Goal: Task Accomplishment & Management: Use online tool/utility

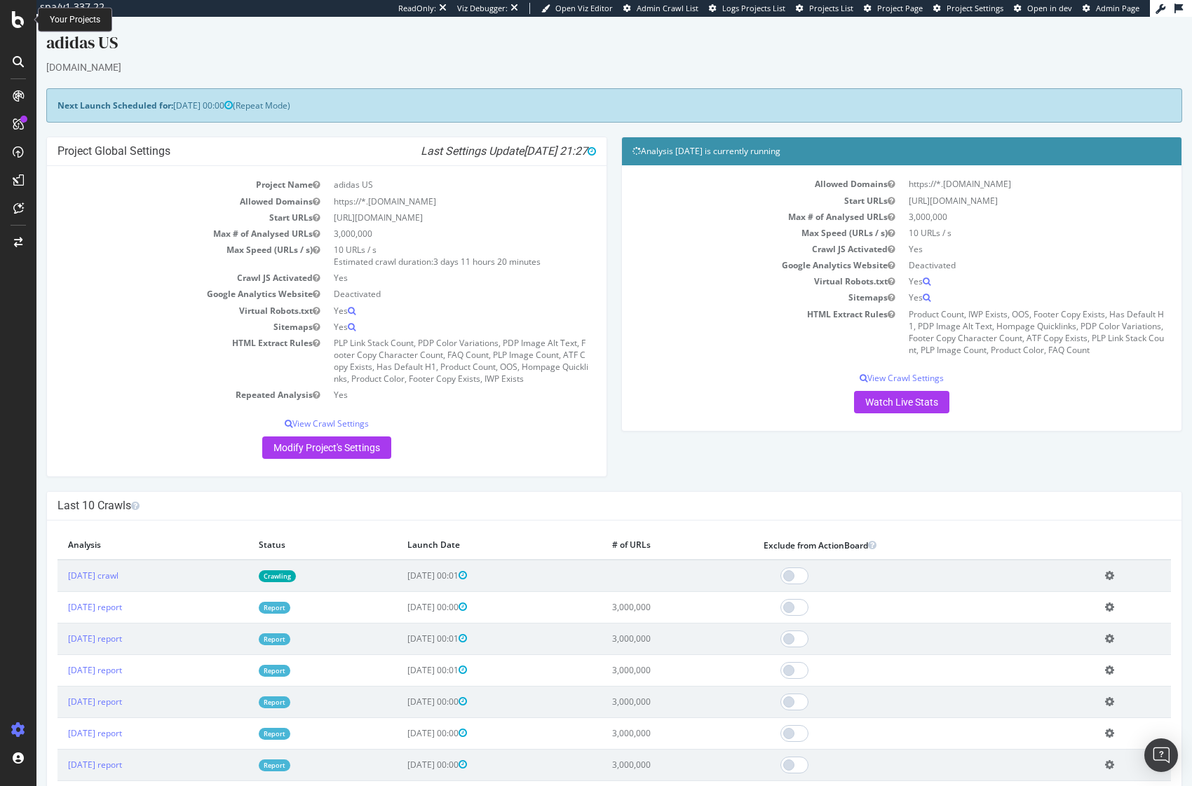
click at [4, 2] on div at bounding box center [18, 393] width 36 height 786
click at [21, 23] on icon at bounding box center [18, 19] width 13 height 17
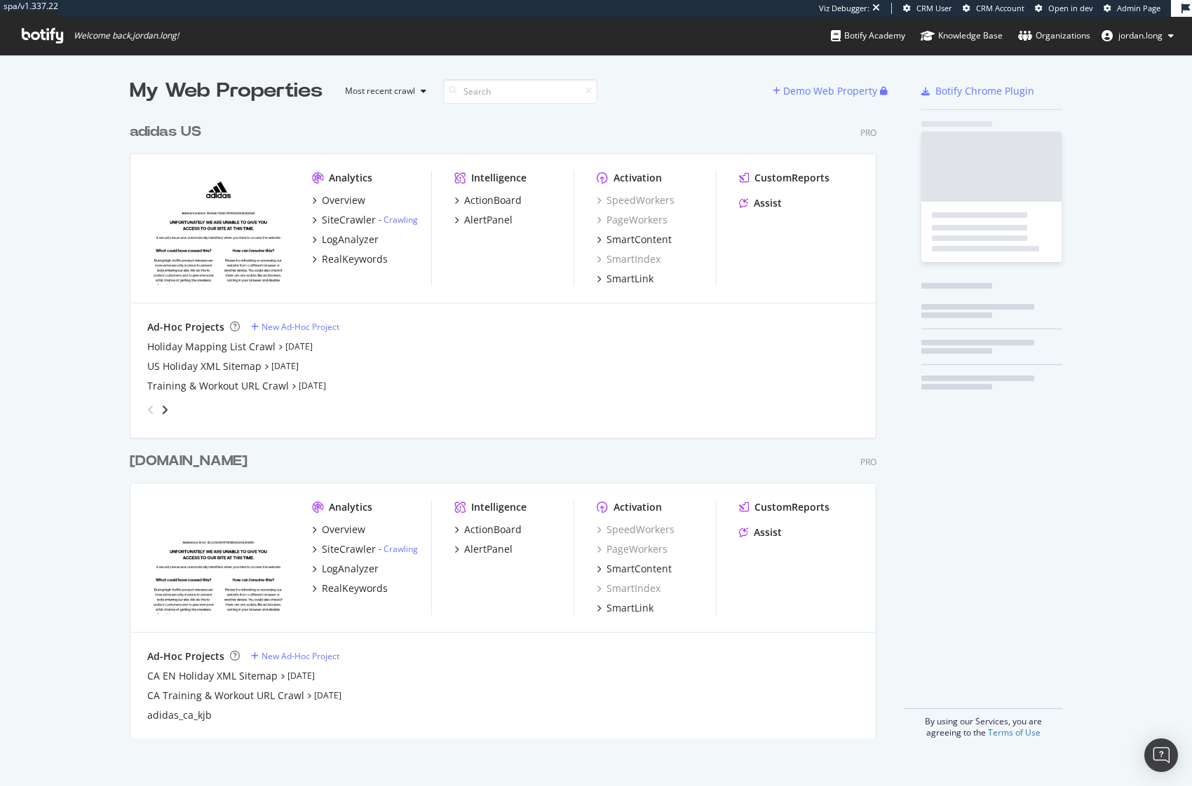
scroll to position [623, 747]
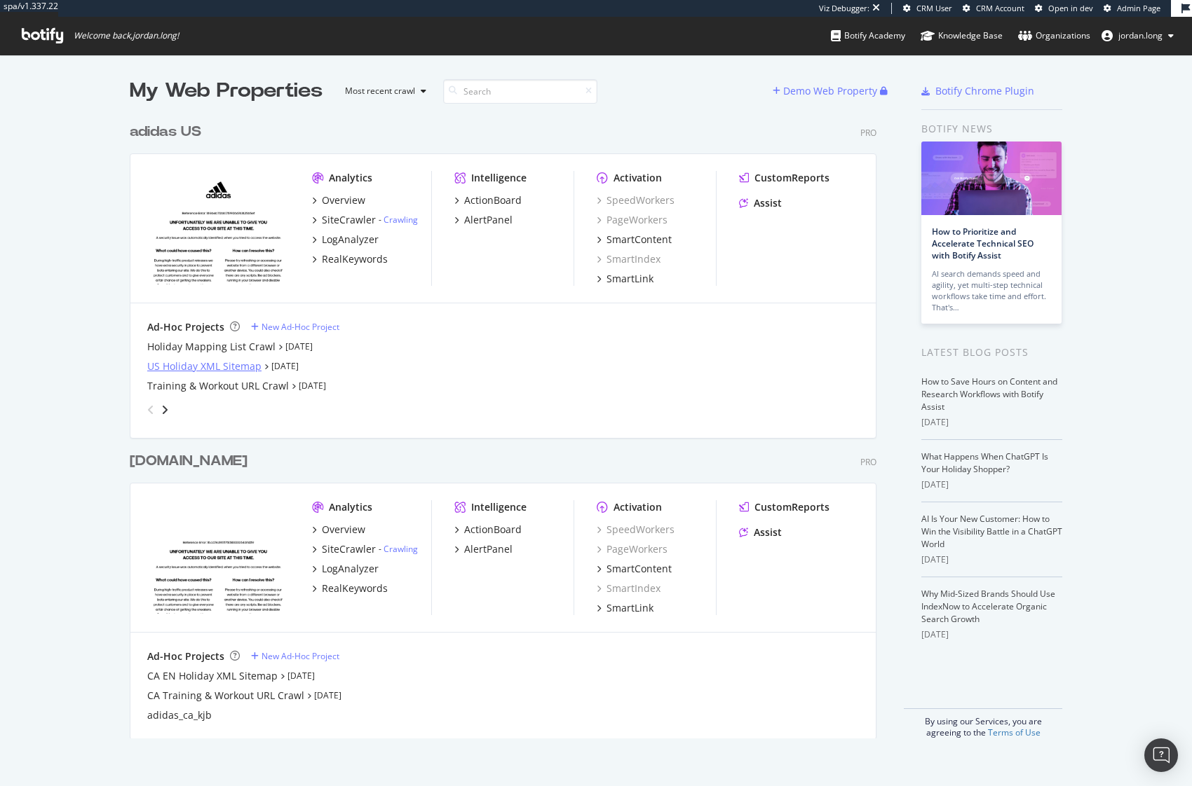
click at [211, 367] on div "US Holiday XML Sitemap" at bounding box center [204, 367] width 114 height 14
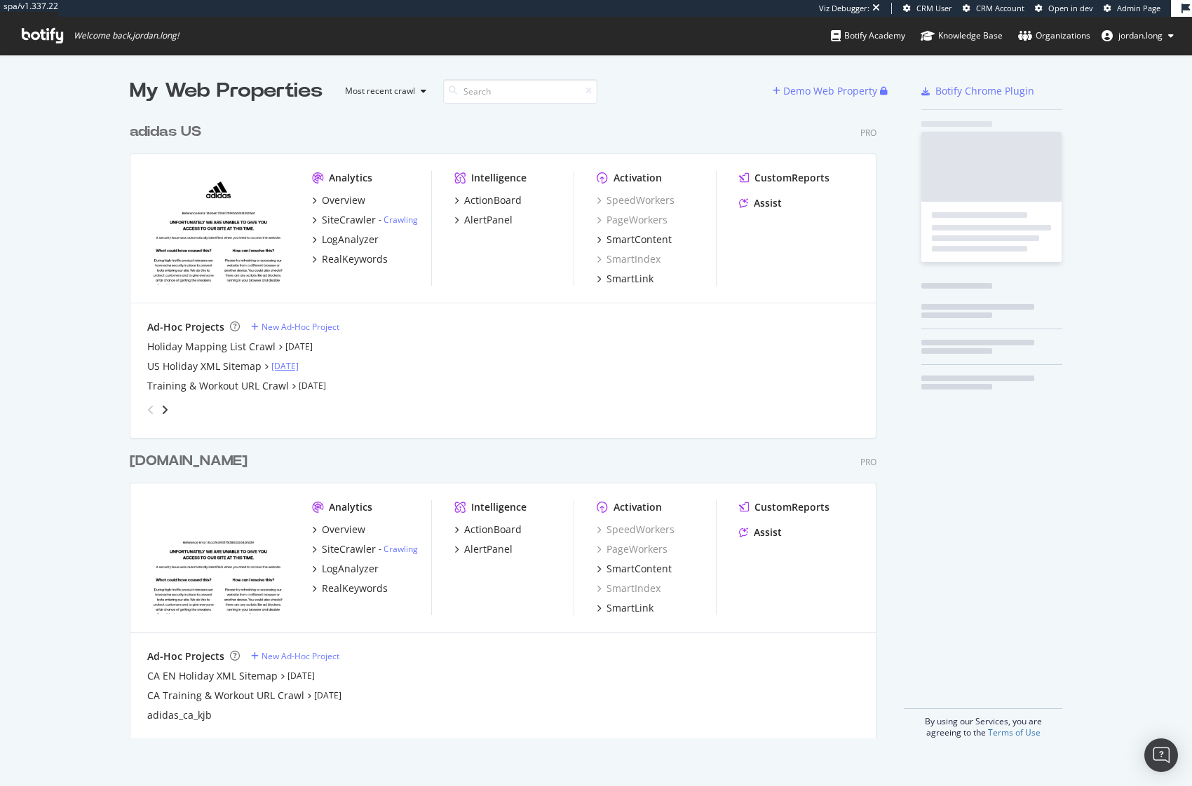
scroll to position [623, 747]
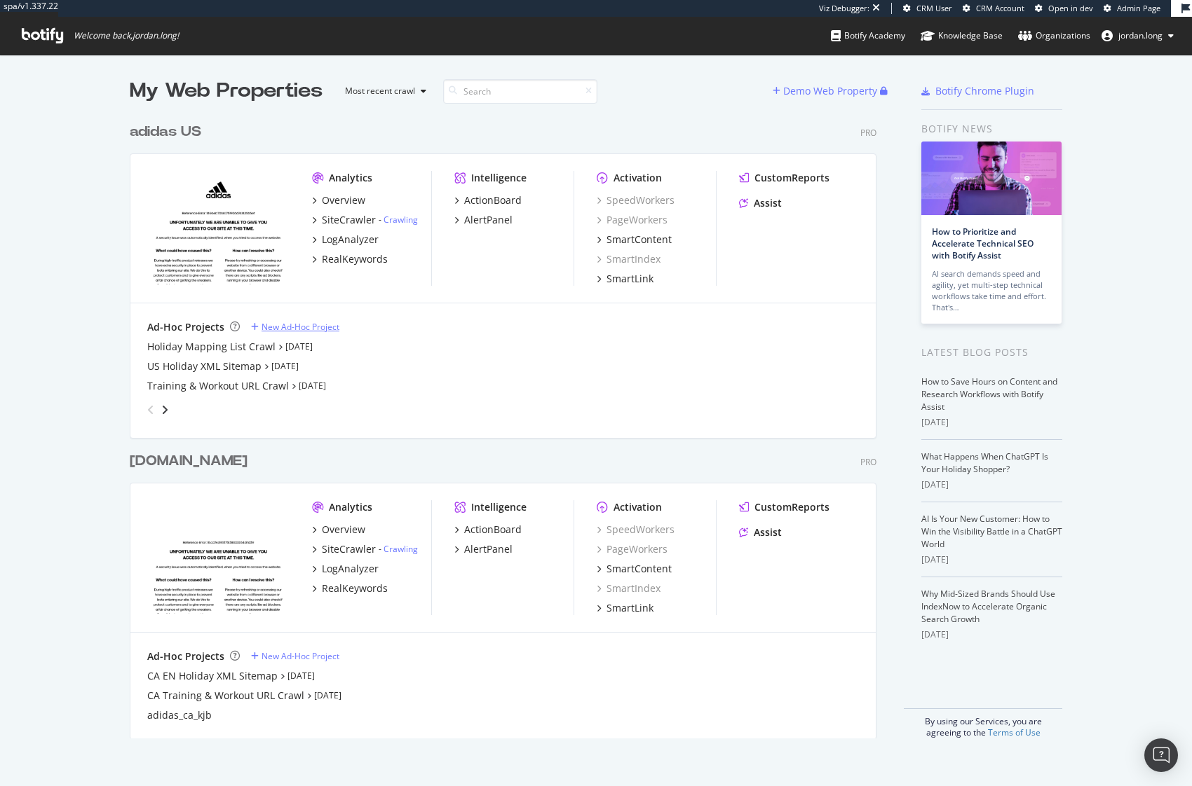
click at [289, 328] on div "New Ad-Hoc Project" at bounding box center [300, 327] width 78 height 12
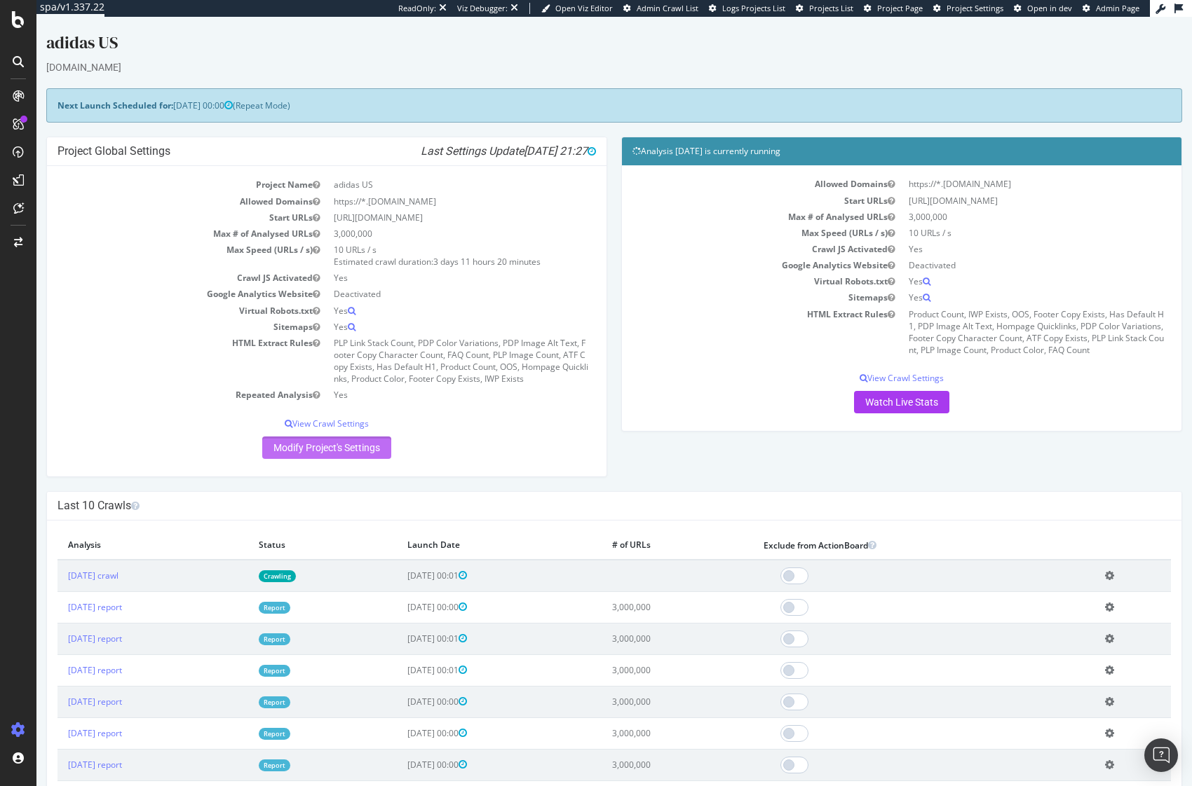
click at [334, 443] on link "Modify Project's Settings" at bounding box center [326, 448] width 129 height 22
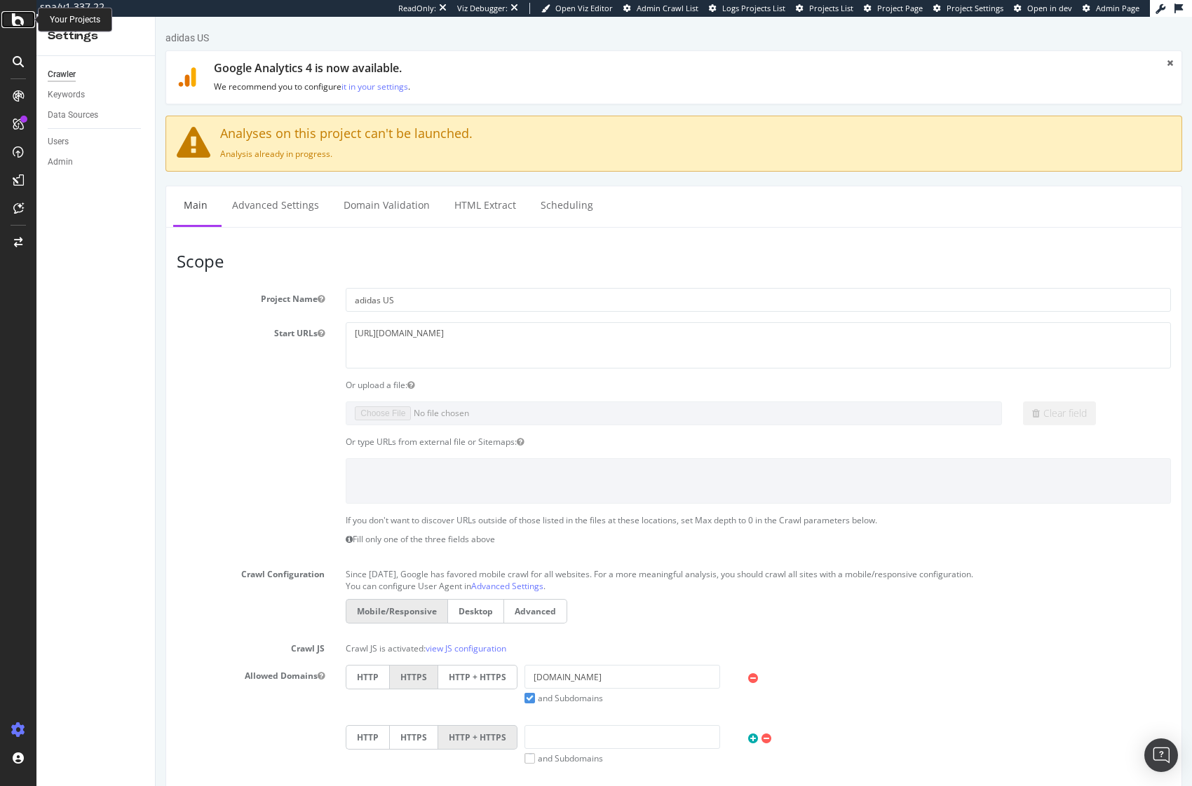
click at [14, 14] on icon at bounding box center [18, 19] width 13 height 17
click at [490, 339] on textarea "https://www.adidas.com/us" at bounding box center [758, 345] width 825 height 46
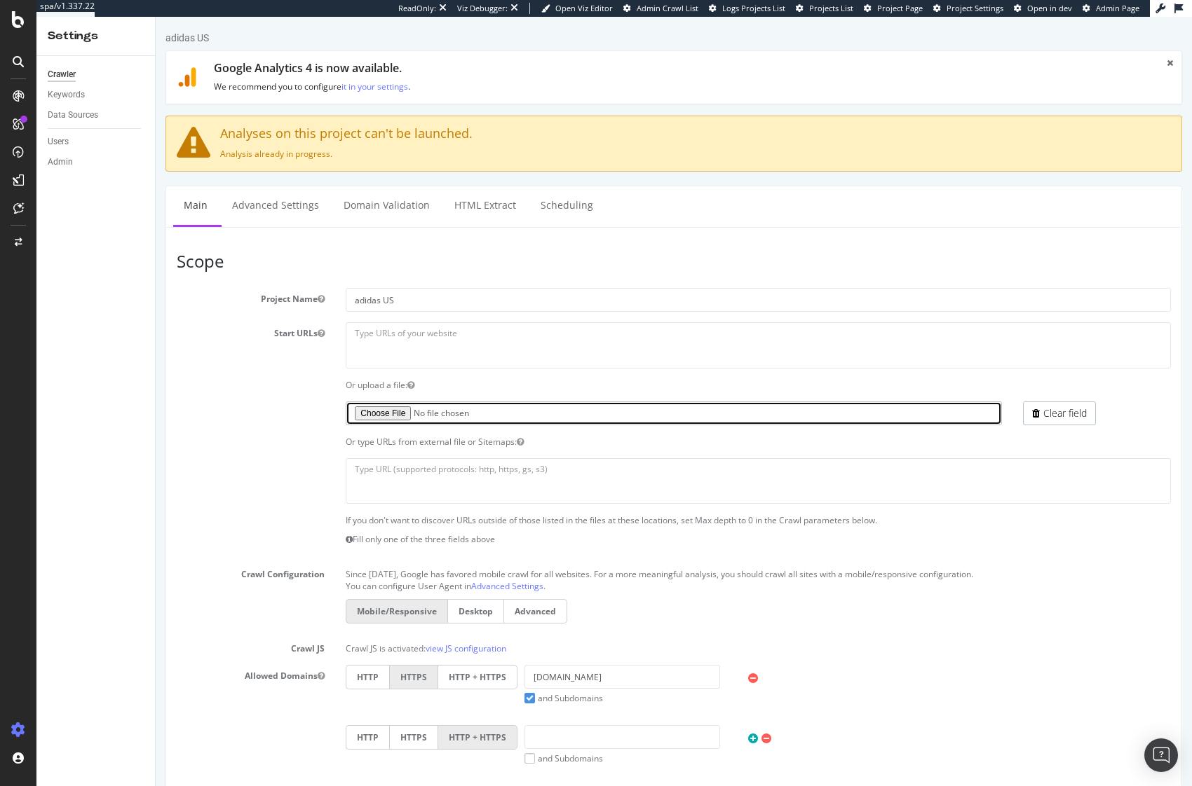
click at [379, 411] on input "file" at bounding box center [673, 414] width 655 height 24
type input "C:\fakepath\adidas.txt"
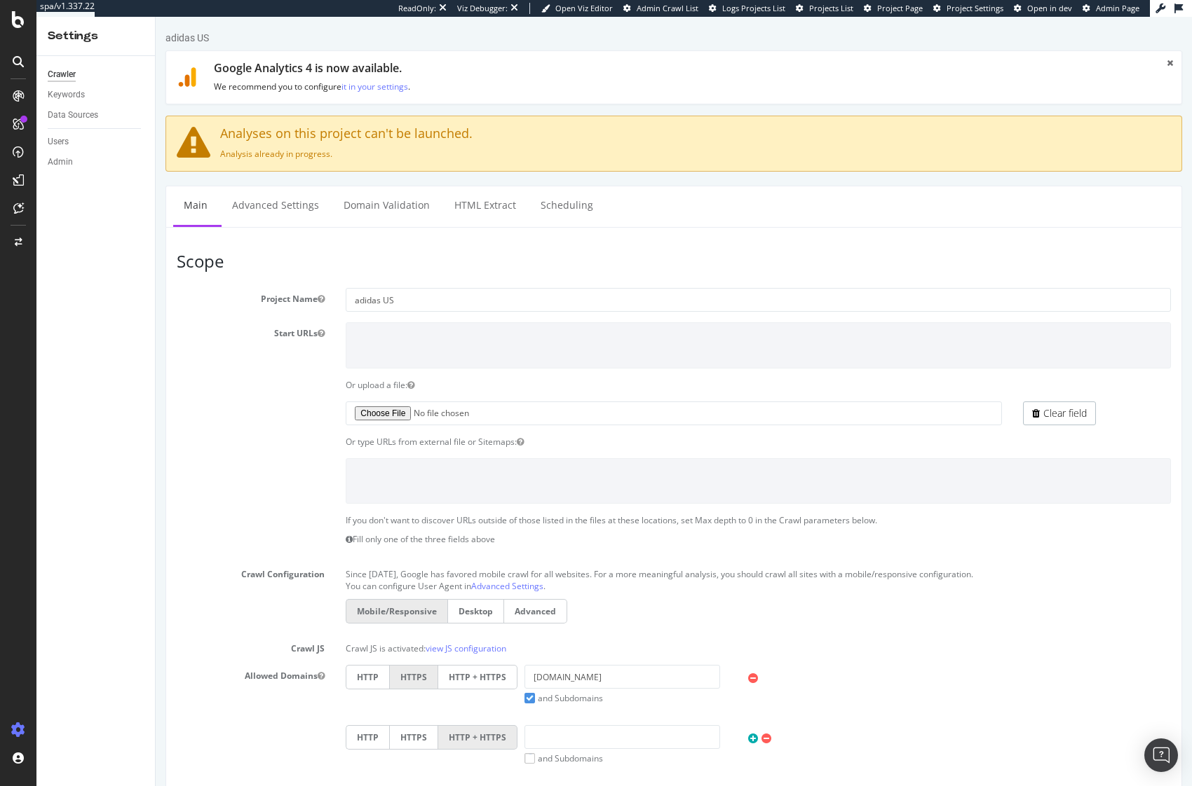
click at [266, 449] on section "Project Name adidas US Start URLs https://www.adidas.com/us Or upload a file: C…" at bounding box center [674, 590] width 994 height 604
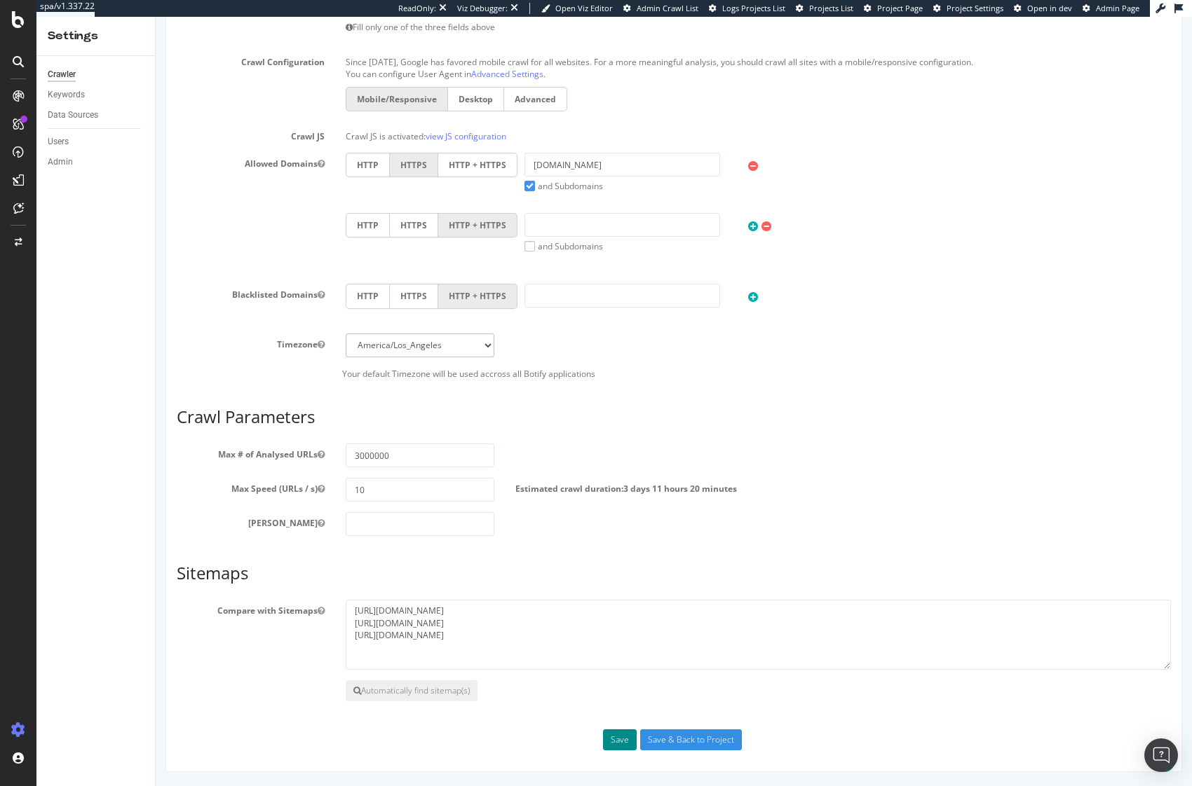
click at [613, 740] on button "Save" at bounding box center [620, 740] width 34 height 21
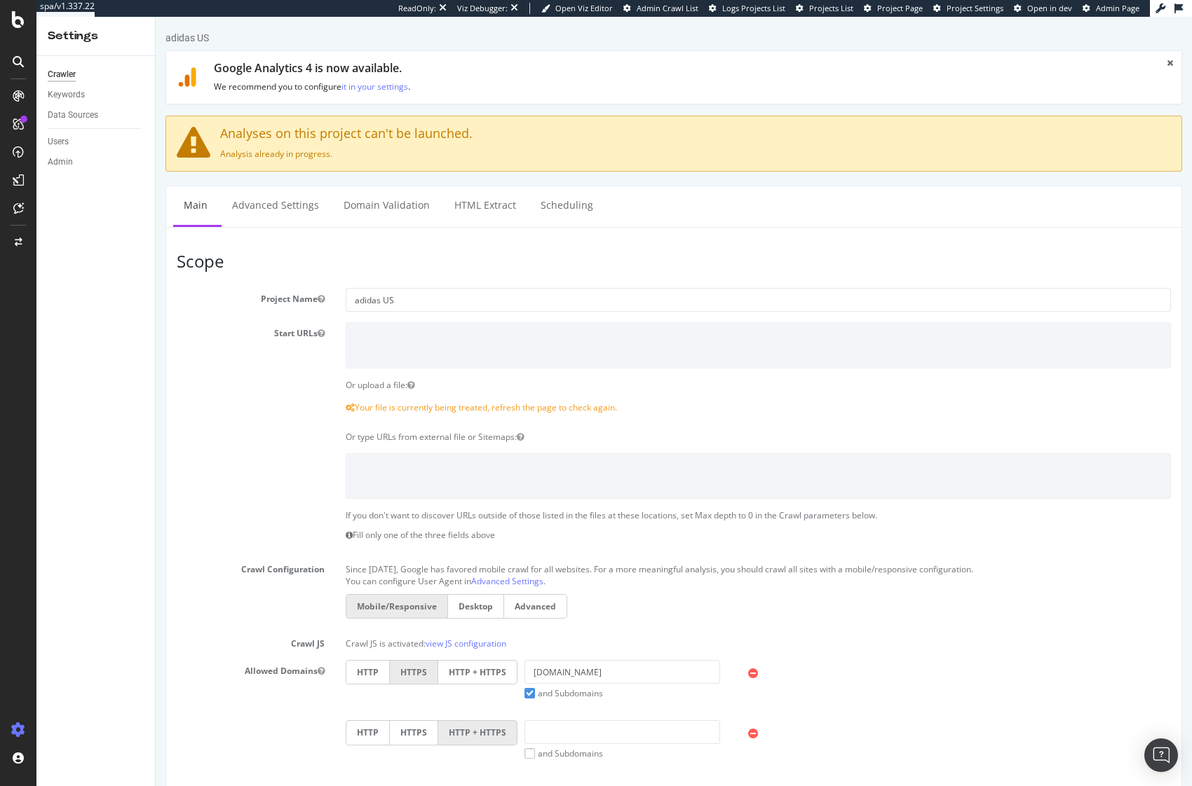
scroll to position [0, 0]
click at [261, 461] on div at bounding box center [673, 477] width 1015 height 46
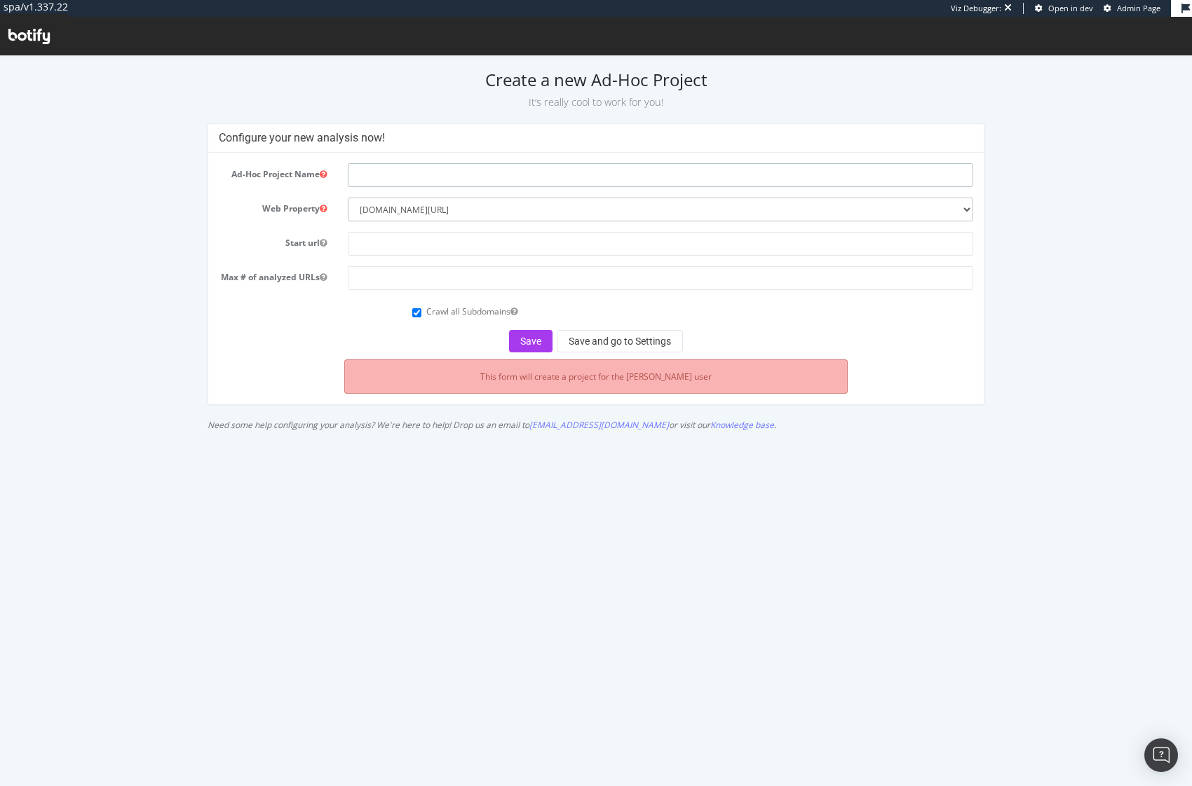
click at [407, 170] on input "text" at bounding box center [660, 175] width 625 height 24
type input "List C"
type input "-"
click at [175, 215] on div "Configure your new analysis now! Ad-Hoc Project Name Web Property --------- [DO…" at bounding box center [596, 280] width 1186 height 315
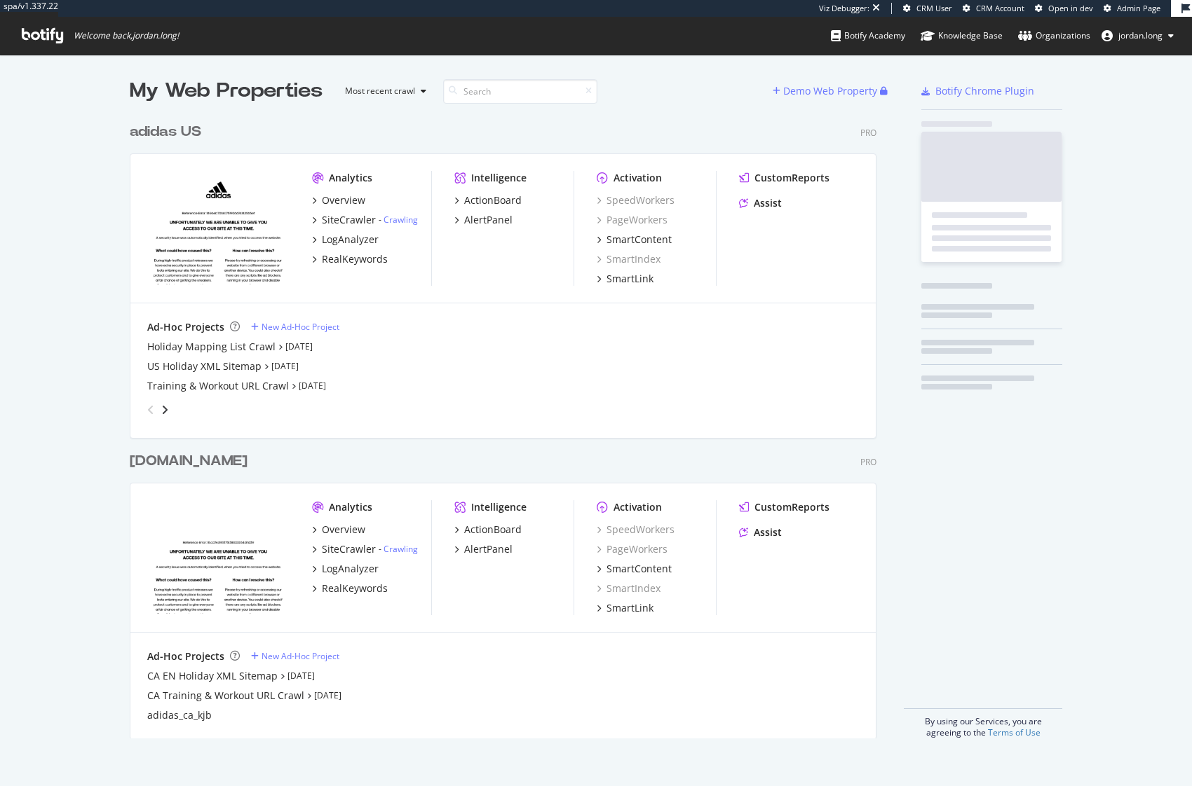
scroll to position [623, 747]
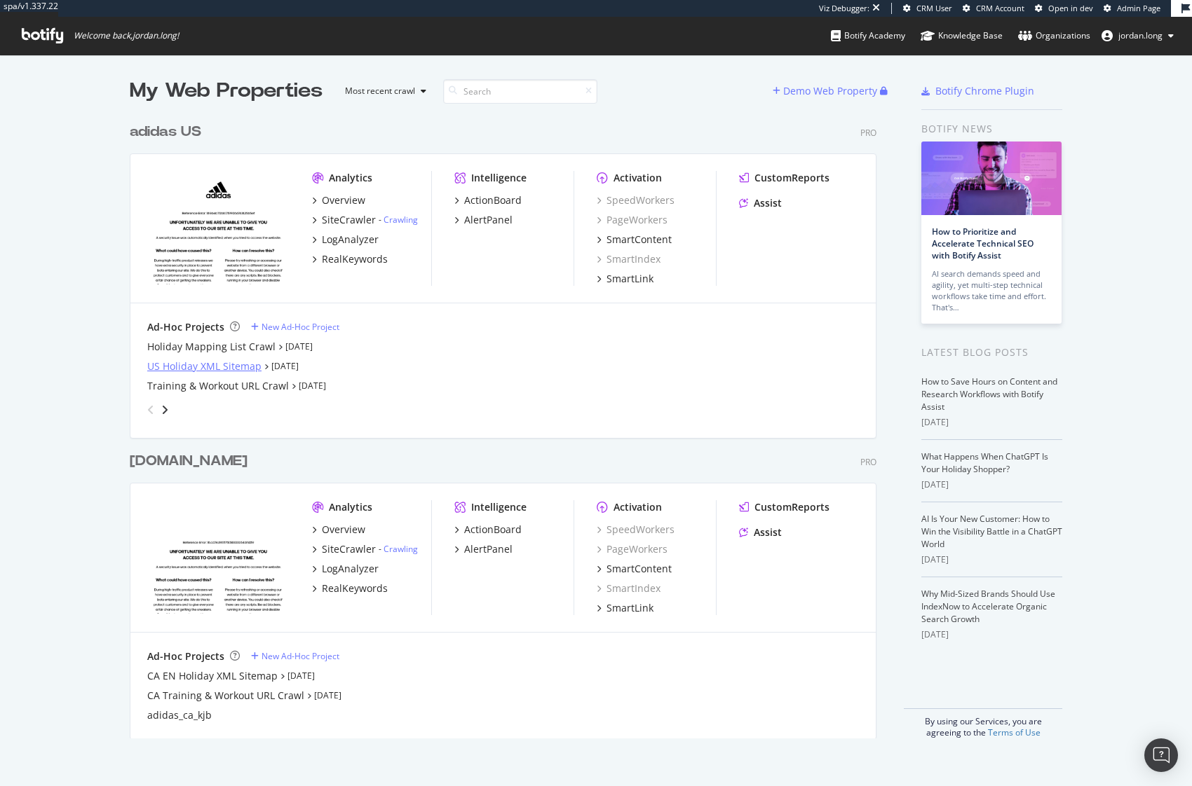
click at [224, 369] on div "US Holiday XML Sitemap" at bounding box center [204, 367] width 114 height 14
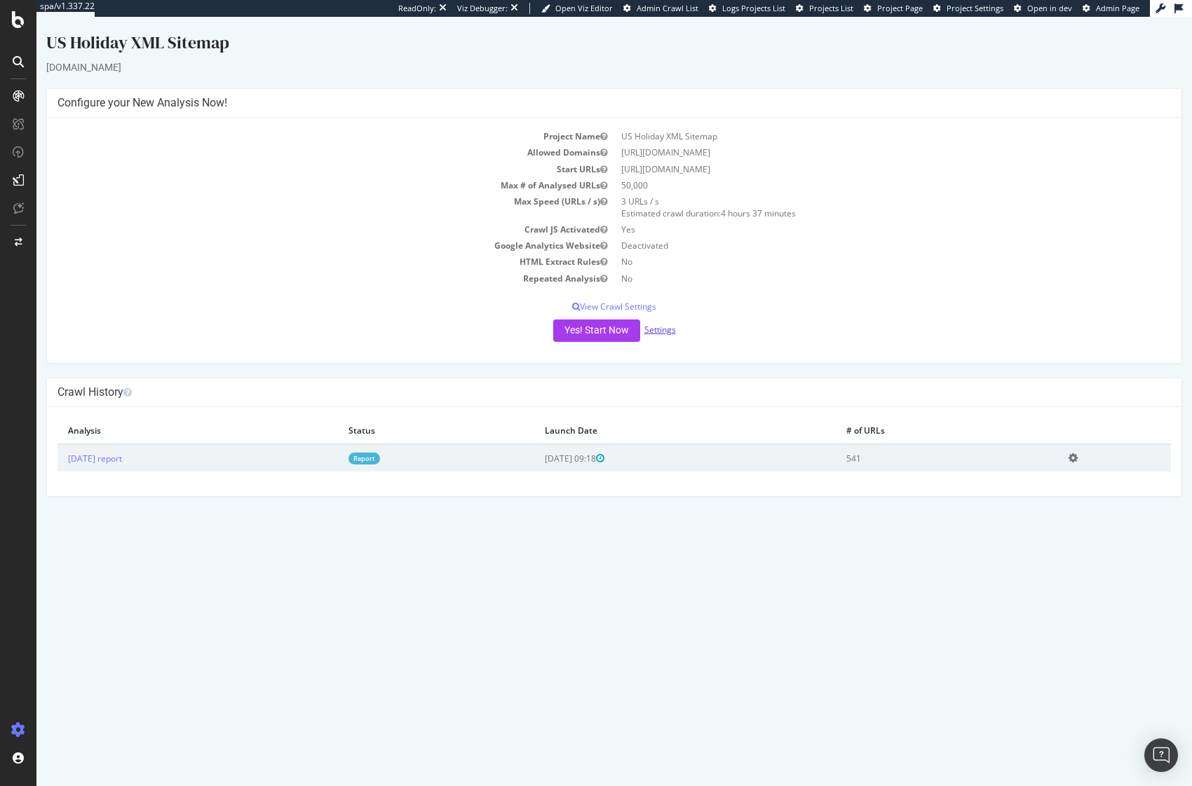
click at [652, 329] on link "Settings" at bounding box center [660, 330] width 32 height 12
click at [15, 30] on div at bounding box center [18, 393] width 36 height 786
click at [15, 22] on icon at bounding box center [18, 19] width 13 height 17
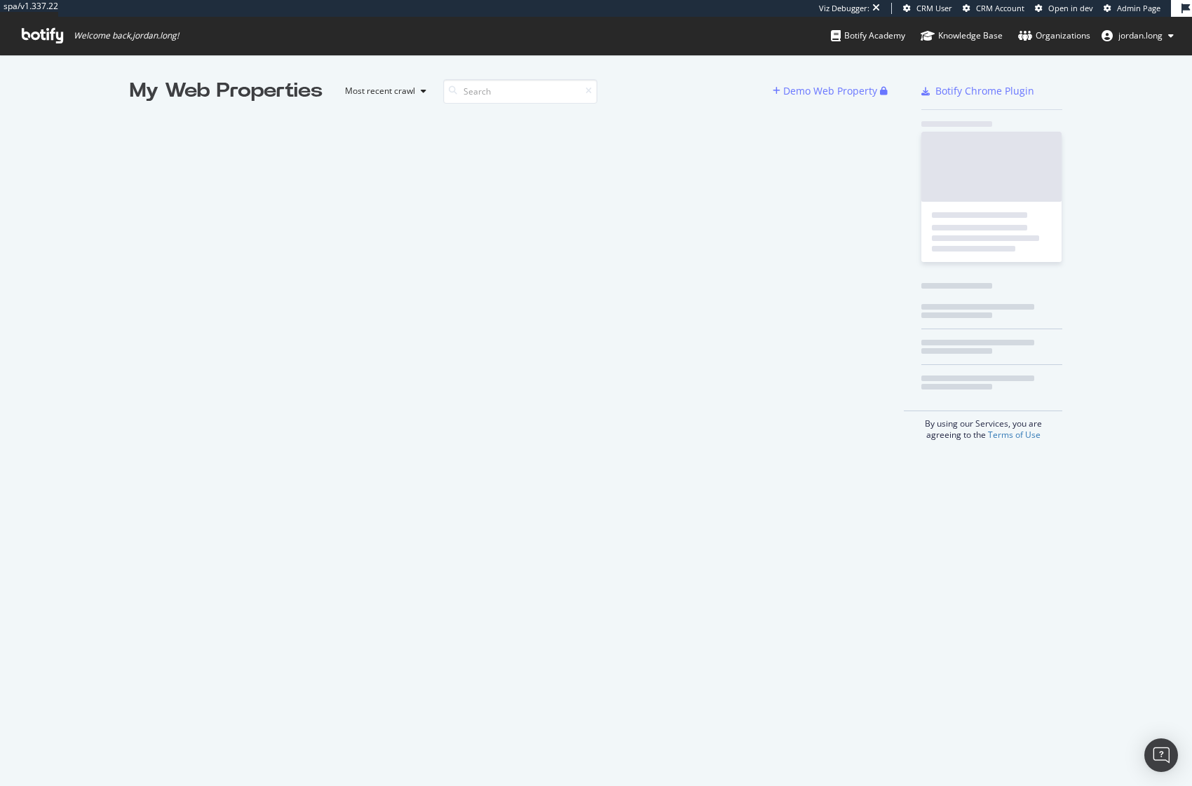
scroll to position [776, 1171]
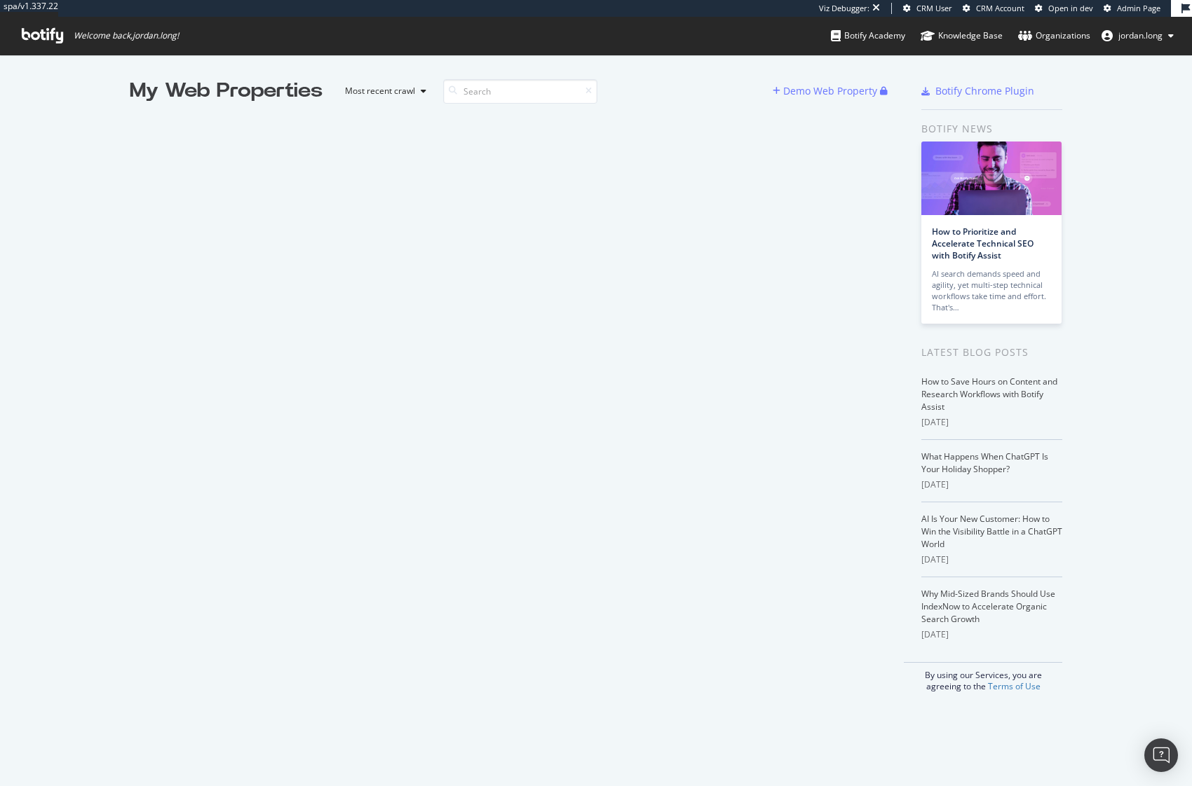
click at [130, 189] on div "My Web Properties Most recent crawl Demo Web Property" at bounding box center [517, 384] width 775 height 615
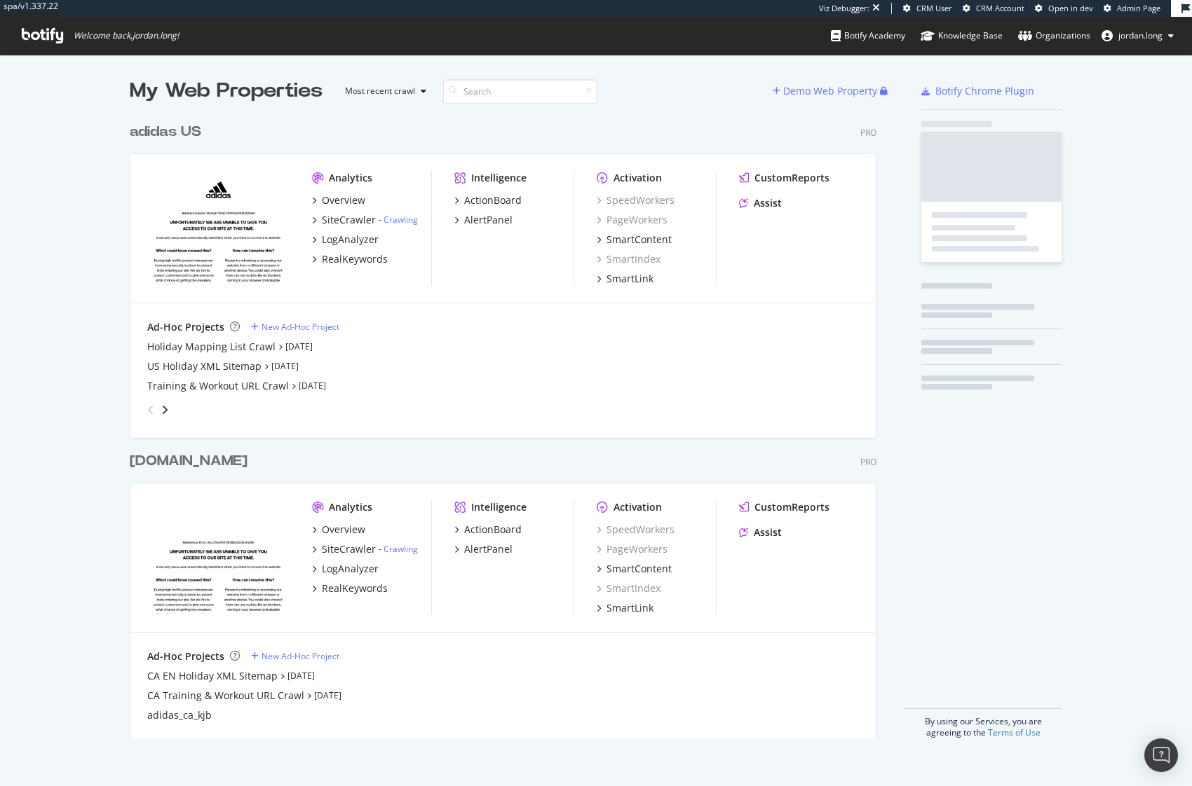
scroll to position [623, 747]
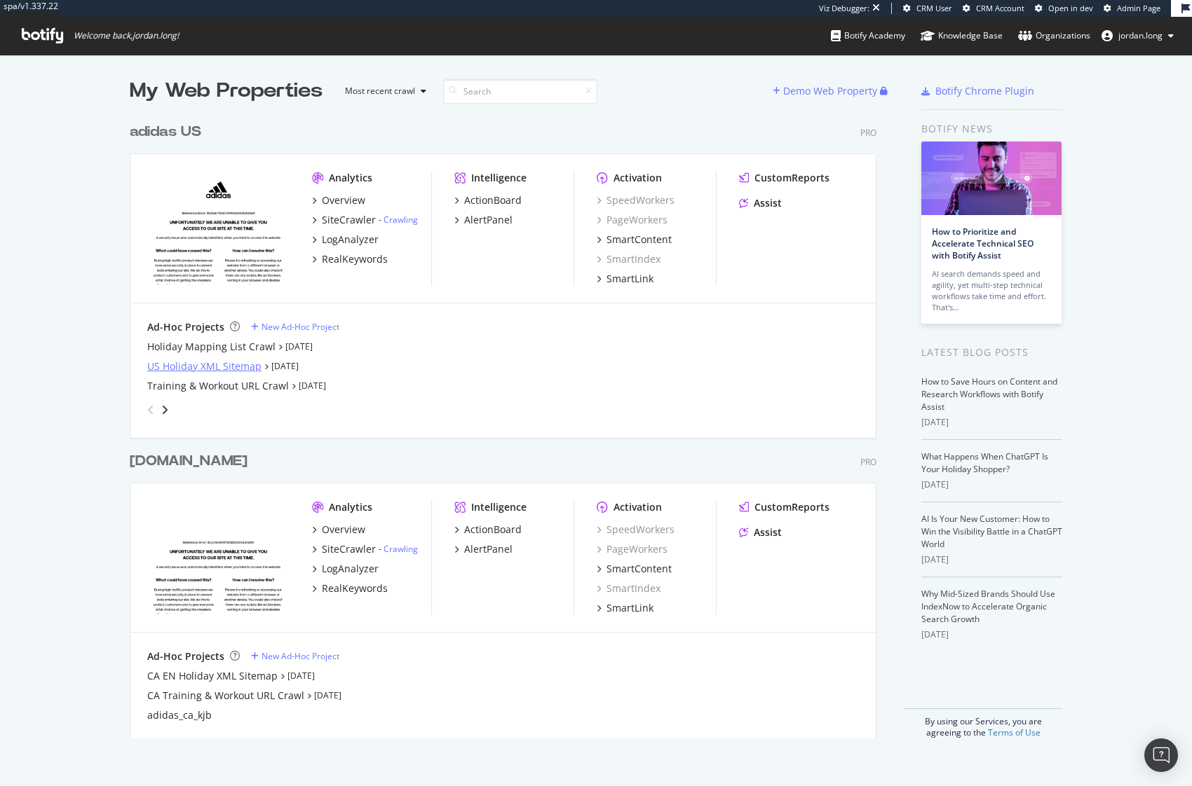
click at [179, 370] on div "US Holiday XML Sitemap" at bounding box center [204, 367] width 114 height 14
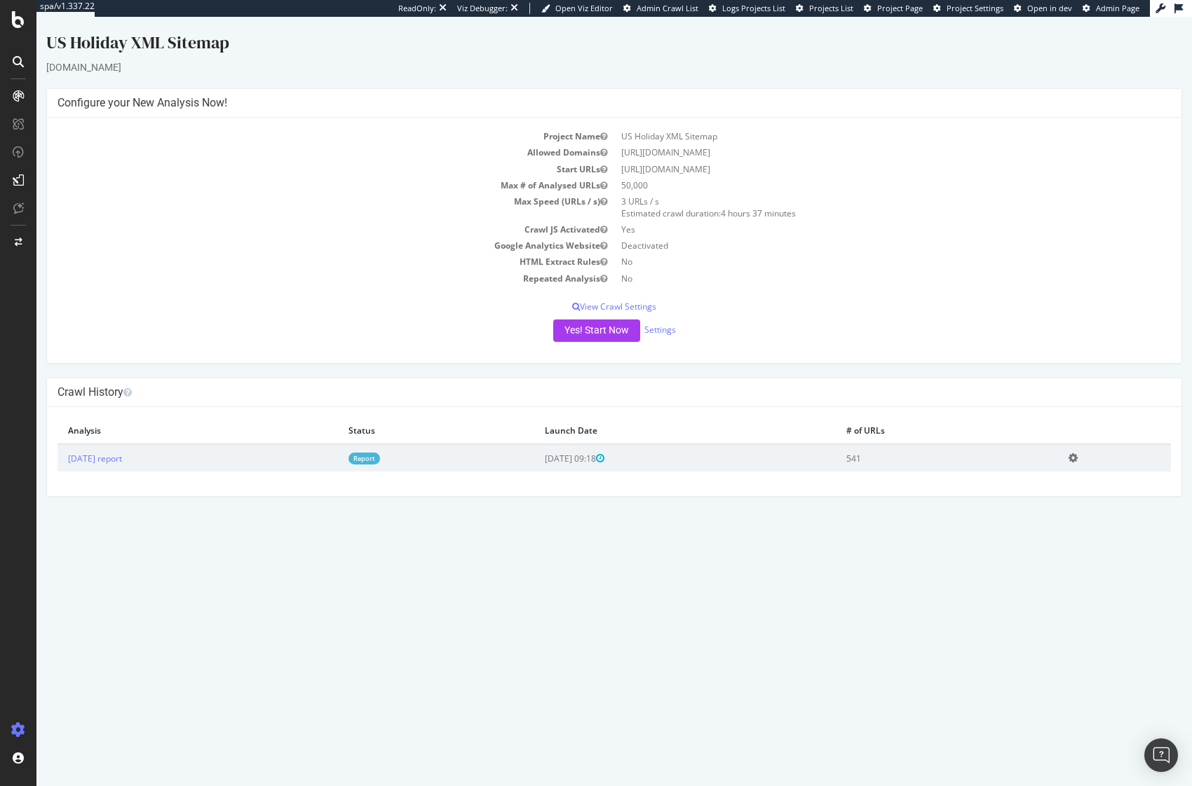
click at [380, 465] on link "Report" at bounding box center [364, 459] width 32 height 12
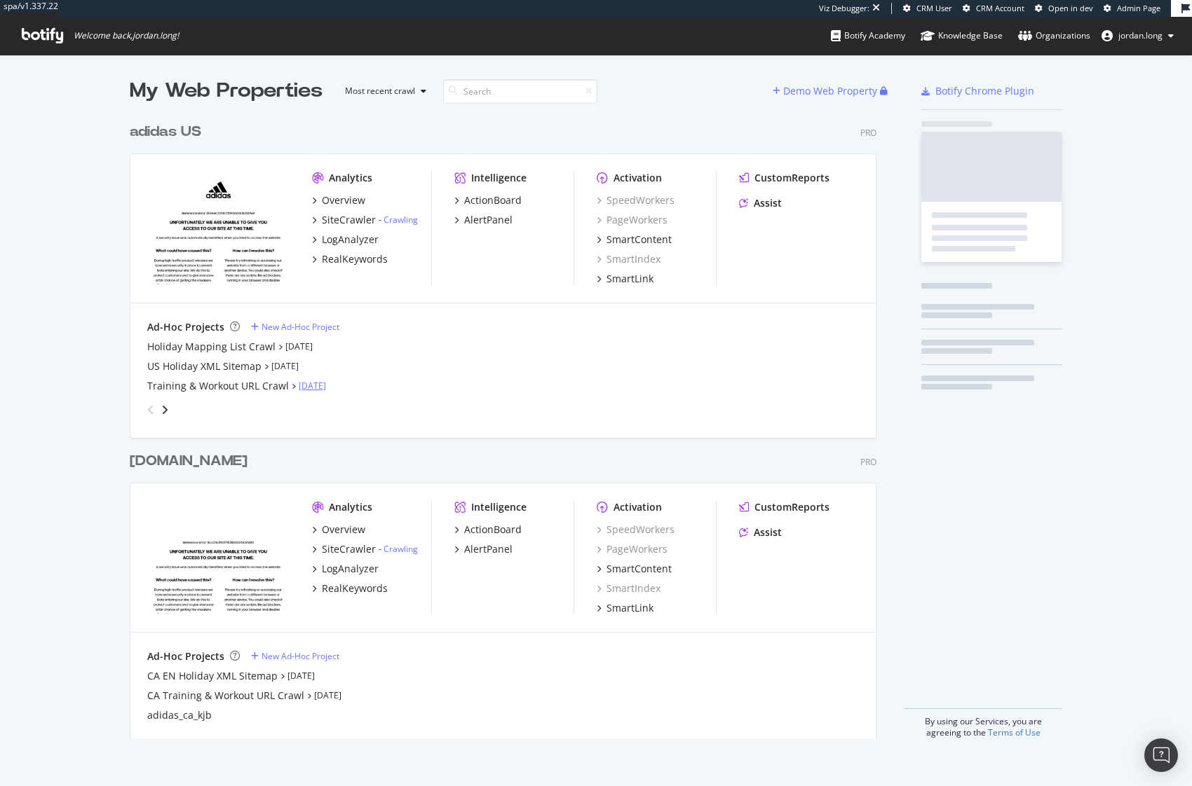
scroll to position [623, 747]
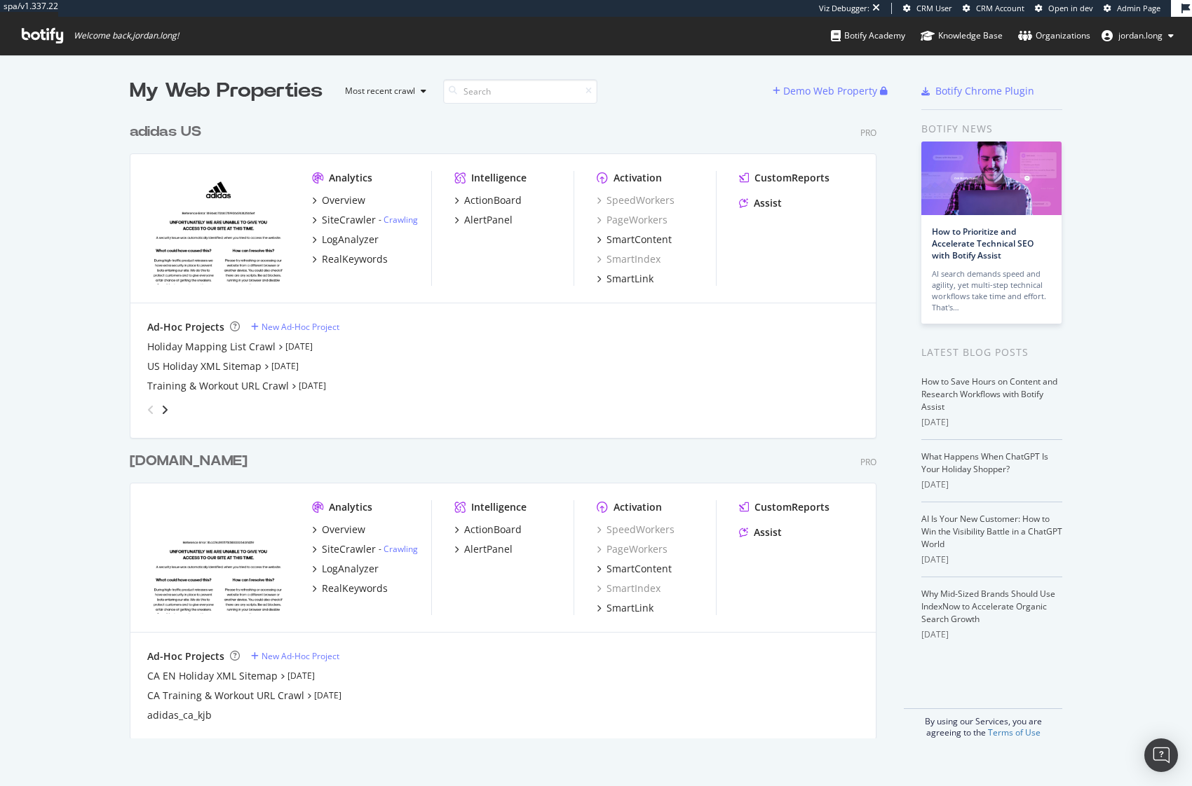
click at [432, 373] on div "Holiday Mapping List Crawl Sep 9th 25 US Holiday XML Sitemap Sep 9th 25 Trainin…" at bounding box center [502, 366] width 711 height 53
click at [294, 323] on div "New Ad-Hoc Project" at bounding box center [300, 327] width 78 height 12
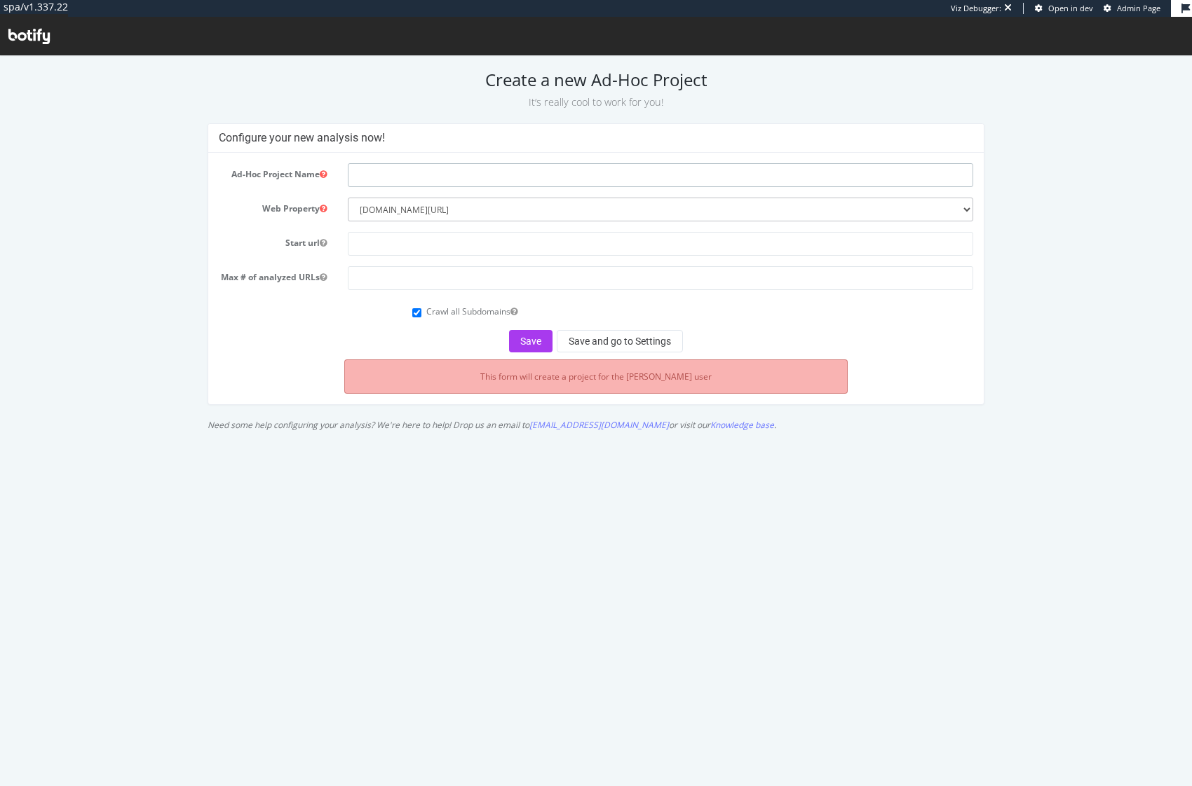
click at [460, 171] on input "text" at bounding box center [660, 175] width 625 height 24
type input "H"
type input "PAA &"
type input "PAA & KW Mapping + Extractions Crawl"
click at [444, 203] on select "--------- [DOMAIN_NAME][URL] [DOMAIN_NAME]" at bounding box center [660, 210] width 625 height 24
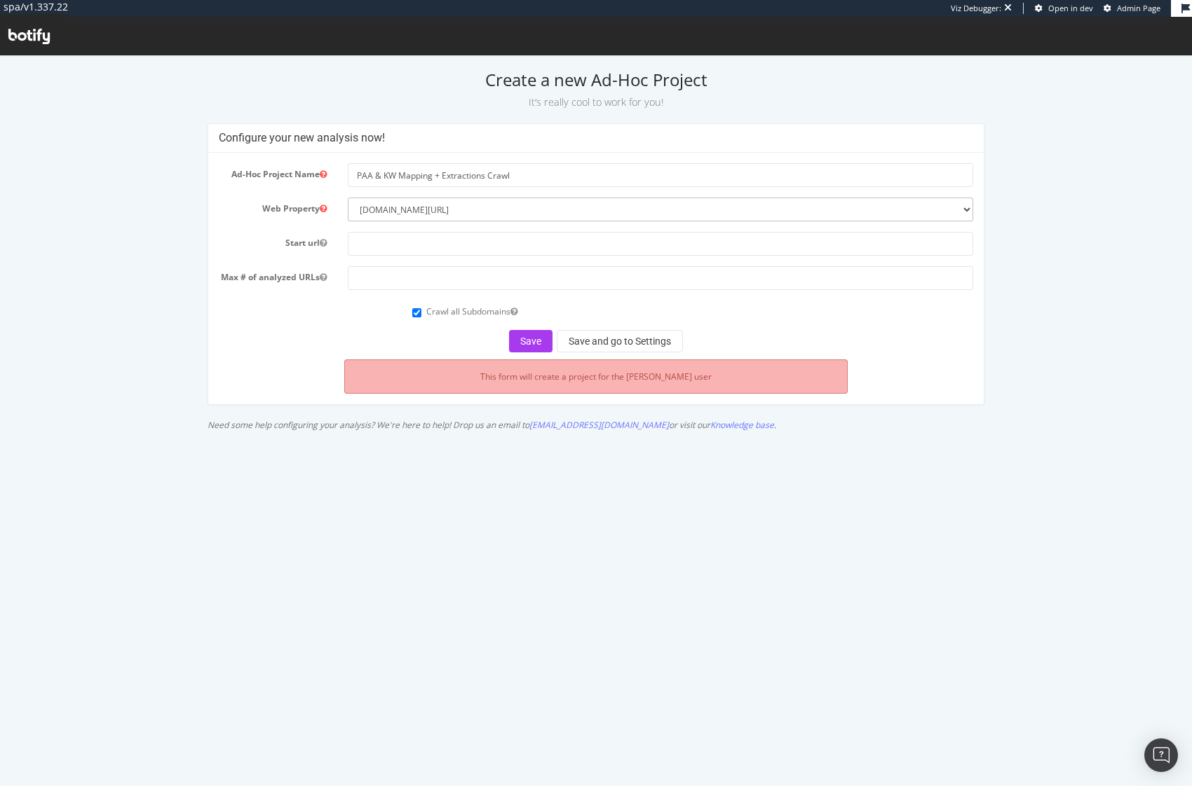
click at [348, 198] on select "--------- [DOMAIN_NAME][URL] [DOMAIN_NAME]" at bounding box center [660, 210] width 625 height 24
click at [426, 241] on input "text" at bounding box center [660, 244] width 625 height 24
paste input "[URL][DOMAIN_NAME]"
type input "[URL][DOMAIN_NAME]"
click at [389, 281] on input "number" at bounding box center [660, 278] width 625 height 24
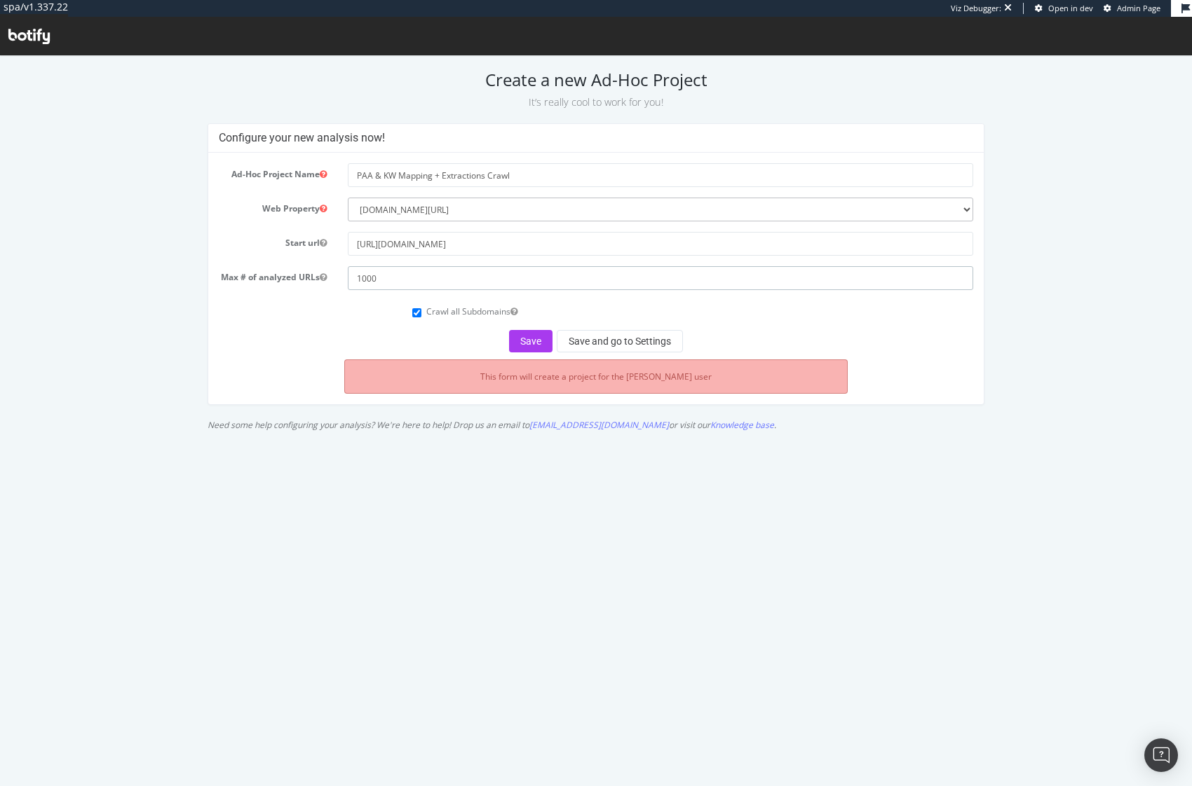
type input "1000"
click at [468, 318] on label "Crawl all Subdomains" at bounding box center [471, 312] width 91 height 12
click at [421, 318] on input "Crawl all Subdomains" at bounding box center [416, 312] width 9 height 9
checkbox input "false"
click at [624, 348] on button "Save and go to Settings" at bounding box center [620, 341] width 126 height 22
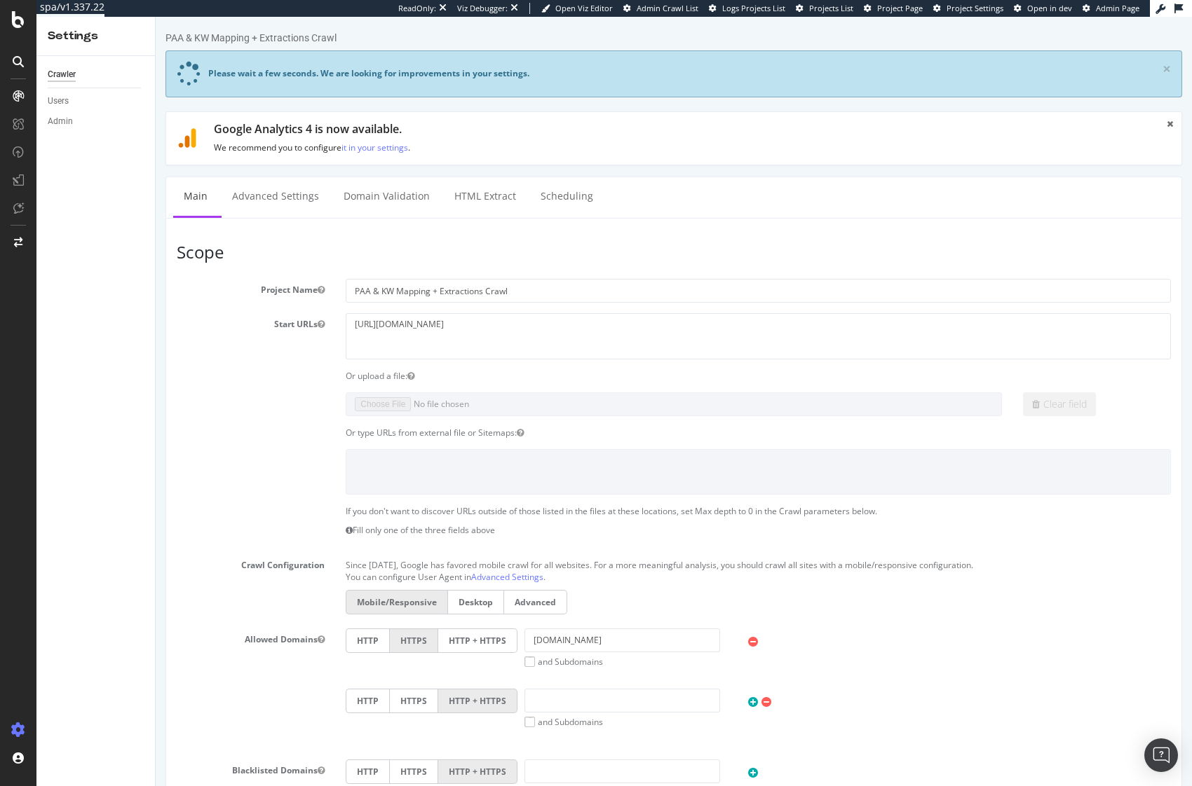
click at [292, 431] on div "Or type URLs from external file or Sitemaps:" at bounding box center [673, 433] width 1015 height 12
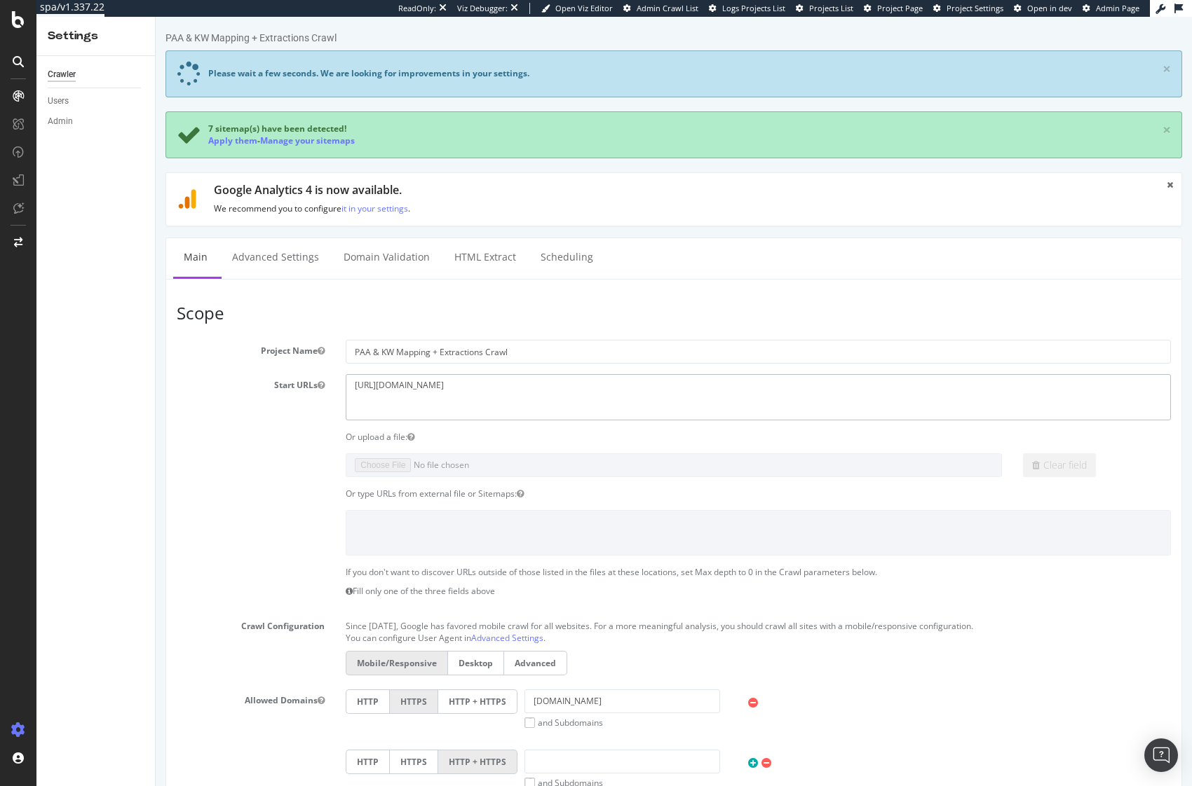
click at [435, 393] on textarea "[URL][DOMAIN_NAME]" at bounding box center [758, 397] width 825 height 46
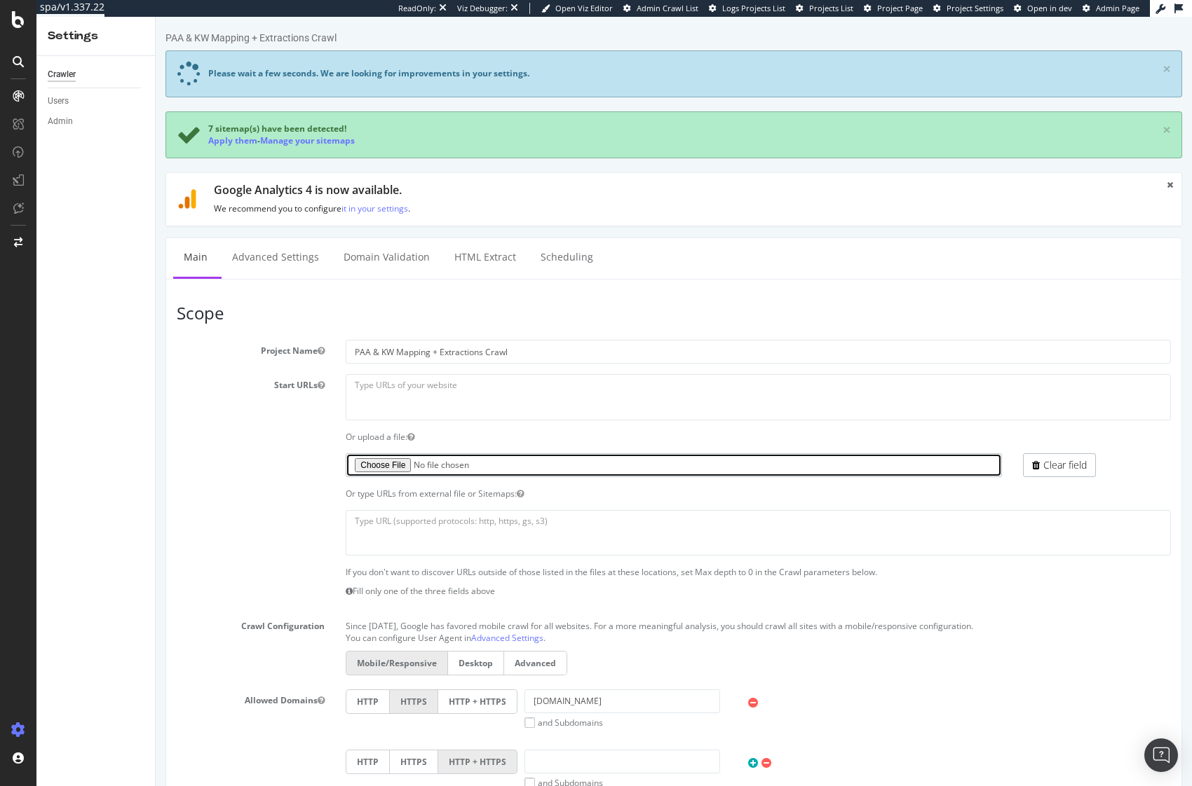
click at [348, 475] on input "file" at bounding box center [673, 466] width 655 height 24
click at [376, 468] on input "file" at bounding box center [673, 466] width 655 height 24
type input "C:\fakepath\WiP adidas - 2024 holiday kw performance - Sheet10.csv"
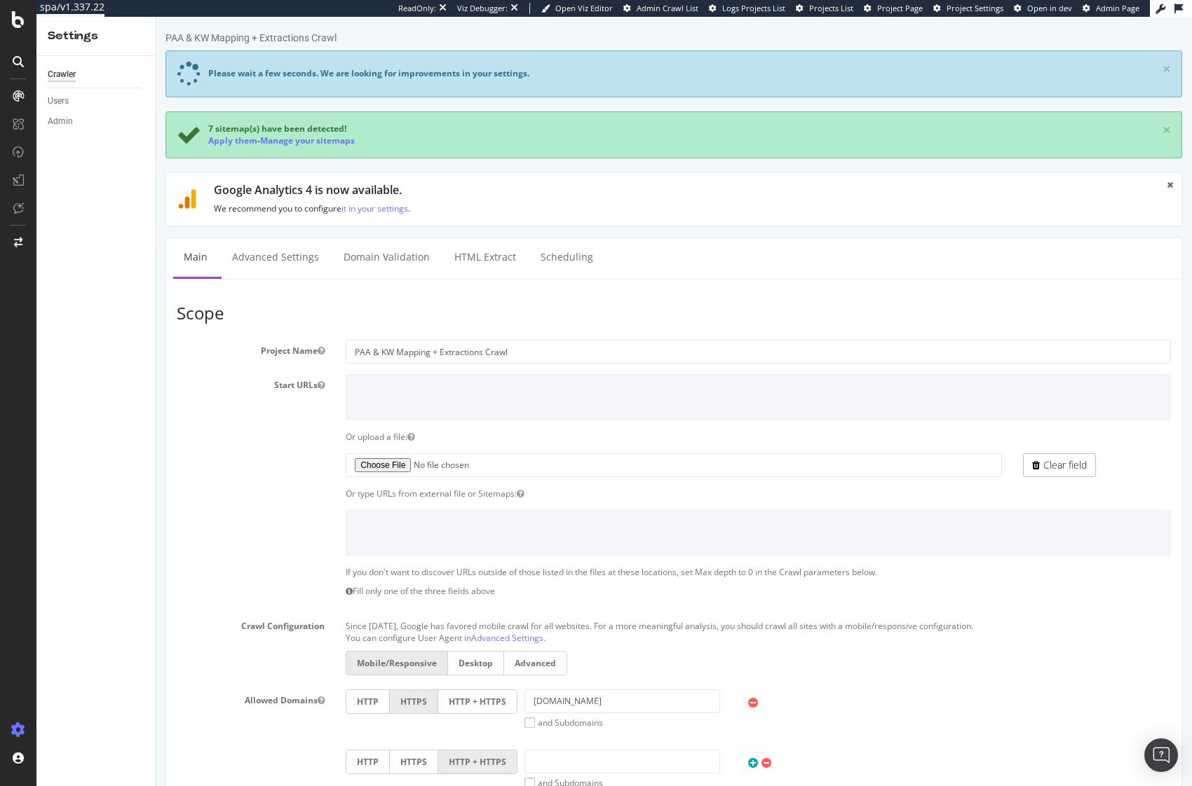
click at [275, 550] on div at bounding box center [673, 533] width 1015 height 46
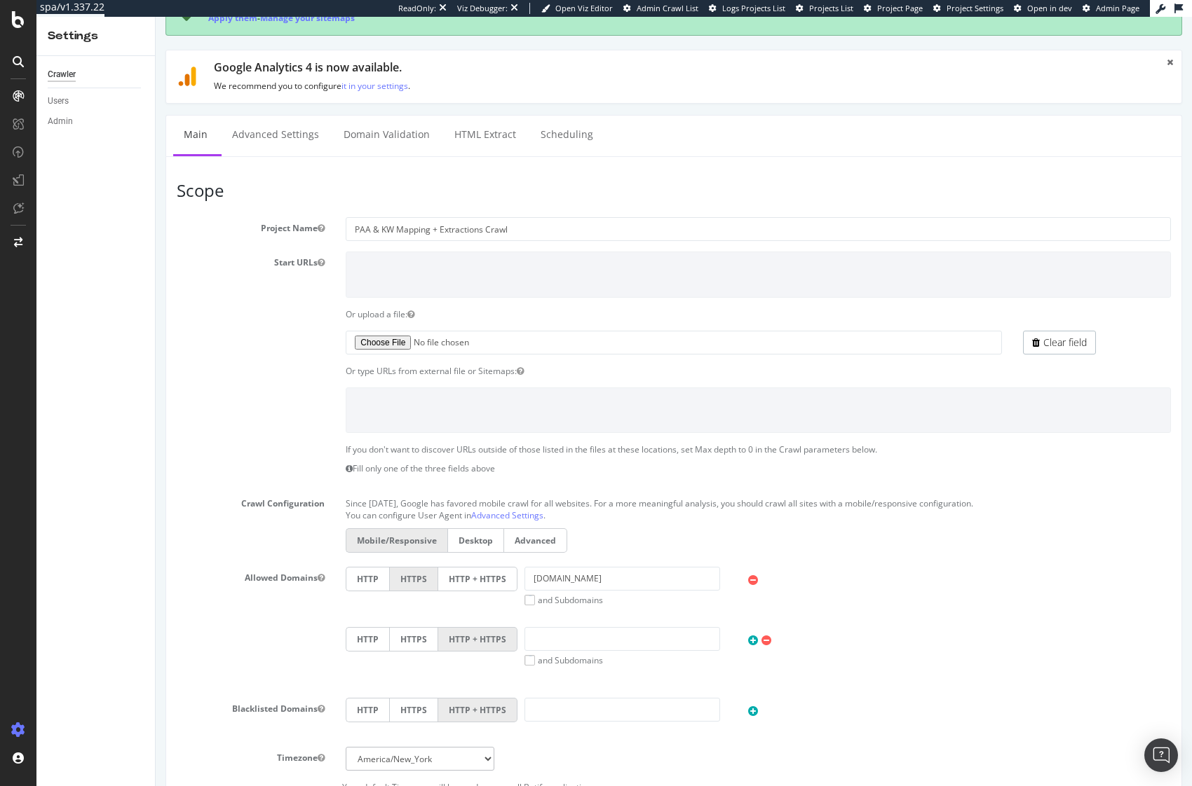
scroll to position [125, 0]
click at [545, 596] on label "and Subdomains" at bounding box center [563, 598] width 79 height 12
click at [156, 17] on input "and Subdomains" at bounding box center [156, 17] width 0 height 0
click at [564, 598] on label "and Subdomains" at bounding box center [563, 598] width 79 height 12
click at [156, 17] on input "and Subdomains" at bounding box center [156, 17] width 0 height 0
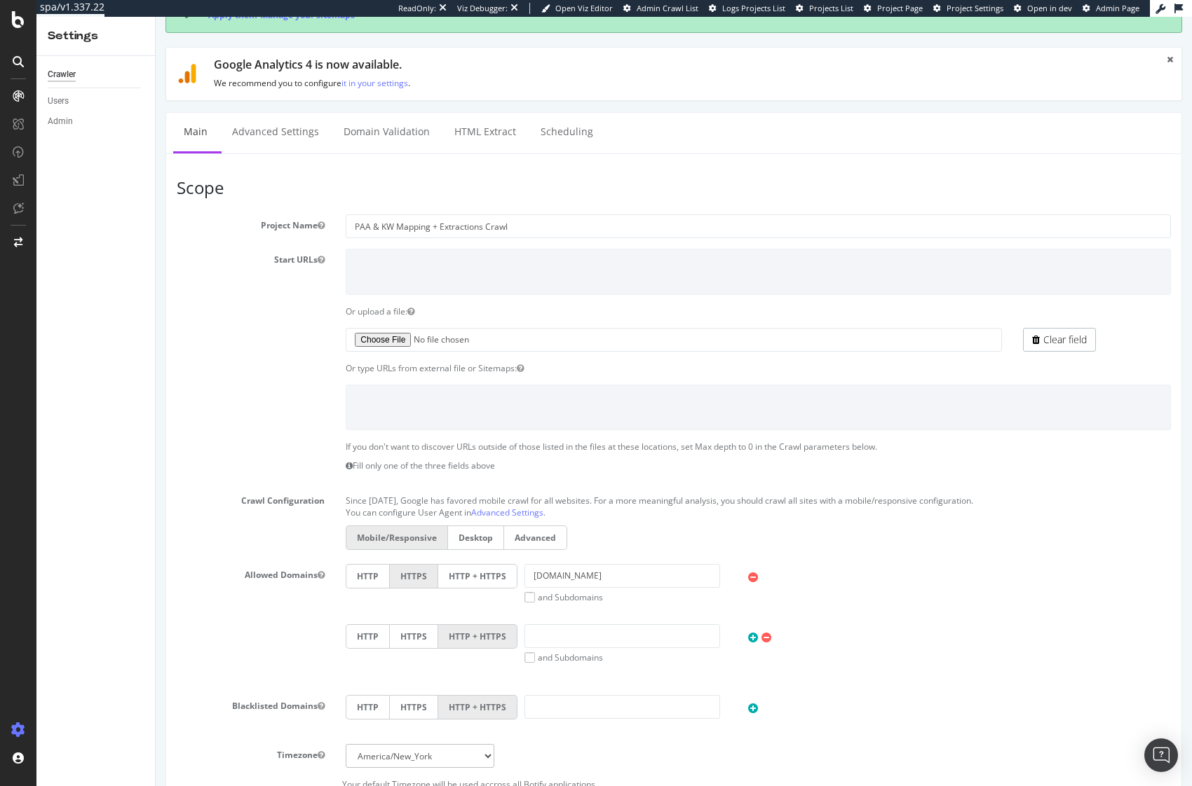
scroll to position [537, 0]
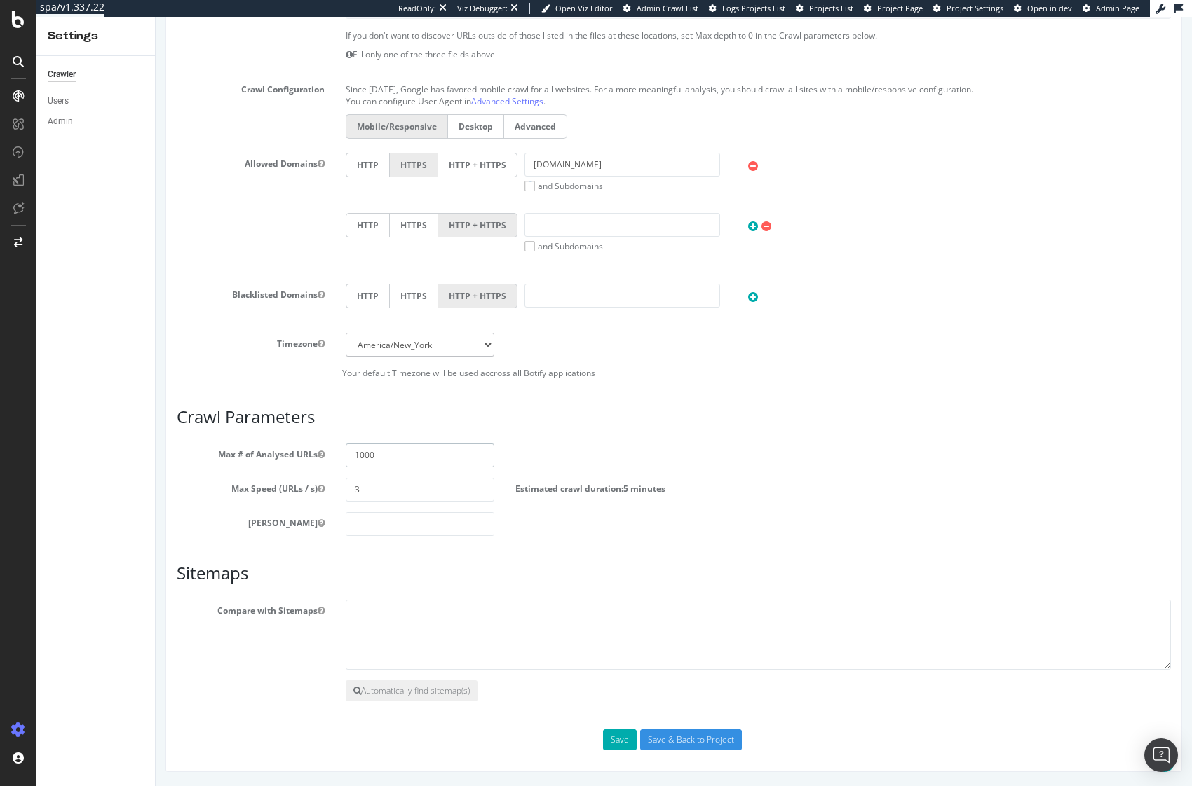
click at [409, 458] on input "1000" at bounding box center [420, 456] width 148 height 24
click at [395, 497] on input "3" at bounding box center [420, 490] width 148 height 24
type input "10"
click at [615, 738] on button "Save" at bounding box center [620, 740] width 34 height 21
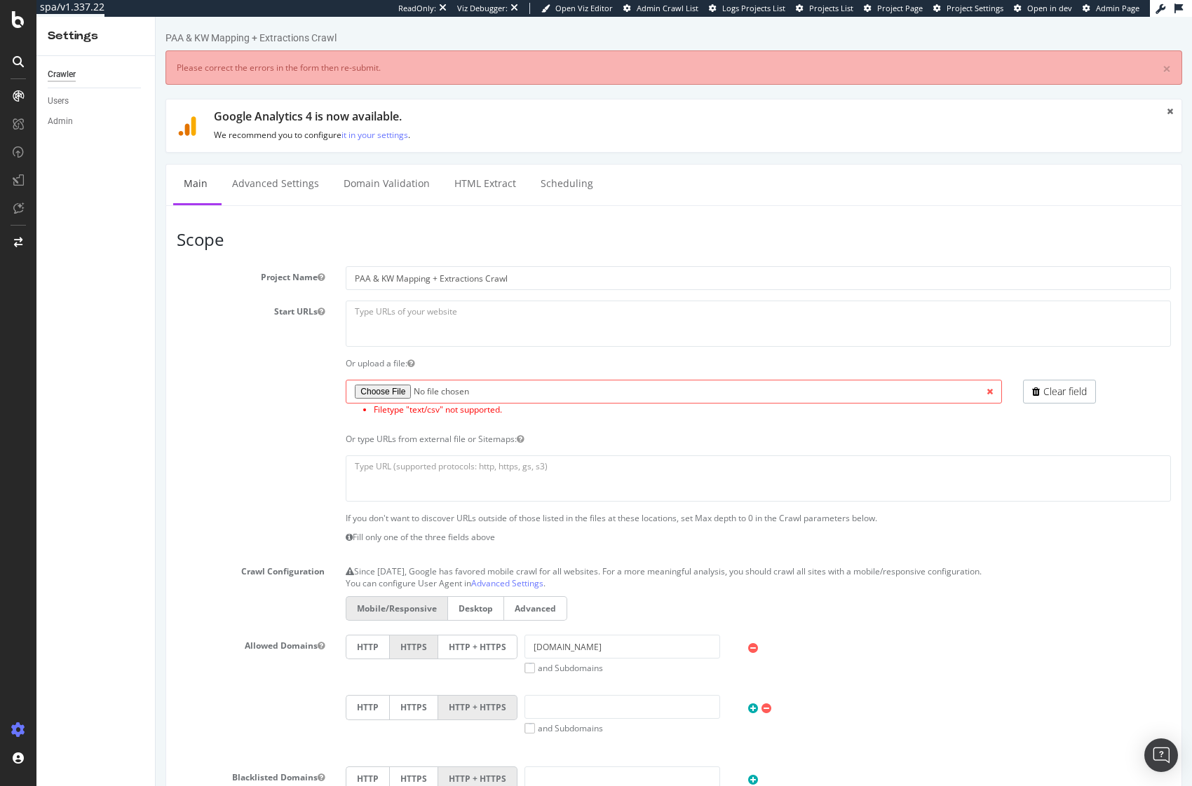
scroll to position [0, 0]
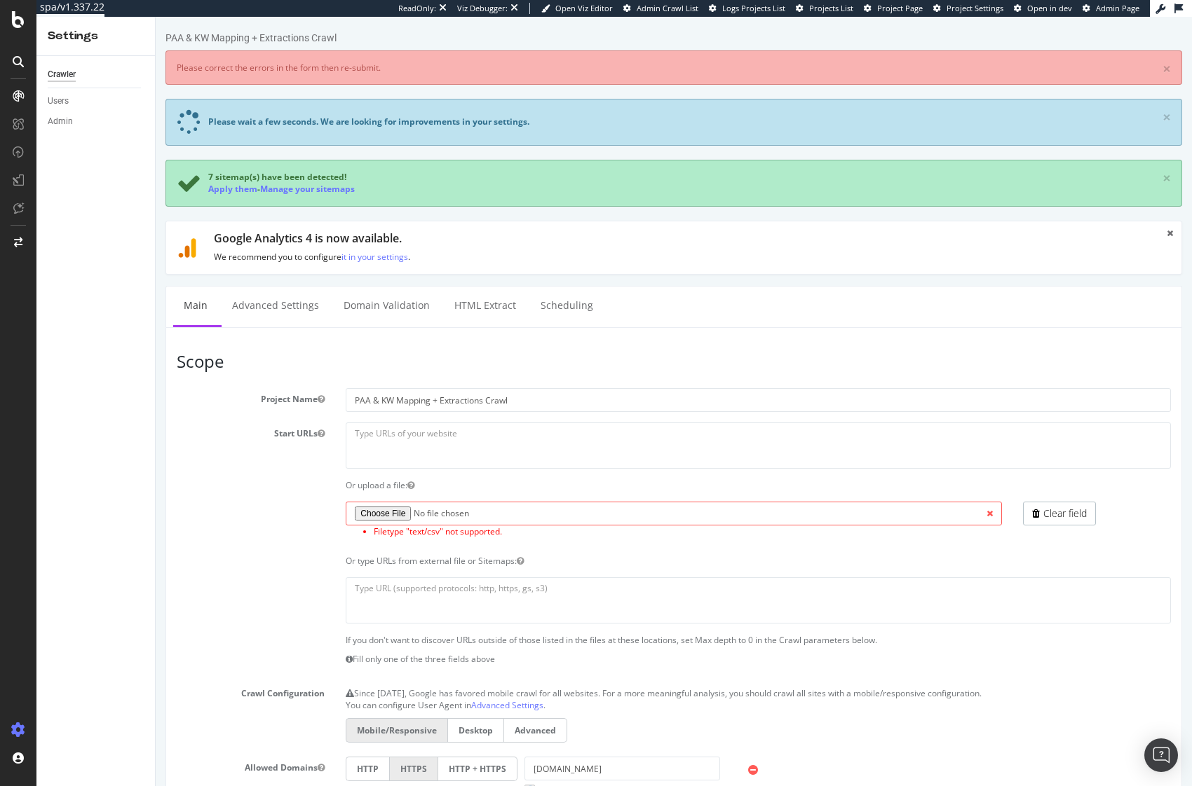
click at [727, 475] on section "Project Name PAA & KW Mapping + Extractions Crawl Start URLs Or upload a file: …" at bounding box center [674, 686] width 994 height 596
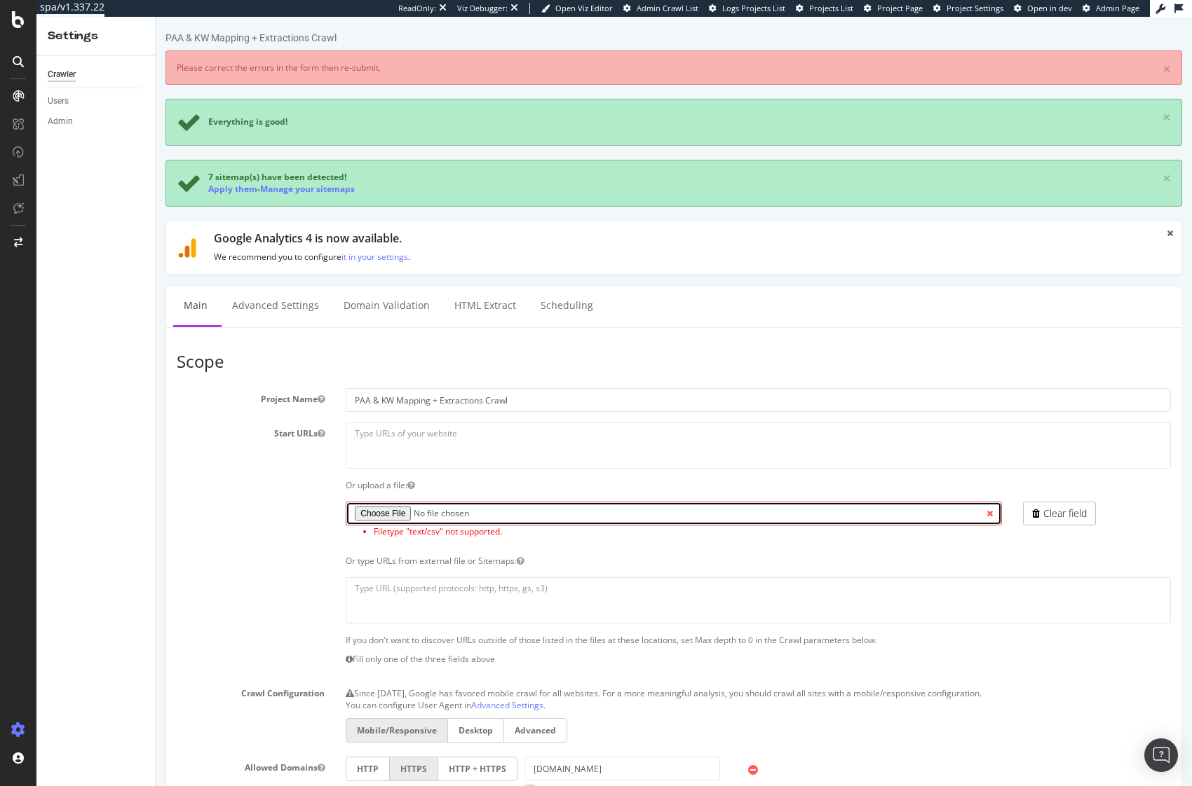
click at [378, 516] on input "file" at bounding box center [673, 514] width 655 height 24
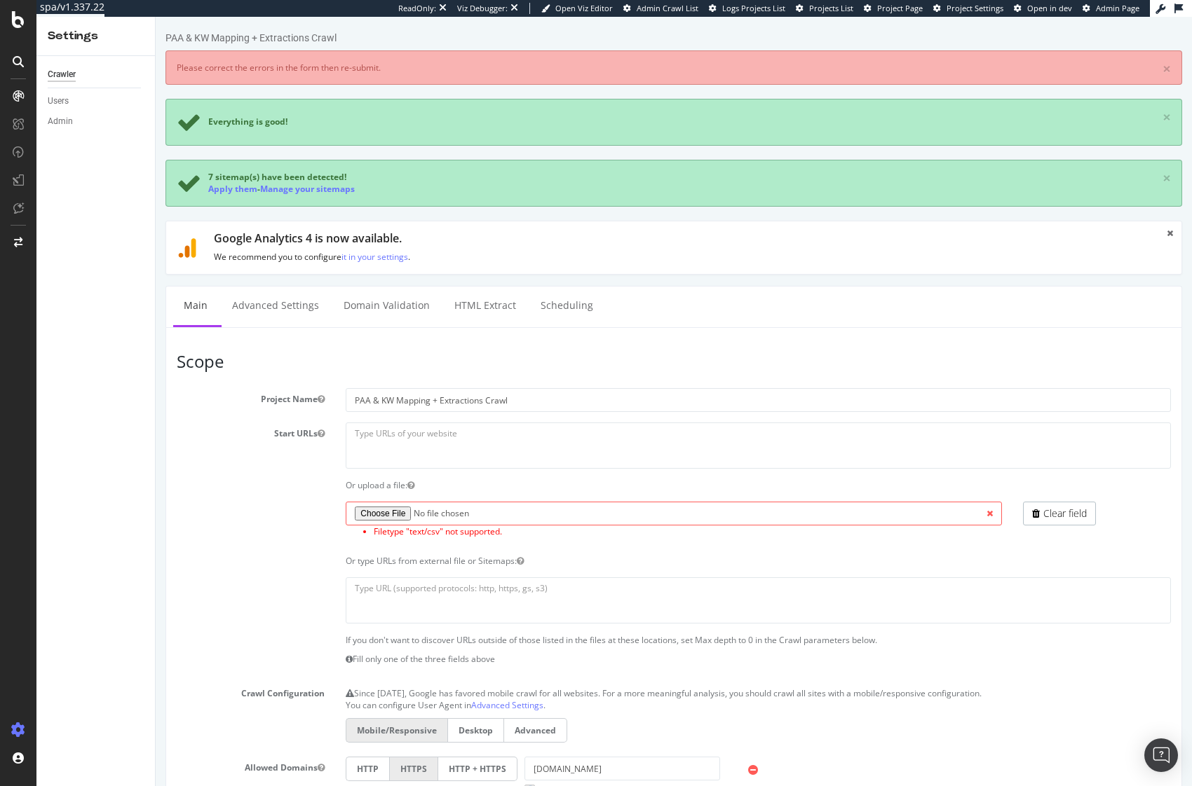
click at [270, 553] on section "Project Name PAA & KW Mapping + Extractions Crawl Start URLs Or upload a file: …" at bounding box center [674, 686] width 994 height 596
click at [240, 524] on div "Filetype "text/csv" not supported. Clear field" at bounding box center [673, 523] width 1015 height 43
click at [281, 590] on div at bounding box center [673, 601] width 1015 height 46
click at [1056, 510] on link "Clear field" at bounding box center [1059, 514] width 73 height 24
click at [1055, 514] on link "Clear field" at bounding box center [1059, 514] width 73 height 24
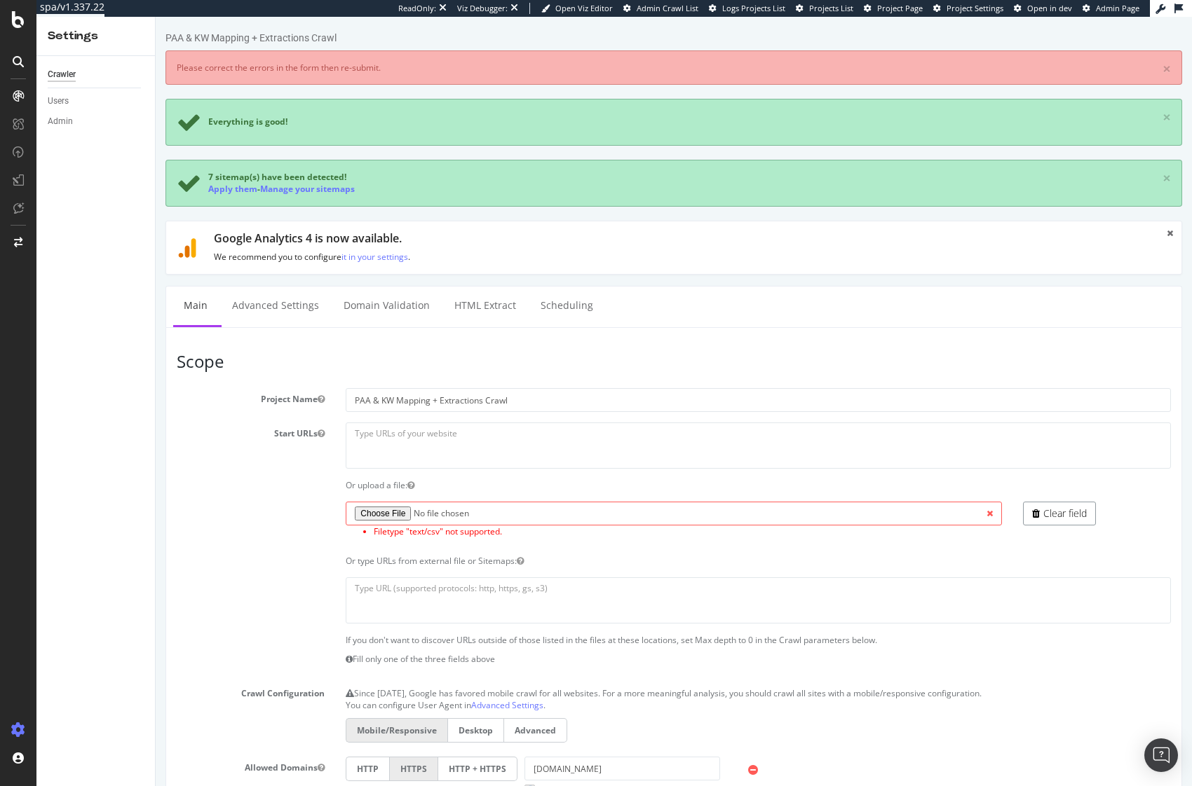
click at [1055, 515] on link "Clear field" at bounding box center [1059, 514] width 73 height 24
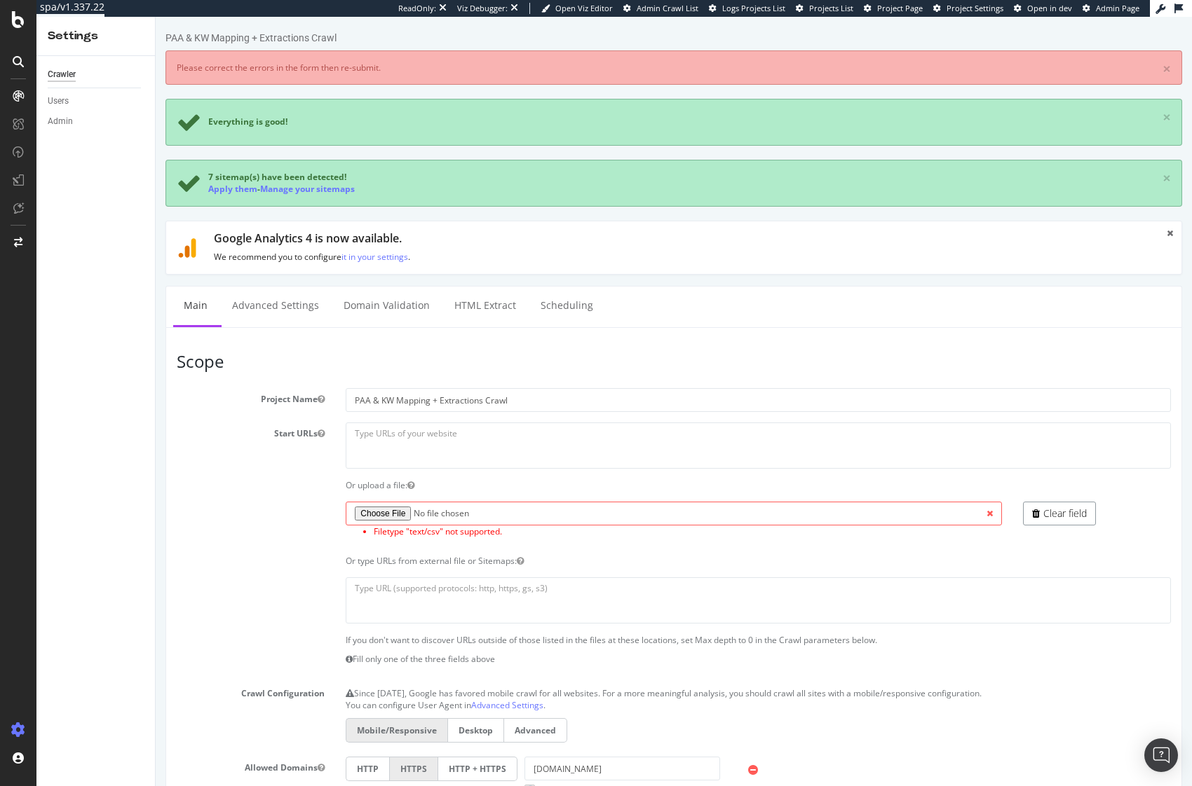
click at [1055, 515] on link "Clear field" at bounding box center [1059, 514] width 73 height 24
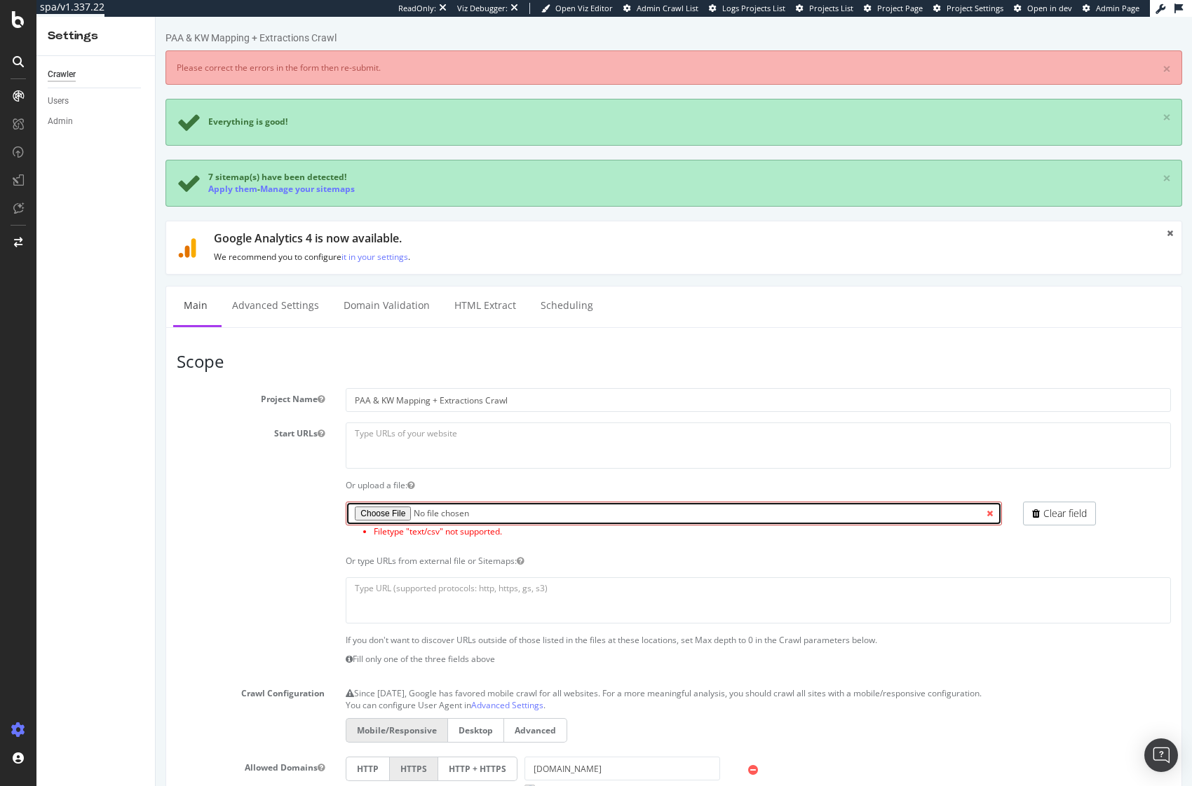
click at [393, 508] on input "file" at bounding box center [673, 514] width 655 height 24
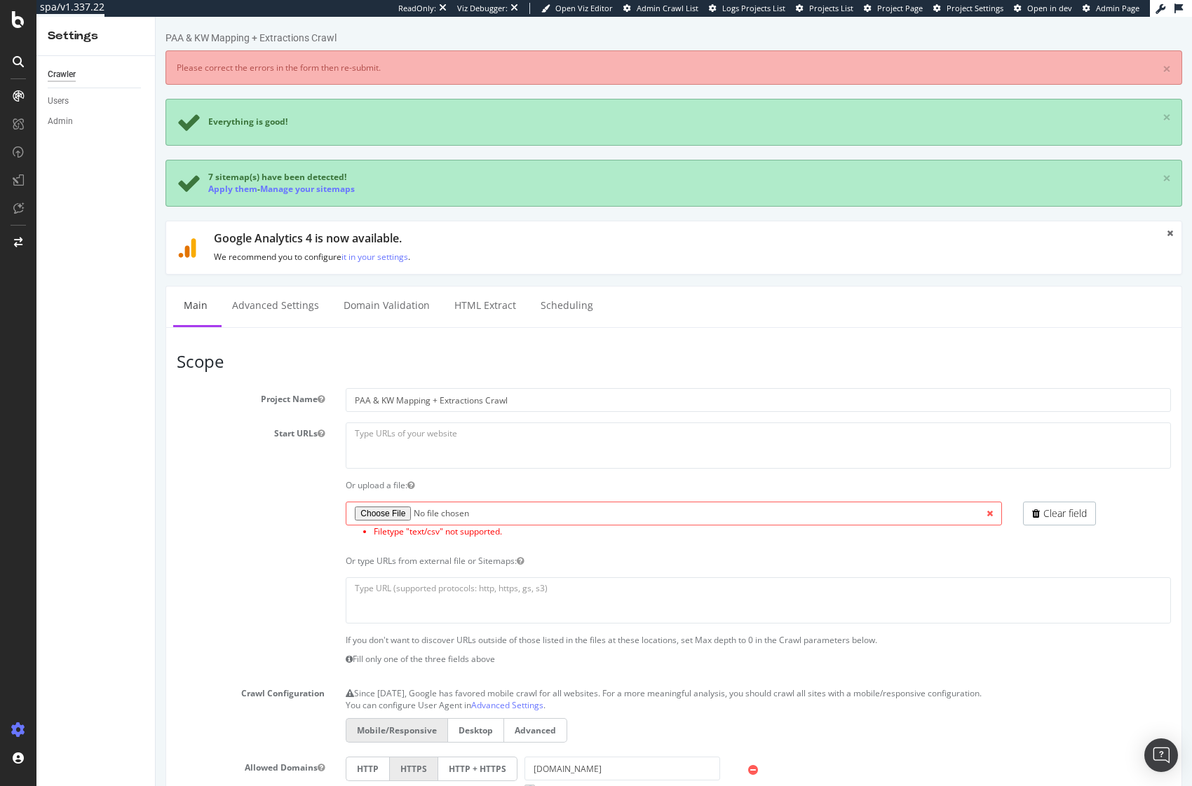
click at [280, 552] on section "Project Name PAA & KW Mapping + Extractions Crawl Start URLs Or upload a file: …" at bounding box center [674, 686] width 994 height 596
click at [266, 568] on section "Project Name PAA & KW Mapping + Extractions Crawl Start URLs Or upload a file: …" at bounding box center [674, 686] width 994 height 596
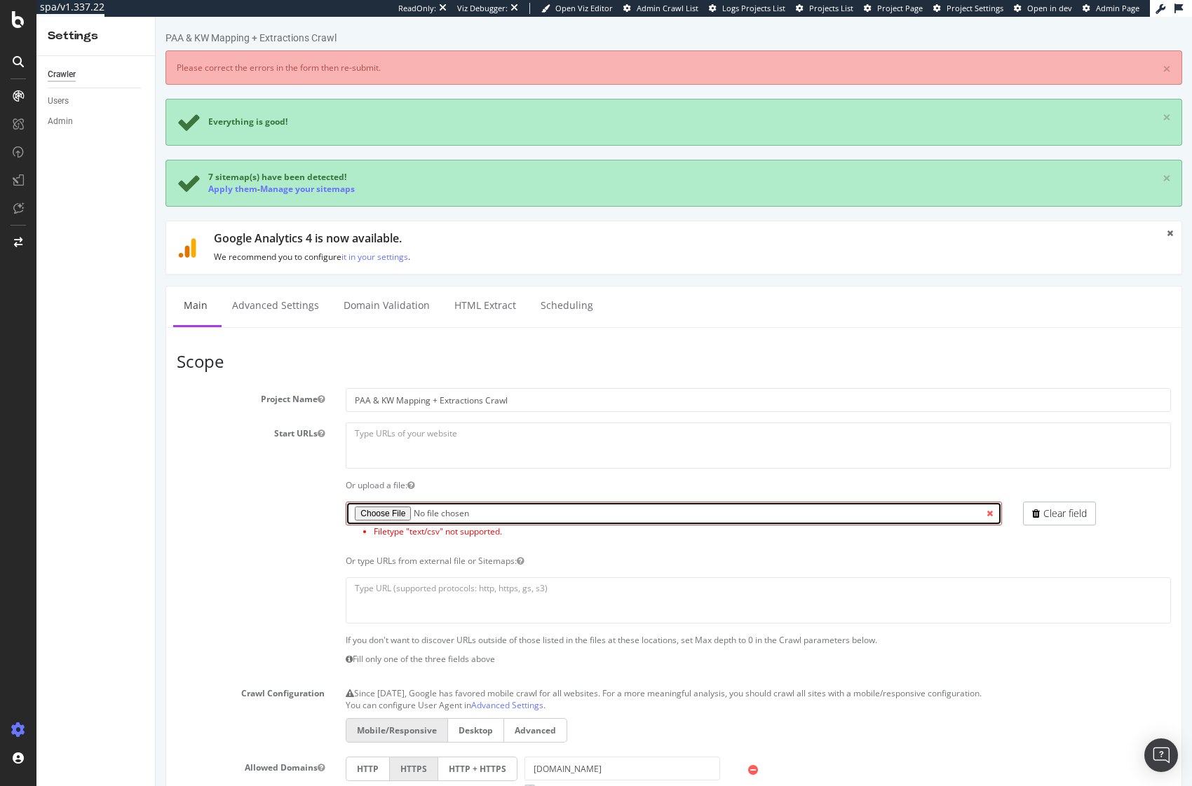
click at [381, 517] on input "file" at bounding box center [673, 514] width 655 height 24
type input "C:\fakepath\adidas.txt"
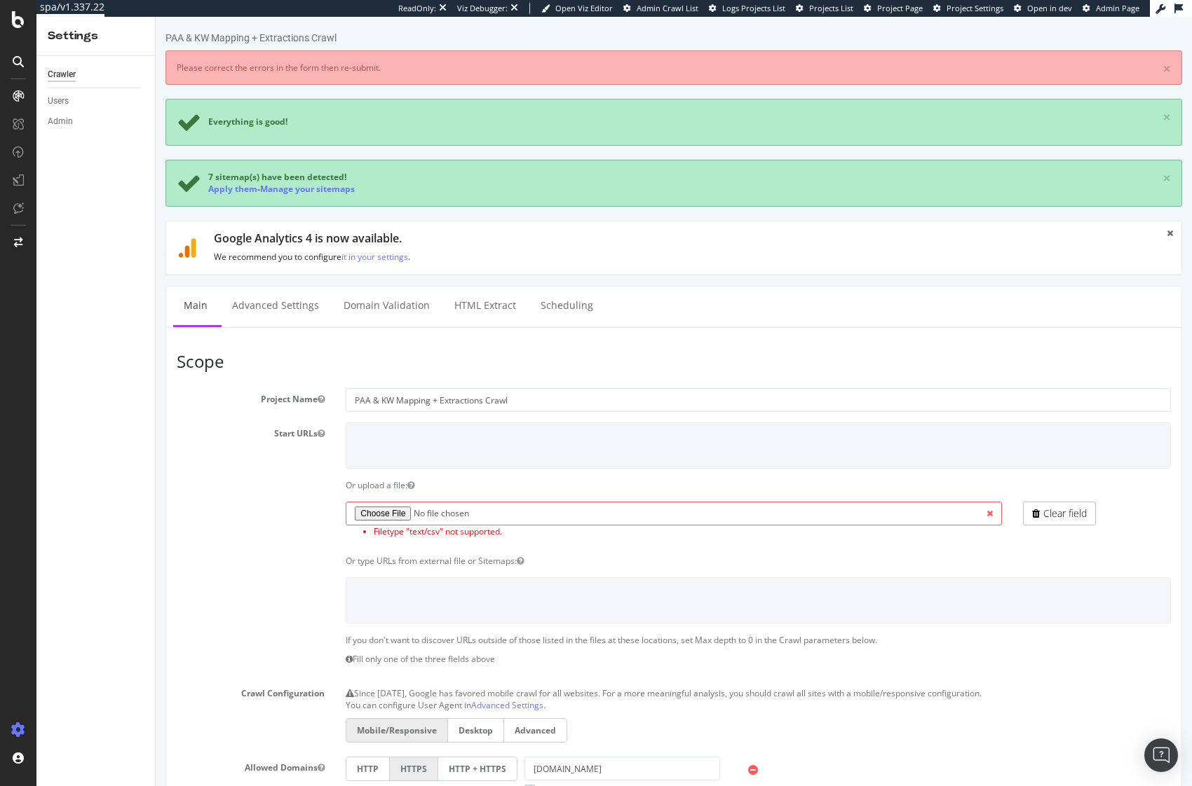
click at [241, 506] on label at bounding box center [250, 504] width 169 height 5
click at [1046, 515] on link "Clear field" at bounding box center [1059, 514] width 73 height 24
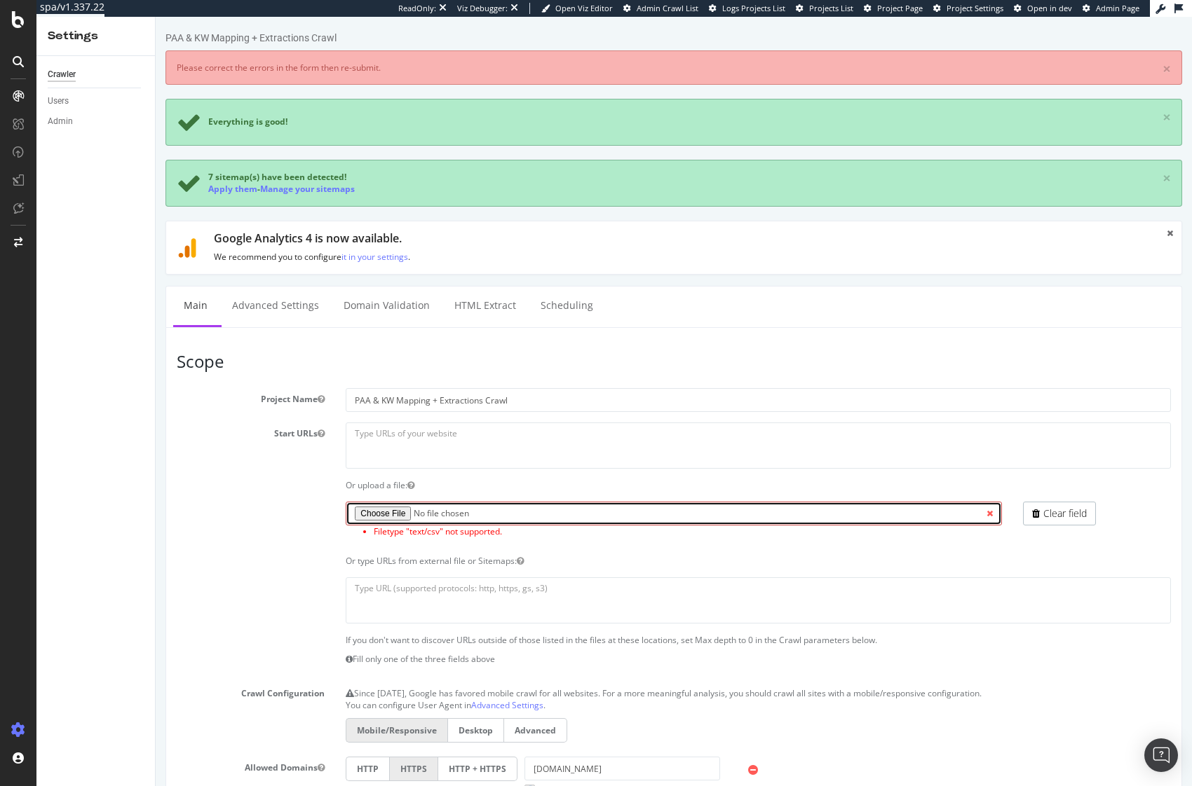
click at [377, 517] on input "file" at bounding box center [673, 514] width 655 height 24
type input "C:\fakepath\adidas.txt"
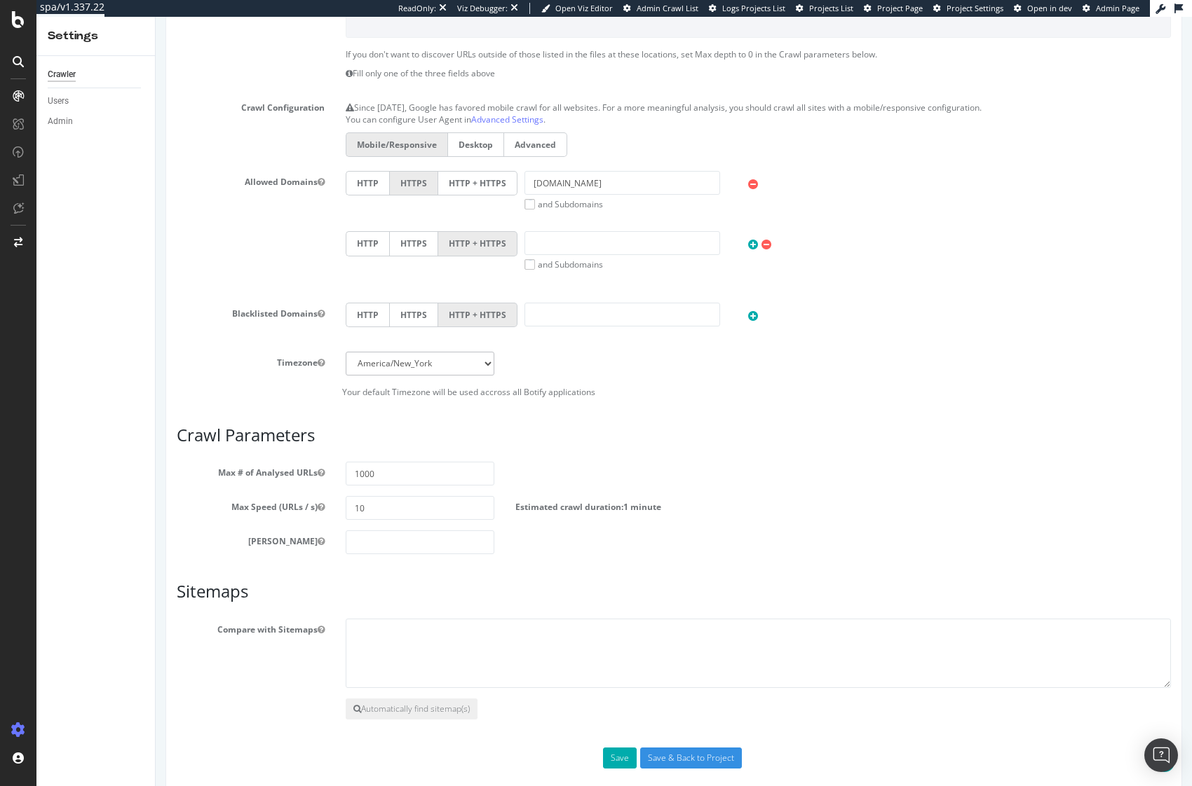
scroll to position [604, 0]
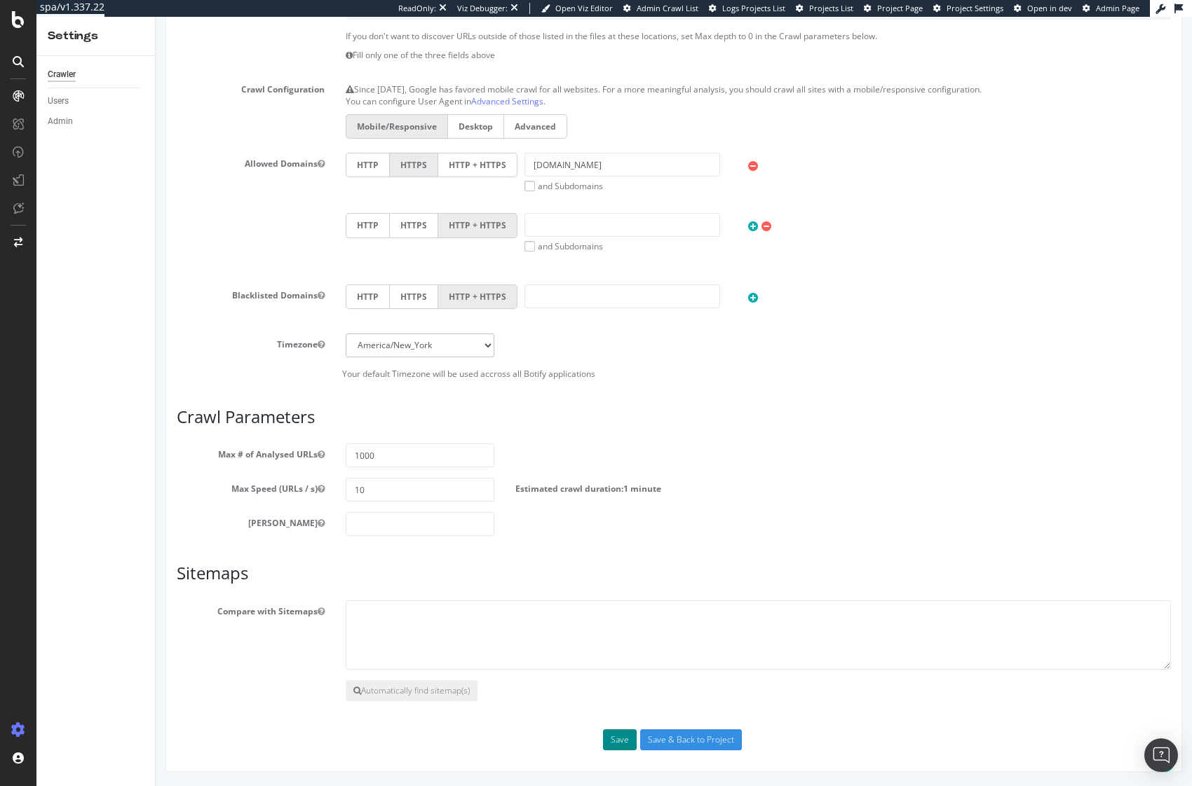
click at [618, 739] on button "Save" at bounding box center [620, 740] width 34 height 21
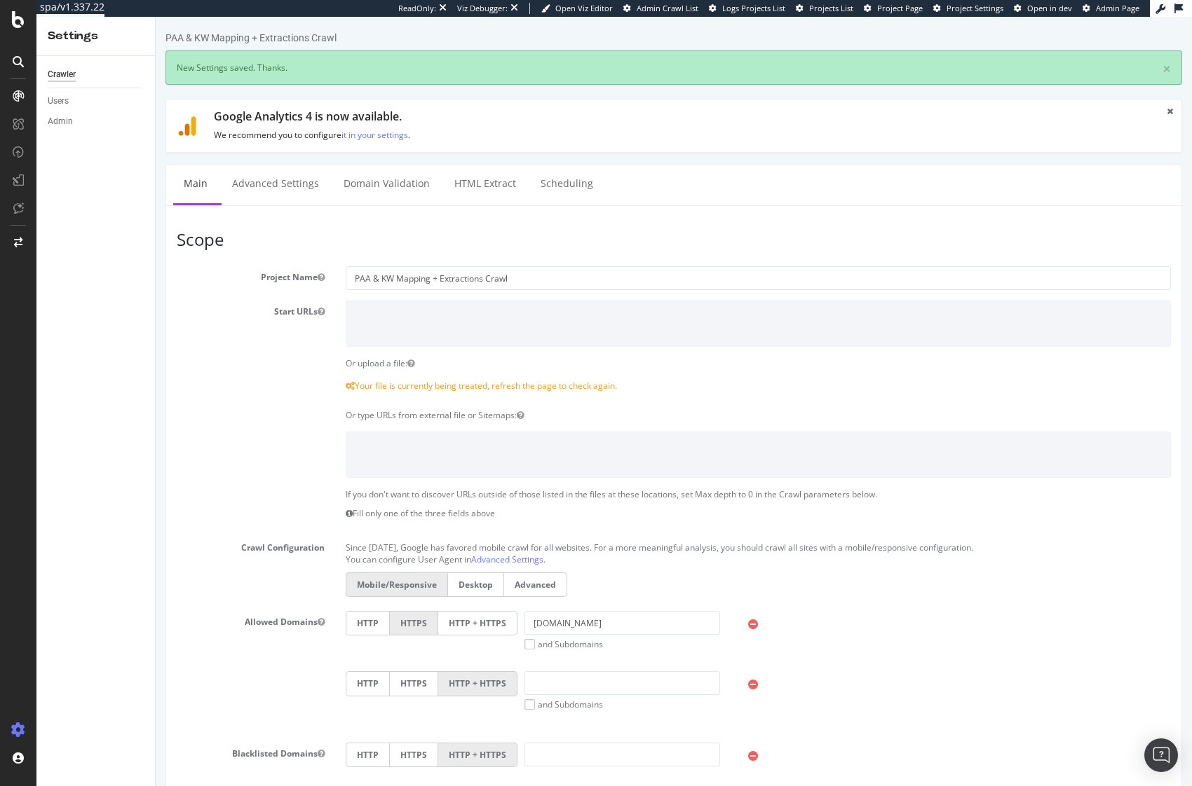
scroll to position [0, 0]
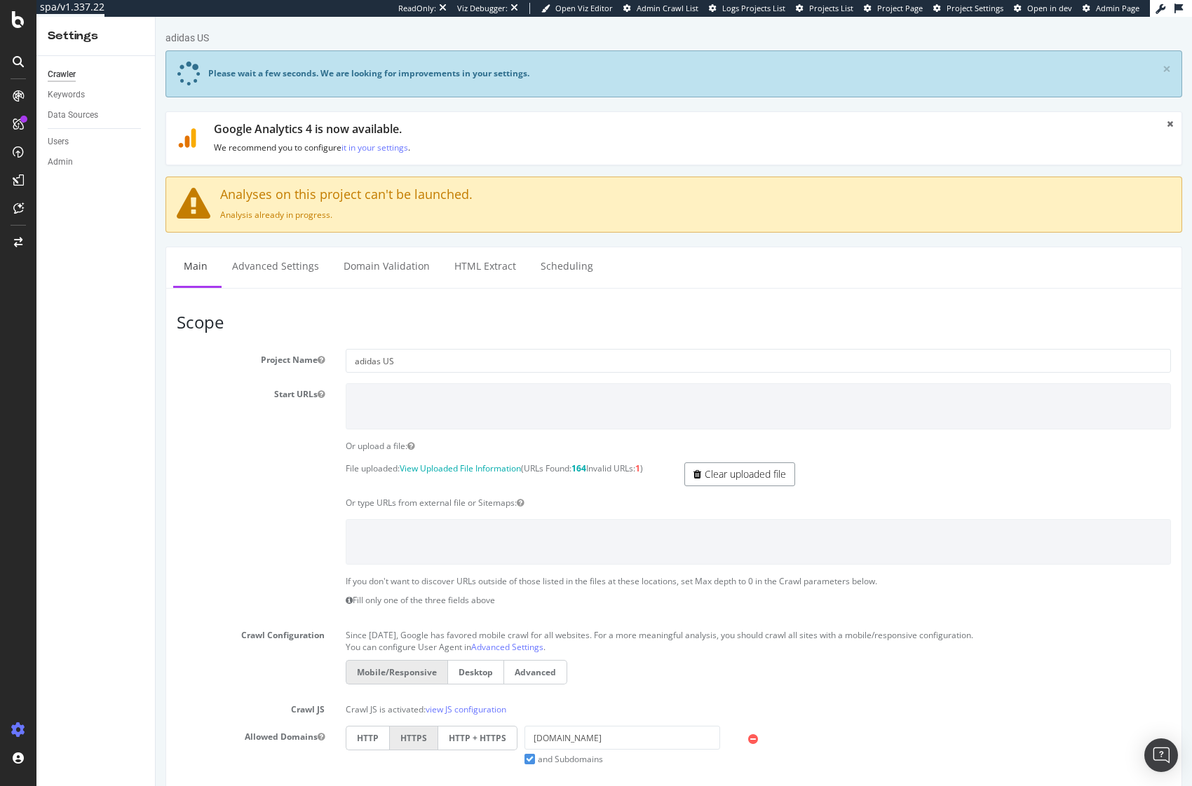
click at [722, 468] on link "Clear uploaded file" at bounding box center [739, 475] width 111 height 24
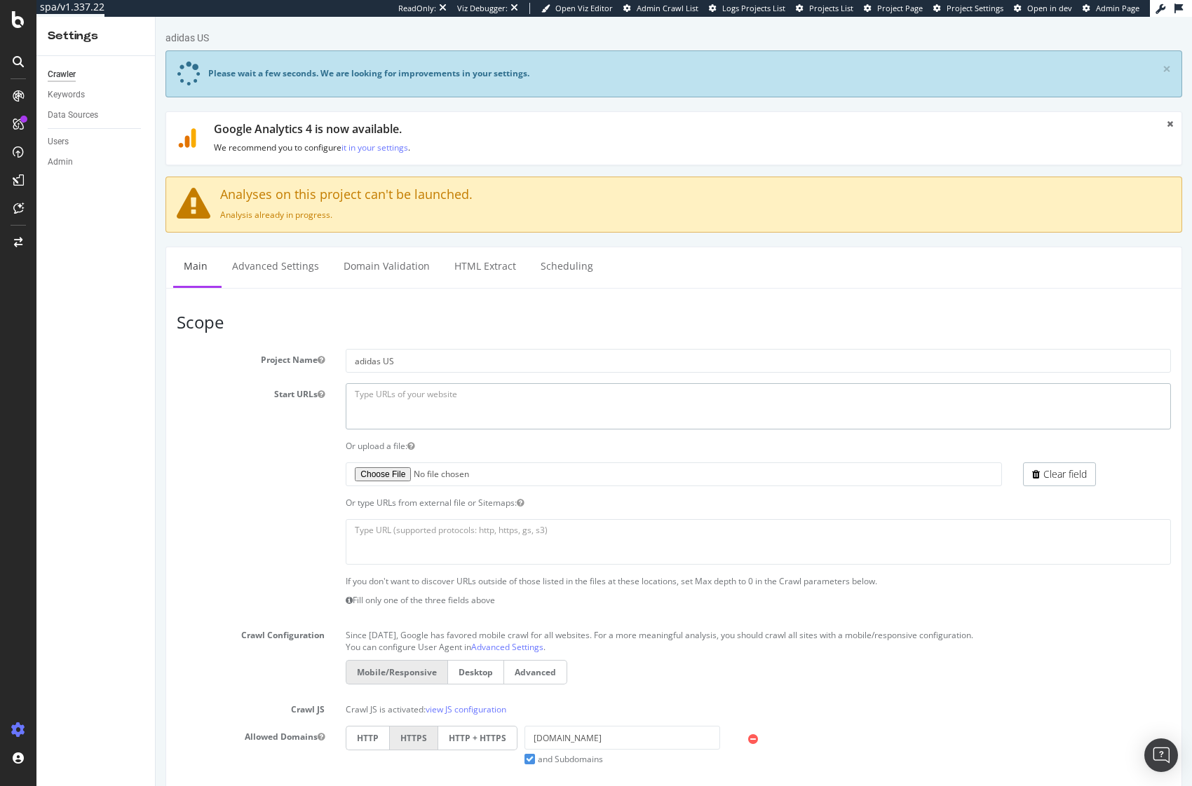
click at [412, 412] on textarea at bounding box center [758, 406] width 825 height 46
paste textarea "URL [URL][DOMAIN_NAME][DATE] [URL][DOMAIN_NAME][PERSON_NAME][DATE] [URL][DOMAIN…"
type textarea "URL [URL][DOMAIN_NAME][DATE] [URL][DOMAIN_NAME][PERSON_NAME][DATE] [URL][DOMAIN…"
type textarea "a"
click at [367, 402] on textarea at bounding box center [758, 406] width 825 height 46
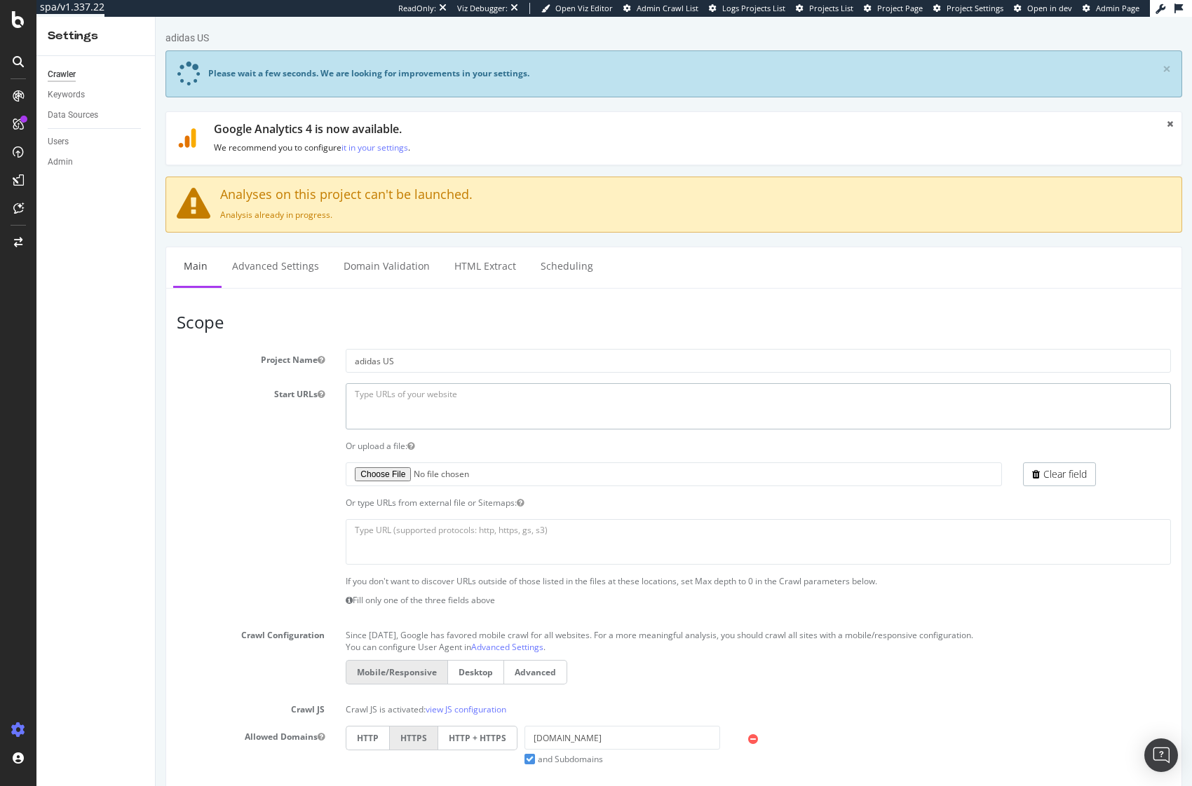
paste textarea "[URL][DOMAIN_NAME]"
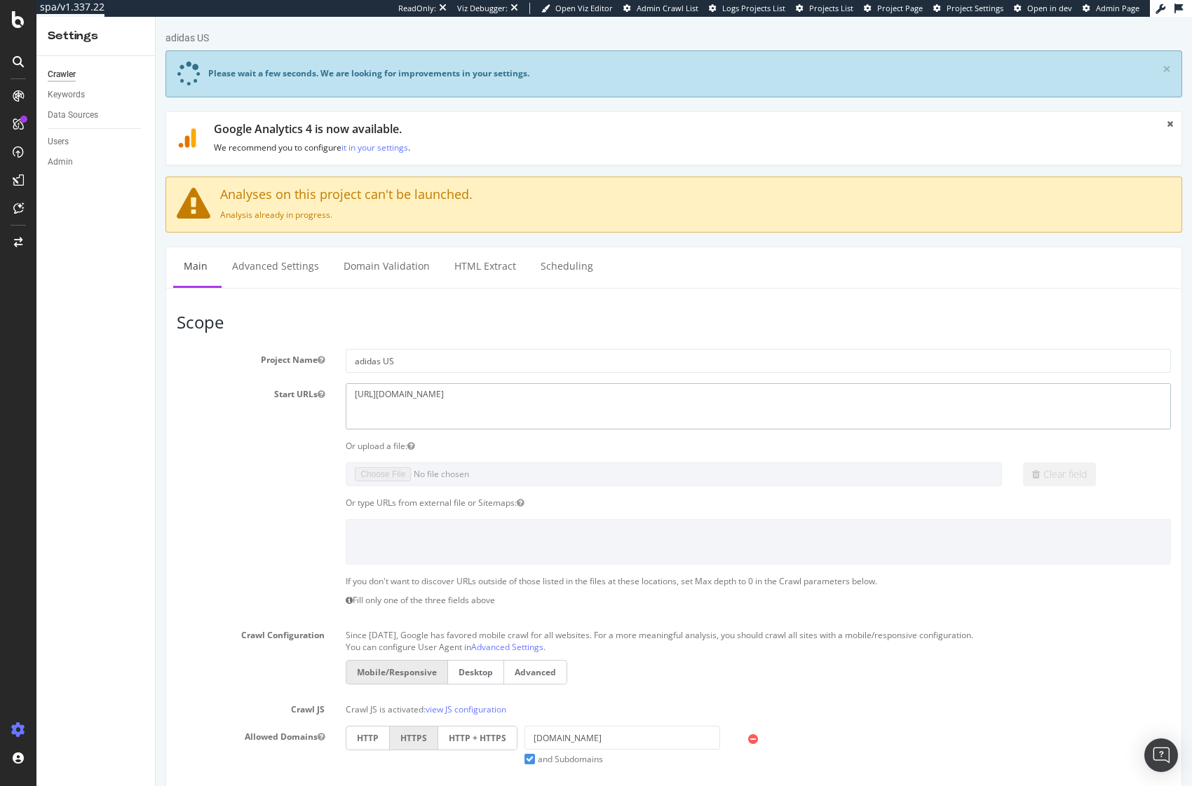
type textarea "[URL][DOMAIN_NAME]"
click at [210, 434] on section "Project Name adidas US Start URLs [URL][DOMAIN_NAME] Or upload a file: File upl…" at bounding box center [674, 651] width 994 height 604
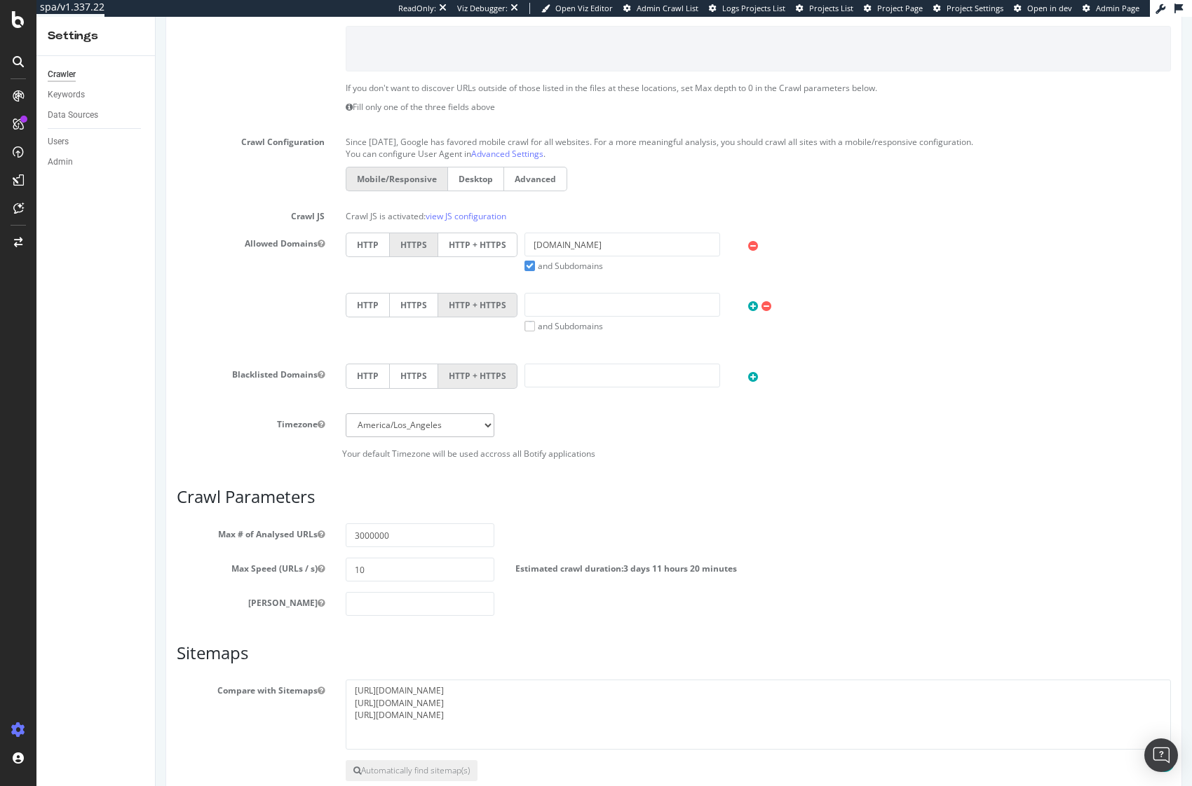
scroll to position [573, 0]
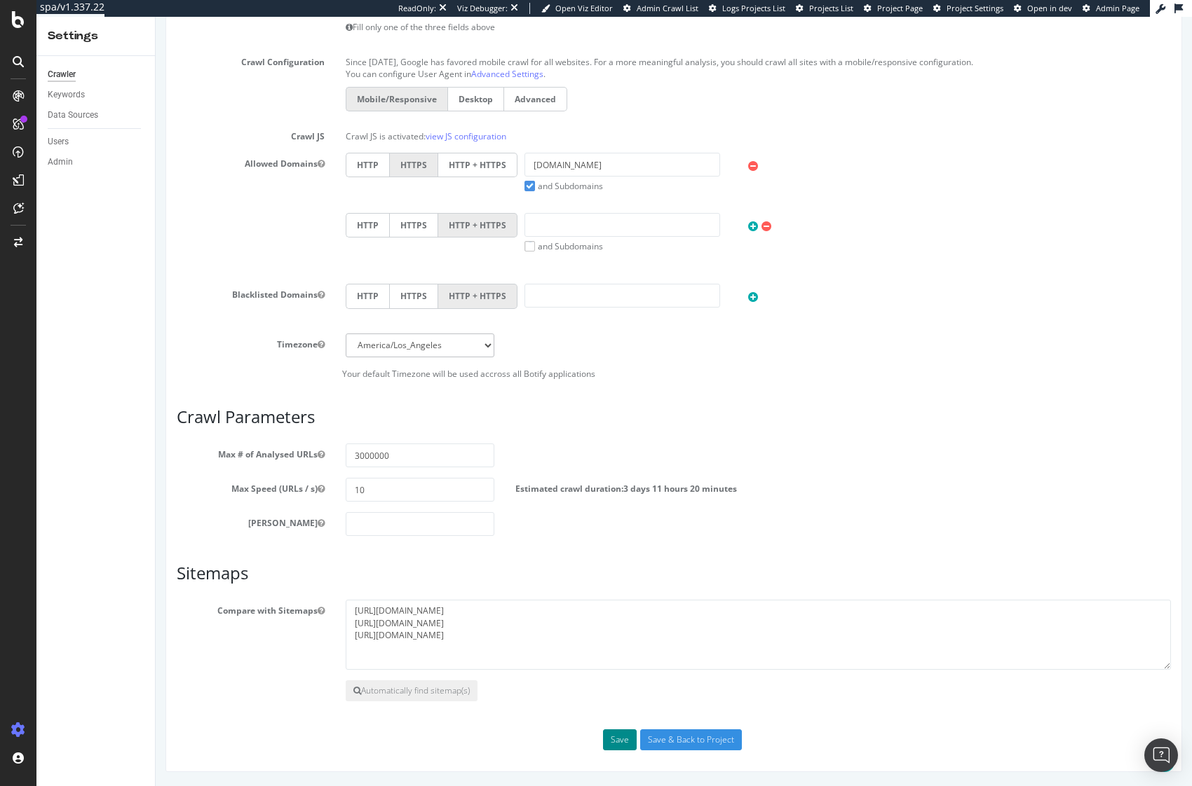
click at [619, 744] on button "Save" at bounding box center [620, 740] width 34 height 21
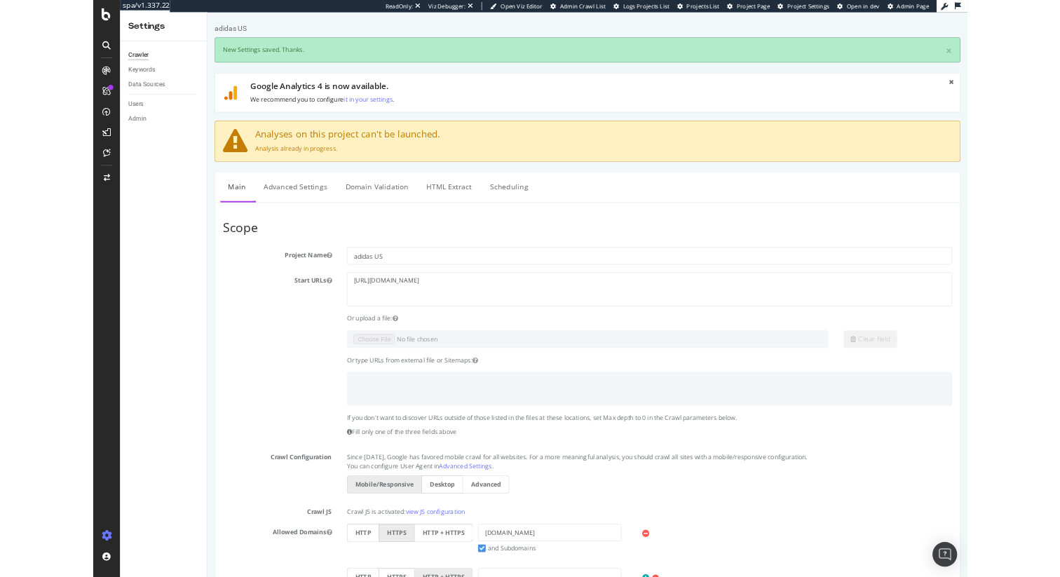
scroll to position [0, 0]
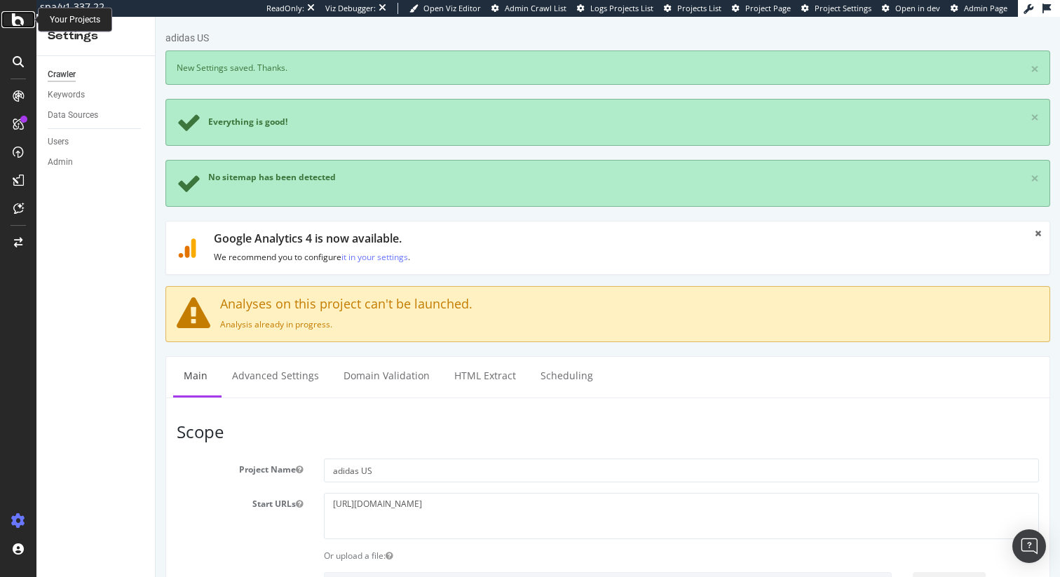
click at [20, 20] on icon at bounding box center [18, 19] width 13 height 17
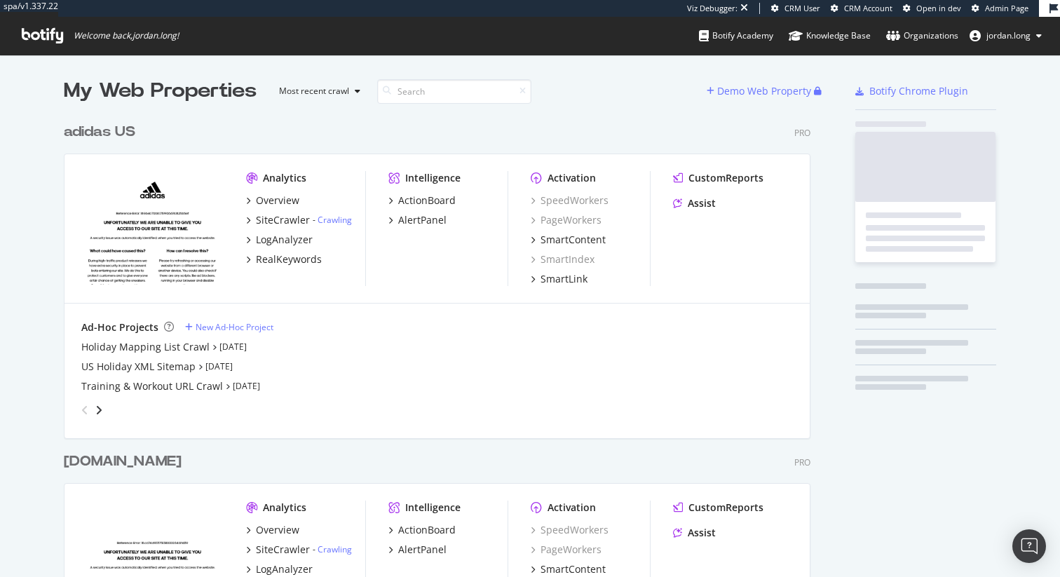
scroll to position [623, 747]
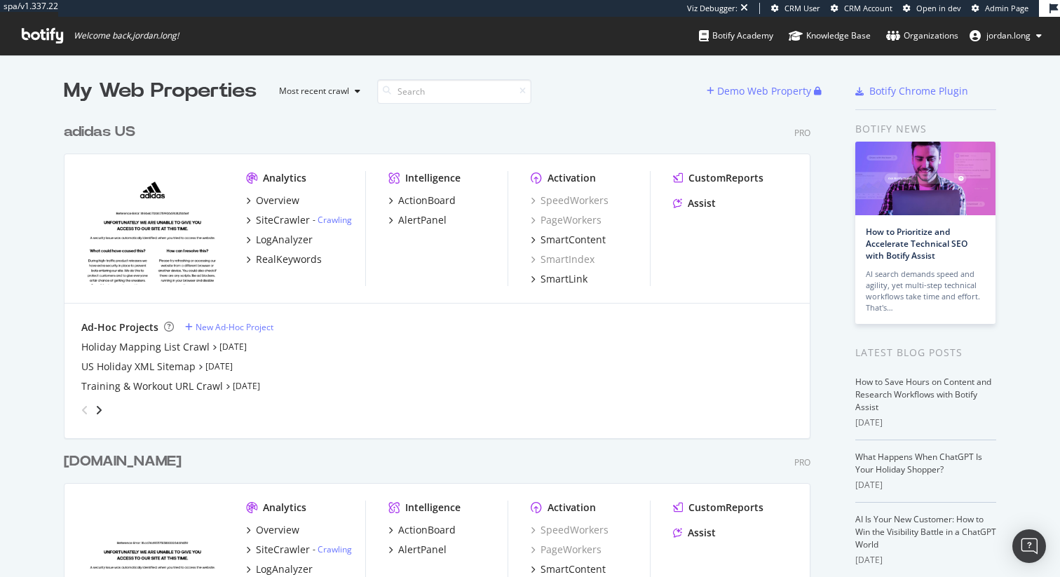
click at [97, 409] on div "angle-right" at bounding box center [99, 410] width 10 height 14
click at [81, 411] on icon "angle-left" at bounding box center [84, 409] width 7 height 11
click at [141, 389] on div "Training & Workout URL Crawl" at bounding box center [152, 386] width 142 height 14
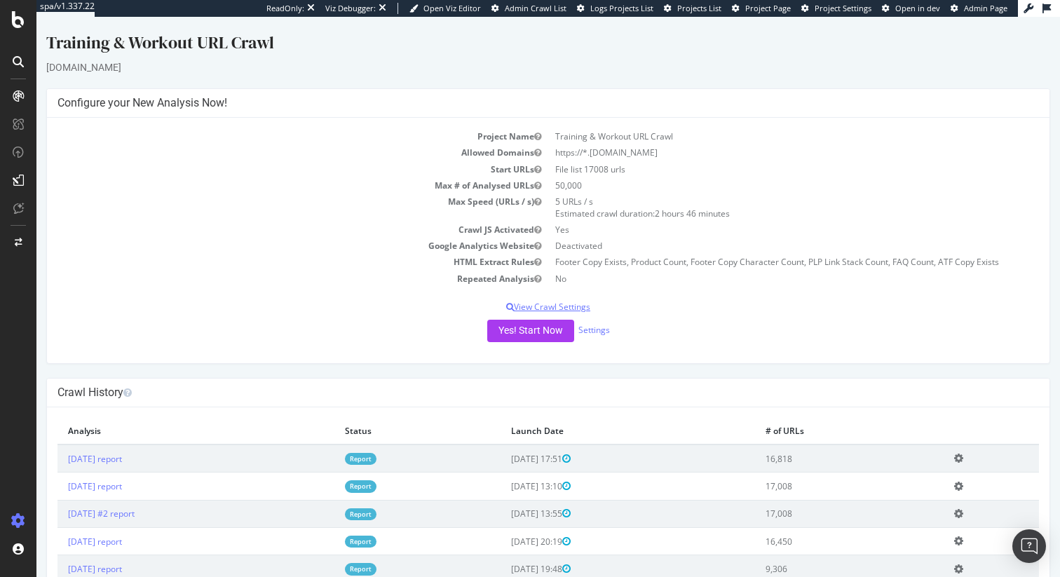
click at [569, 306] on p "View Crawl Settings" at bounding box center [547, 307] width 981 height 12
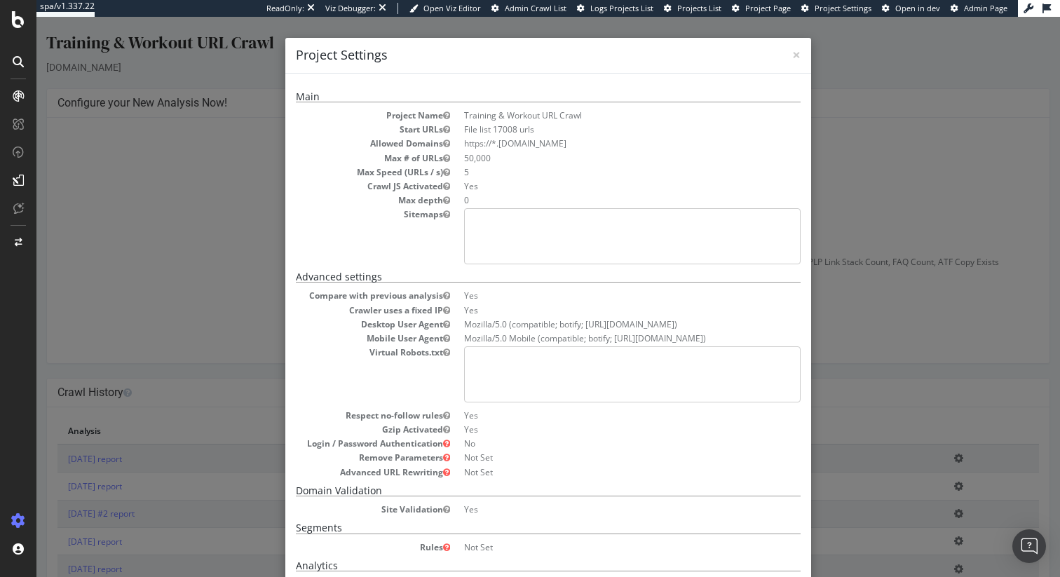
click at [63, 243] on div "× Close Project Settings Main Project Name Training & Workout URL Crawl Start U…" at bounding box center [547, 297] width 1023 height 560
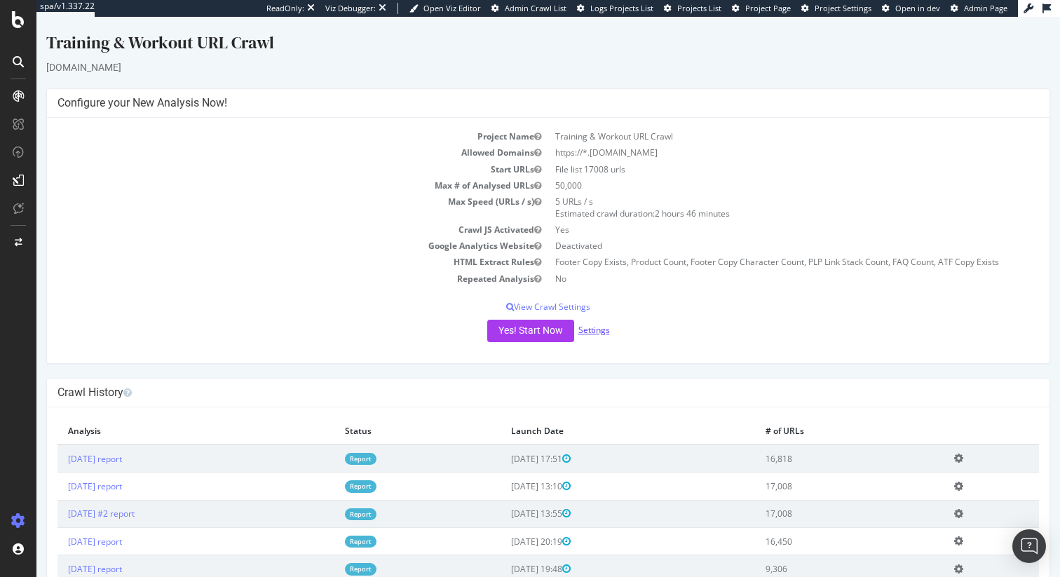
click at [580, 333] on link "Settings" at bounding box center [594, 330] width 32 height 12
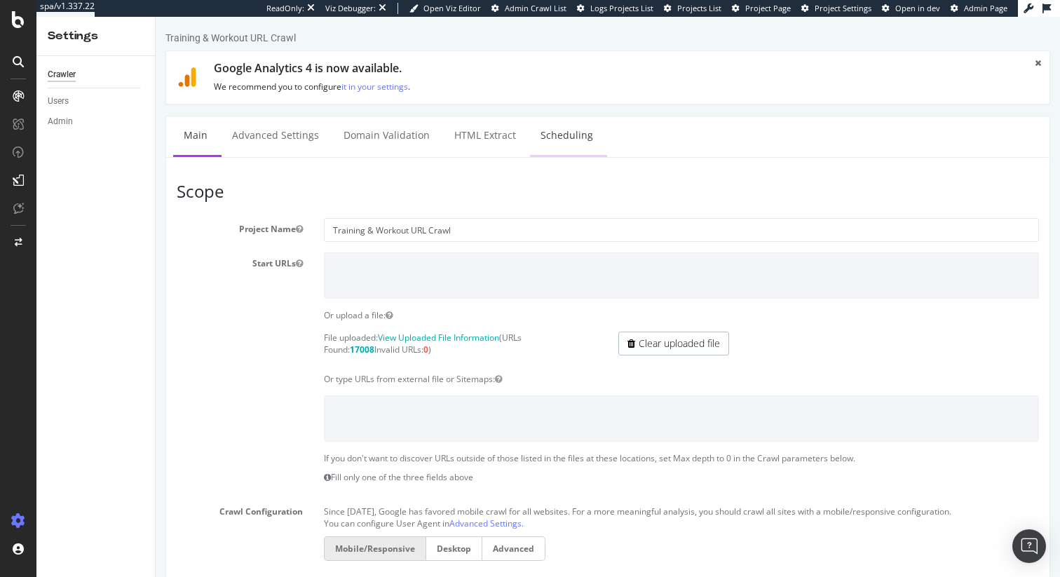
click at [560, 133] on link "Scheduling" at bounding box center [567, 135] width 74 height 39
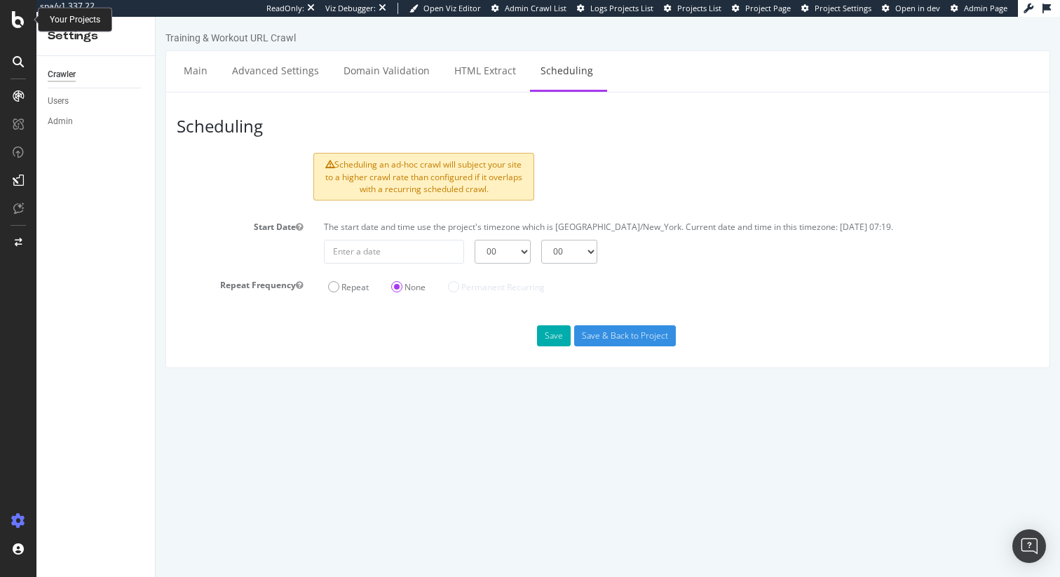
click at [18, 22] on icon at bounding box center [18, 19] width 13 height 17
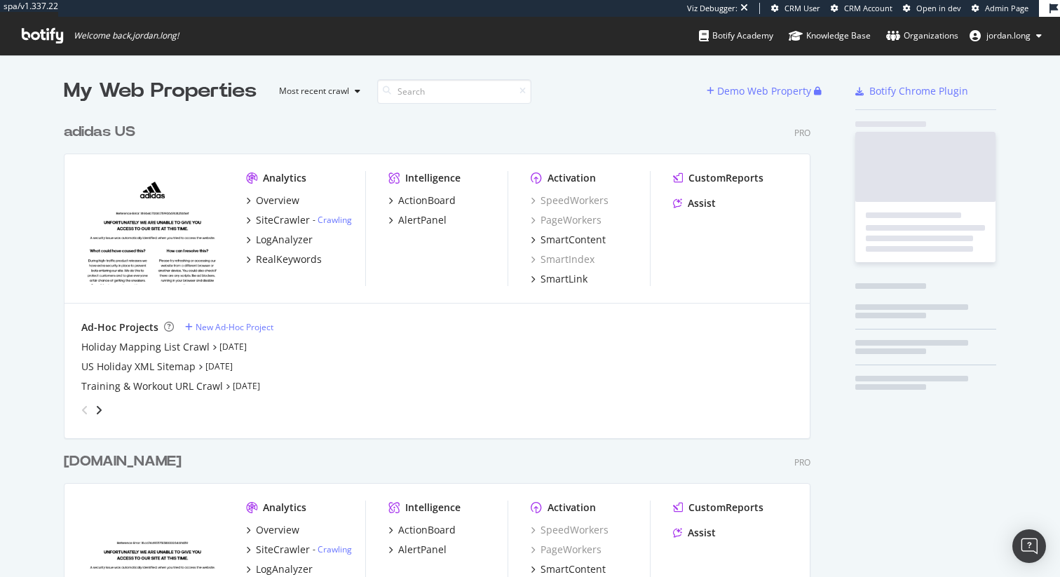
scroll to position [566, 1039]
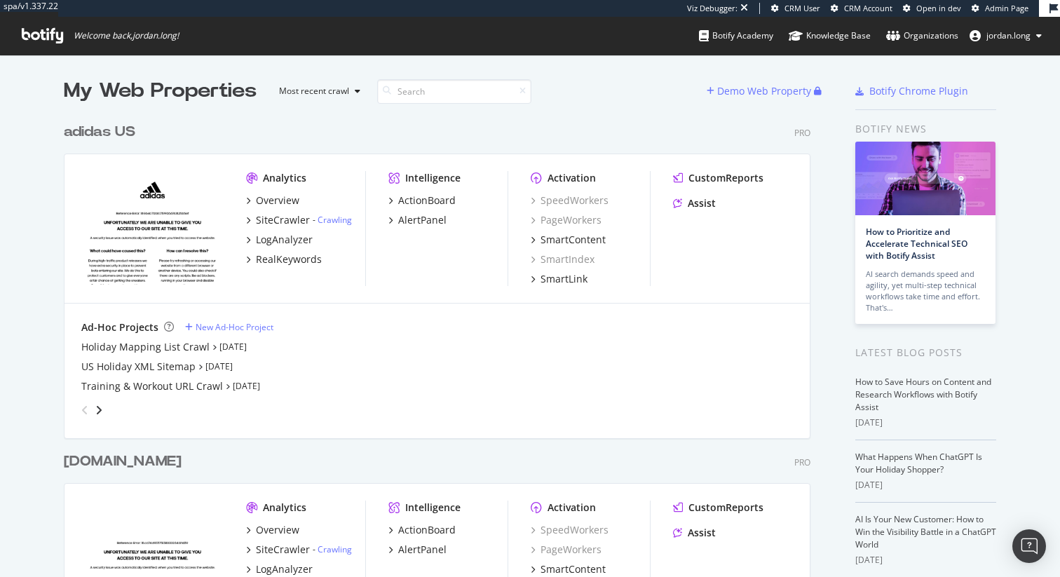
click at [112, 128] on div "adidas US" at bounding box center [99, 132] width 71 height 20
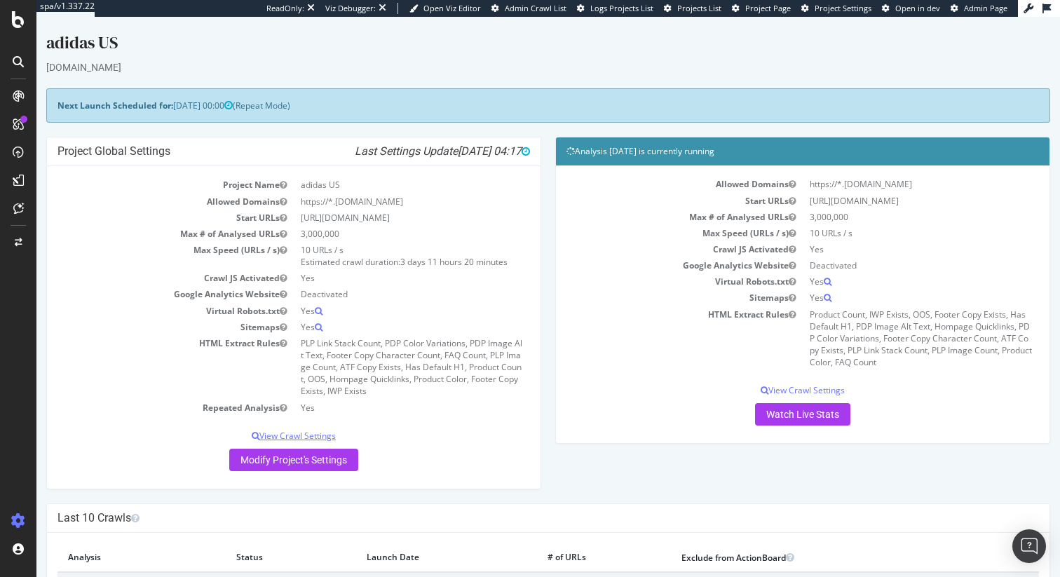
click at [294, 440] on p "View Crawl Settings" at bounding box center [293, 436] width 472 height 12
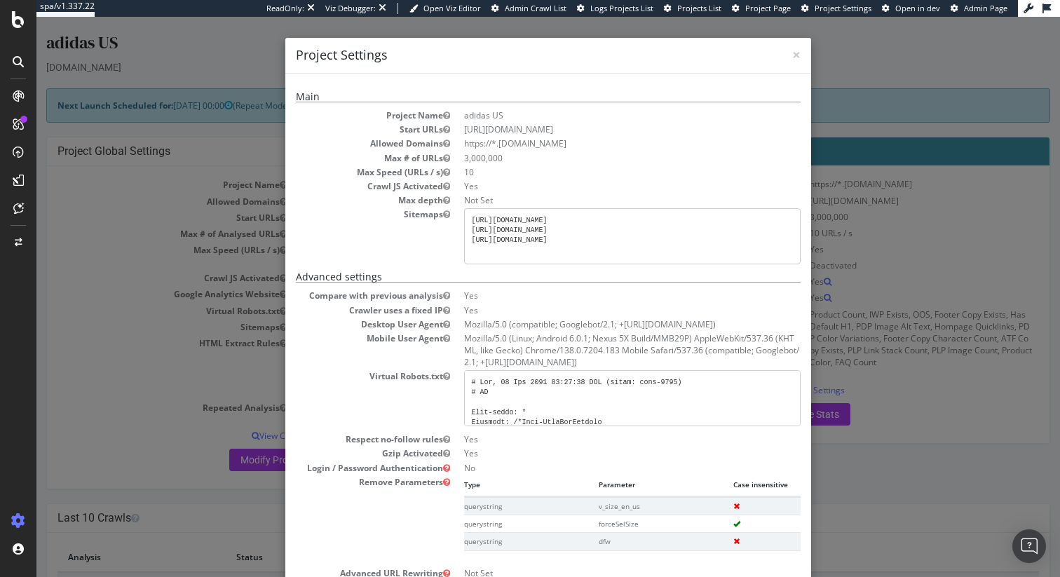
click at [99, 252] on div "× Close Project Settings Main Project Name adidas US Start URLs [URL][DOMAIN_NA…" at bounding box center [547, 297] width 1023 height 560
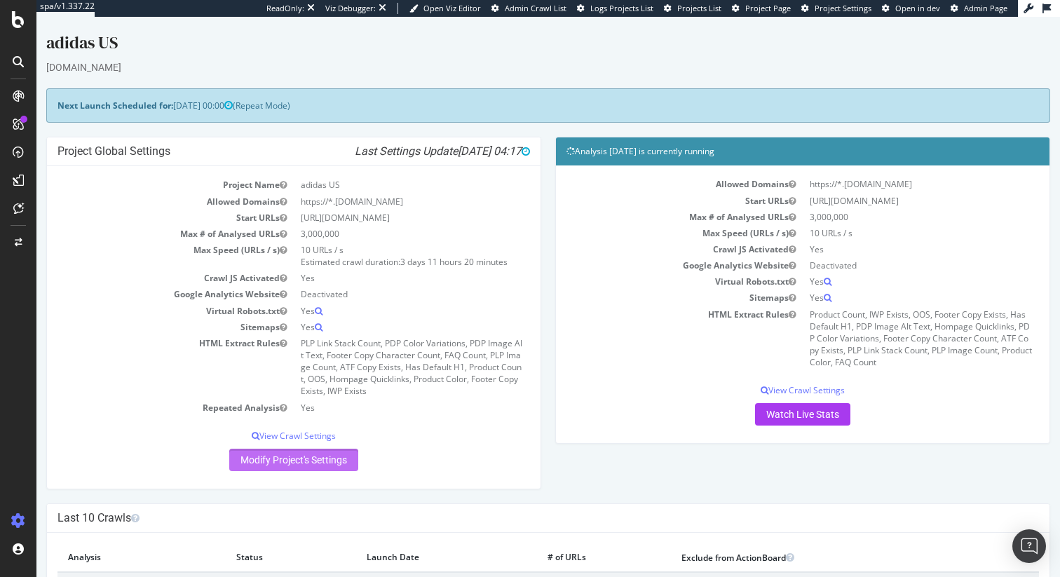
click at [314, 465] on link "Modify Project's Settings" at bounding box center [293, 460] width 129 height 22
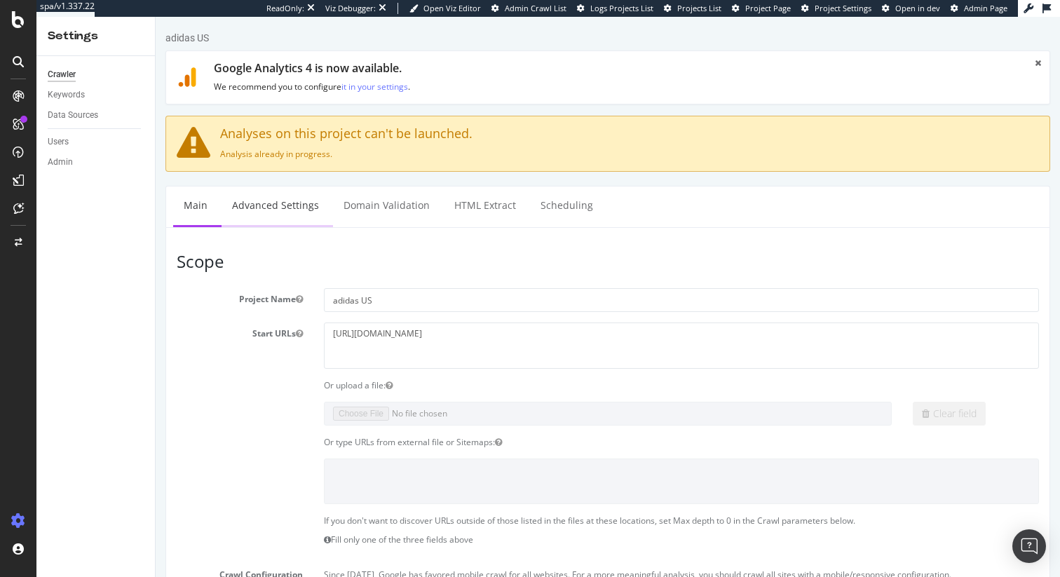
click at [286, 210] on link "Advanced Settings" at bounding box center [276, 205] width 108 height 39
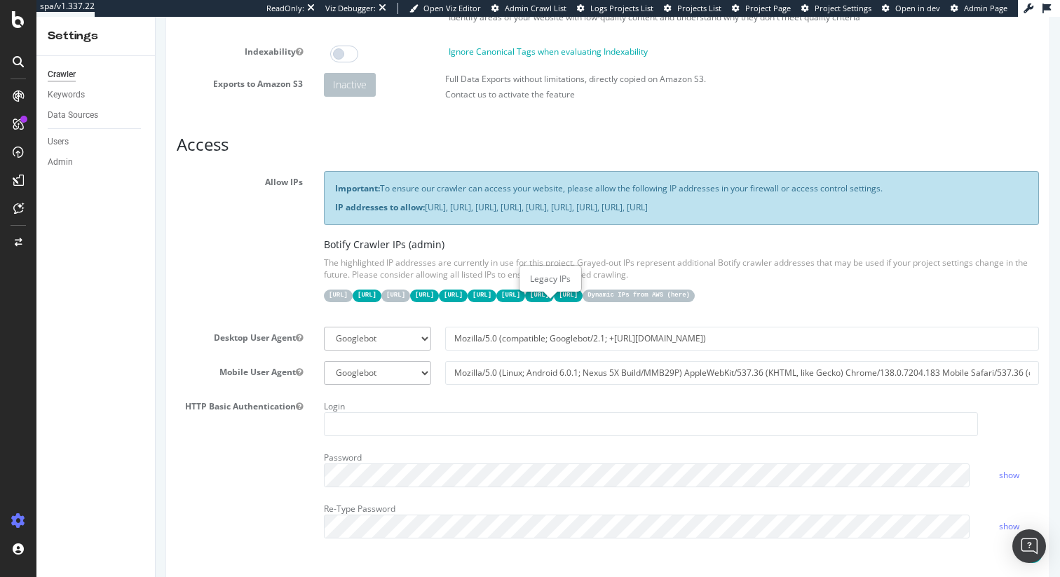
scroll to position [237, 0]
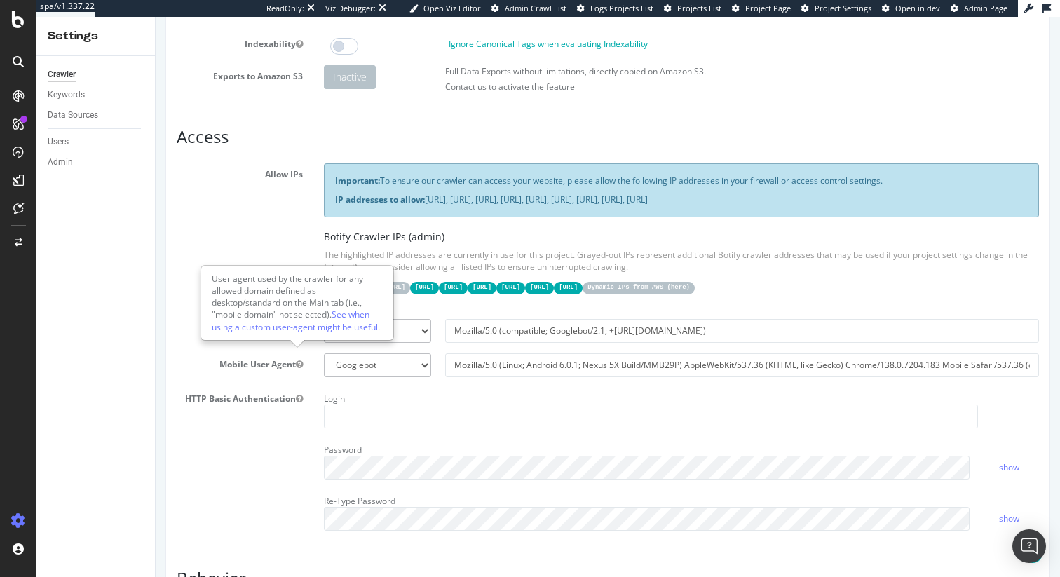
click at [264, 333] on div "User agent used by the crawler for any allowed domain defined as desktop/standa…" at bounding box center [297, 302] width 191 height 73
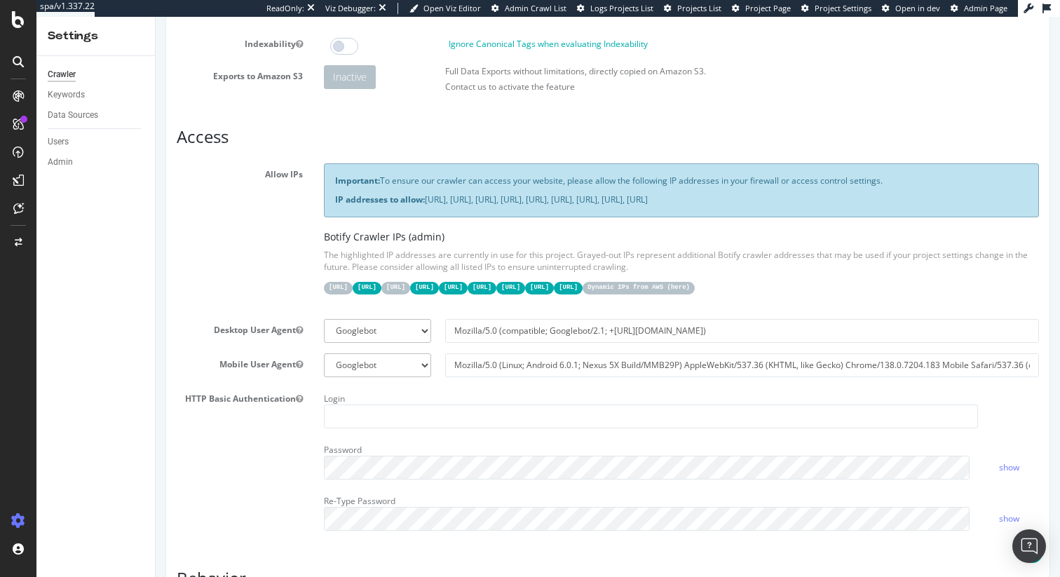
drag, startPoint x: 173, startPoint y: 167, endPoint x: 286, endPoint y: 139, distance: 116.1
click at [173, 167] on label "Allow IPs" at bounding box center [239, 171] width 147 height 17
click at [13, 26] on icon at bounding box center [18, 19] width 13 height 17
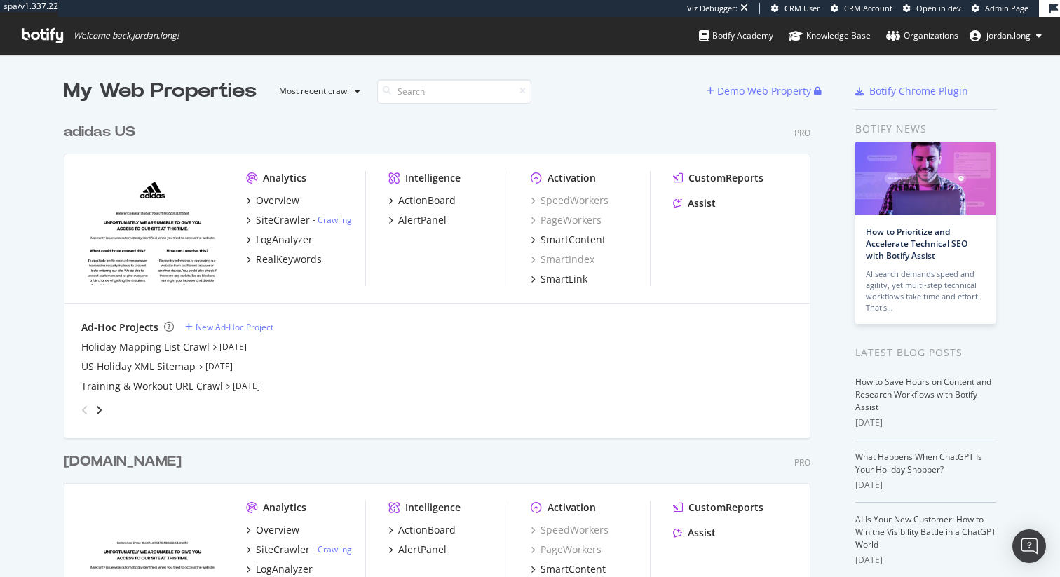
scroll to position [623, 747]
click at [123, 370] on div "US Holiday XML Sitemap" at bounding box center [138, 367] width 114 height 14
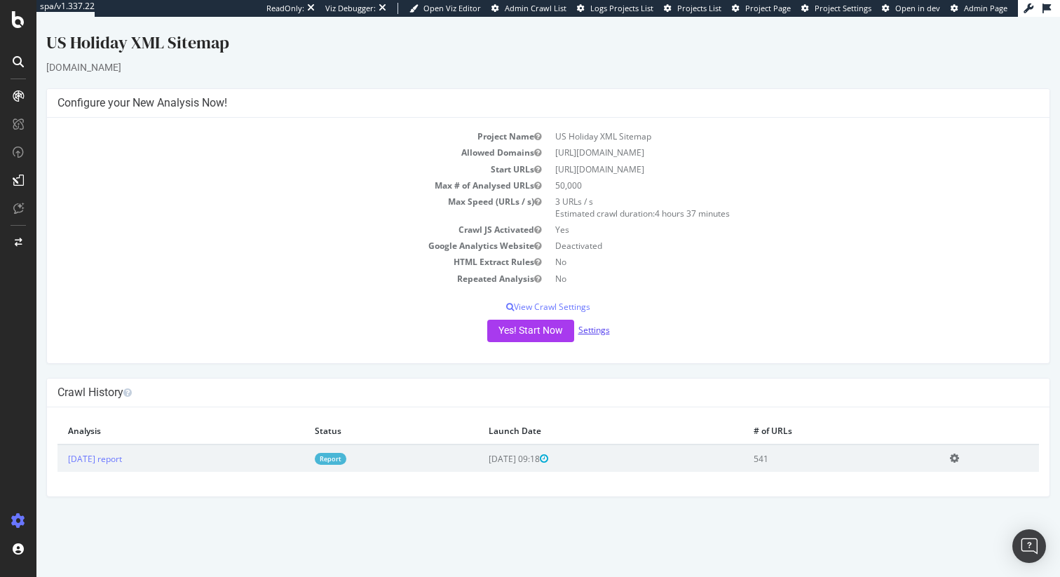
click at [589, 329] on link "Settings" at bounding box center [594, 330] width 32 height 12
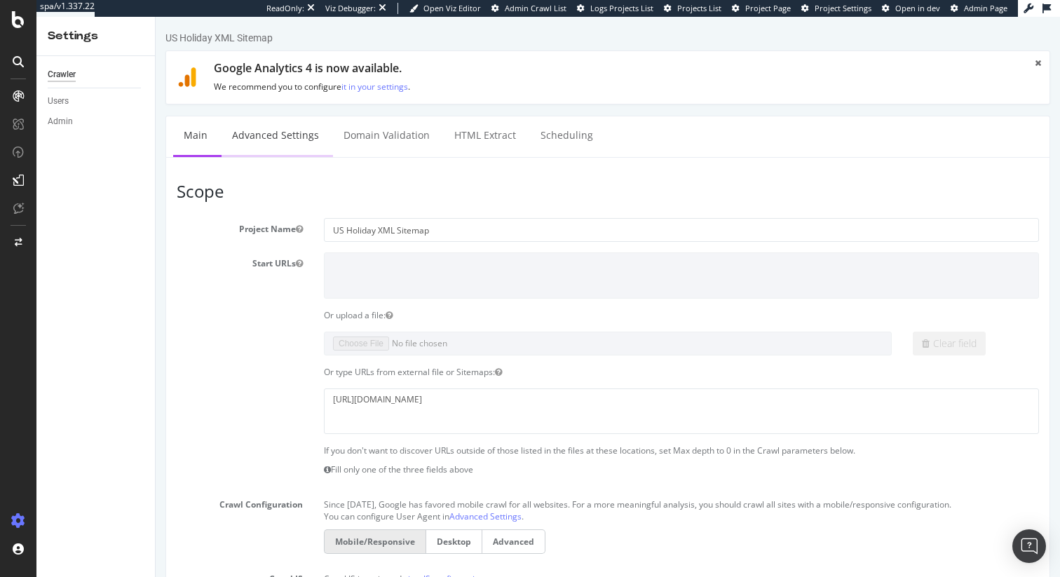
click at [259, 135] on link "Advanced Settings" at bounding box center [276, 135] width 108 height 39
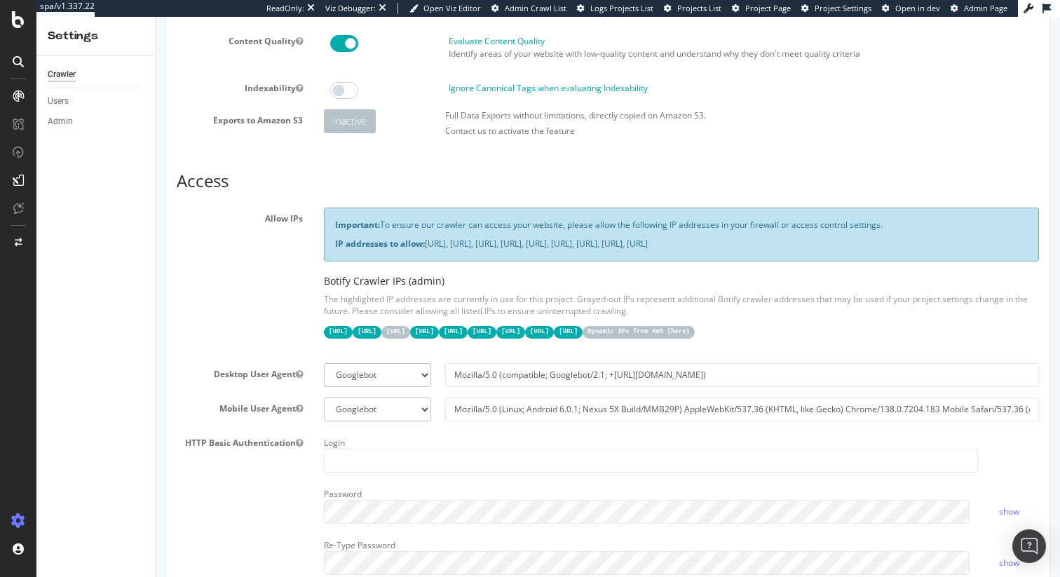
scroll to position [175, 0]
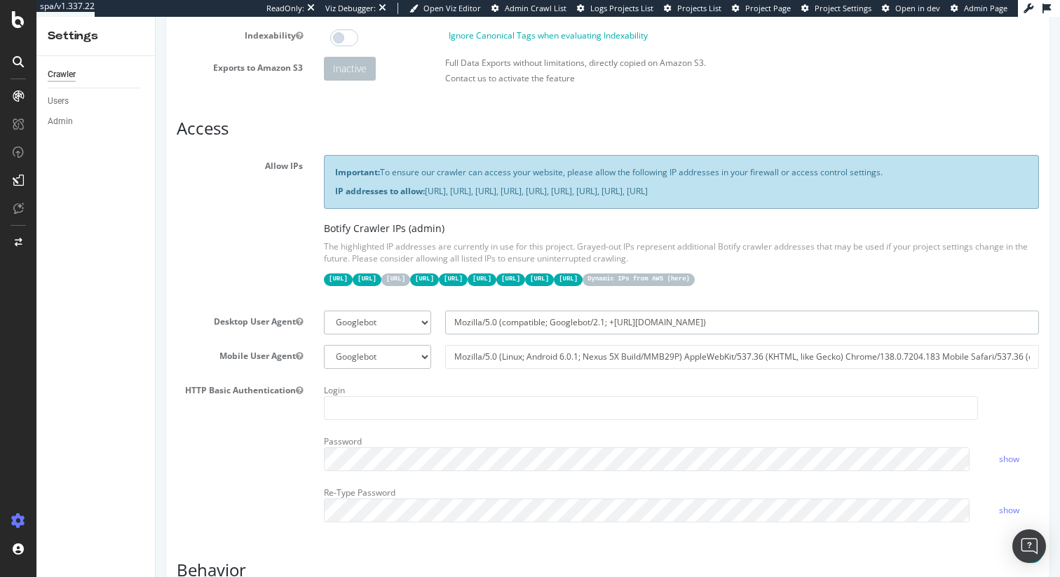
click at [564, 334] on input "Mozilla/5.0 (compatible; Googlebot/2.1; +[URL][DOMAIN_NAME])" at bounding box center [742, 323] width 594 height 24
select select
click at [648, 369] on input "Mozilla/5.0 (Linux; Android 6.0.1; Nexus 5X Build/MMB29P) AppleWebKit/537.36 (K…" at bounding box center [742, 357] width 594 height 24
select select
click at [641, 369] on input "Mozilla/5.0 (Linux; Android 6.0.1; Nexus 5X Build/MMB29P) AppleWebKit/537.36 (K…" at bounding box center [742, 357] width 594 height 24
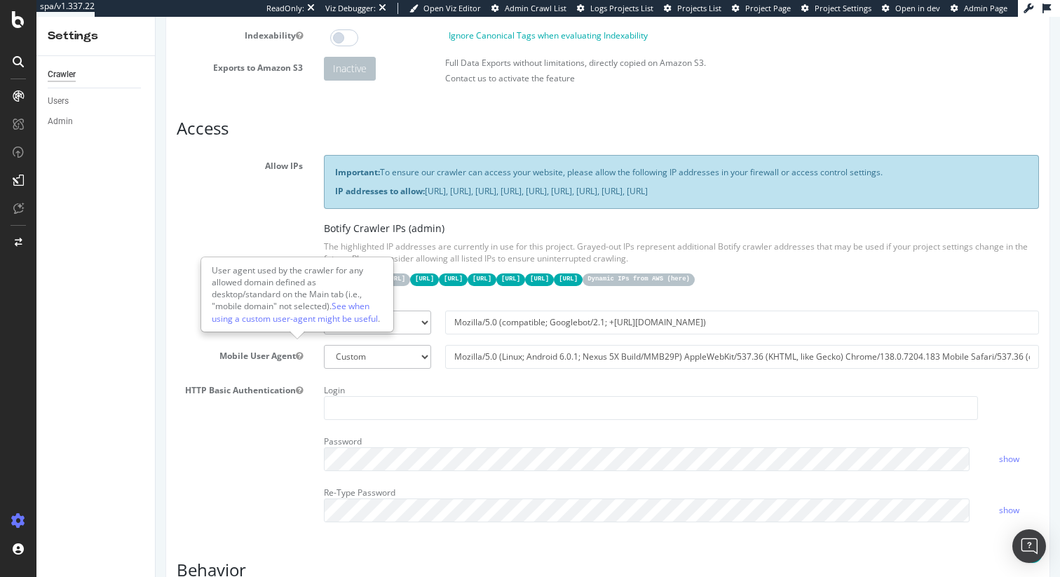
click at [222, 327] on label "Desktop User Agent" at bounding box center [239, 319] width 147 height 17
click at [296, 327] on button "Desktop User Agent" at bounding box center [299, 321] width 7 height 12
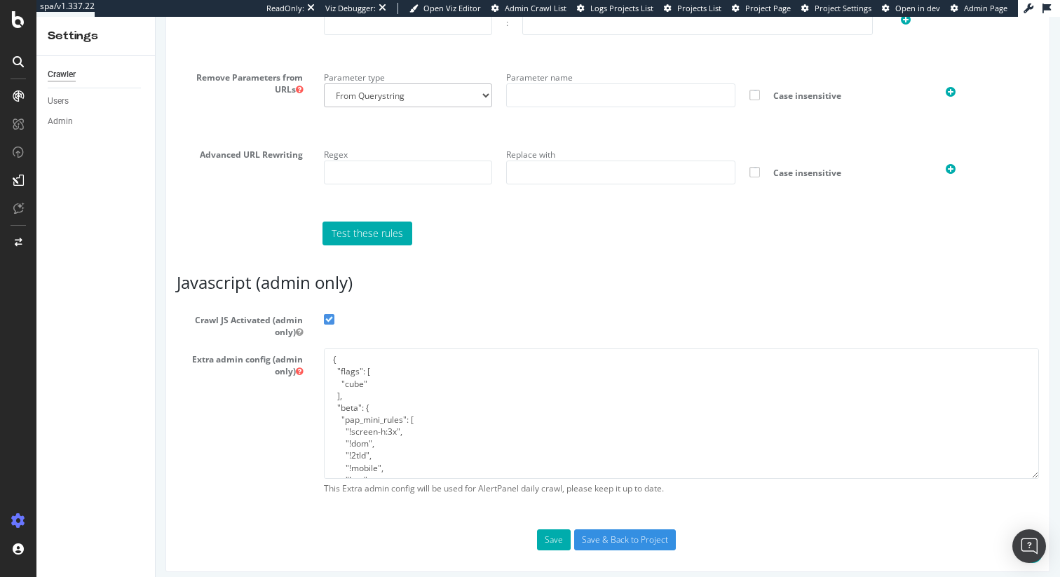
scroll to position [1035, 0]
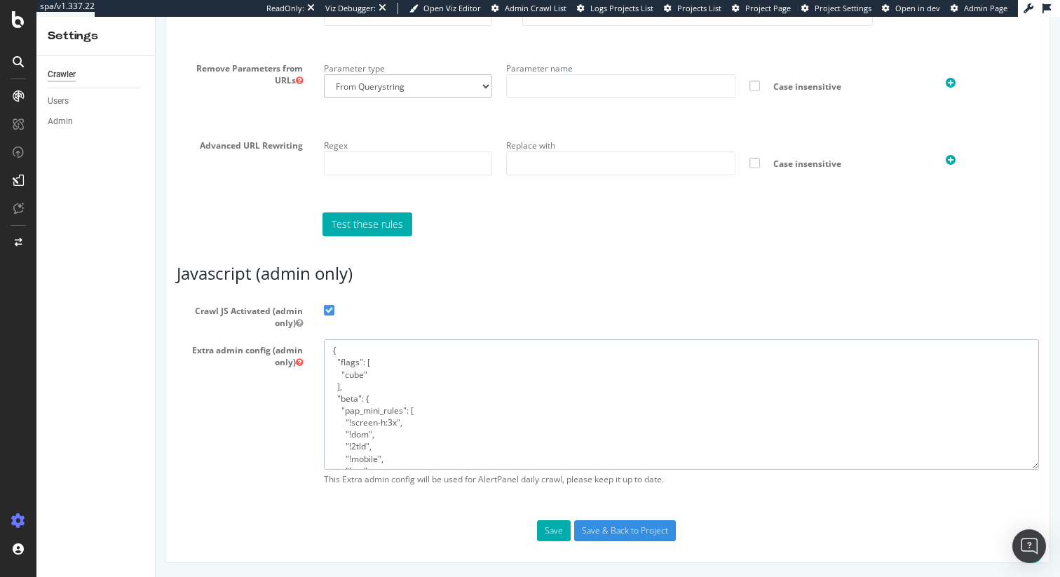
click at [449, 400] on textarea "{ "flags": [ "cube" ], "beta": { "pap_mini_rules": [ "!screen-h:3x", "!dom", "!…" at bounding box center [681, 404] width 715 height 130
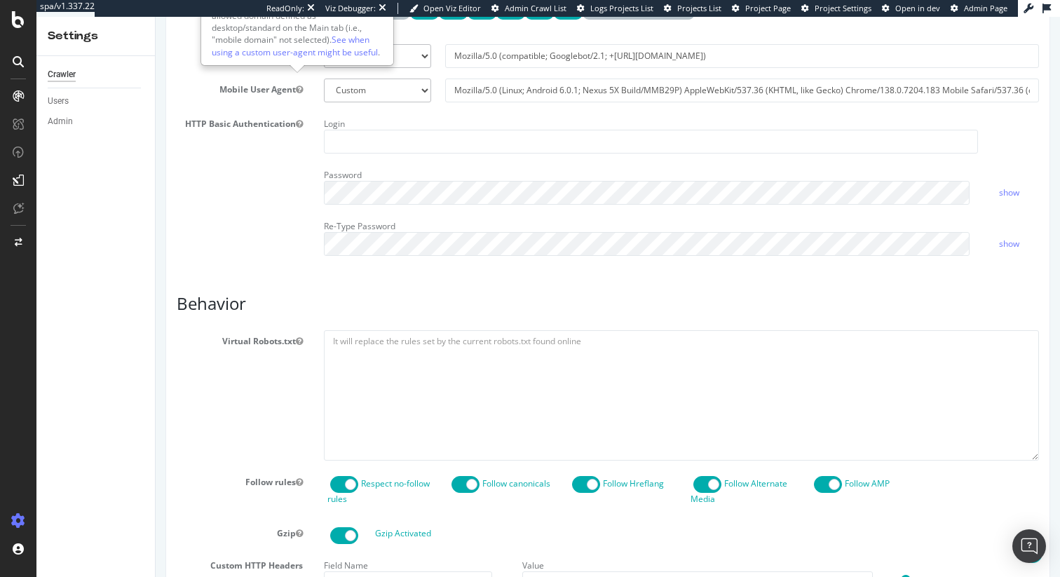
scroll to position [0, 0]
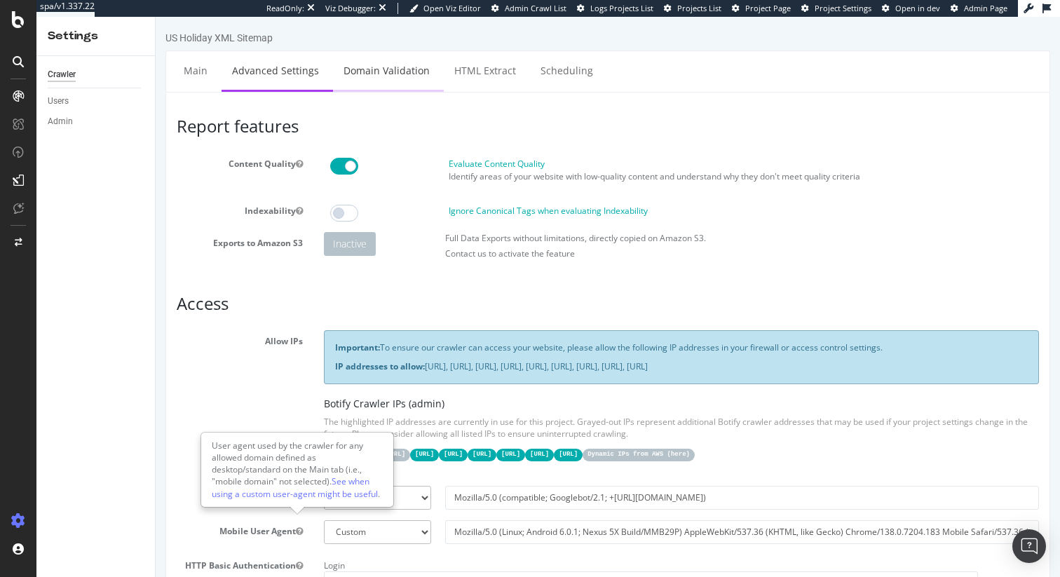
click at [360, 72] on link "Domain Validation" at bounding box center [386, 70] width 107 height 39
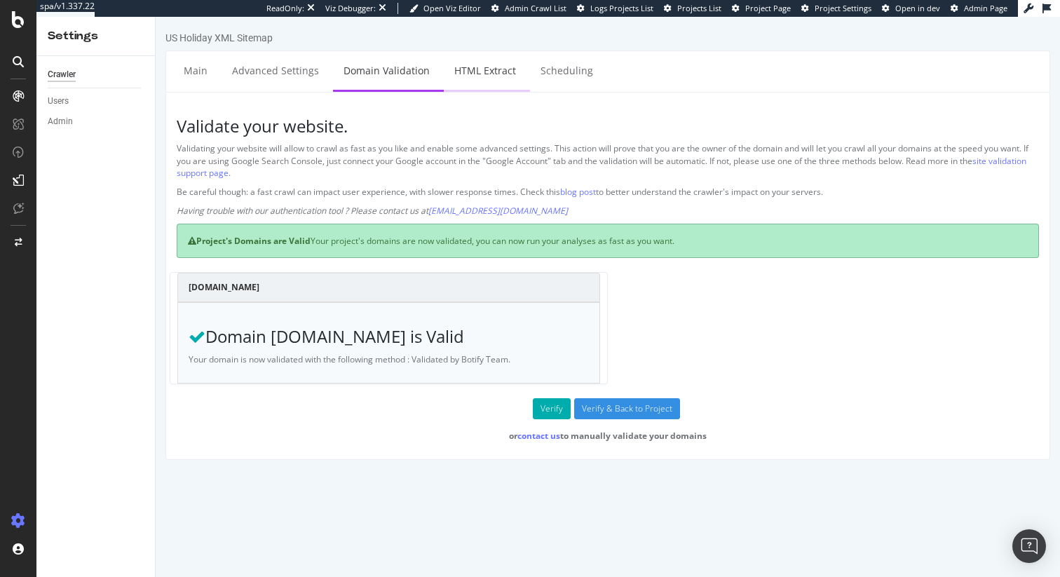
click at [470, 62] on link "HTML Extract" at bounding box center [485, 70] width 83 height 39
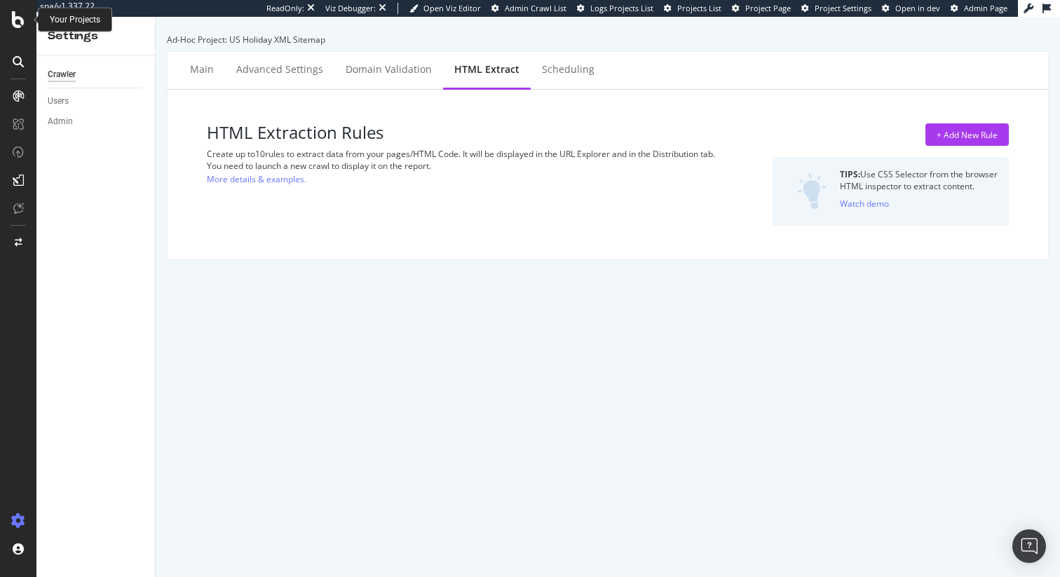
click at [10, 18] on div at bounding box center [18, 19] width 34 height 17
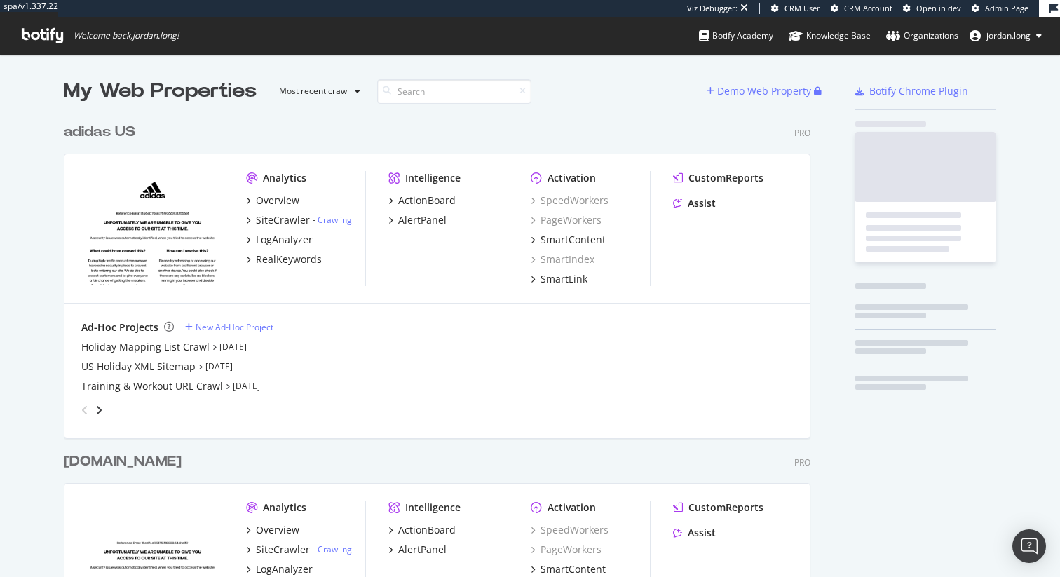
scroll to position [623, 747]
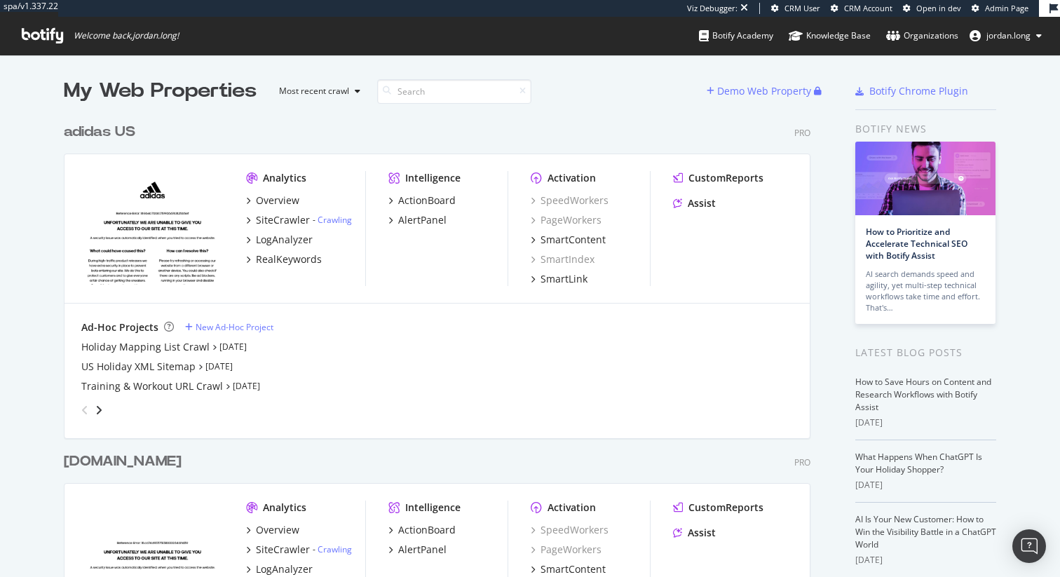
click at [111, 129] on div "adidas US" at bounding box center [99, 132] width 71 height 20
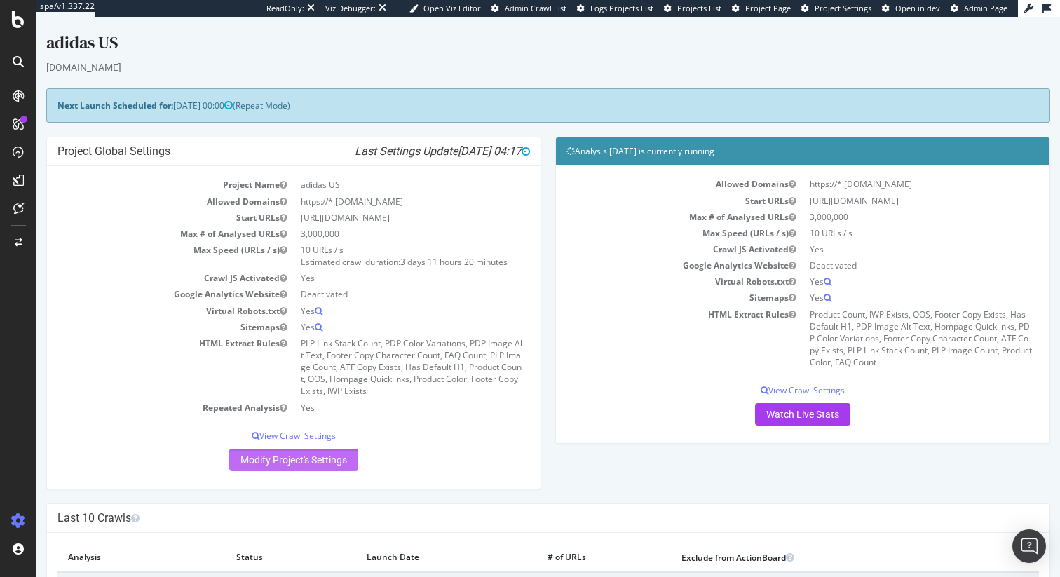
click at [288, 463] on link "Modify Project's Settings" at bounding box center [293, 460] width 129 height 22
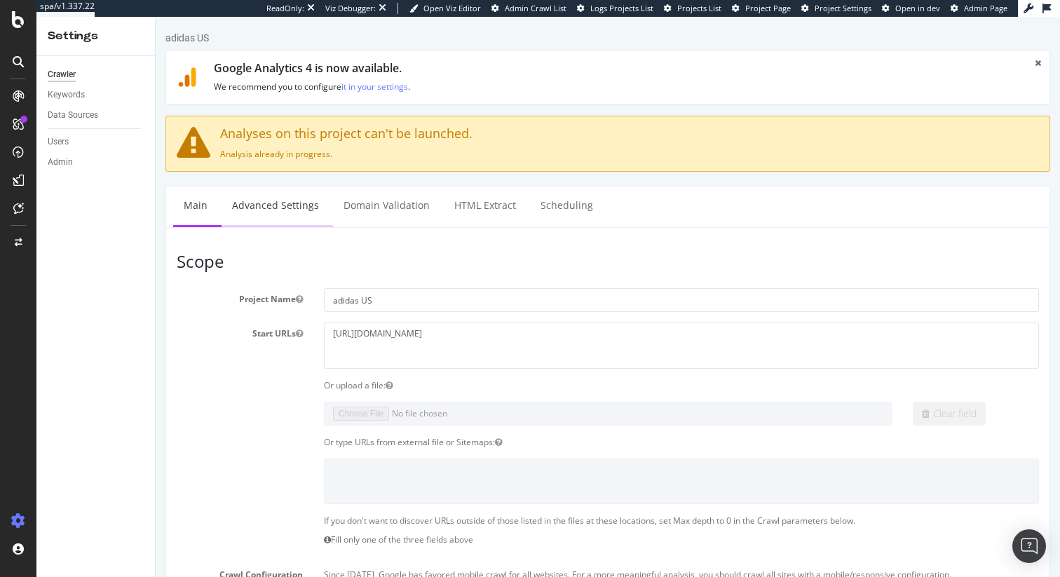
click at [286, 214] on link "Advanced Settings" at bounding box center [276, 205] width 108 height 39
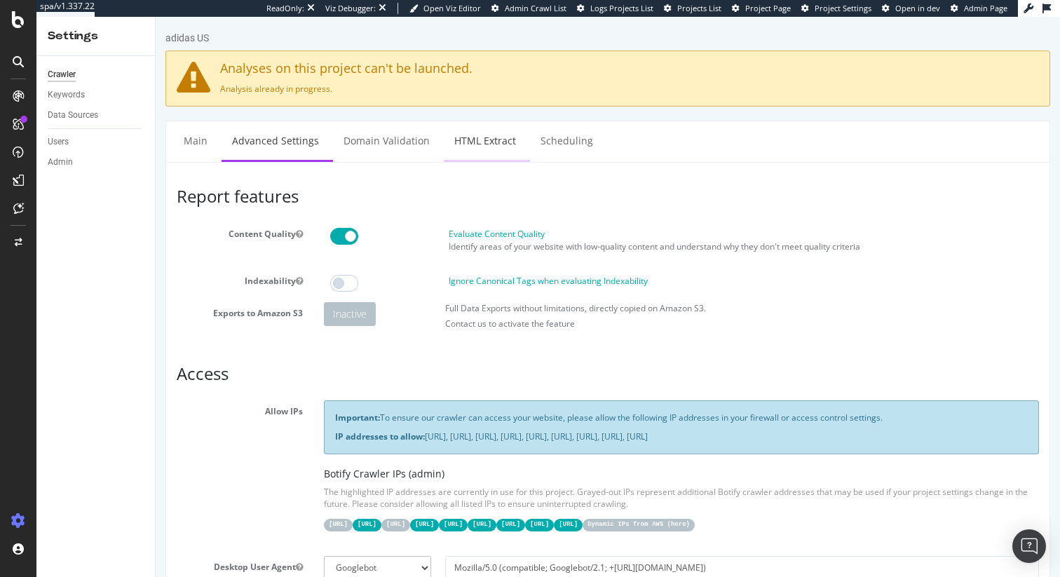
click at [465, 141] on link "HTML Extract" at bounding box center [485, 140] width 83 height 39
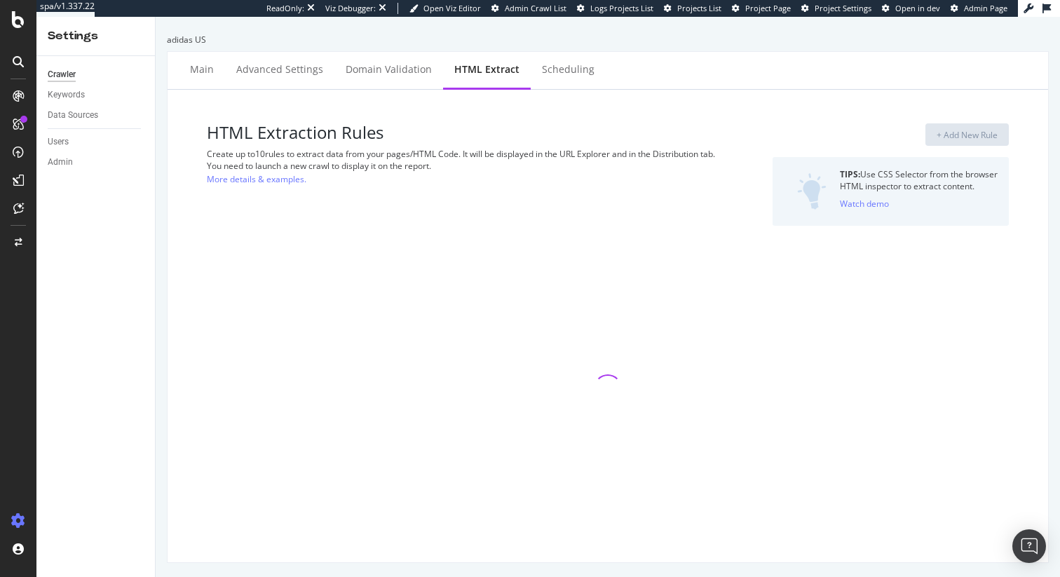
select select "count"
select select "html.length"
select select "count"
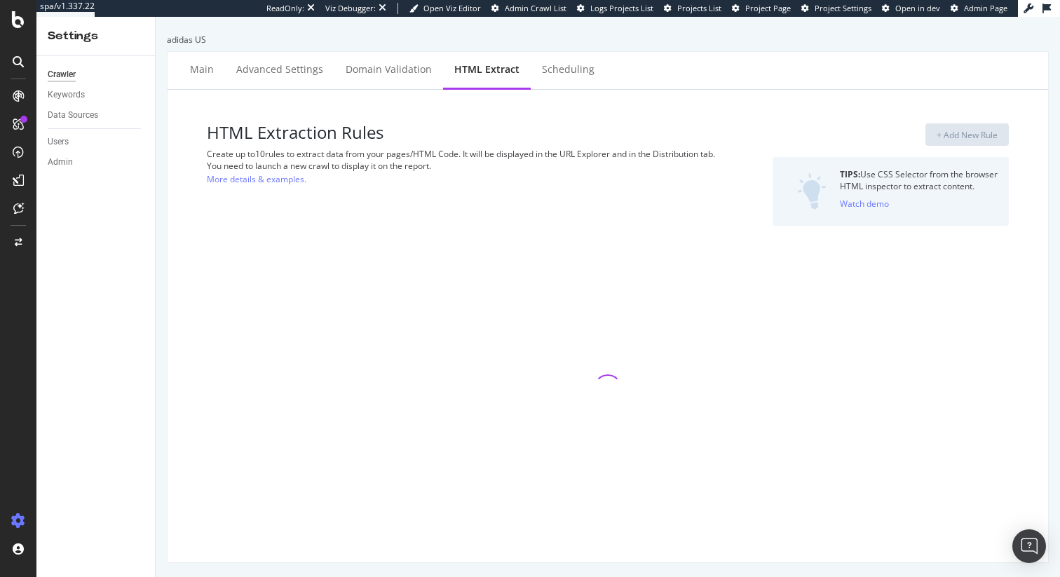
select select "exist"
select select "i"
select select "exist"
select select "count"
select select "exist"
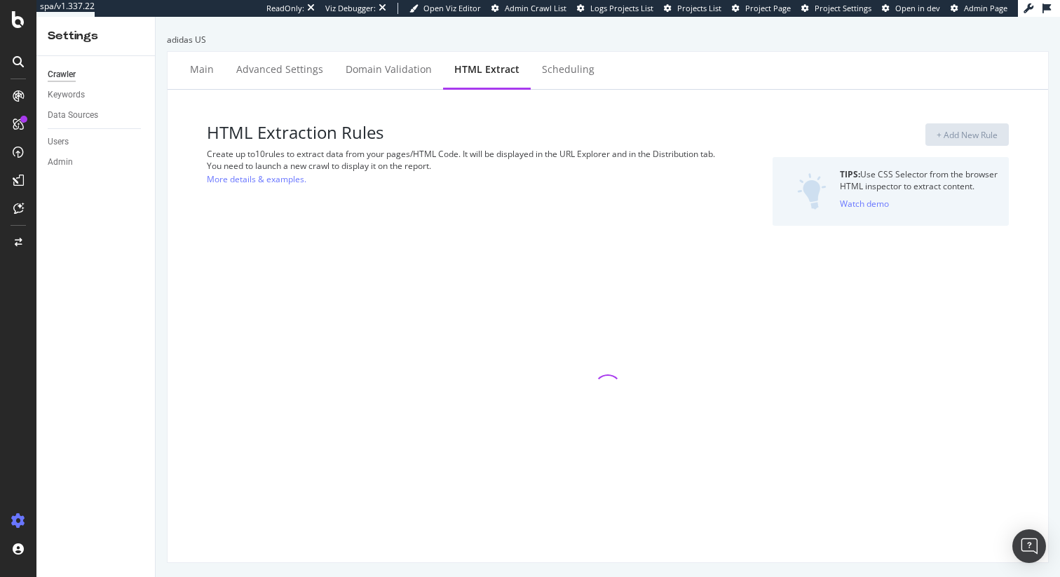
select select "exist"
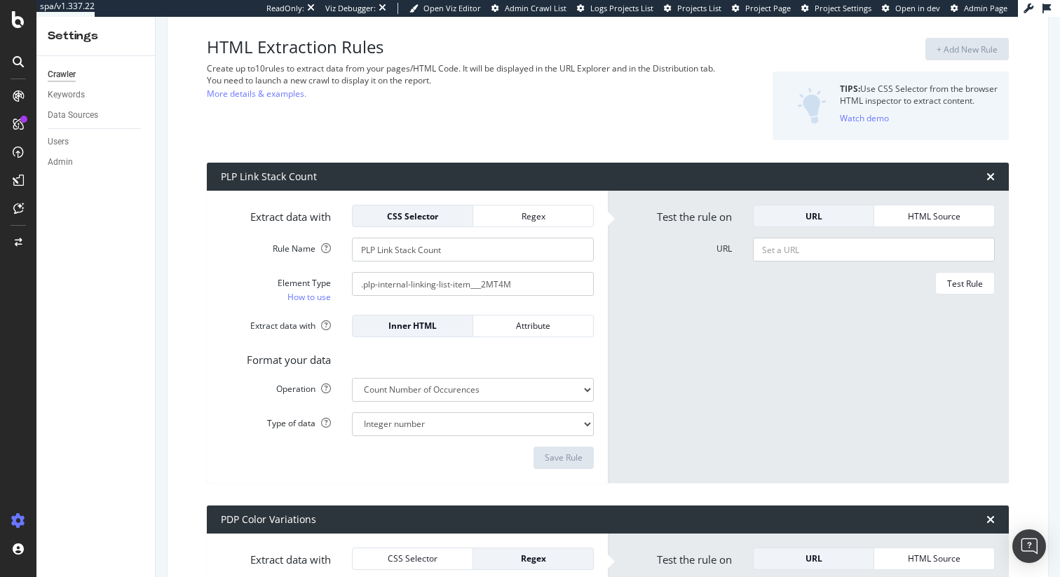
scroll to position [90, 0]
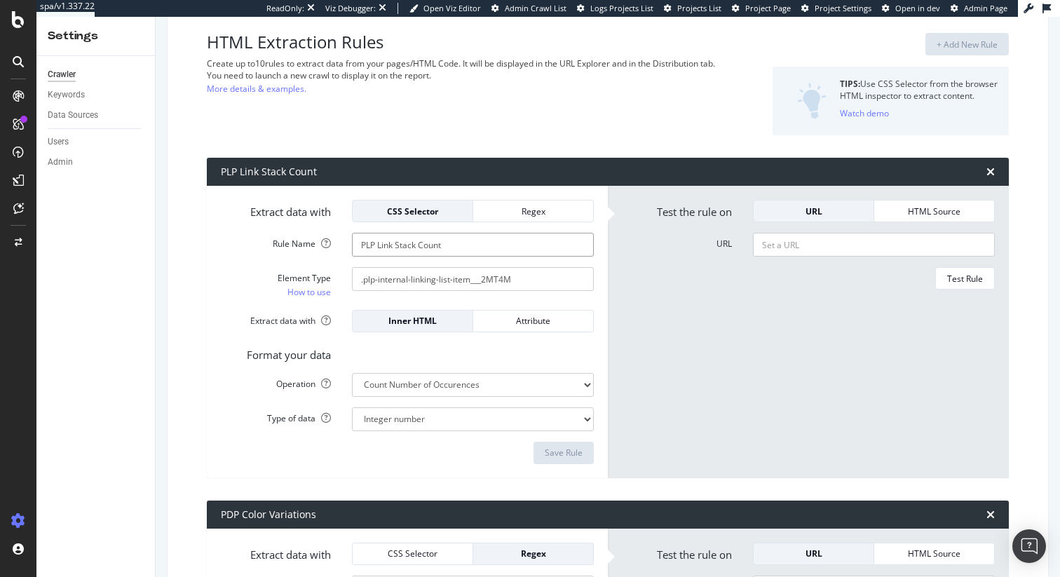
click at [435, 241] on input "PLP Link Stack Count" at bounding box center [473, 245] width 242 height 24
click at [401, 276] on input ".plp-internal-linking-list-item___2MT4M" at bounding box center [473, 279] width 242 height 24
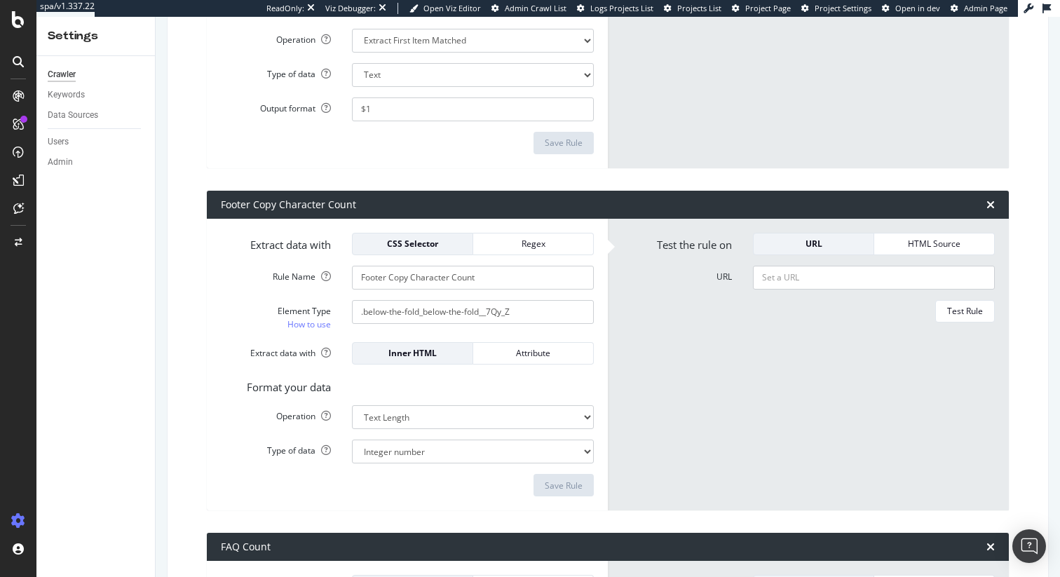
scroll to position [1091, 0]
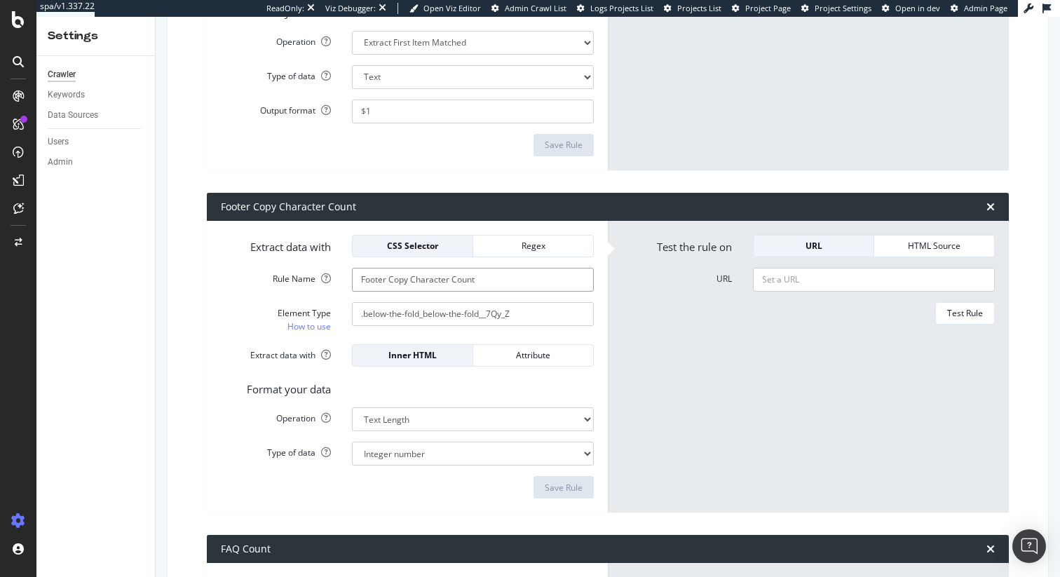
click at [433, 275] on input "Footer Copy Character Count" at bounding box center [473, 280] width 242 height 24
click at [461, 314] on input ".below-the-fold_below-the-fold__7Qy_Z" at bounding box center [473, 314] width 242 height 24
click at [440, 415] on select "Extract First Item Matched Extract First 3 Items Matched Count Number of Occure…" at bounding box center [473, 419] width 242 height 24
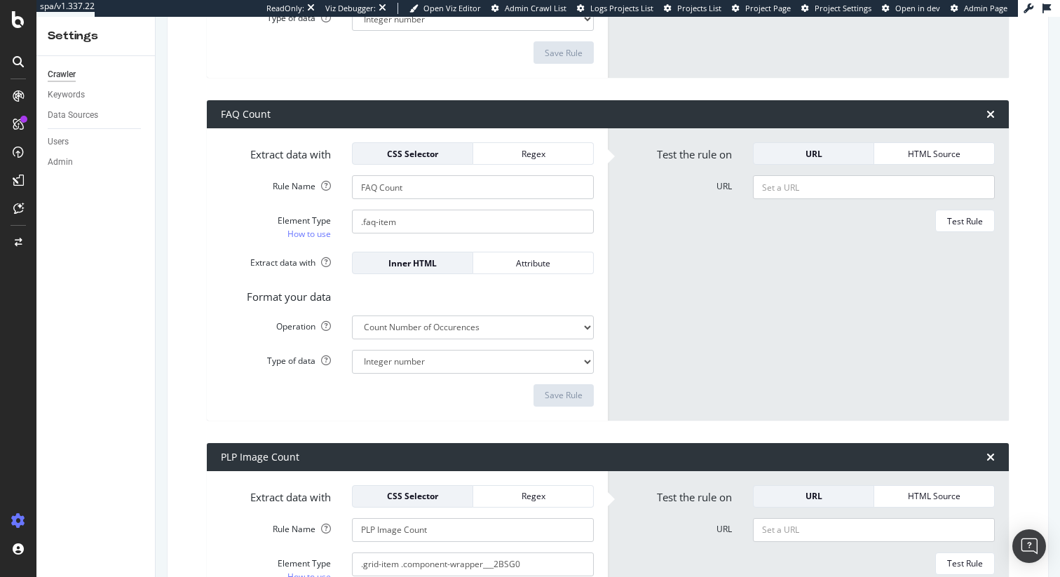
scroll to position [1488, 0]
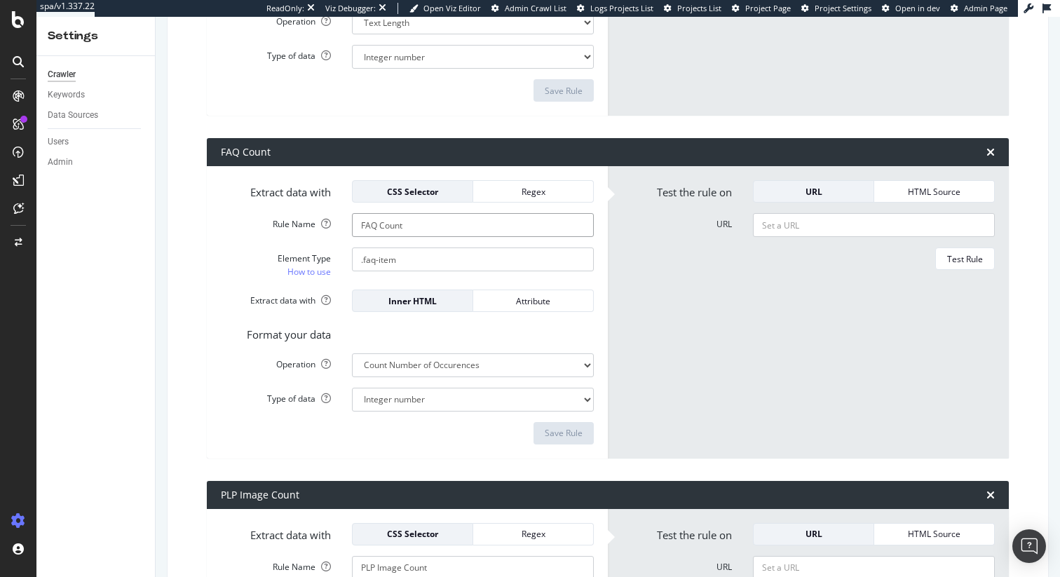
click at [397, 222] on input "FAQ Count" at bounding box center [473, 225] width 242 height 24
click at [390, 258] on input ".faq-item" at bounding box center [473, 259] width 242 height 24
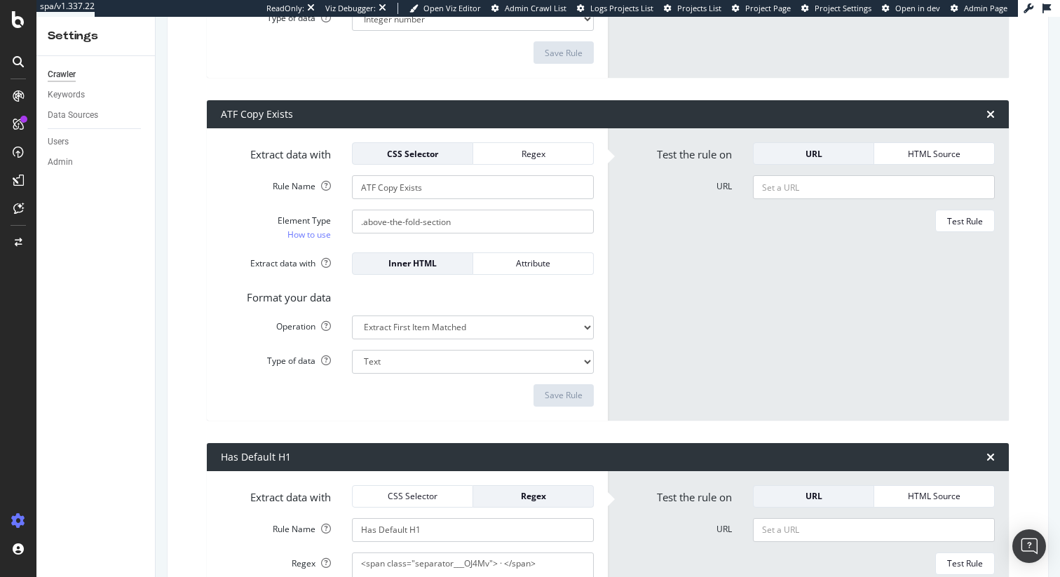
scroll to position [2212, 0]
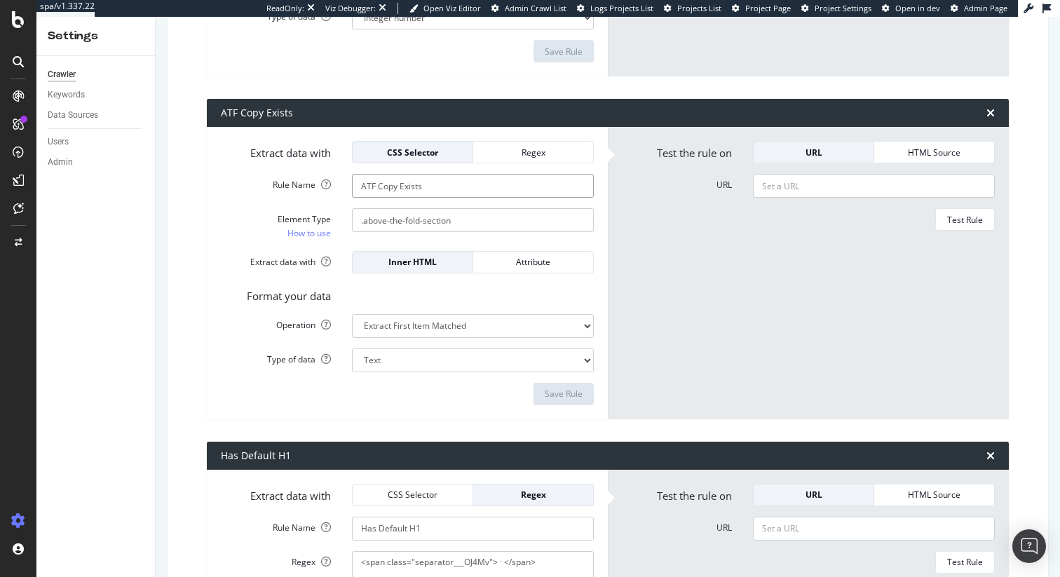
click at [392, 189] on input "ATF Copy Exists" at bounding box center [473, 186] width 242 height 24
click at [409, 224] on input ".above-the-fold-section" at bounding box center [473, 220] width 242 height 24
click at [782, 181] on input "URL" at bounding box center [874, 186] width 242 height 24
paste input "https://www.adidas.com/us/women-skirts_dresses"
type input "https://www.adidas.com/us/women-skirts_dresses"
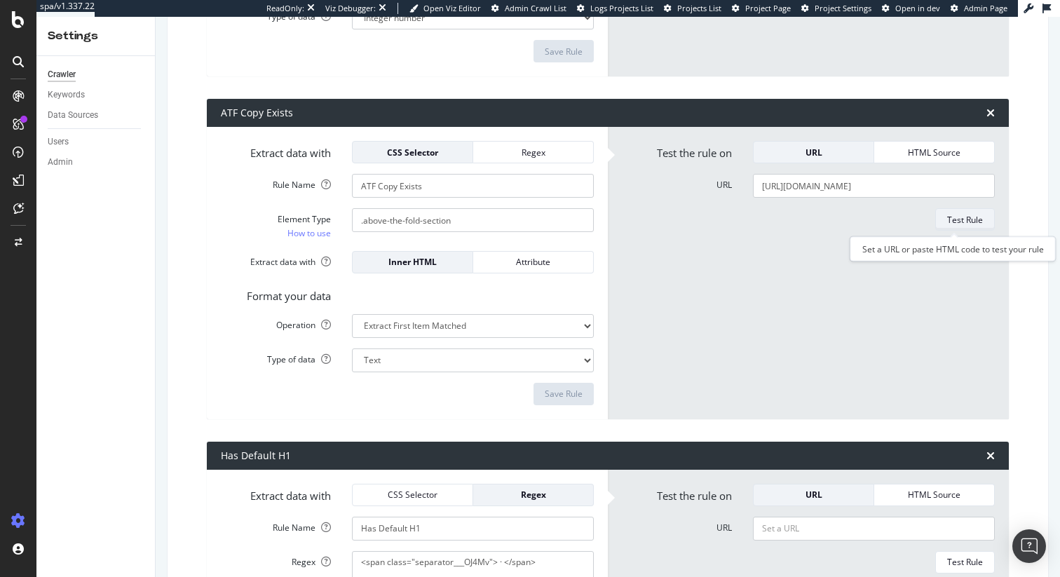
click at [951, 221] on div "Test Rule" at bounding box center [965, 220] width 36 height 12
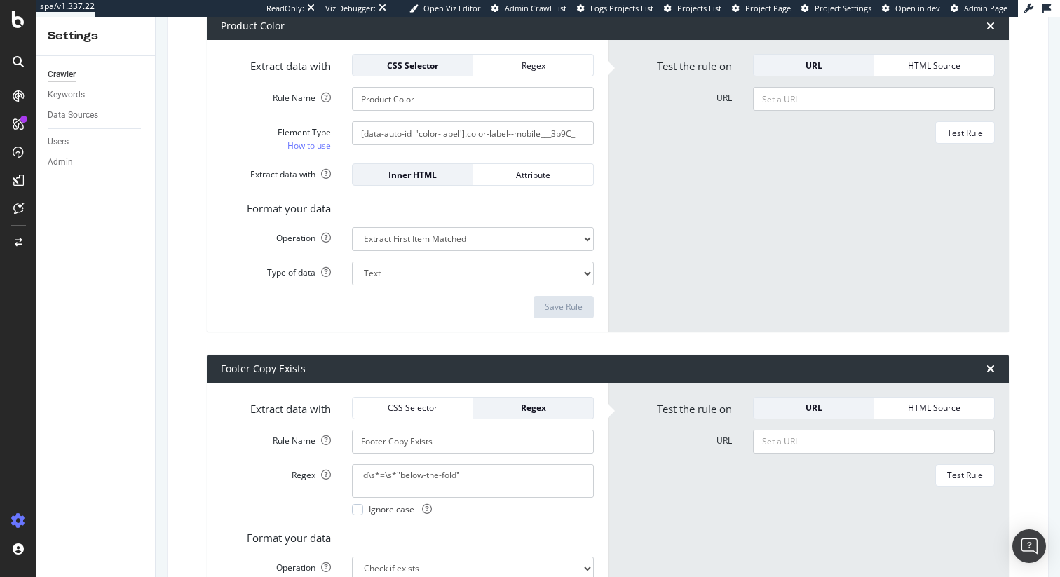
scroll to position [4199, 0]
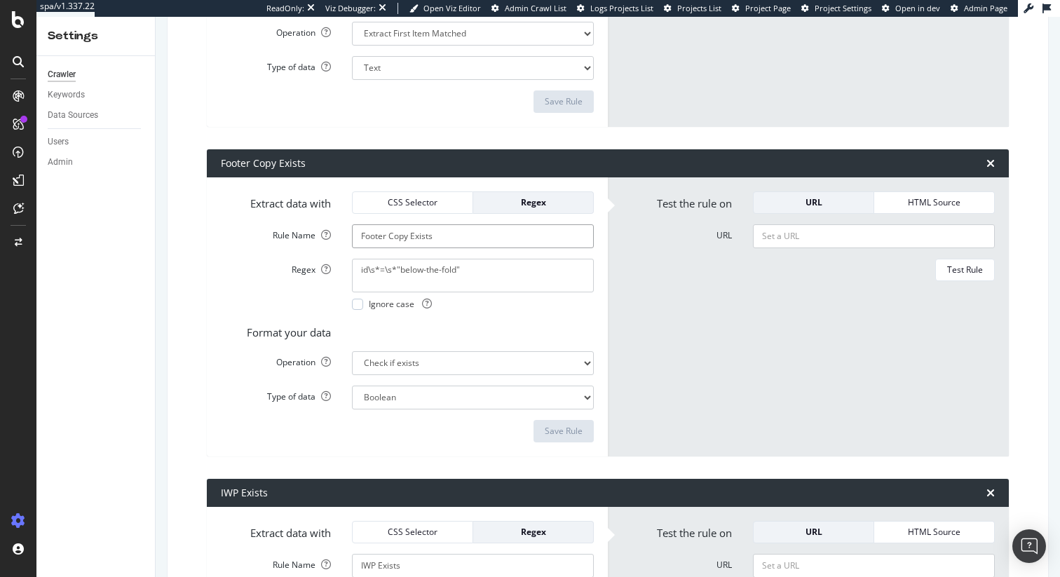
click at [388, 236] on input "Footer Copy Exists" at bounding box center [473, 236] width 242 height 24
click at [401, 266] on textarea "id\s*=\s*"below-the-fold"" at bounding box center [473, 276] width 242 height 34
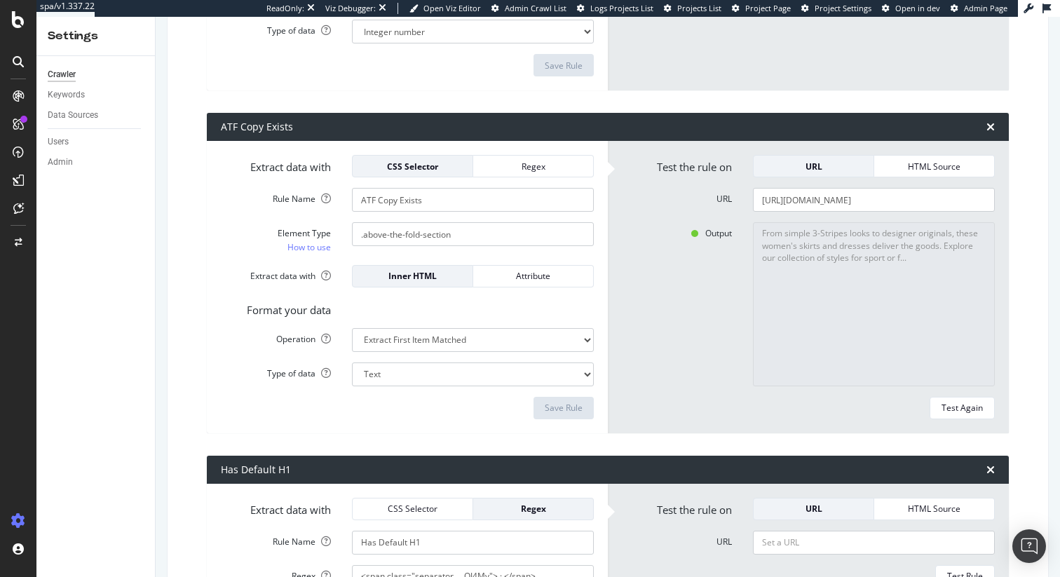
scroll to position [2093, 0]
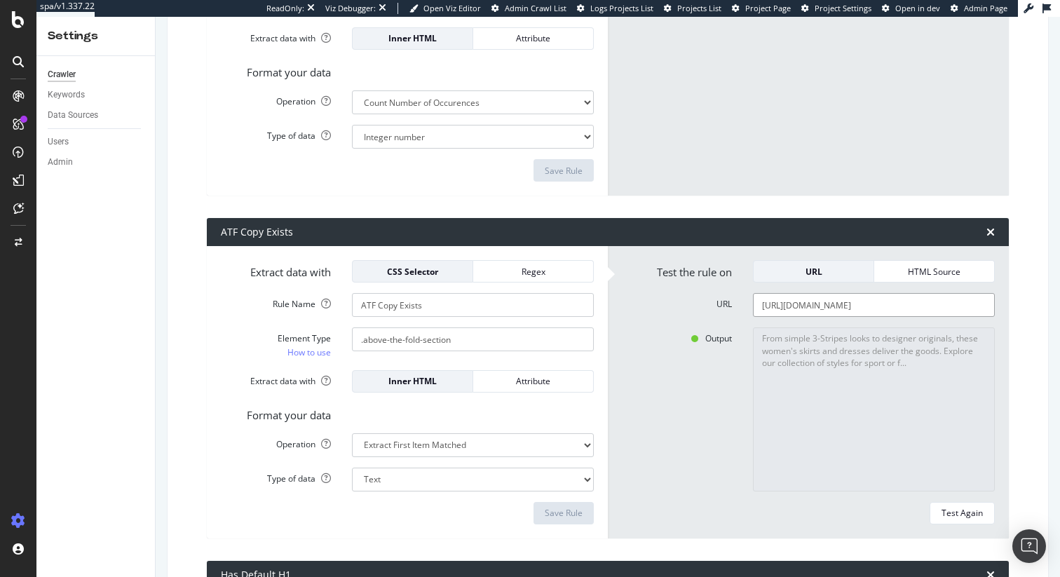
click at [791, 306] on input "https://www.adidas.com/us/women-skirts_dresses" at bounding box center [874, 305] width 242 height 24
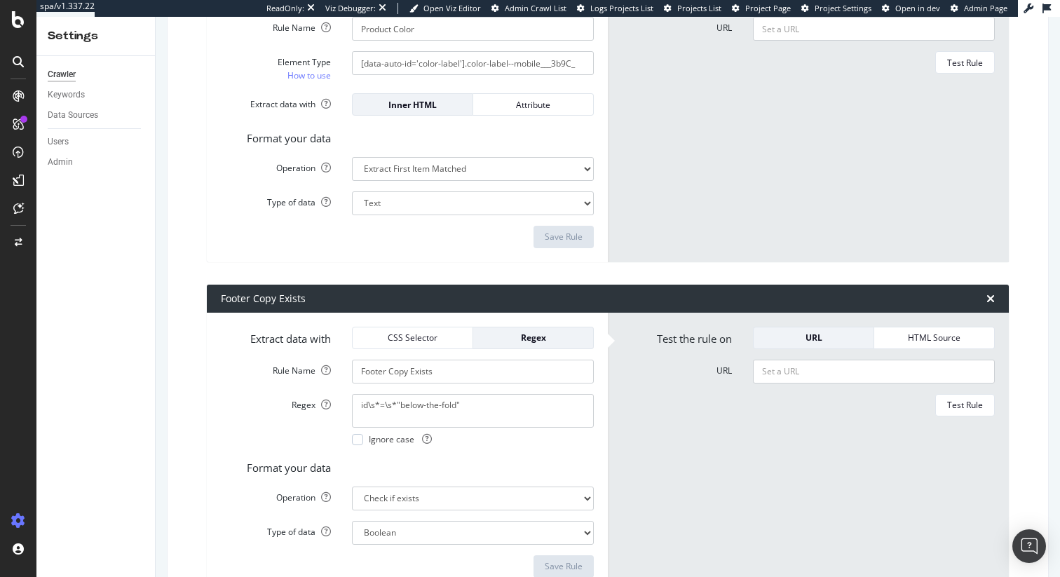
scroll to position [4182, 0]
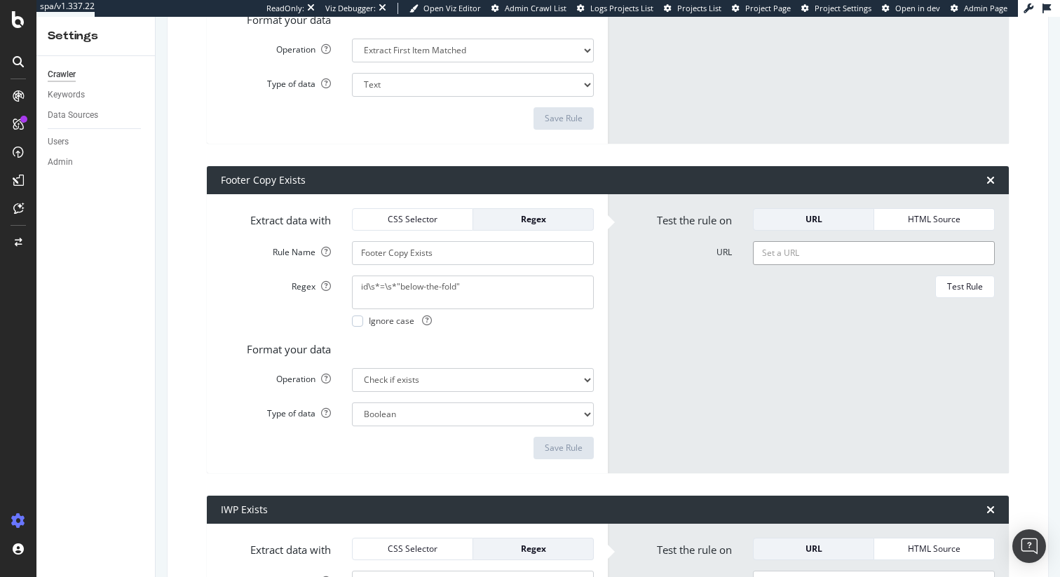
click at [804, 253] on input "URL" at bounding box center [874, 253] width 242 height 24
paste input "https://www.adidas.com/us/women-skirts_dresses"
type input "https://www.adidas.com/us/women-skirts_dresses"
click at [947, 286] on div "Test Rule" at bounding box center [965, 286] width 36 height 12
click at [387, 414] on select "Boolean" at bounding box center [473, 414] width 242 height 24
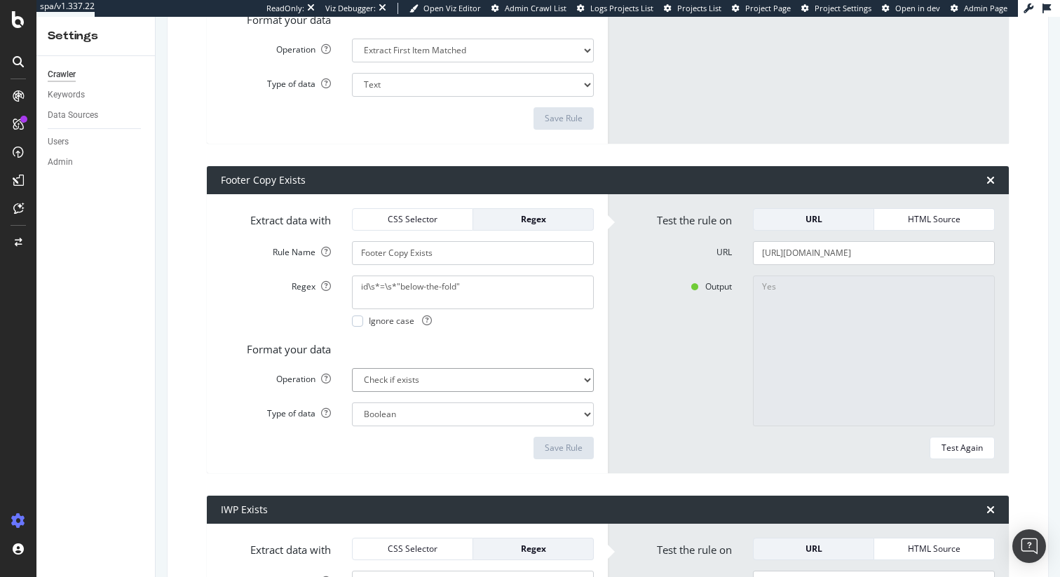
click at [406, 383] on select "Extract First Item Matched Extract First 3 Items Matched Count Number of Occure…" at bounding box center [473, 380] width 242 height 24
select select "html.length"
click at [352, 368] on select "Extract First Item Matched Extract First 3 Items Matched Count Number of Occure…" at bounding box center [473, 380] width 242 height 24
select select "i"
click at [476, 445] on div "Save Rule" at bounding box center [407, 448] width 373 height 22
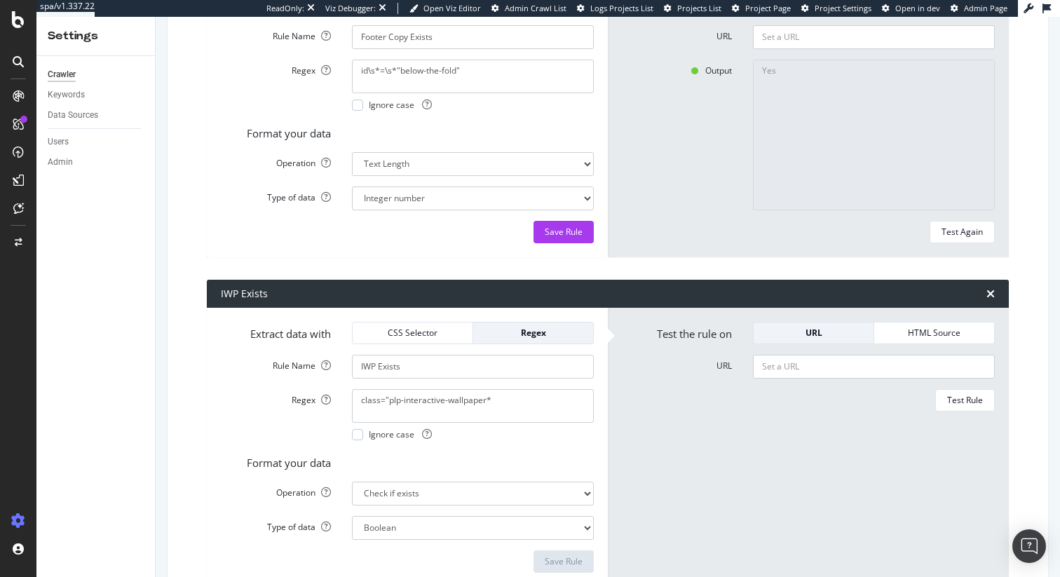
scroll to position [4503, 0]
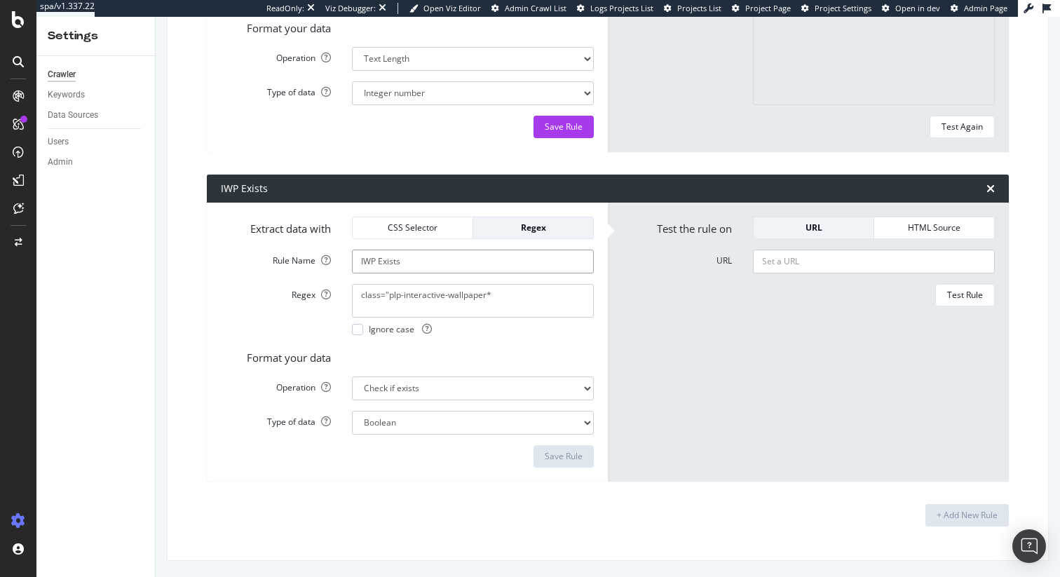
click at [383, 261] on input "IWP Exists" at bounding box center [473, 262] width 242 height 24
click at [437, 292] on textarea "class="plp-interactive-wallpaper*" at bounding box center [473, 301] width 242 height 34
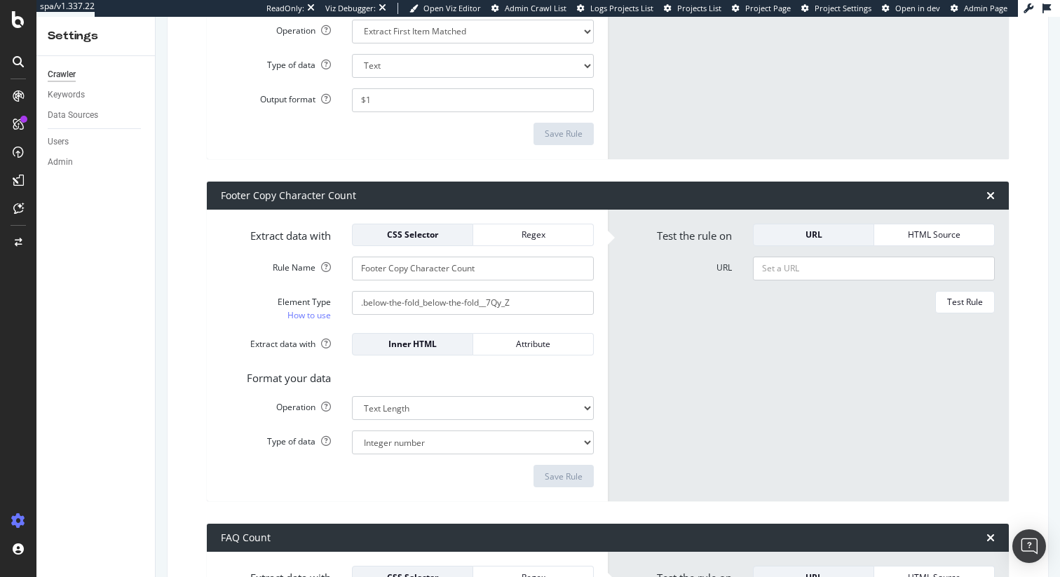
scroll to position [0, 0]
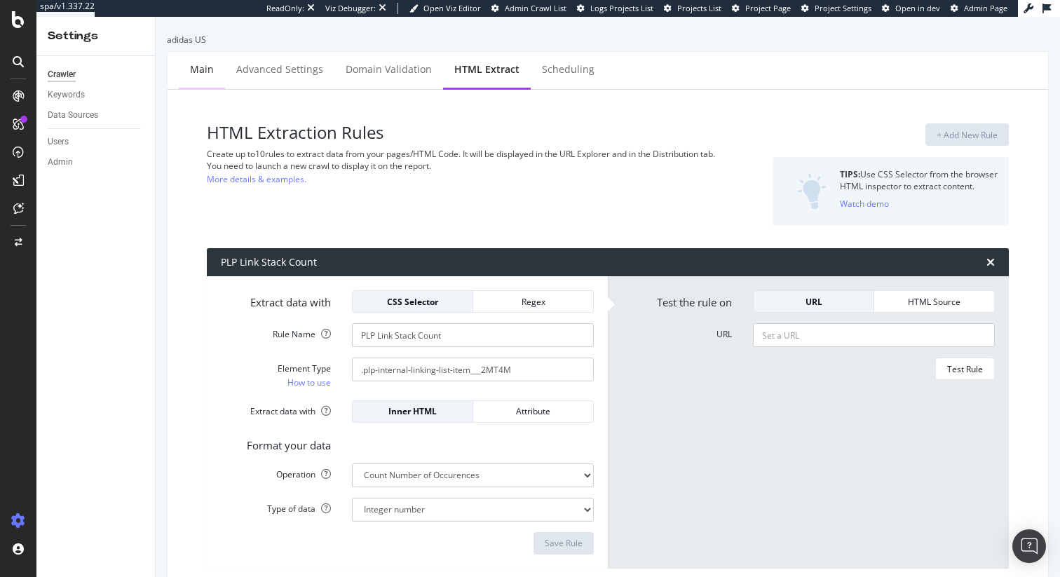
click at [196, 74] on div "Main" at bounding box center [202, 69] width 24 height 14
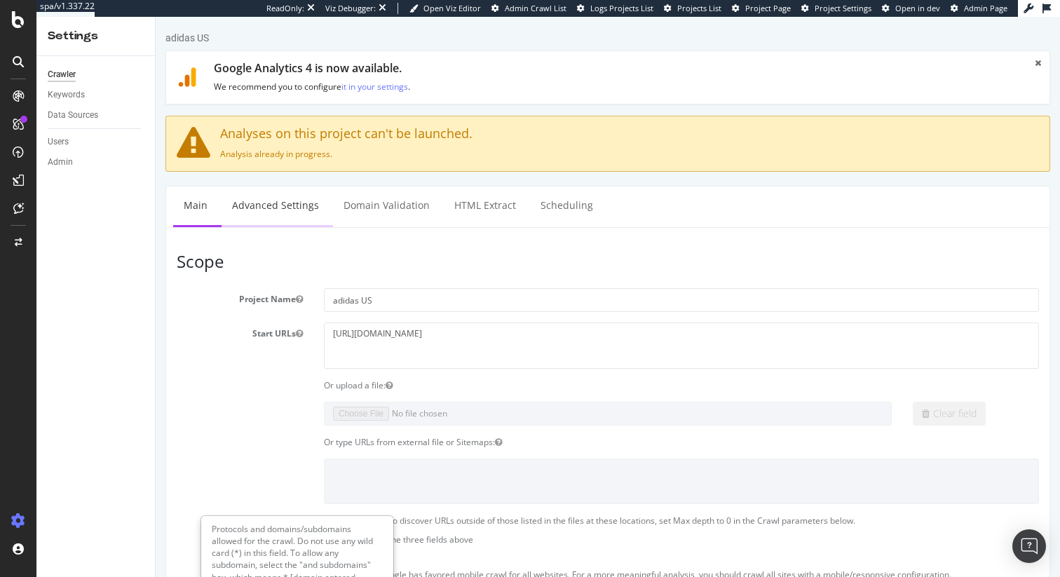
click at [265, 201] on link "Advanced Settings" at bounding box center [276, 205] width 108 height 39
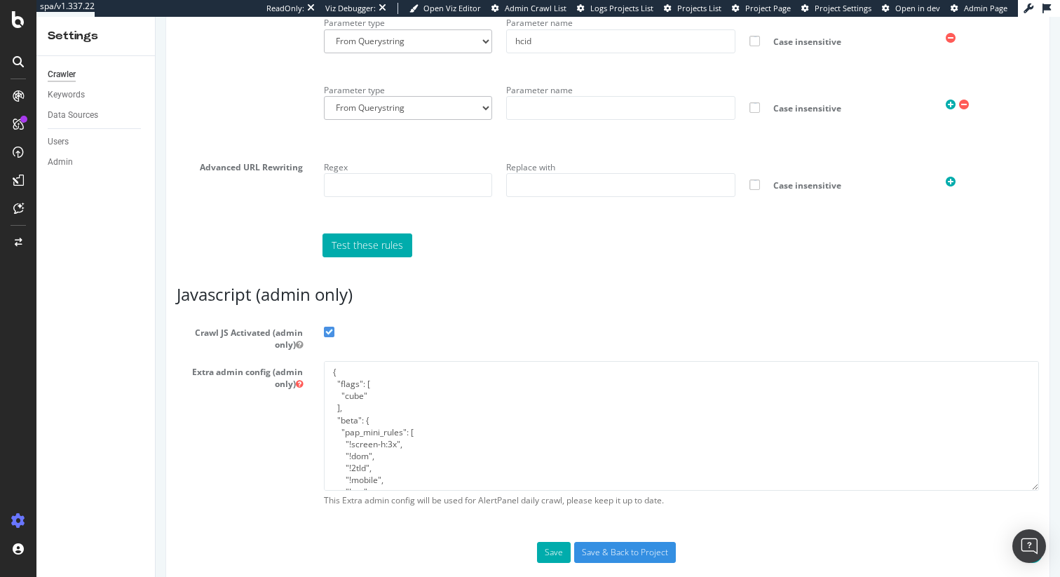
scroll to position [1506, 0]
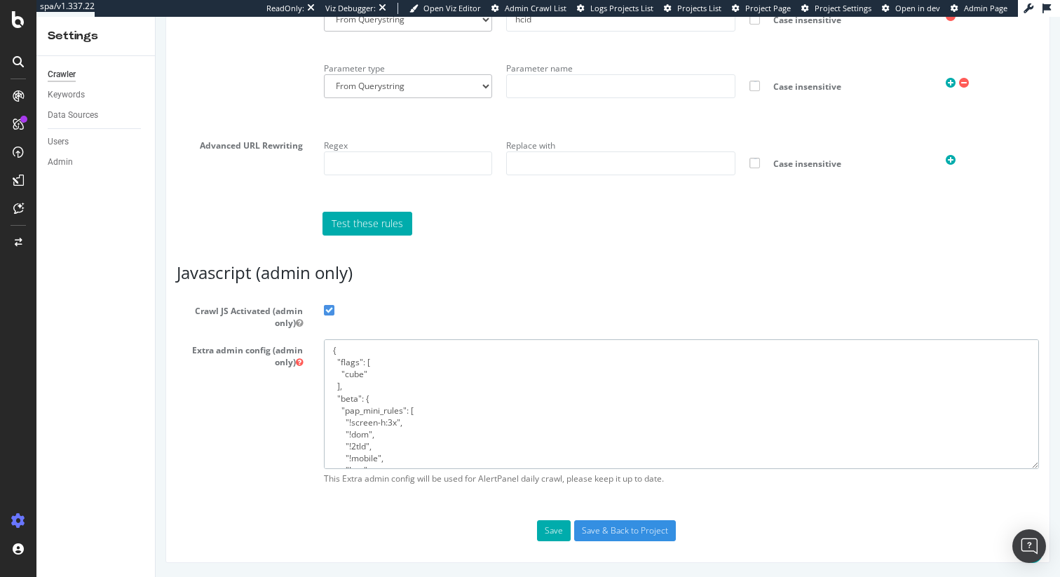
click at [502, 411] on textarea "{ "flags": [ "cube" ], "beta": { "pap_mini_rules": [ "!screen-h:3x", "!dom", "!…" at bounding box center [681, 404] width 715 height 130
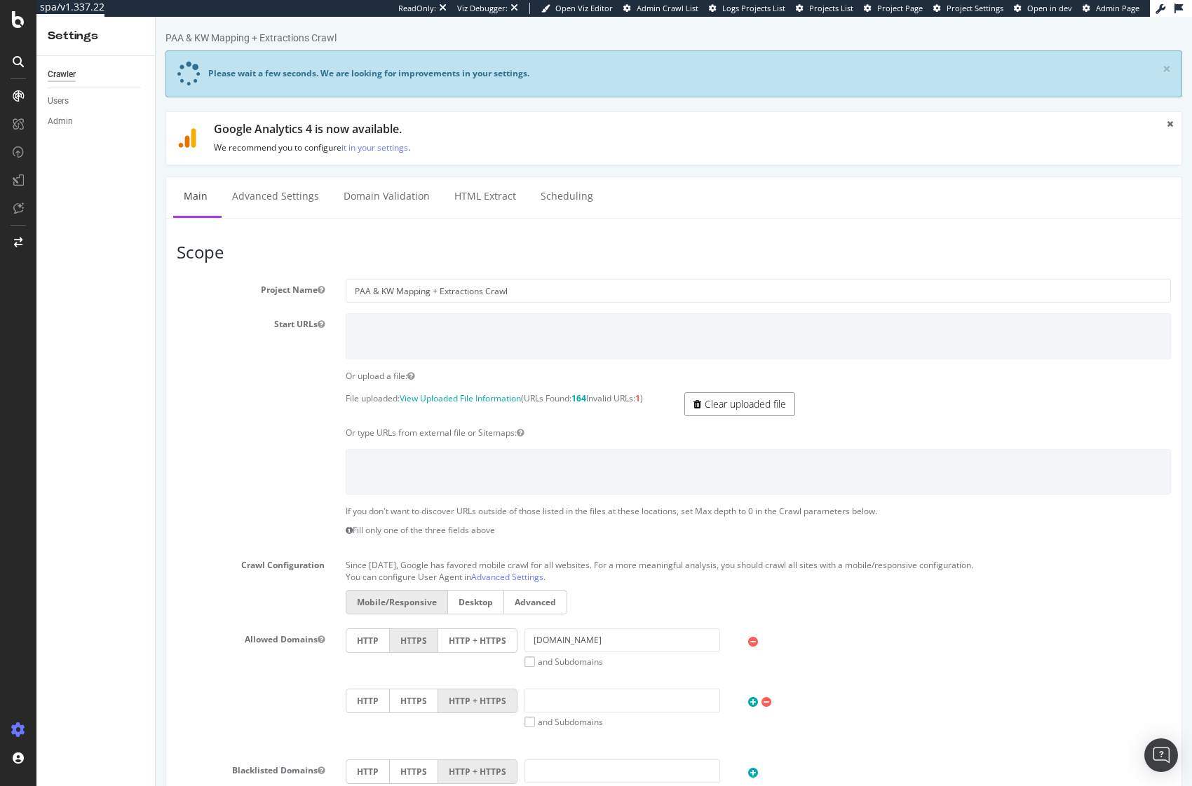
click at [713, 407] on link "Clear uploaded file" at bounding box center [739, 405] width 111 height 24
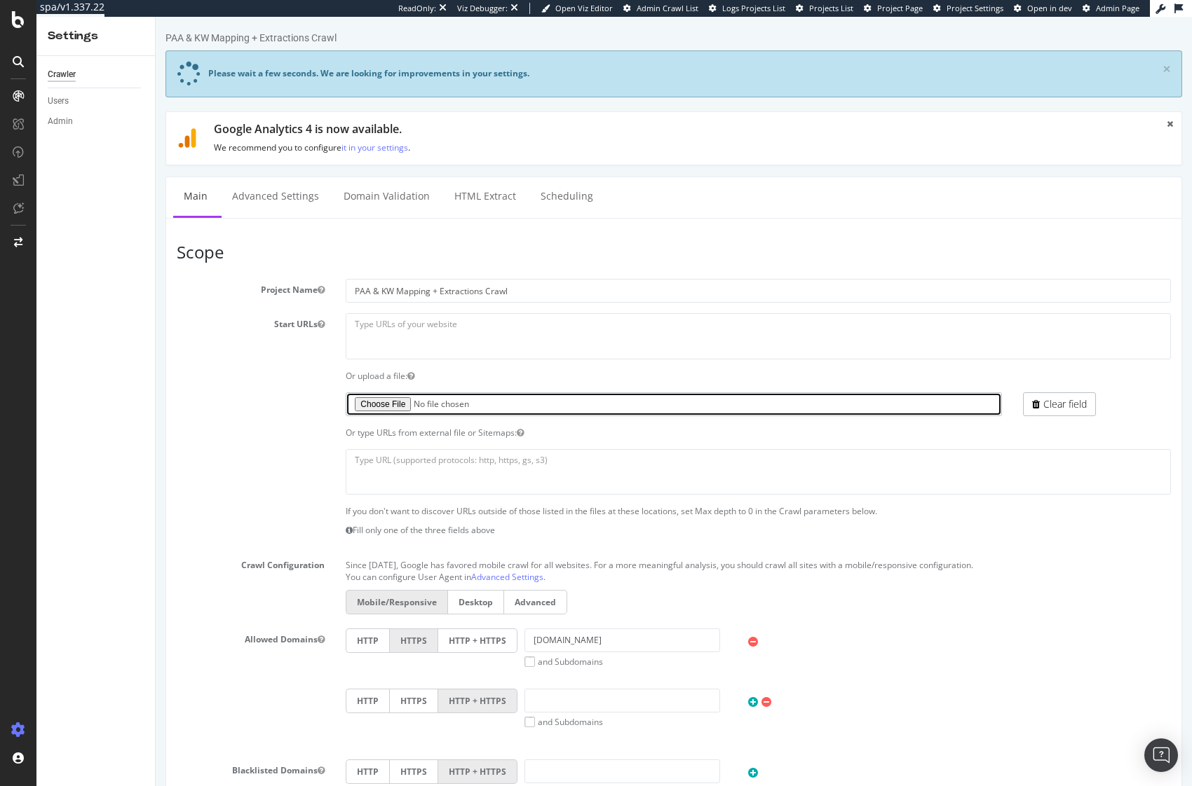
click at [390, 407] on input "file" at bounding box center [673, 405] width 655 height 24
type input "C:\fakepath\adidas.txt"
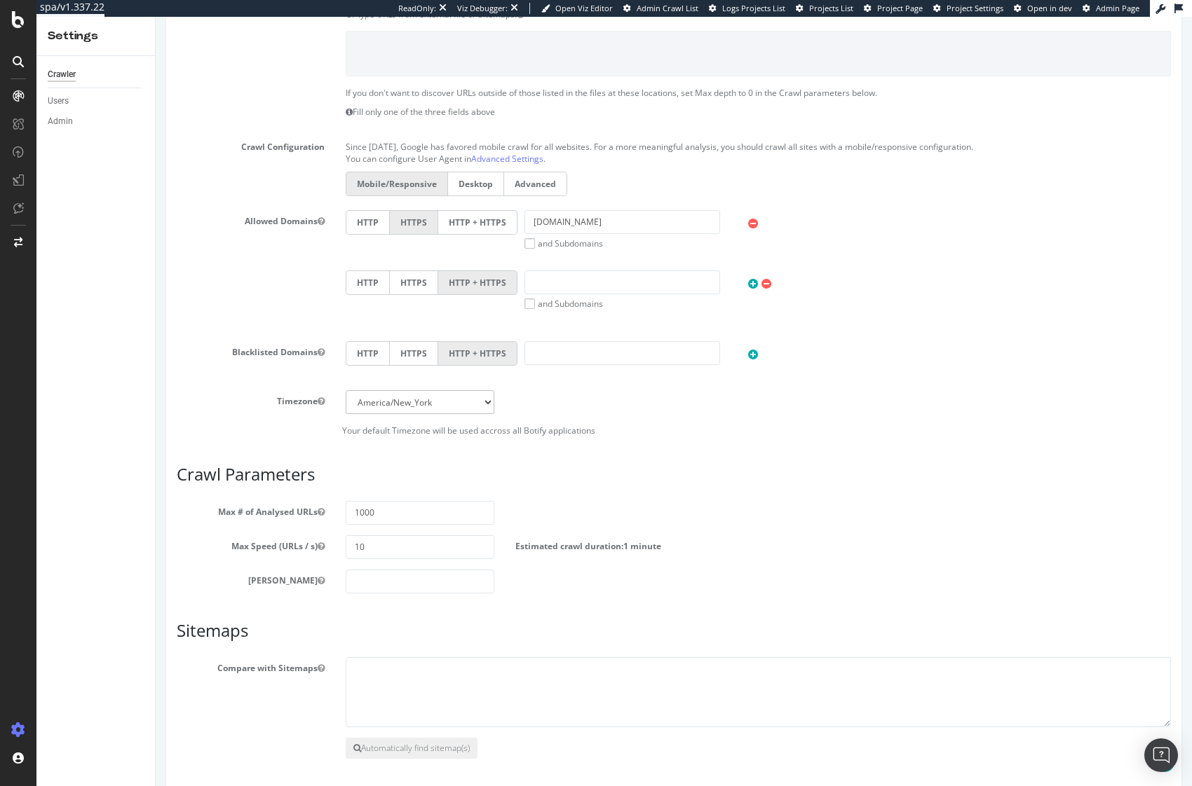
scroll to position [476, 0]
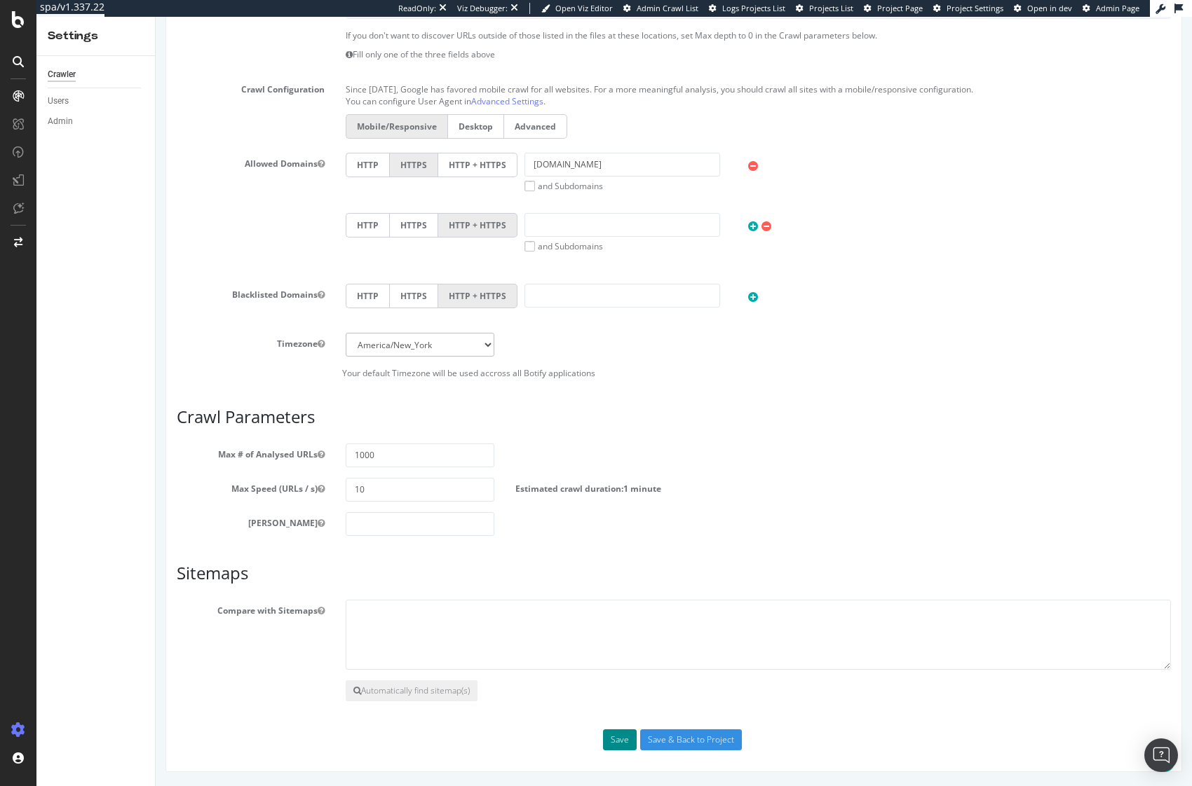
click at [614, 741] on button "Save" at bounding box center [620, 740] width 34 height 21
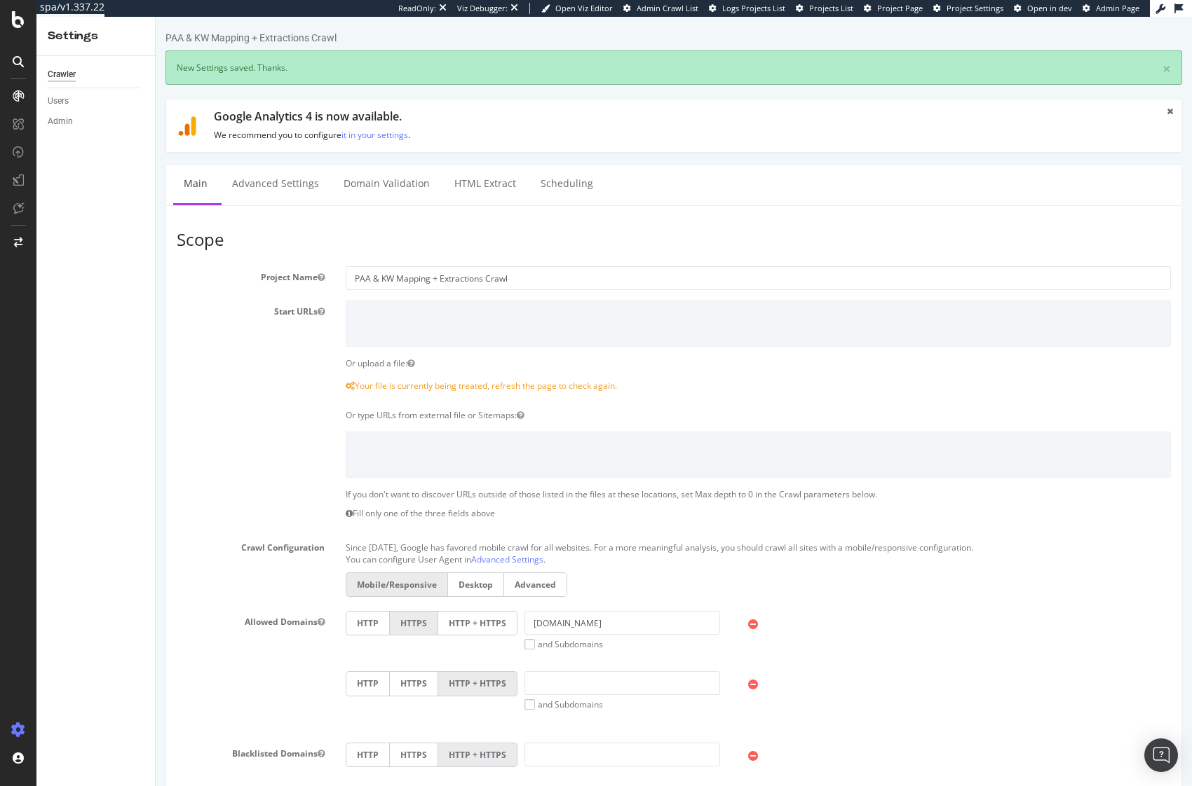
scroll to position [0, 0]
click at [270, 405] on section "Project Name PAA & KW Mapping + Extractions Crawl Start URLs Or upload a file: …" at bounding box center [674, 552] width 994 height 572
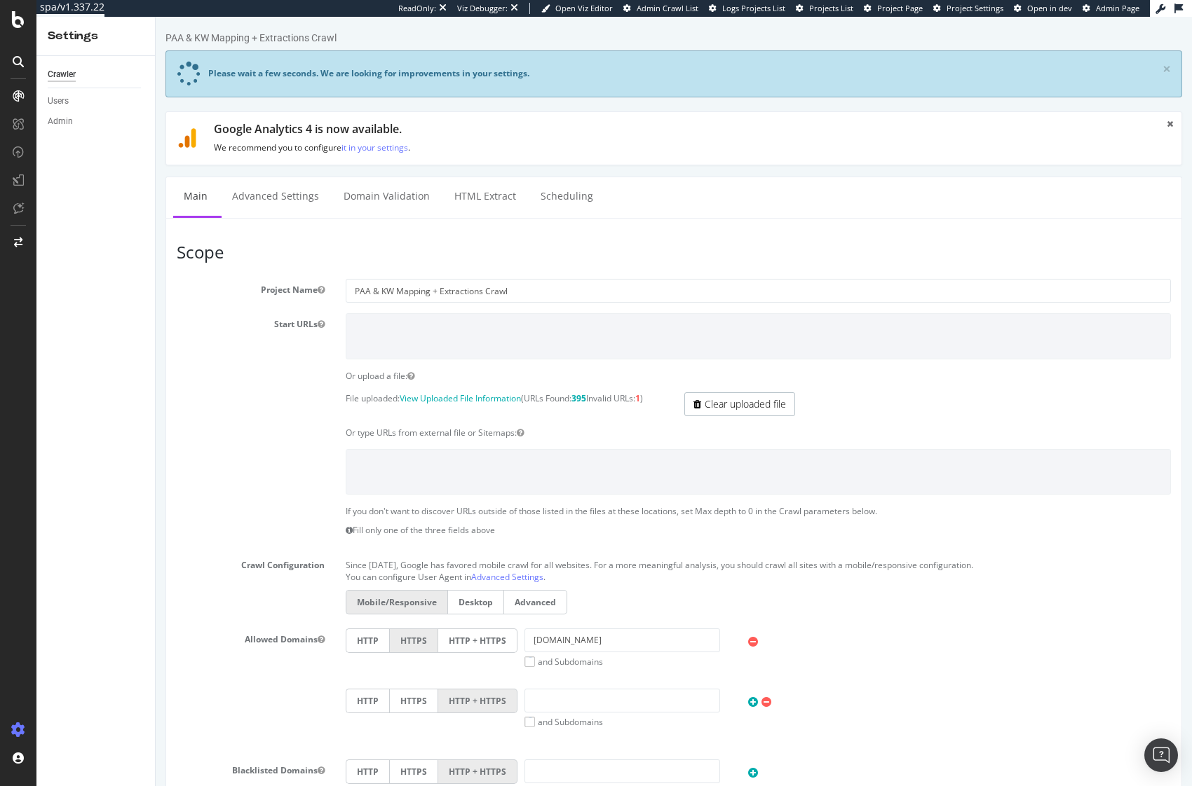
click at [234, 505] on label at bounding box center [250, 507] width 169 height 5
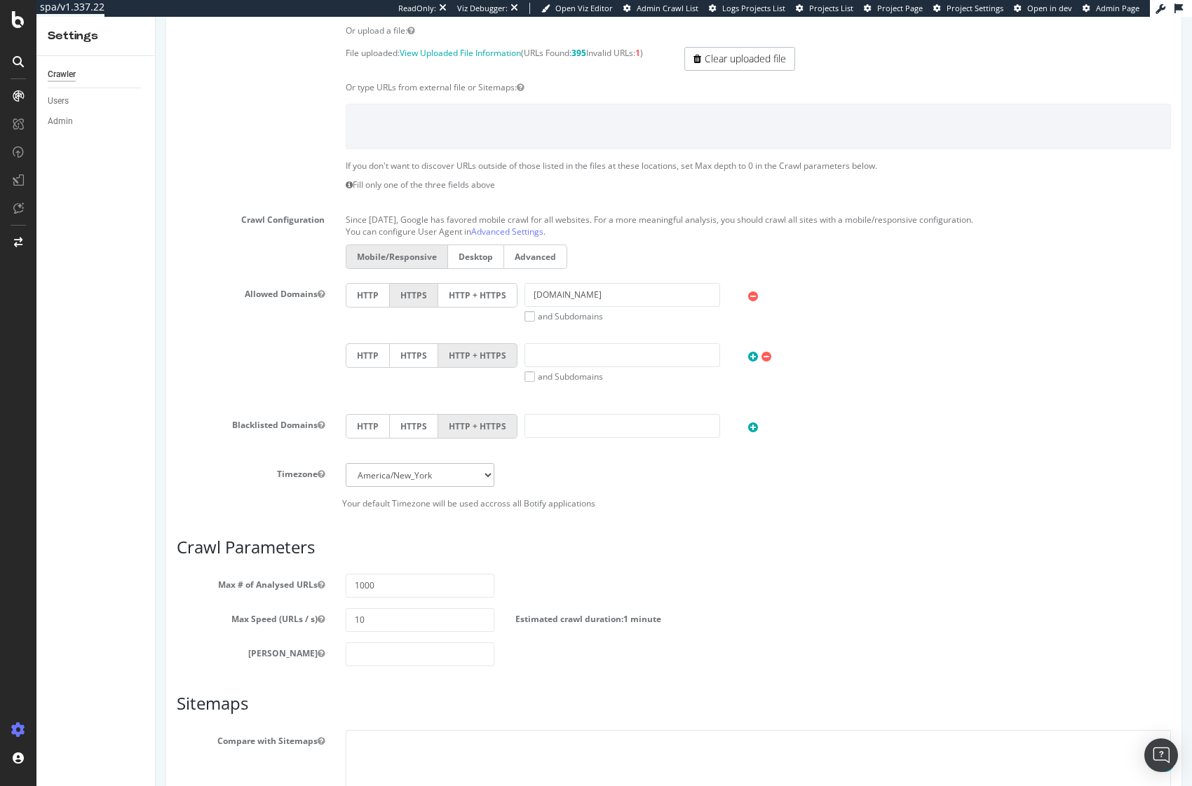
scroll to position [406, 0]
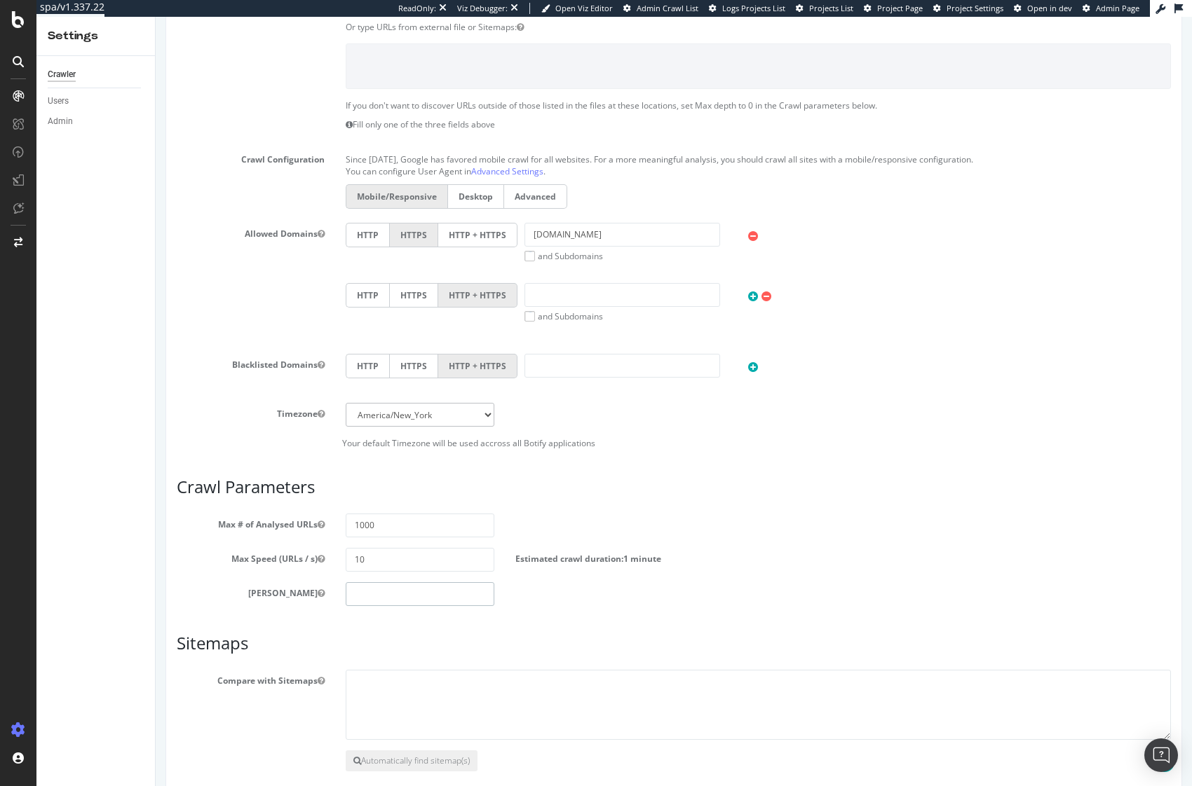
click at [382, 593] on input "number" at bounding box center [420, 595] width 148 height 24
type input "0"
click at [432, 642] on h3 "Sitemaps" at bounding box center [674, 643] width 994 height 18
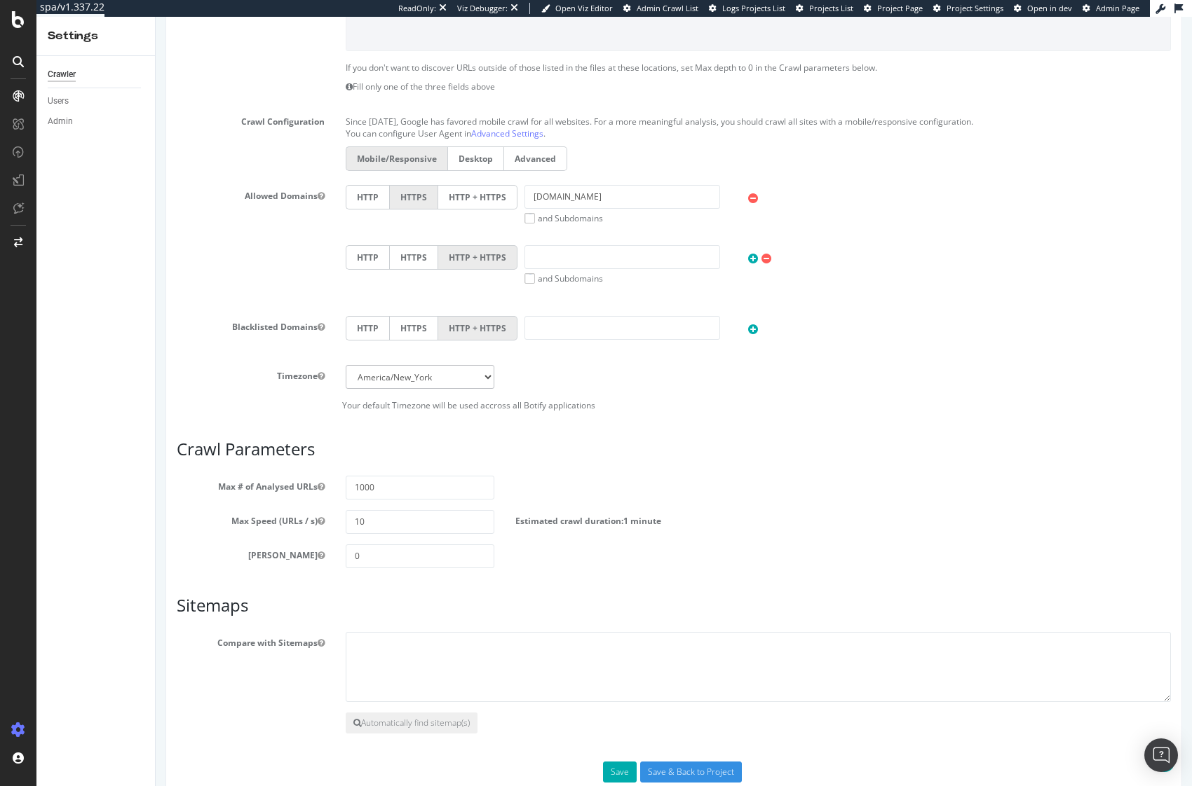
scroll to position [476, 0]
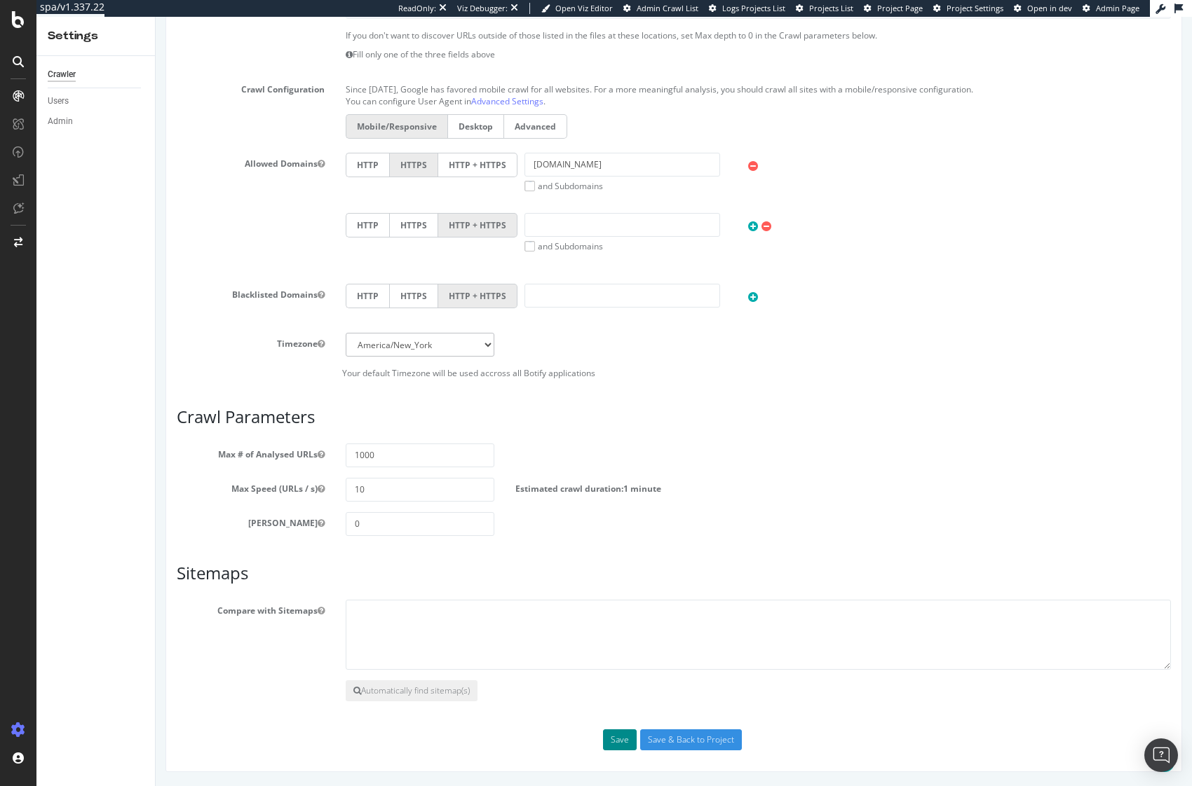
click at [611, 738] on button "Save" at bounding box center [620, 740] width 34 height 21
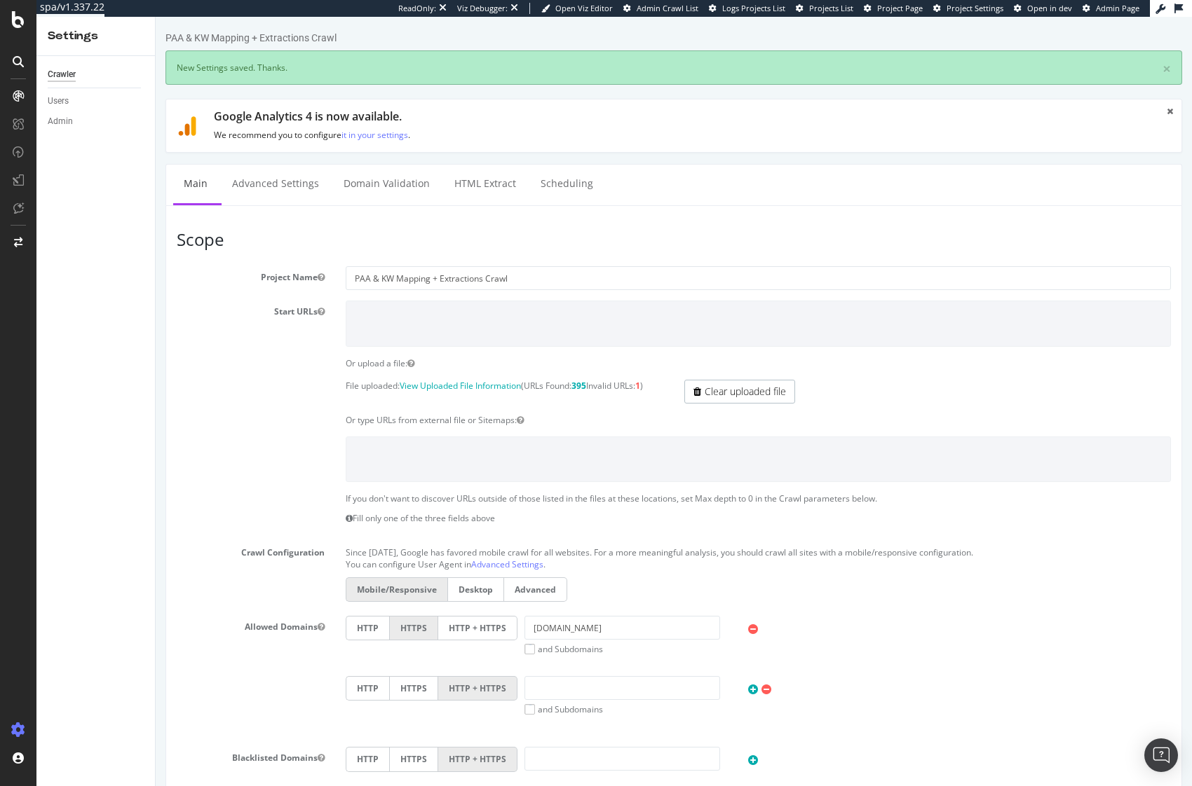
scroll to position [0, 0]
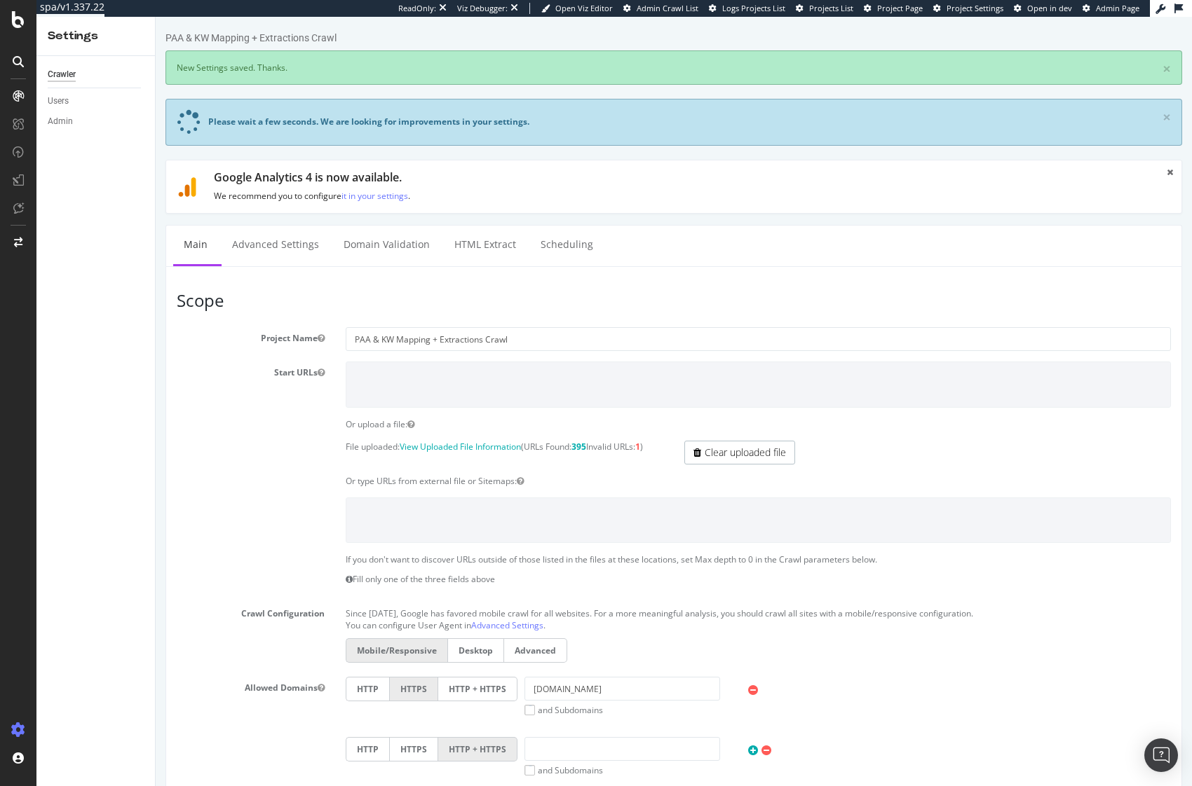
click at [248, 505] on div at bounding box center [673, 521] width 1015 height 46
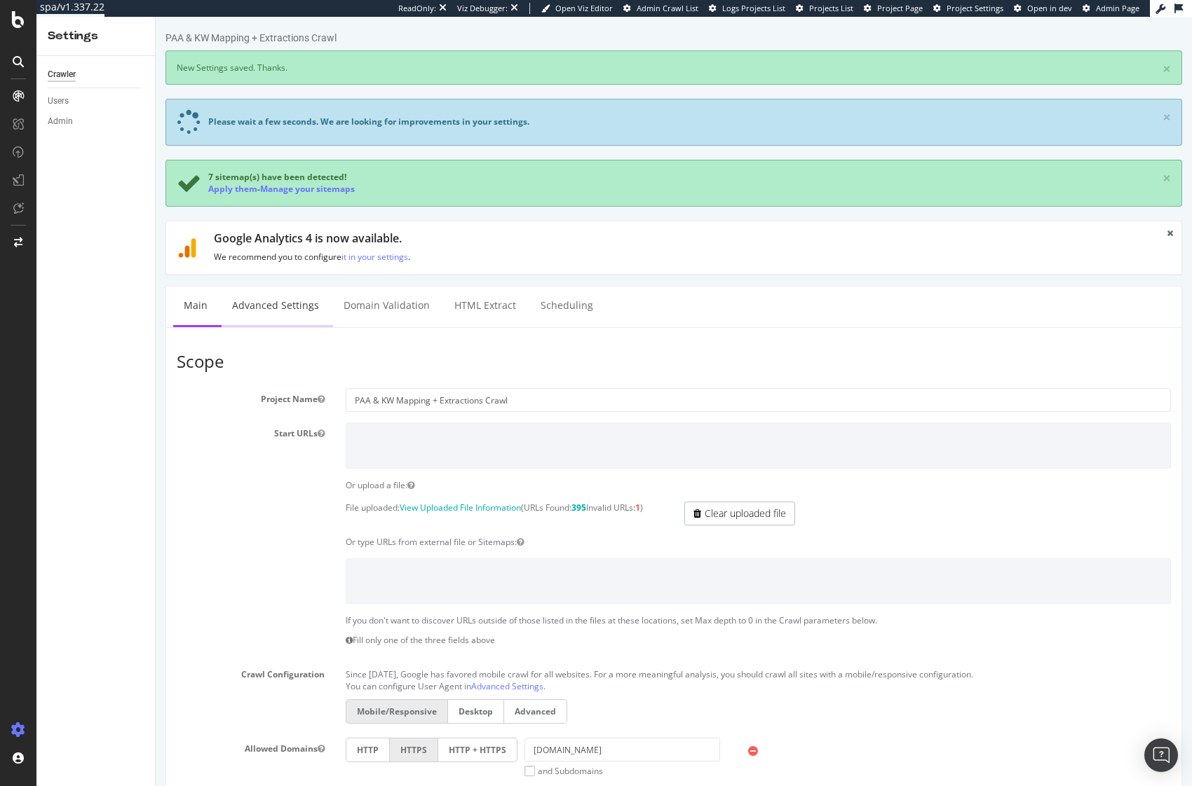
click at [263, 311] on link "Advanced Settings" at bounding box center [276, 306] width 108 height 39
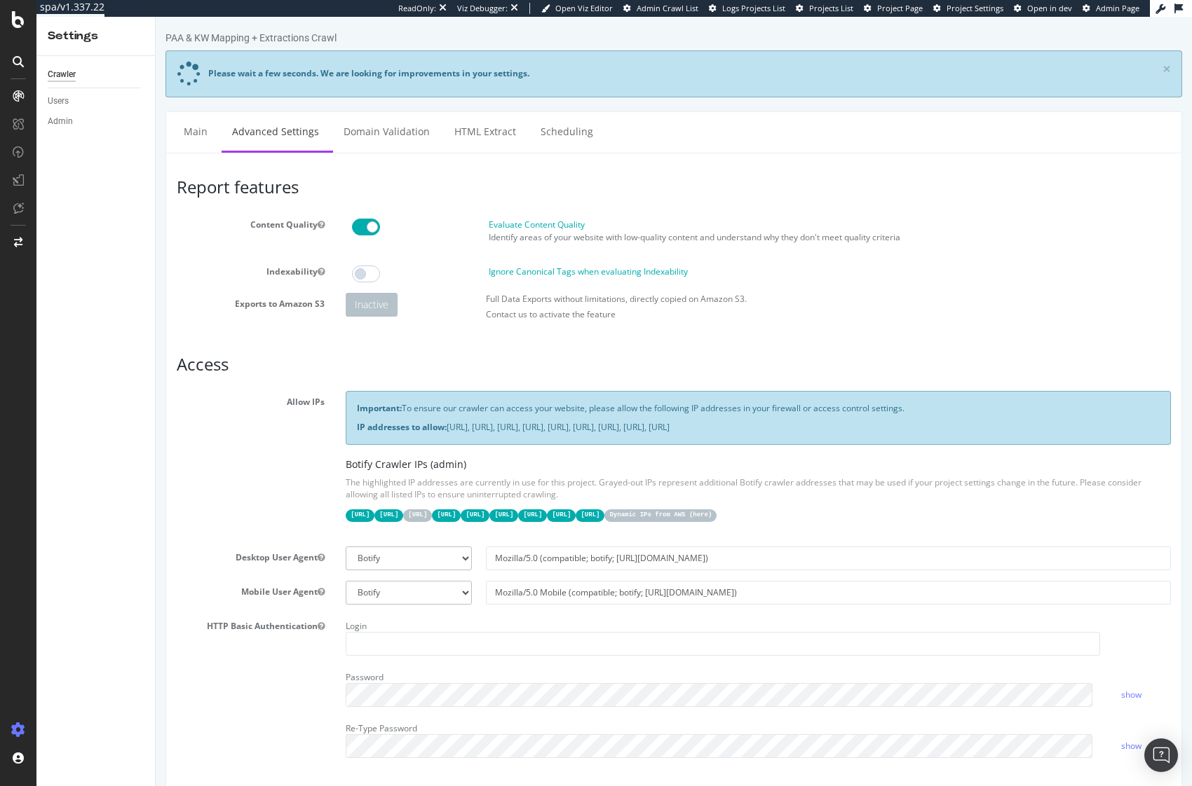
click at [412, 556] on select "Botify Googlebot Chrome Firefox Edge Custom" at bounding box center [408, 559] width 125 height 24
click at [414, 554] on select "Botify Googlebot Chrome Firefox Edge Custom" at bounding box center [408, 559] width 125 height 24
select select "Mozilla/5.0 (compatible; Googlebot/2.1; +[URL][DOMAIN_NAME])"
click at [346, 547] on select "Botify Googlebot Chrome Firefox Edge Custom" at bounding box center [408, 559] width 125 height 24
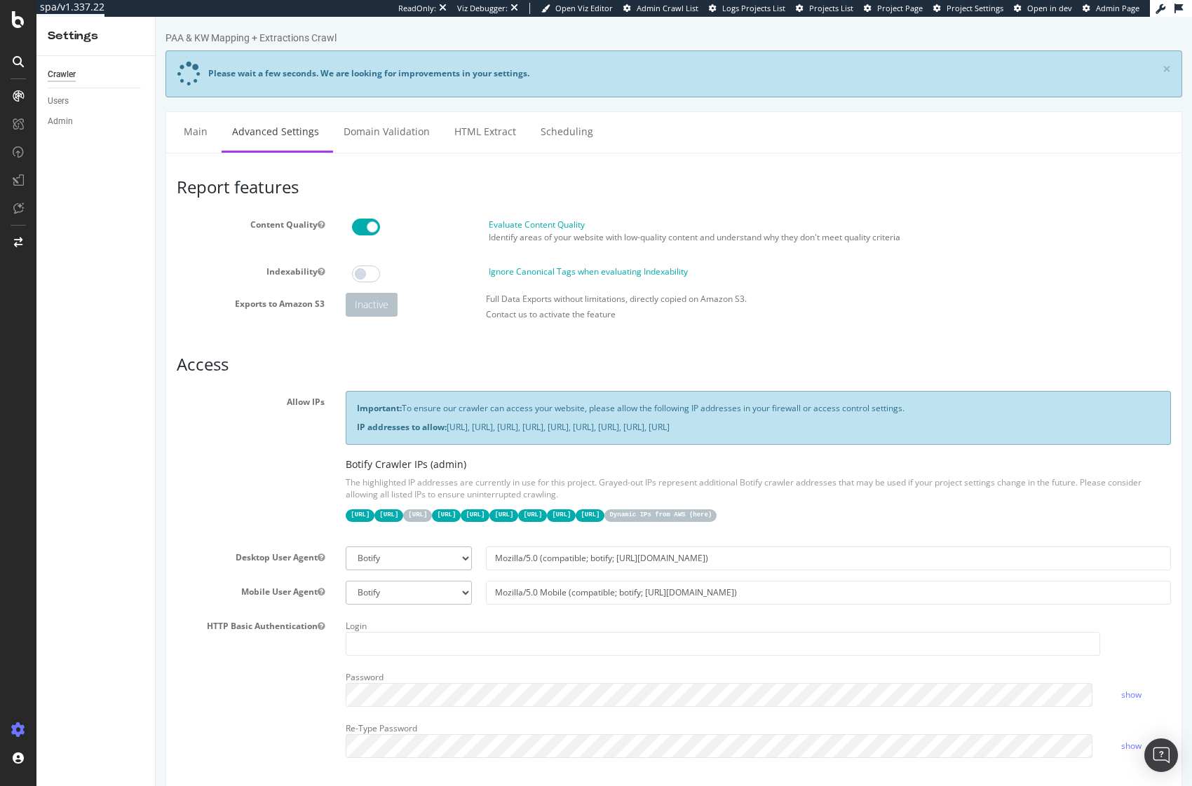
type input "Mozilla/5.0 (compatible; Googlebot/2.1; +[URL][DOMAIN_NAME])"
click at [403, 590] on select "Botify Googlebot Safari iPhone Safari iPad Chrome Android Custom" at bounding box center [408, 593] width 125 height 24
select select "Mozilla/5.0 (Linux; Android 6.0.1; Nexus 5X Build/MMB29P) AppleWebKit/537.36 (K…"
click at [346, 581] on select "Botify Googlebot Safari iPhone Safari iPad Chrome Android Custom" at bounding box center [408, 593] width 125 height 24
type input "Mozilla/5.0 (Linux; Android 6.0.1; Nexus 5X Build/MMB29P) AppleWebKit/537.36 (K…"
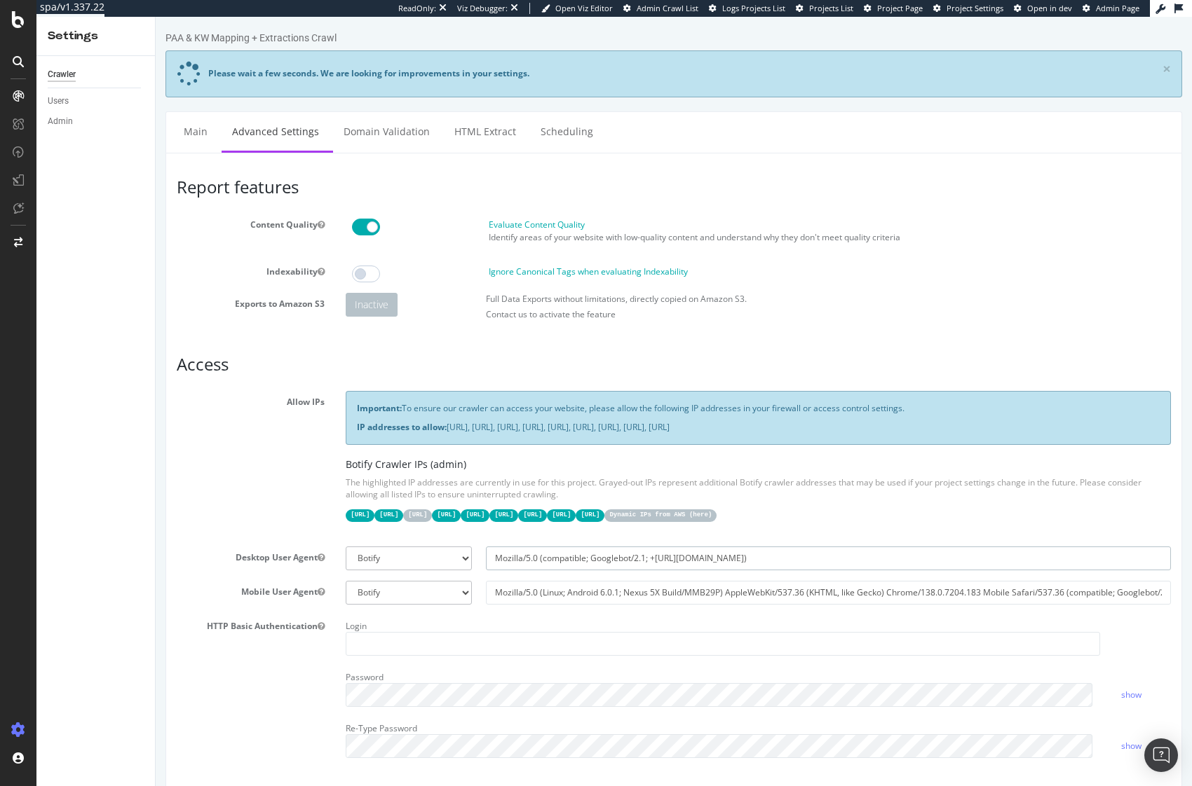
click at [660, 559] on input "Mozilla/5.0 (compatible; Googlebot/2.1; +[URL][DOMAIN_NAME])" at bounding box center [828, 559] width 685 height 24
select select
click at [578, 592] on input "Mozilla/5.0 (Linux; Android 6.0.1; Nexus 5X Build/MMB29P) AppleWebKit/537.36 (K…" at bounding box center [828, 593] width 685 height 24
paste input "Mozilla/5.0 (Linux; Android 6.0.1; Nexus 5X Build/MMB29P) AppleWebKit/537.36 (K…"
type input "Mozilla/5.0 (Linux; AndMozilla/5.0 (Linux; Android 6.0.1; Nexus 5X Build/MMB29P…"
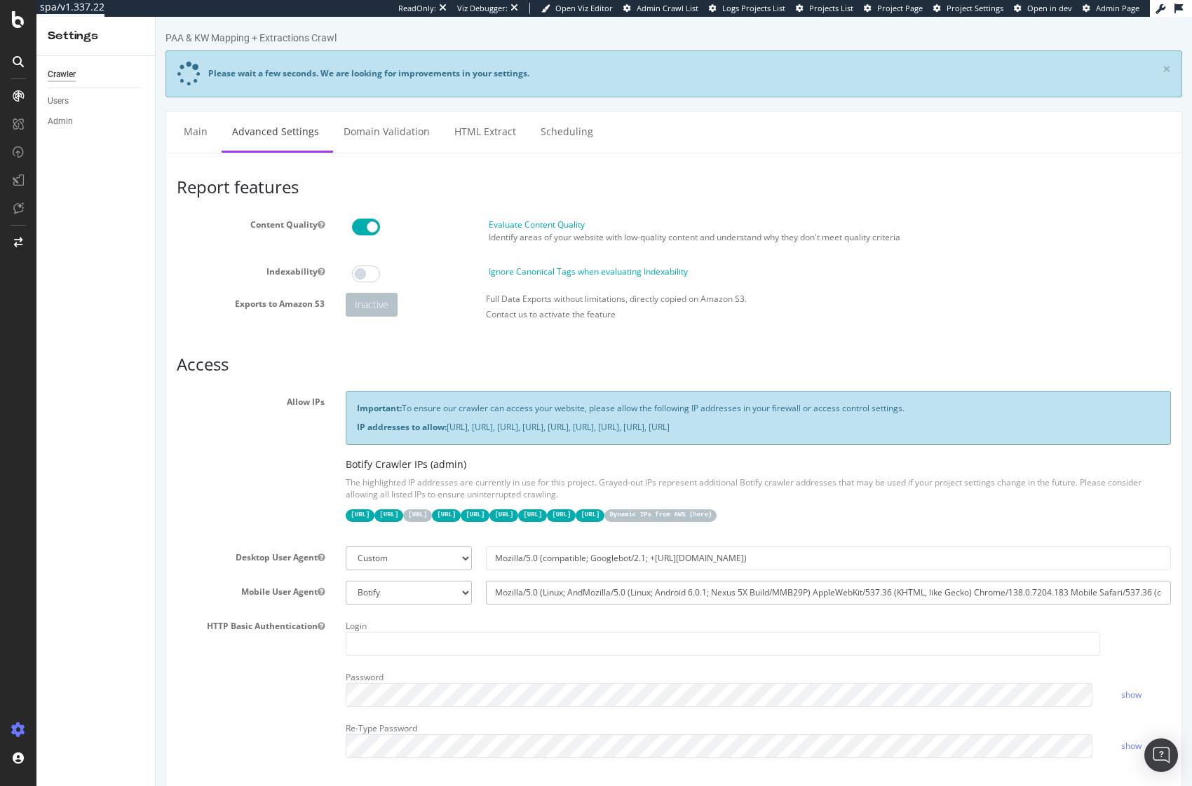
select select
paste input "text"
type input "Mozilla/5.0 (Linux; Android 6.0.1; Nexus 5X Build/MMB29P) AppleWebKit/537.36 (K…"
drag, startPoint x: 580, startPoint y: 592, endPoint x: 181, endPoint y: 588, distance: 399.6
click at [181, 588] on div "Mobile User Agent Botify Googlebot Safari iPhone Safari iPad Chrome Android Cus…" at bounding box center [673, 593] width 1015 height 24
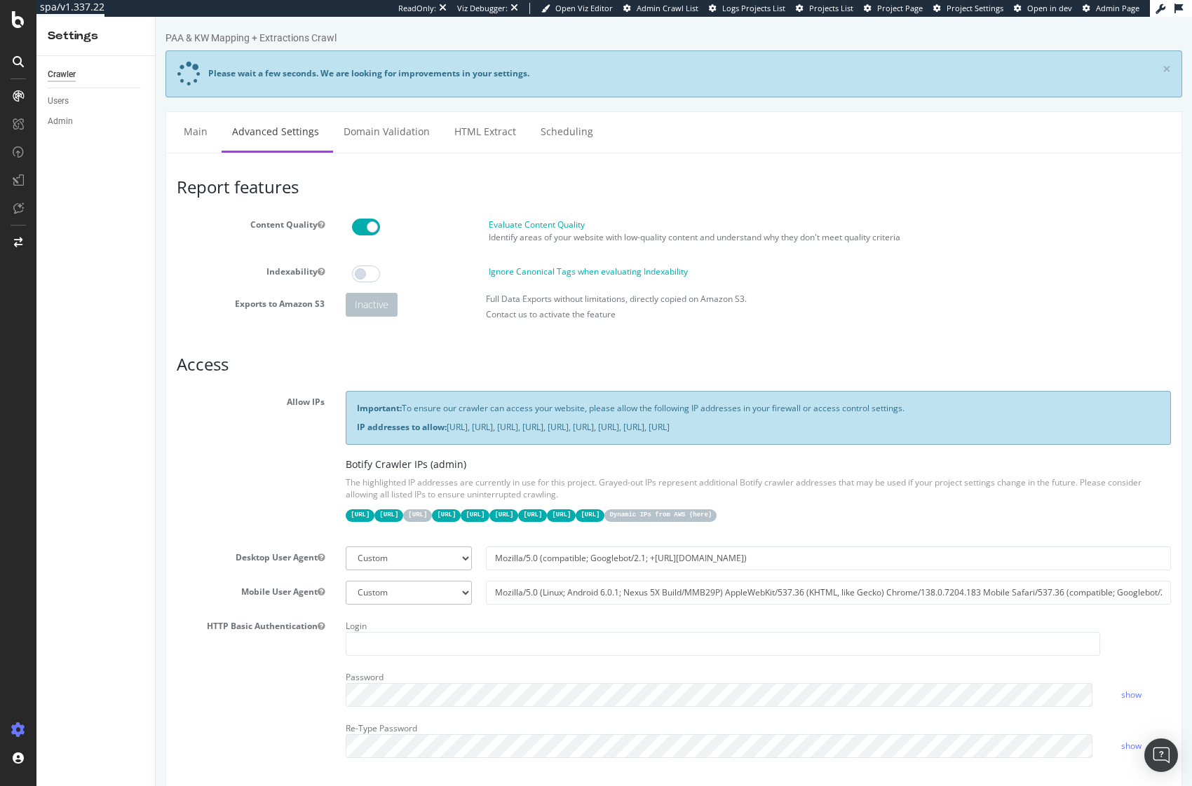
click at [176, 586] on label "Mobile User Agent" at bounding box center [250, 589] width 169 height 17
click at [318, 586] on button "Mobile User Agent" at bounding box center [321, 592] width 7 height 12
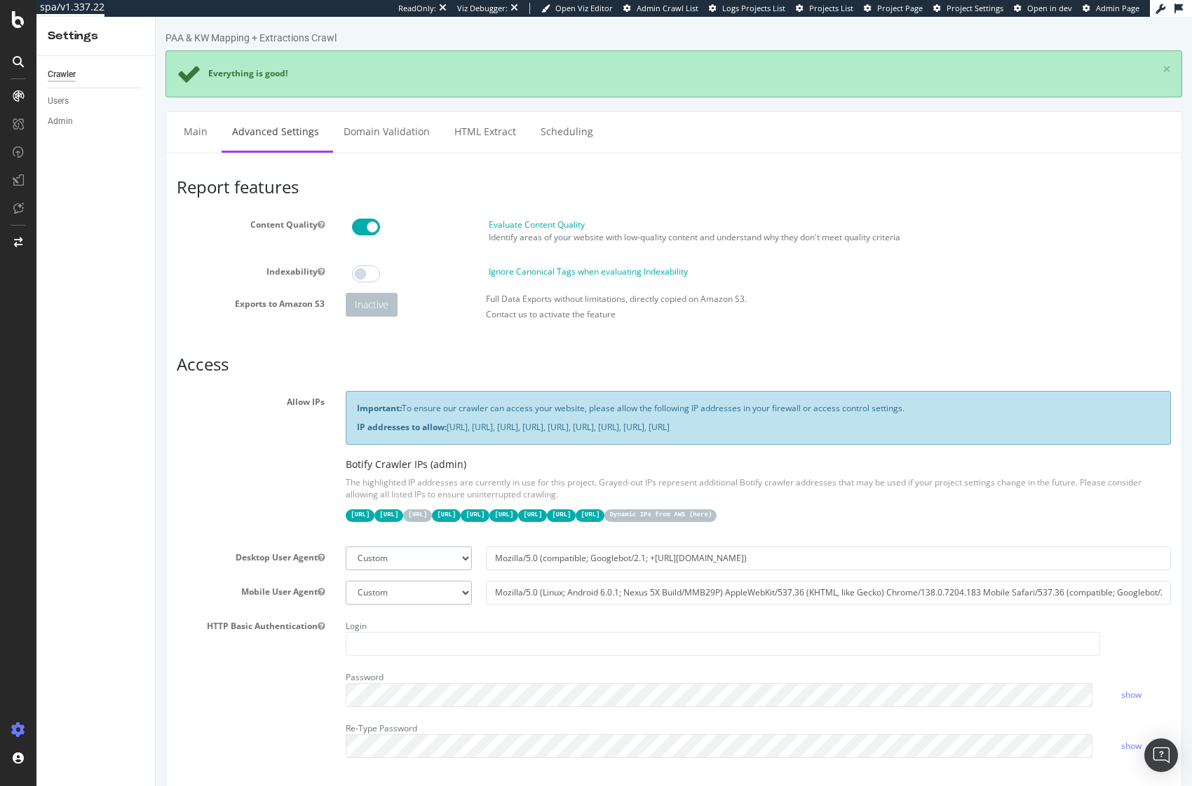
click at [413, 561] on select "Botify Googlebot Chrome Firefox Edge Custom" at bounding box center [408, 559] width 125 height 24
select select "Mozilla/5.0 (compatible; Googlebot/2.1; +[URL][DOMAIN_NAME])"
click at [346, 547] on select "Botify Googlebot Chrome Firefox Edge Custom" at bounding box center [408, 559] width 125 height 24
click at [386, 594] on select "Botify Googlebot Safari iPhone Safari iPad Chrome Android Custom" at bounding box center [408, 593] width 125 height 24
select select "Mozilla/5.0 (Linux; Android 6.0.1; Nexus 5X Build/MMB29P) AppleWebKit/537.36 (K…"
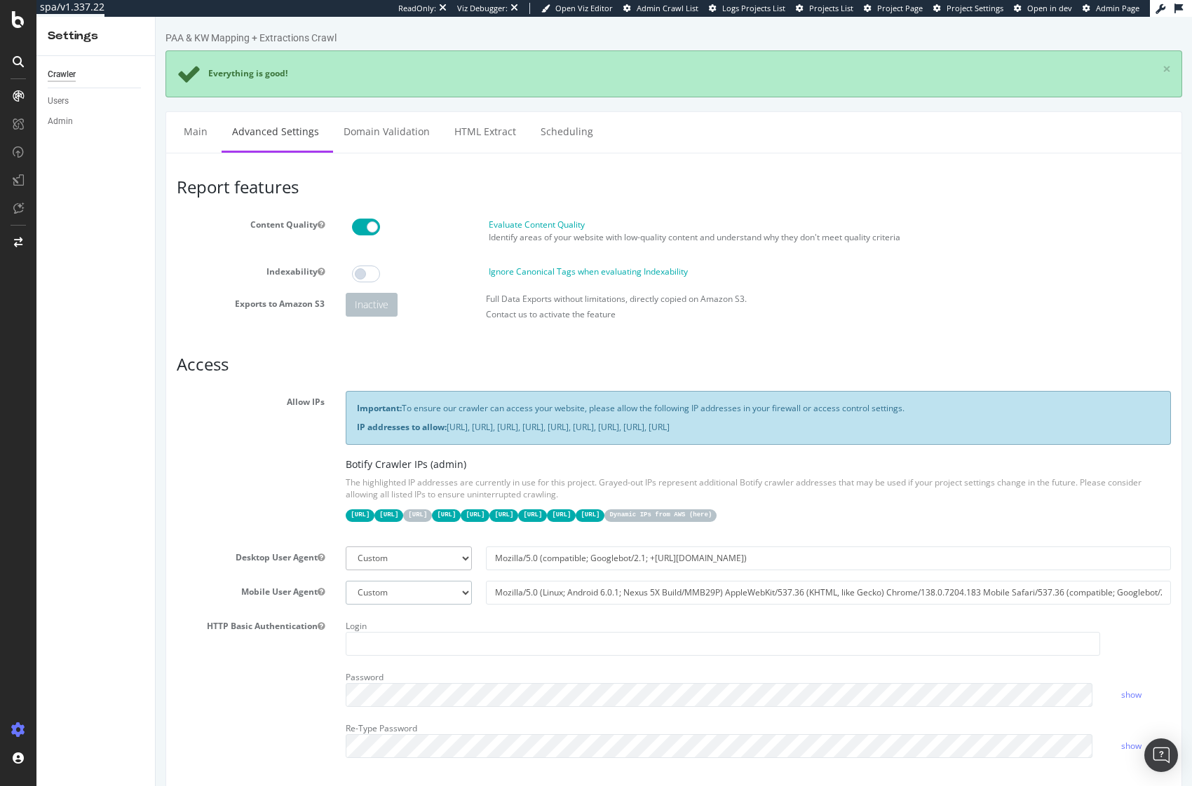
click at [346, 581] on select "Botify Googlebot Safari iPhone Safari iPad Chrome Android Custom" at bounding box center [408, 593] width 125 height 24
click at [249, 535] on section "Allow IPs Important: To ensure our crawler can access your website, please allo…" at bounding box center [674, 580] width 994 height 378
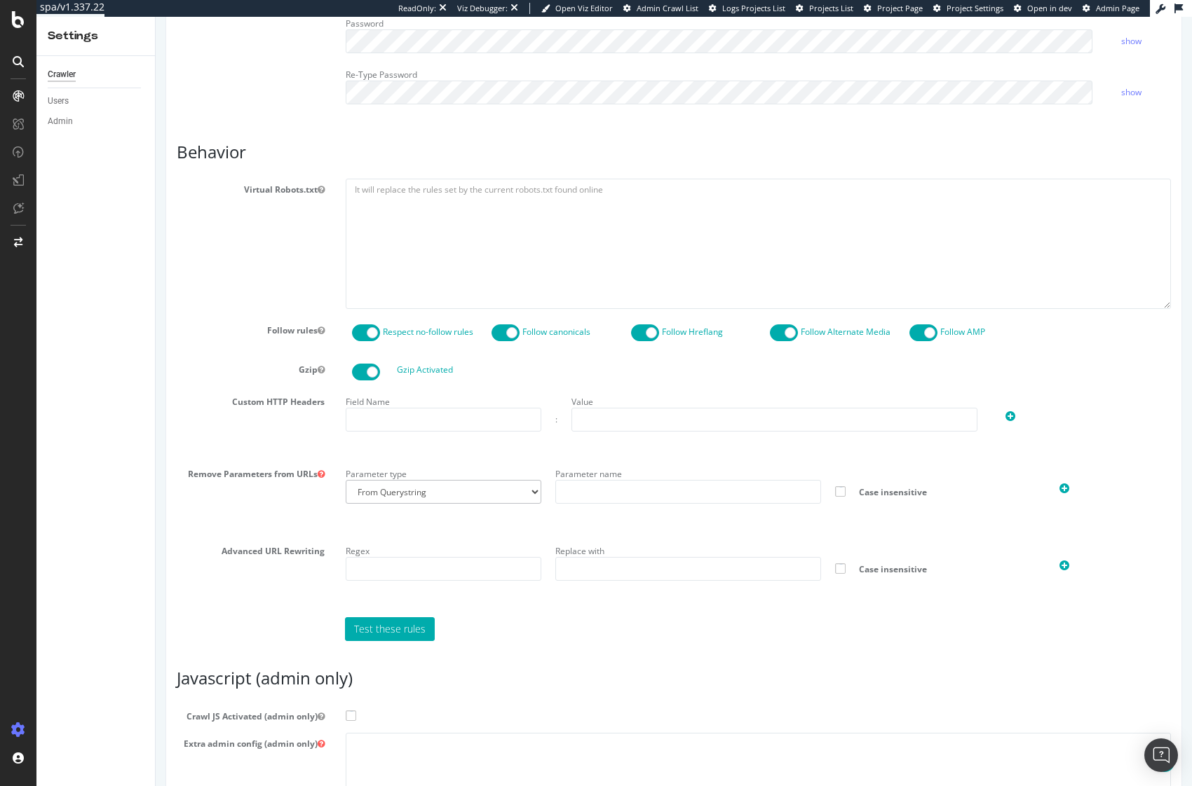
scroll to position [849, 0]
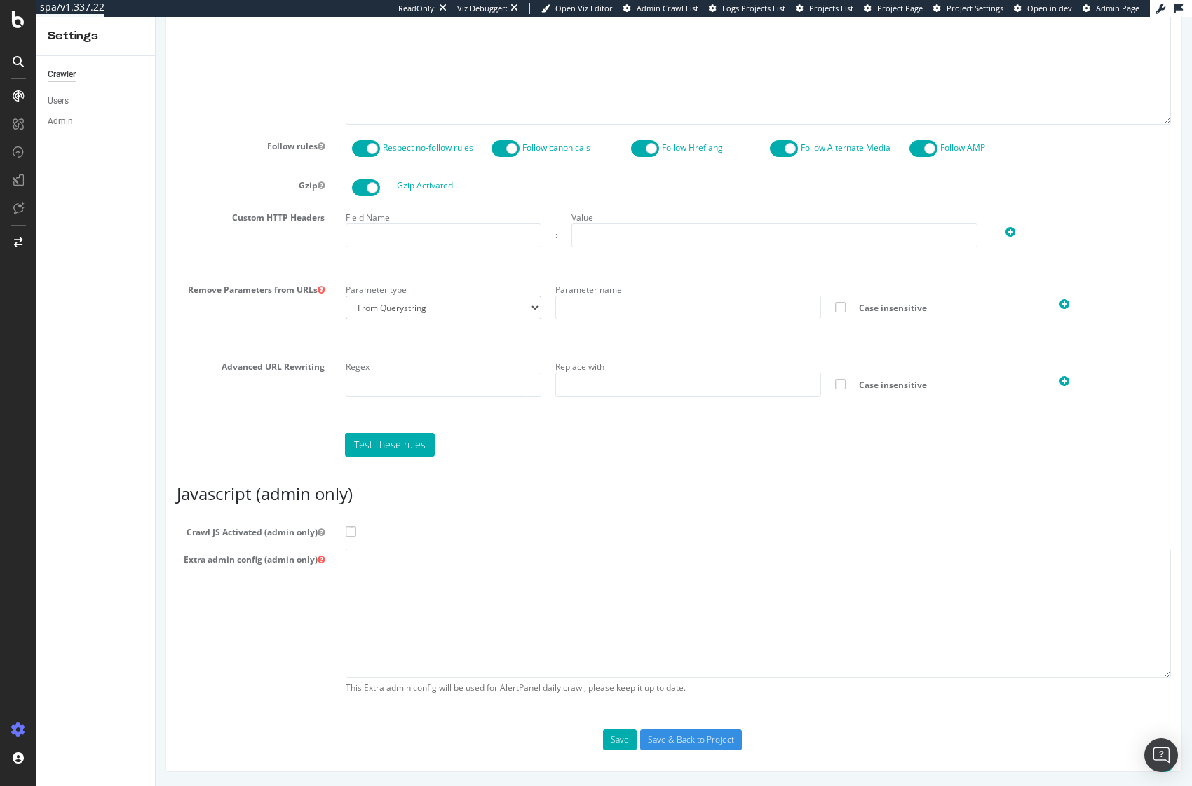
click at [353, 536] on span at bounding box center [351, 531] width 11 height 11
click at [156, 17] on input "Crawl JS Activated (admin only)" at bounding box center [156, 17] width 0 height 0
click at [503, 581] on textarea at bounding box center [758, 614] width 825 height 130
paste textarea "{ "flags": [ "cube" ], "beta": { "pap_mini_rules": [ "!screen-h:3x", "!dom", "!…"
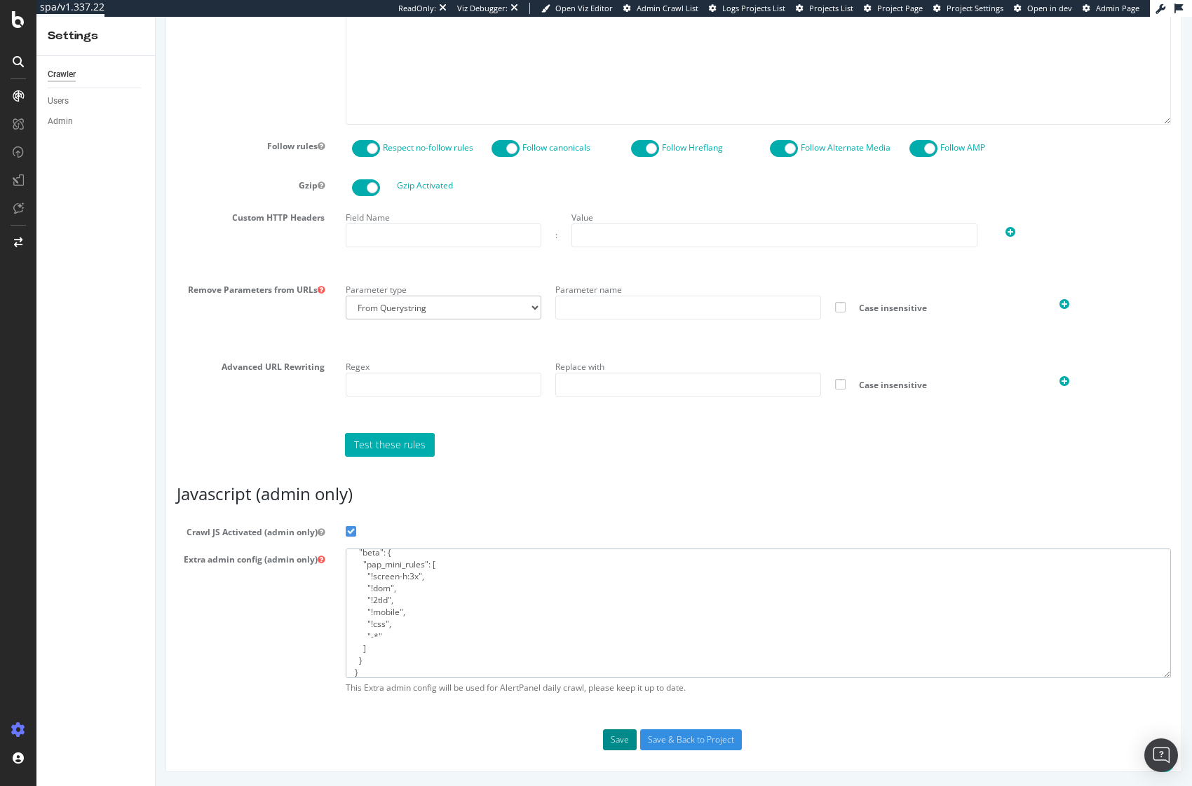
type textarea "{ "flags": [ "cube" ], "beta": { "pap_mini_rules": [ "!screen-h:3x", "!dom", "!…"
click at [608, 742] on button "Save" at bounding box center [620, 740] width 34 height 21
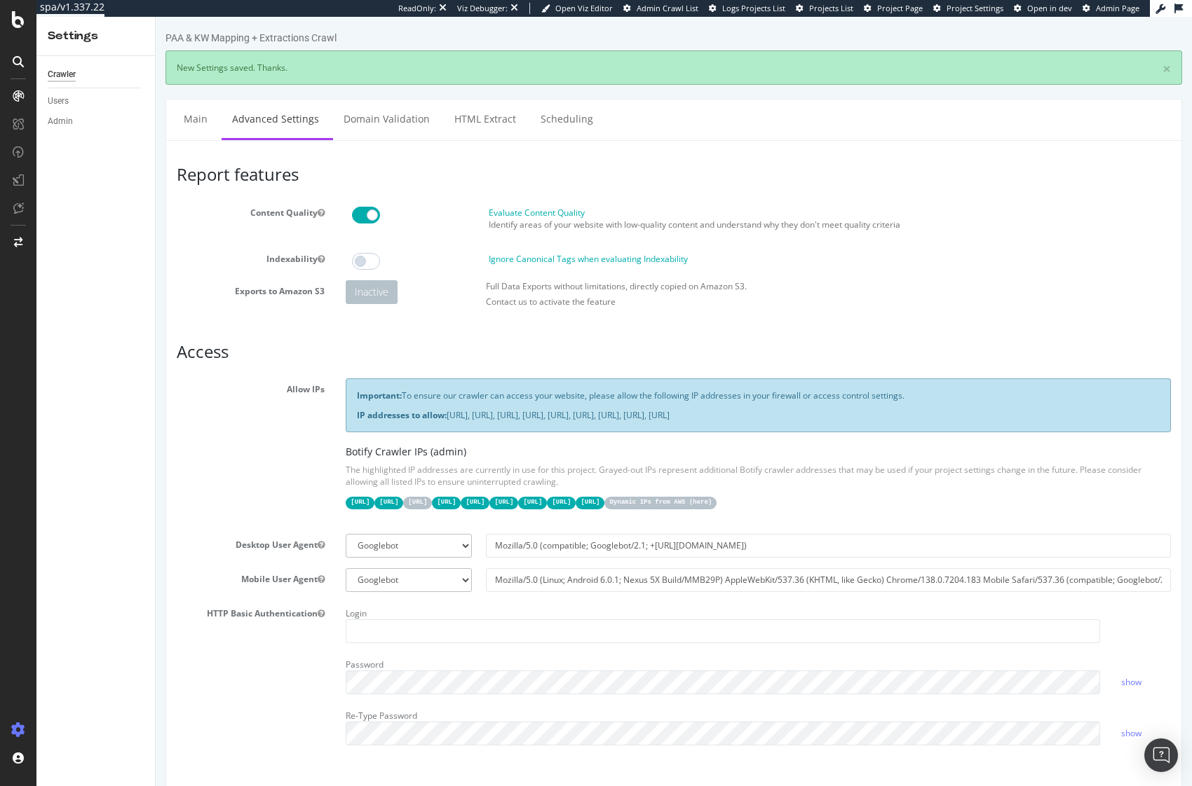
scroll to position [0, 0]
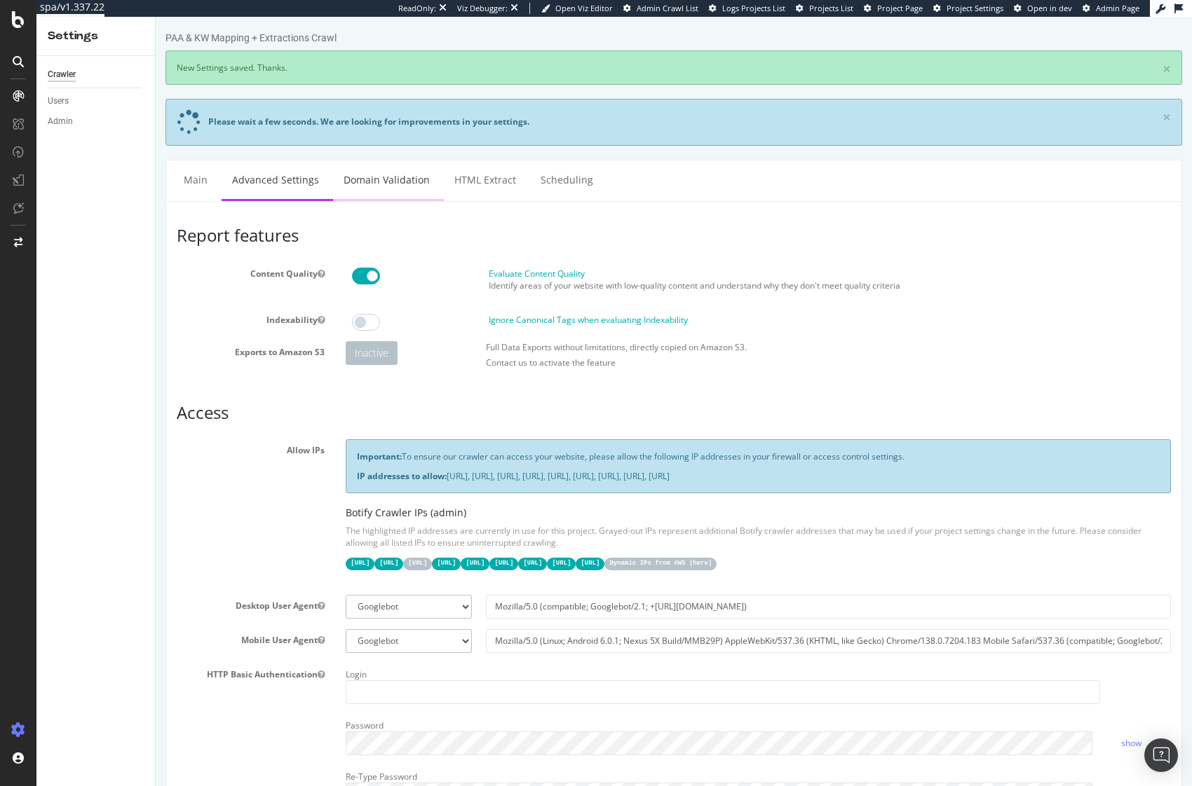
click at [412, 183] on link "Domain Validation" at bounding box center [386, 180] width 107 height 39
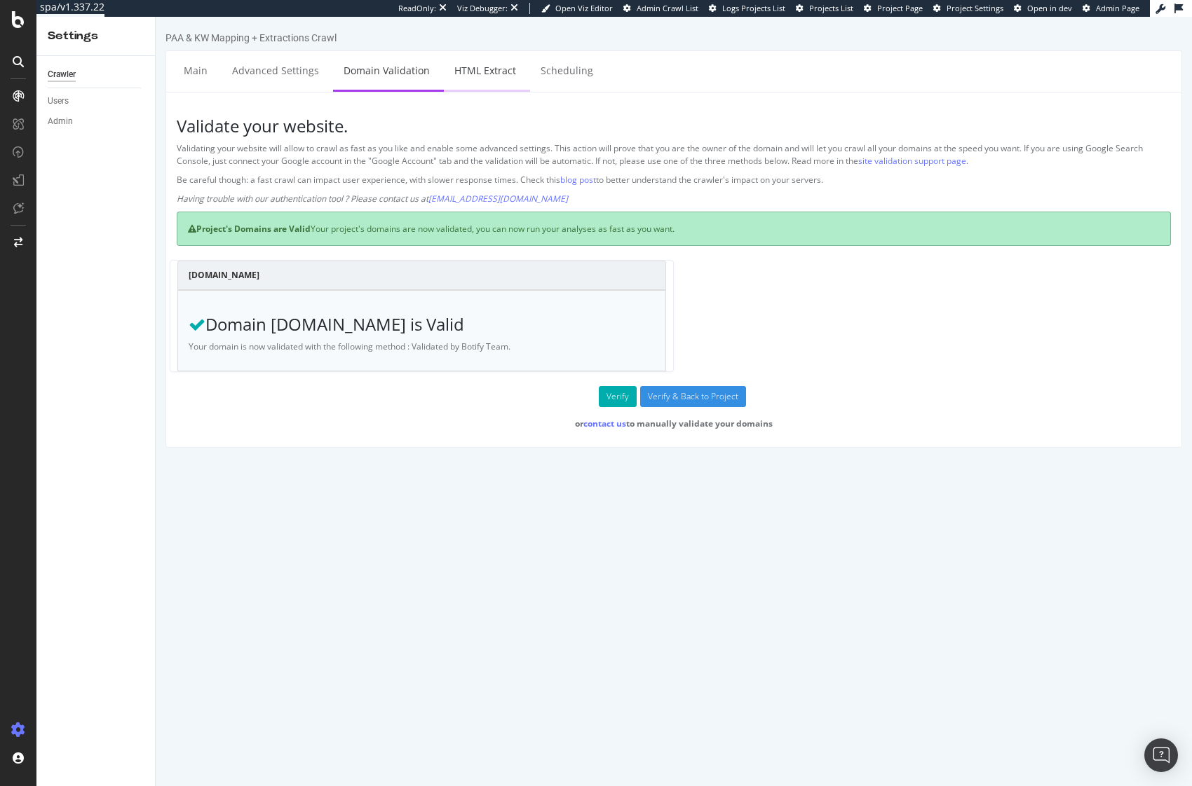
click at [480, 70] on link "HTML Extract" at bounding box center [485, 70] width 83 height 39
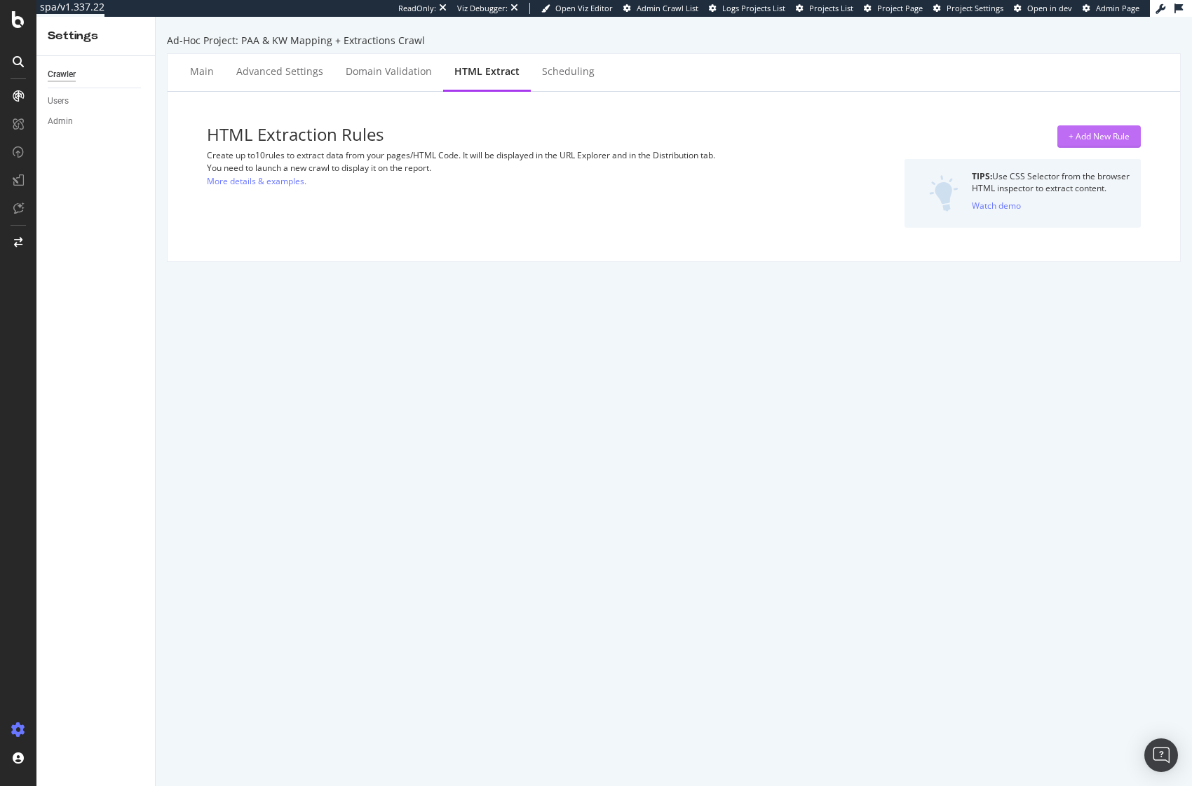
click at [1086, 137] on div "+ Add New Rule" at bounding box center [1098, 136] width 61 height 12
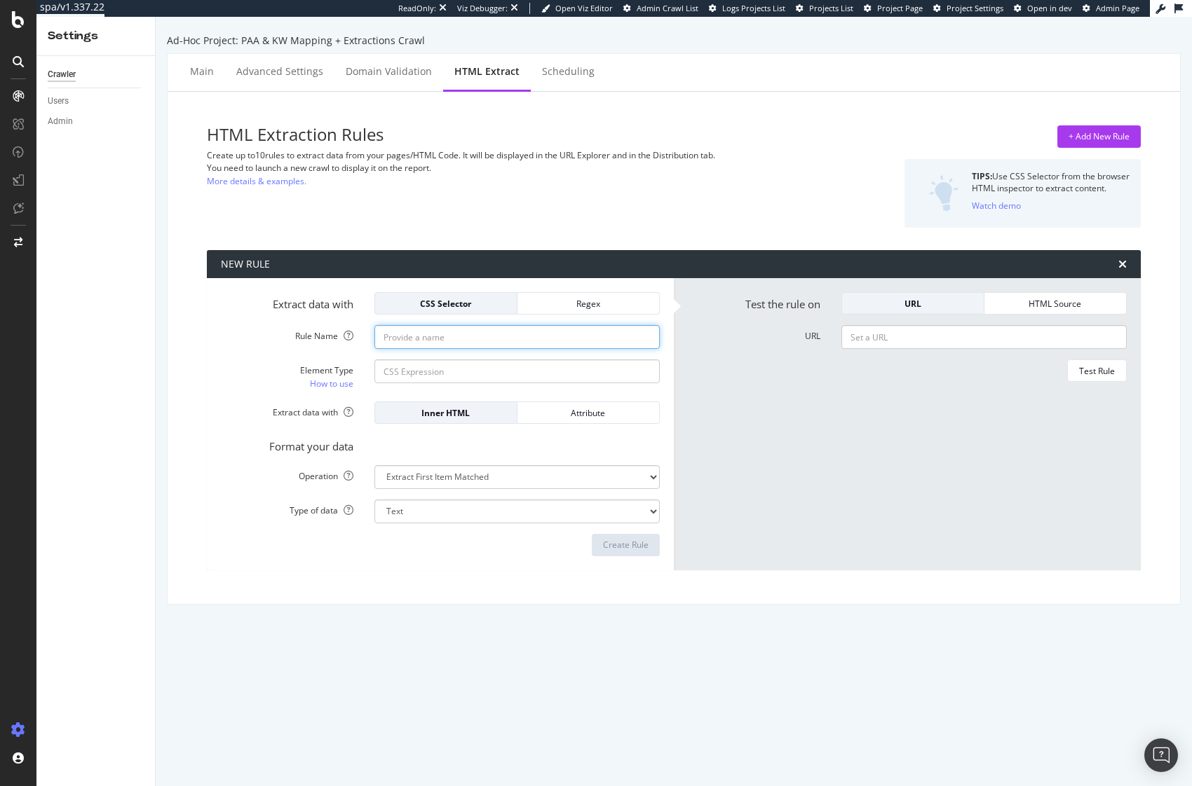
click at [418, 338] on input "Rule Name" at bounding box center [516, 337] width 285 height 24
click at [421, 341] on input "Rule Name" at bounding box center [516, 337] width 285 height 24
paste input "PLP Link Stack Count"
type input "PLP Link Stack Count"
click at [449, 378] on input "Element Type How to use" at bounding box center [516, 372] width 285 height 24
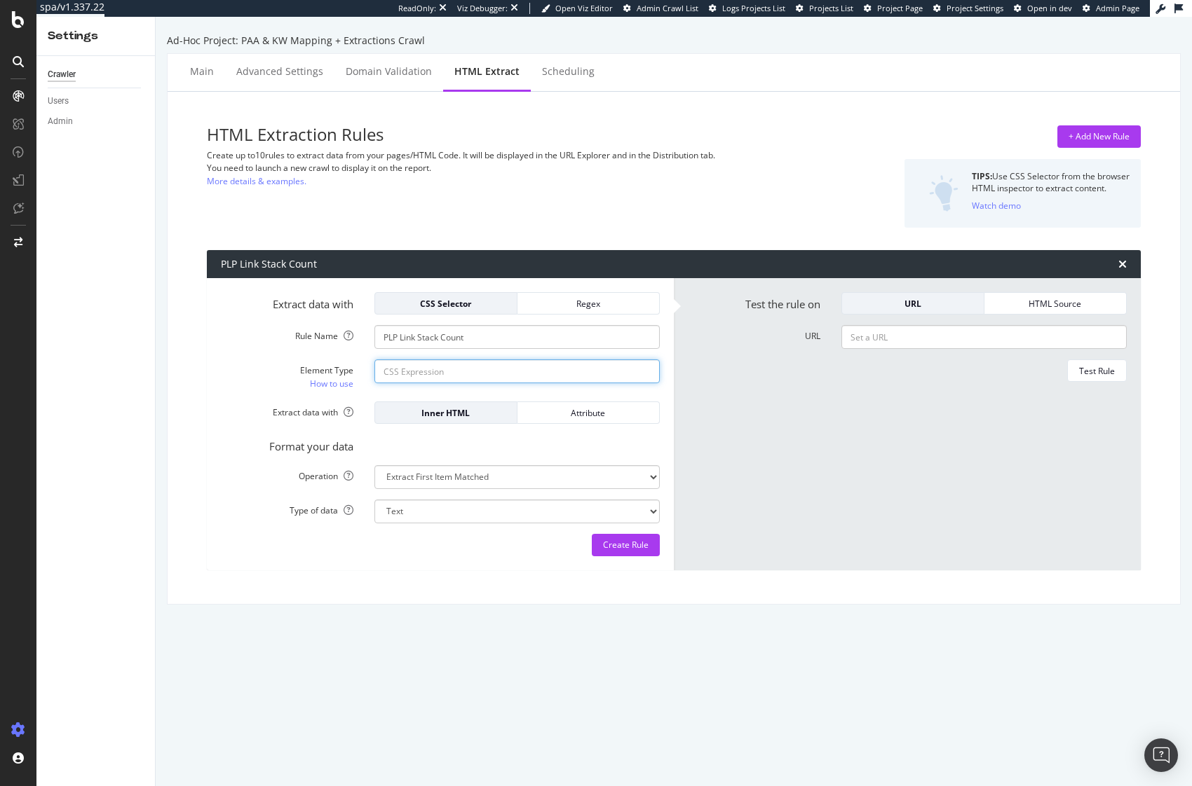
paste input ".plp-internal-linking-list-item___2MT4M"
type input ".plp-internal-linking-list-item___2MT4M"
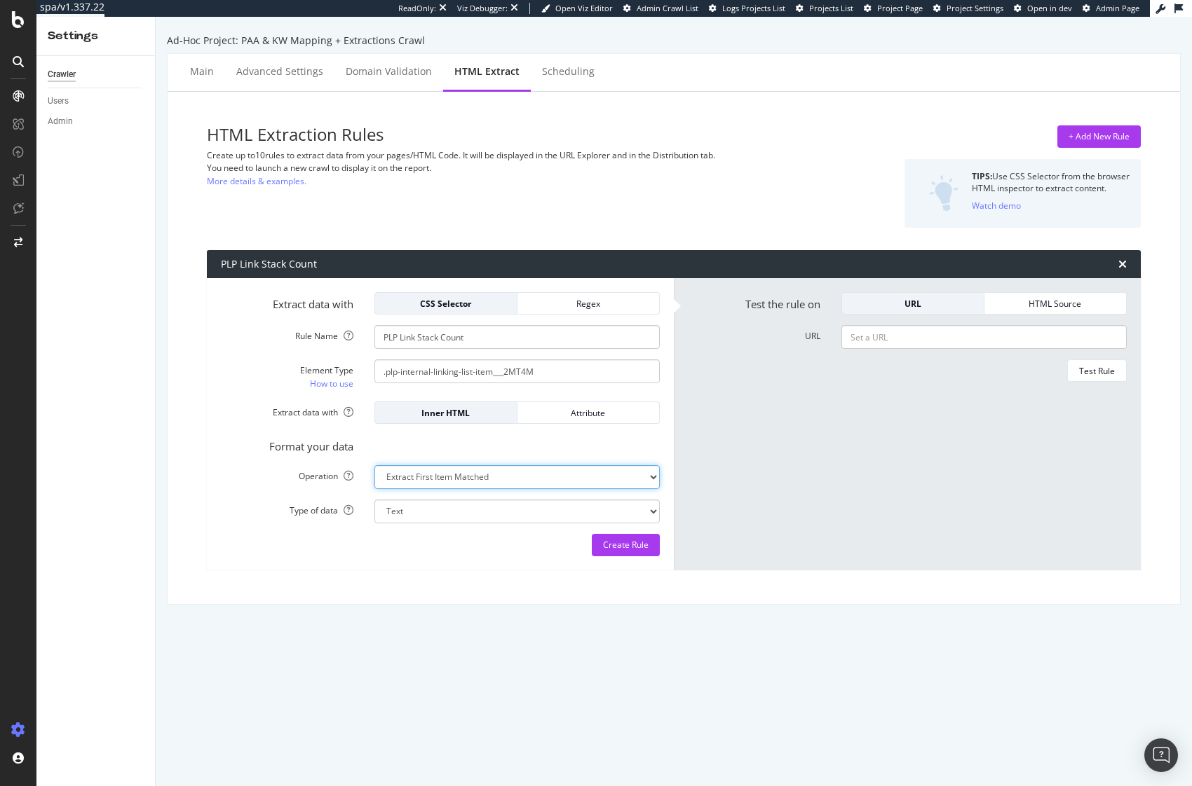
click at [438, 482] on select "Extract First Item Matched Extract First 3 Items Matched Count Number of Occure…" at bounding box center [516, 477] width 285 height 24
select select "count"
click at [374, 465] on select "Extract First Item Matched Extract First 3 Items Matched Count Number of Occure…" at bounding box center [516, 477] width 285 height 24
select select "i"
click at [626, 545] on div "Create Rule" at bounding box center [626, 545] width 46 height 12
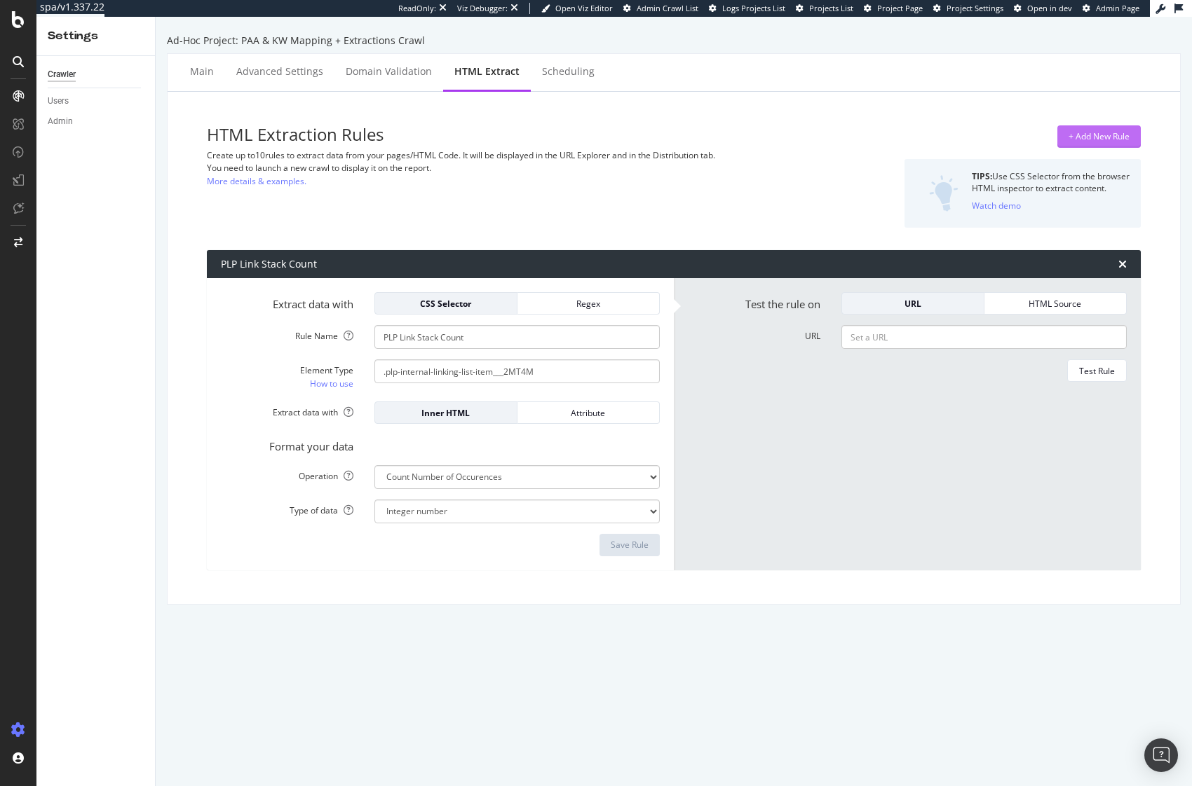
click at [1101, 128] on div "+ Add New Rule" at bounding box center [1098, 136] width 61 height 21
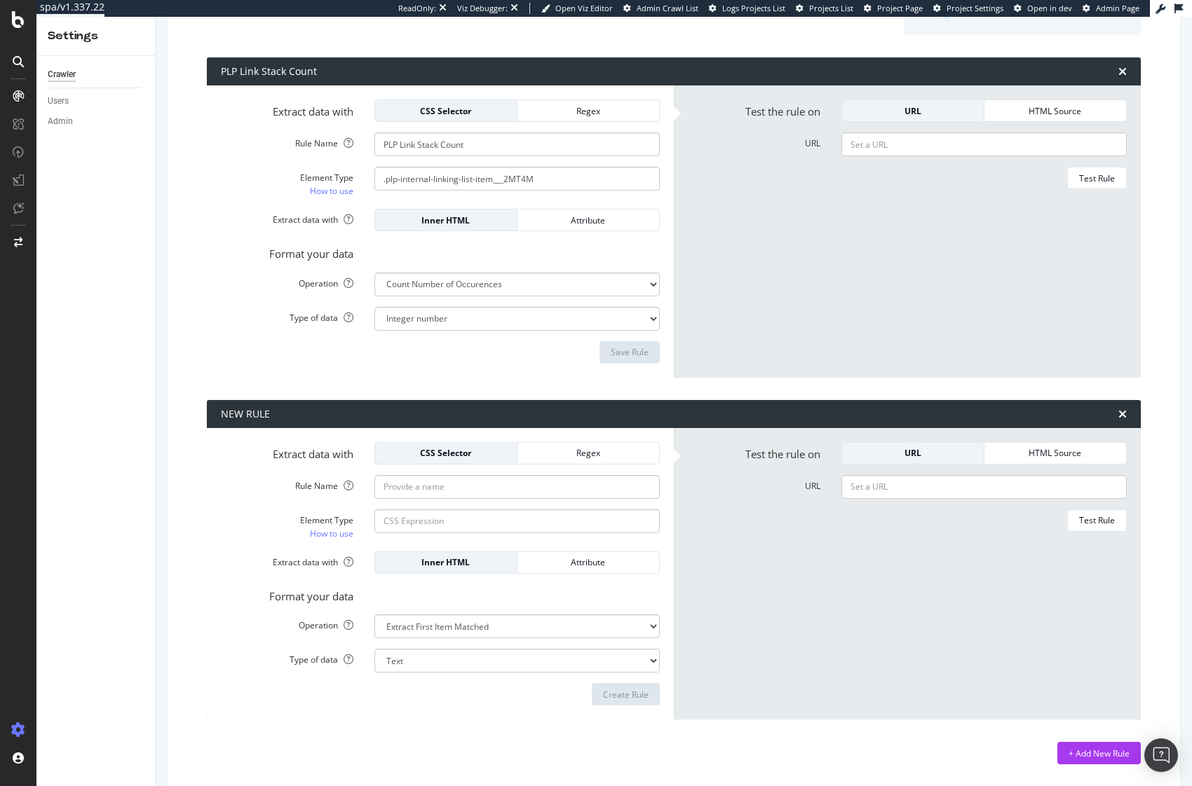
scroll to position [193, 0]
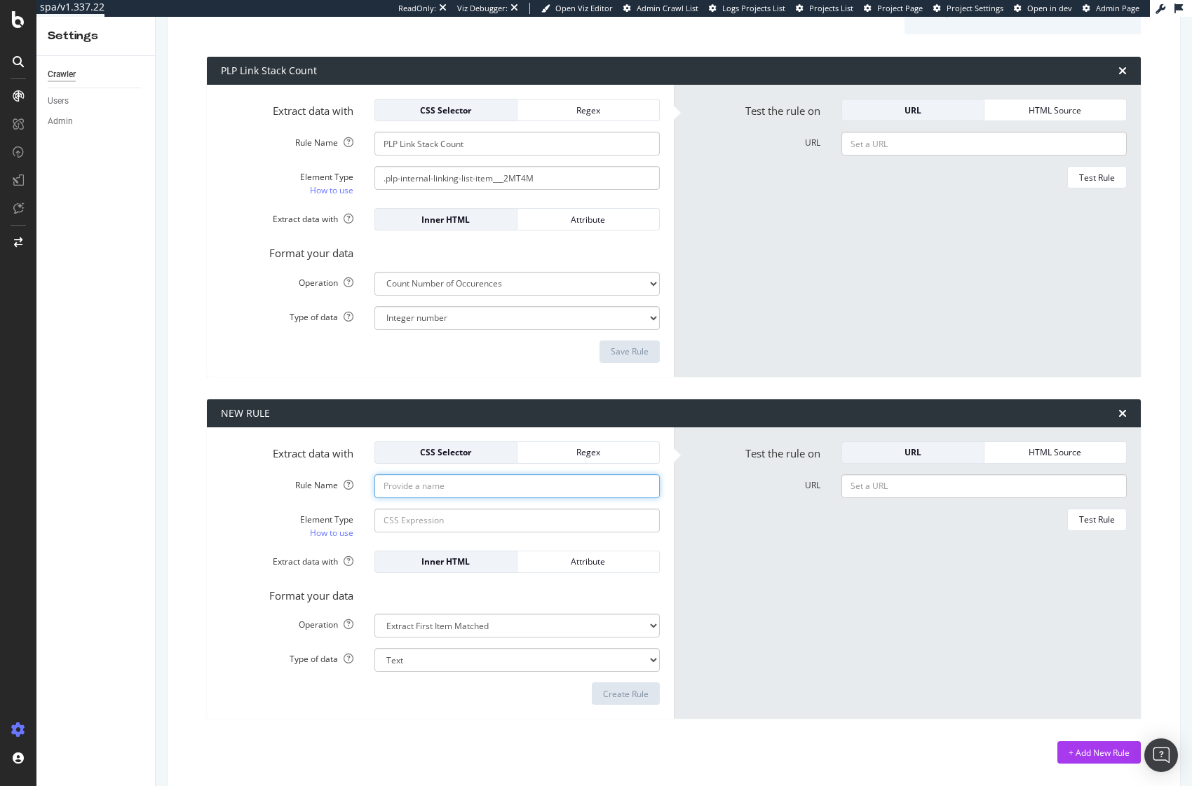
click at [510, 493] on input "Rule Name" at bounding box center [516, 487] width 285 height 24
paste input "Footer Copy Character Count"
type input "Footer Copy Character Count"
click at [493, 524] on input "Element Type How to use" at bounding box center [516, 521] width 285 height 24
paste input ".below-the-fold_below-the-fold__7Qy_Z"
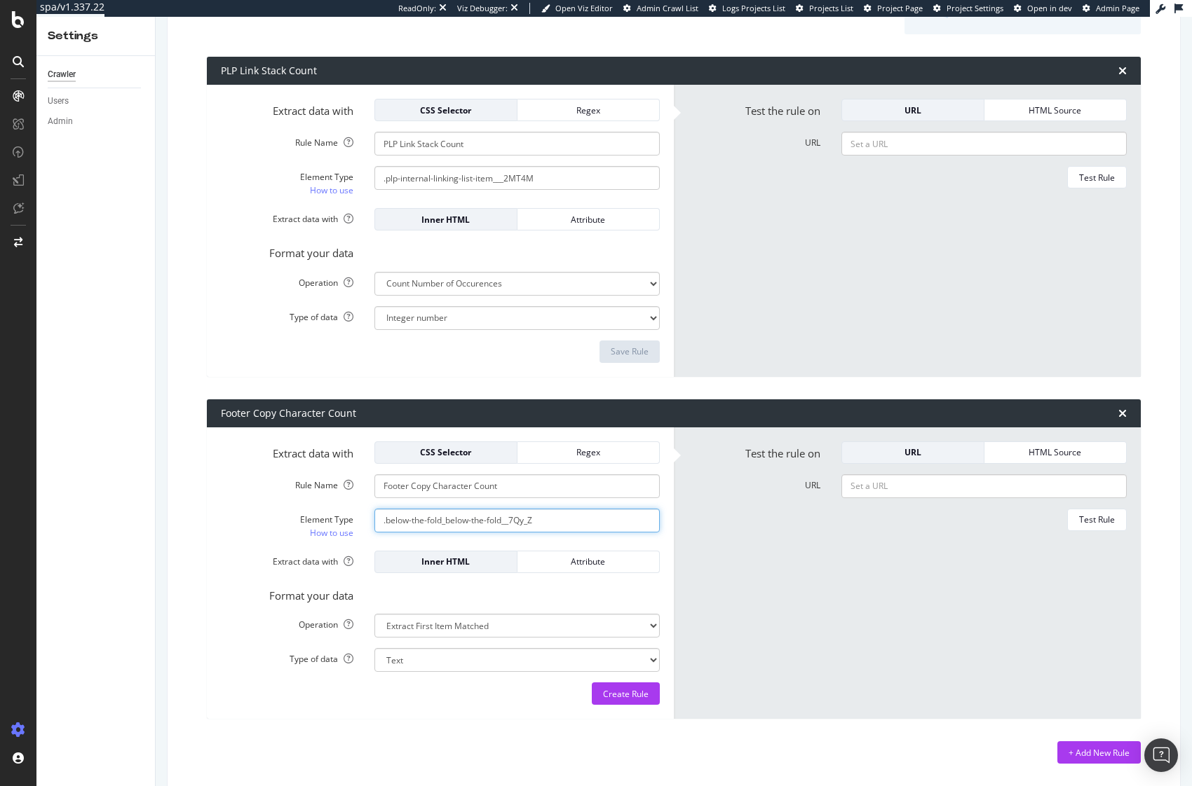
type input ".below-the-fold_below-the-fold__7Qy_Z"
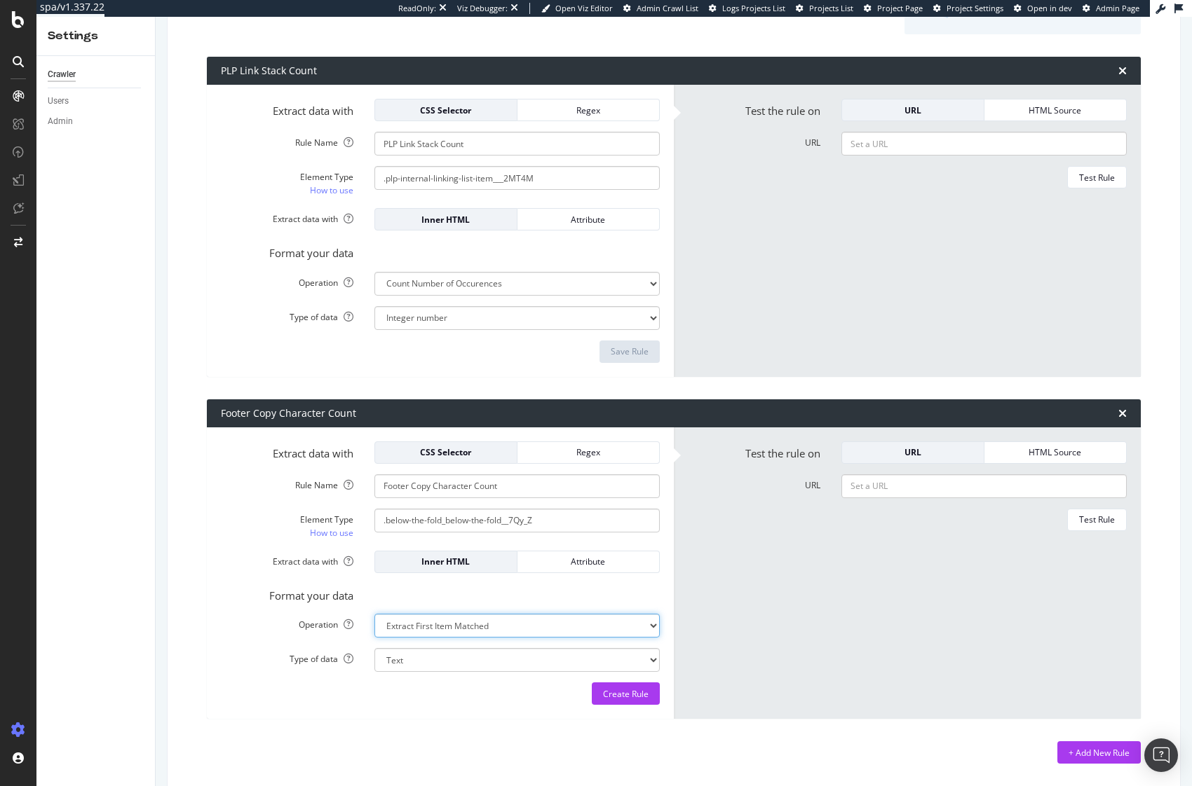
click at [435, 625] on select "Extract First Item Matched Extract First 3 Items Matched Count Number of Occure…" at bounding box center [516, 626] width 285 height 24
select select "html.length"
click at [374, 614] on select "Extract First Item Matched Extract First 3 Items Matched Count Number of Occure…" at bounding box center [516, 626] width 285 height 24
select select "i"
click at [610, 695] on div "Create Rule" at bounding box center [626, 694] width 46 height 12
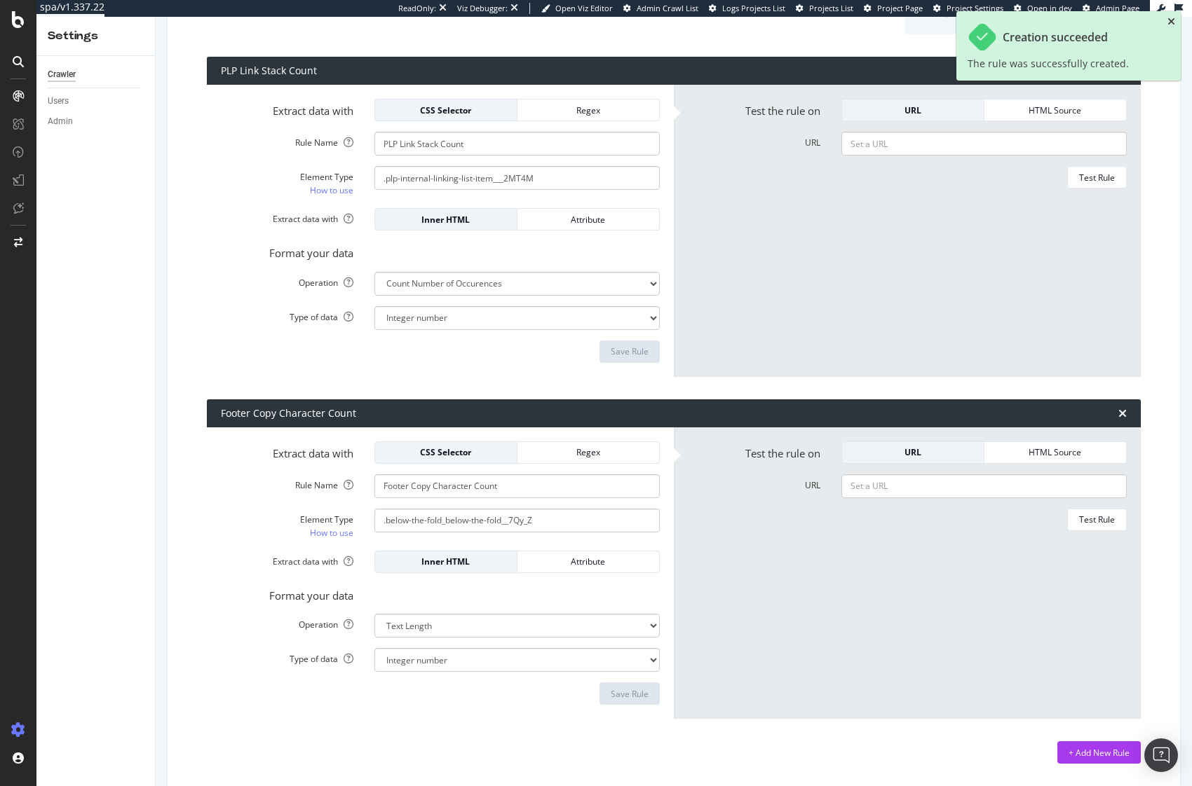
click at [1171, 22] on icon "close toast" at bounding box center [1171, 22] width 8 height 10
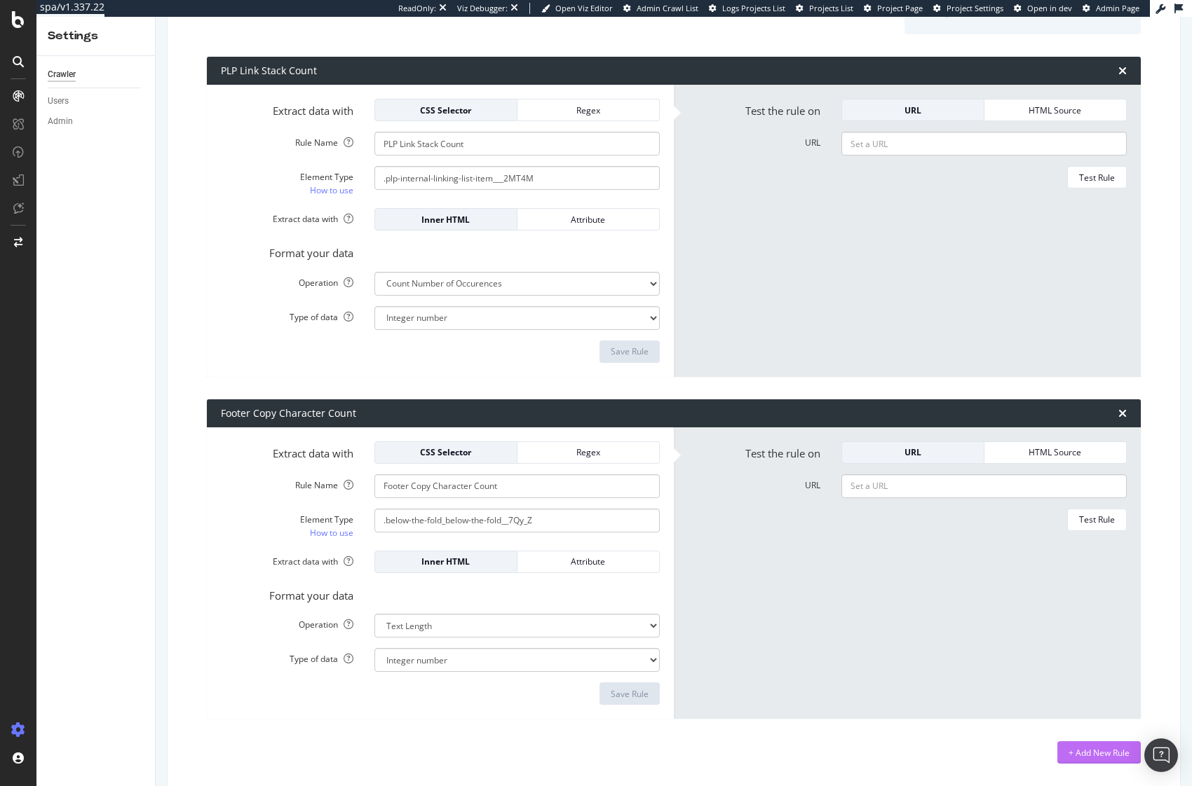
click at [1108, 749] on div "+ Add New Rule" at bounding box center [1098, 753] width 61 height 12
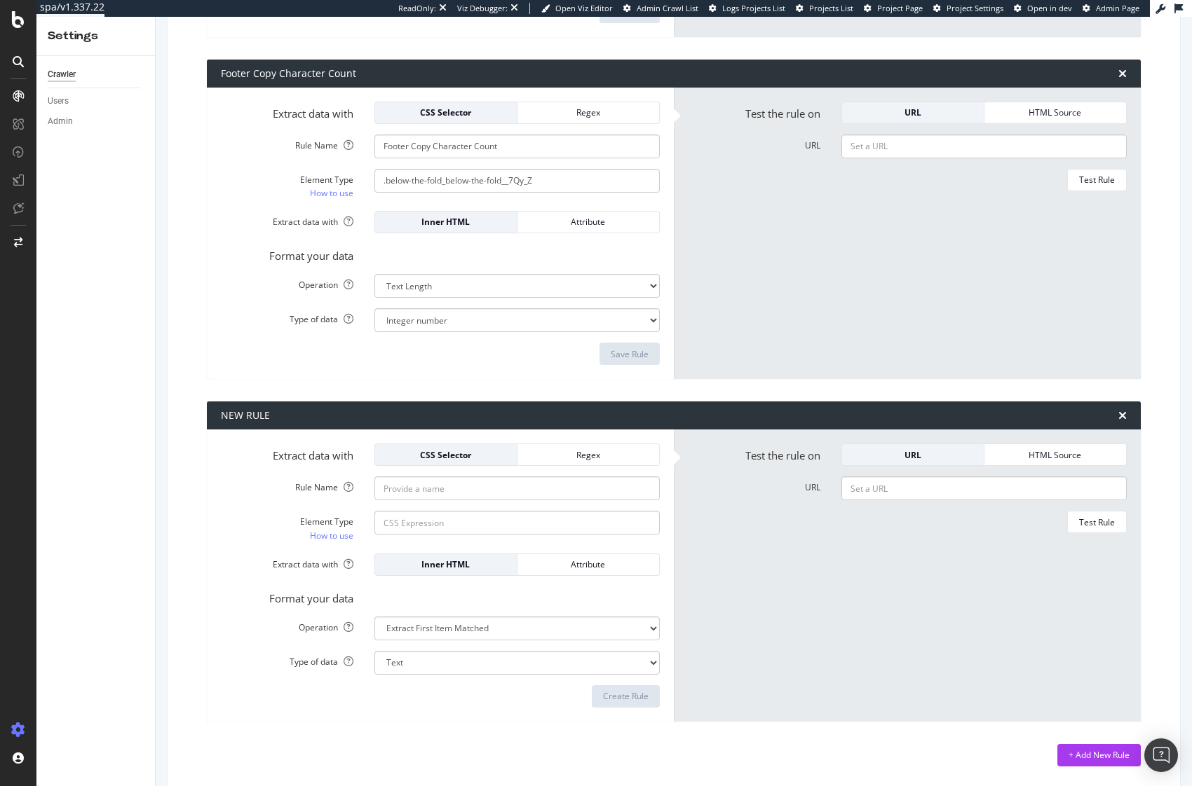
scroll to position [536, 0]
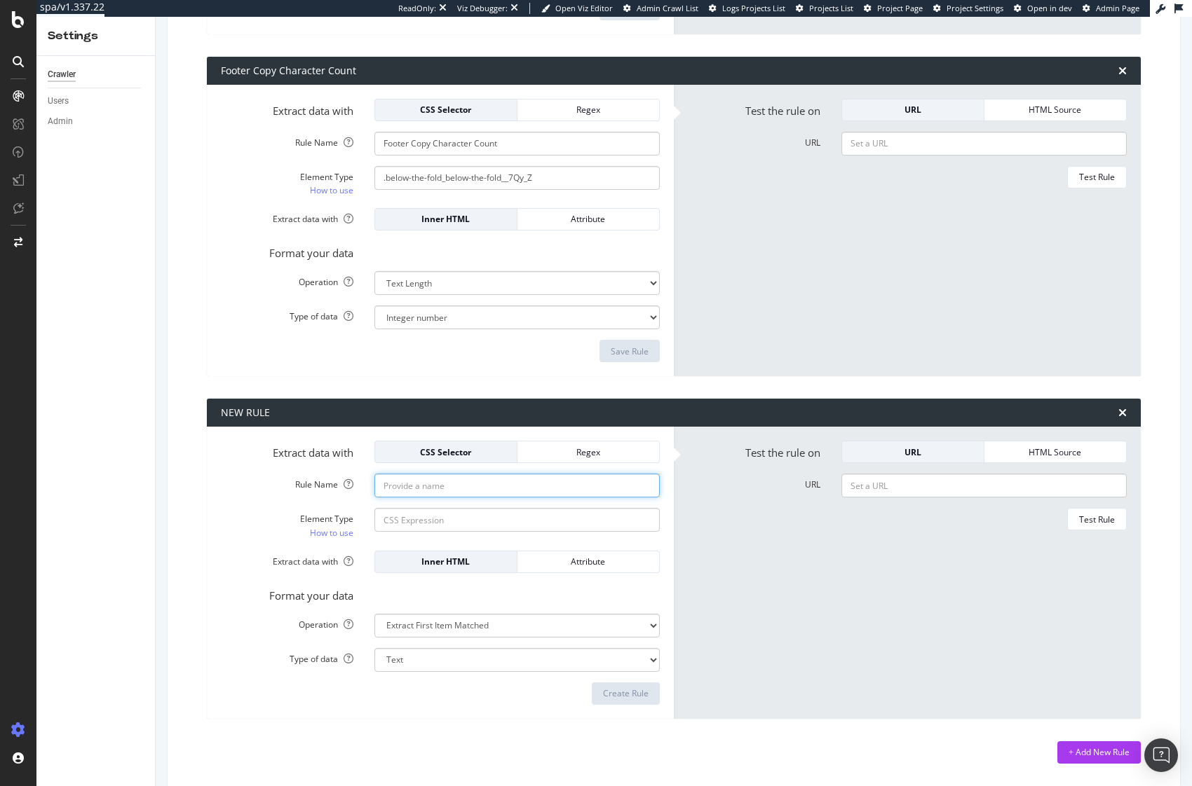
click at [411, 482] on input "Rule Name" at bounding box center [516, 486] width 285 height 24
paste input "FAQ Count"
type input "FAQ Count"
click at [470, 523] on input "Element Type How to use" at bounding box center [516, 520] width 285 height 24
paste input ".faq-item"
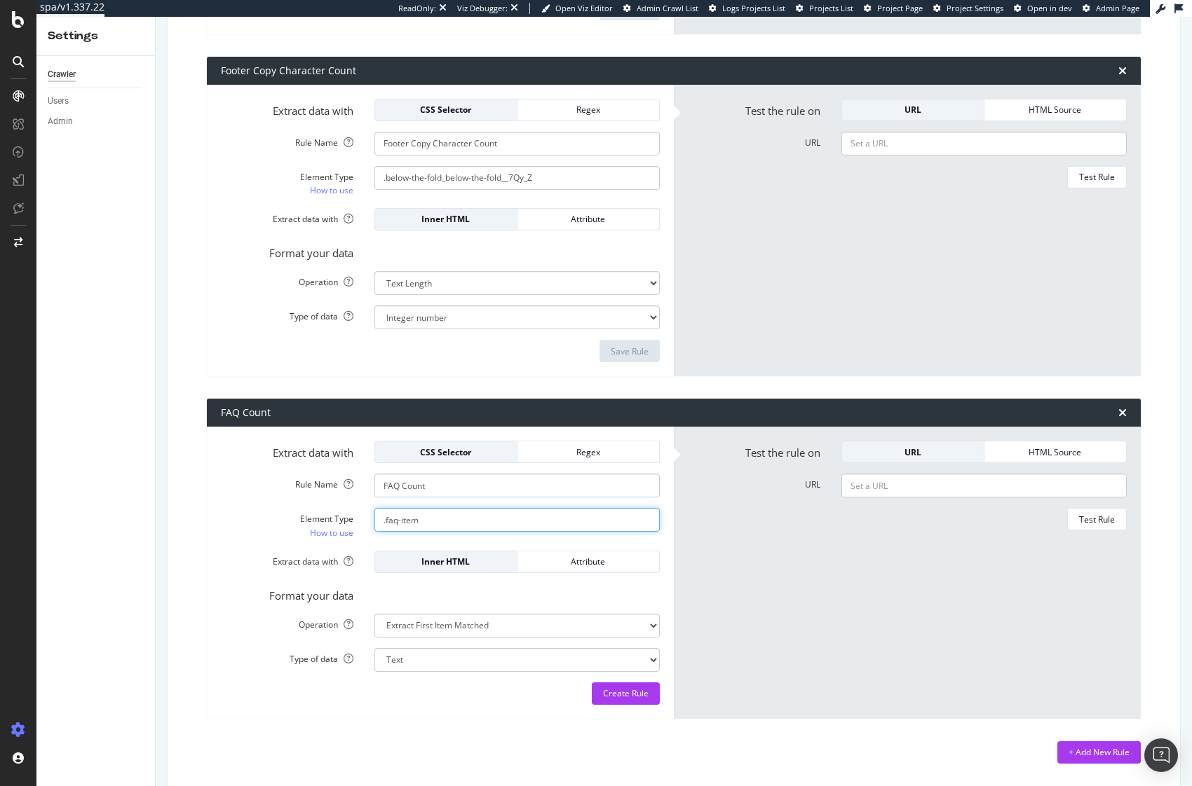
type input ".faq-item"
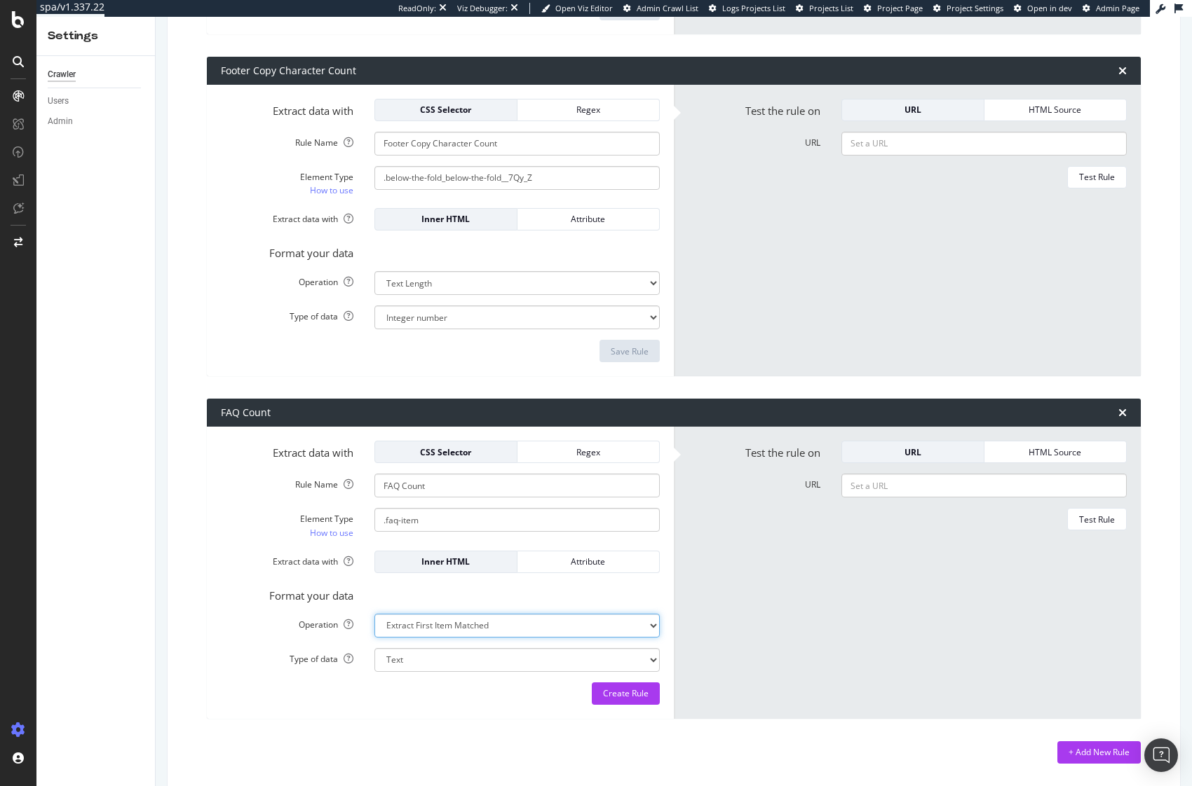
click at [423, 629] on select "Extract First Item Matched Extract First 3 Items Matched Count Number of Occure…" at bounding box center [516, 626] width 285 height 24
select select "count"
click at [374, 614] on select "Extract First Item Matched Extract First 3 Items Matched Count Number of Occure…" at bounding box center [516, 626] width 285 height 24
select select "i"
click at [643, 694] on button "Create Rule" at bounding box center [626, 694] width 68 height 22
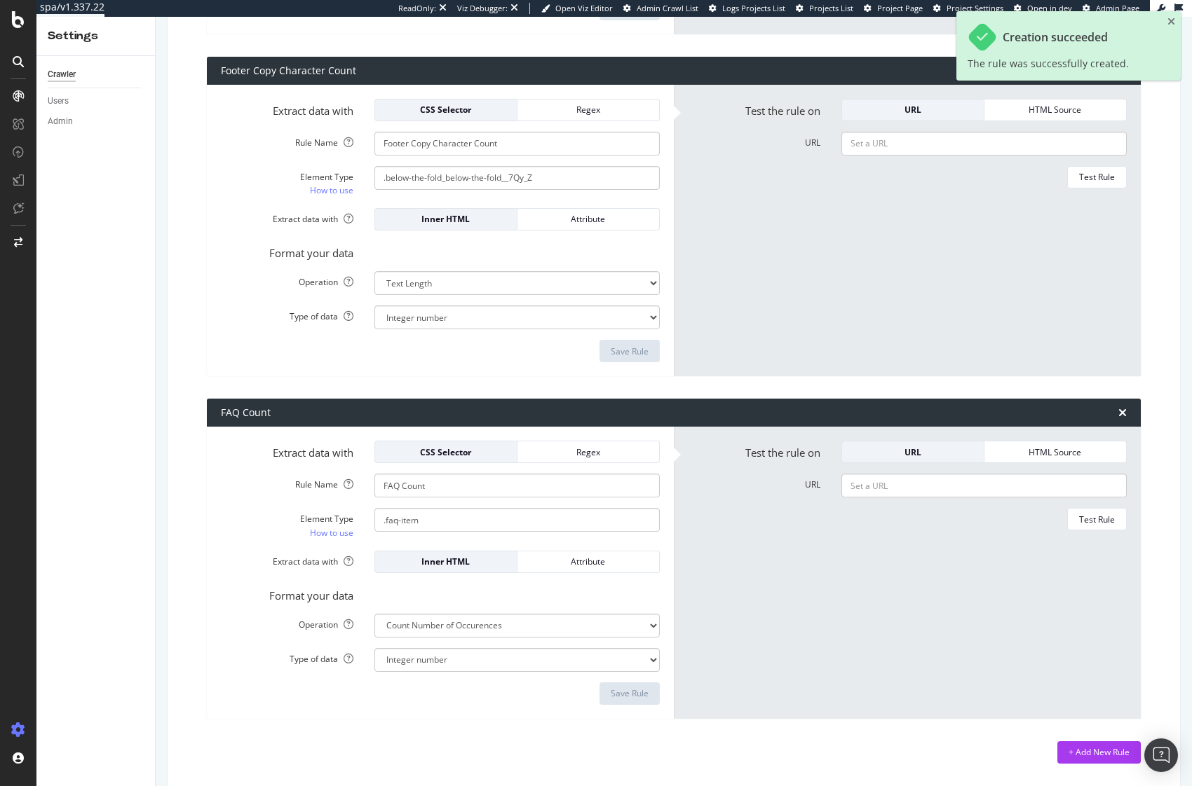
click at [1084, 765] on div "HTML Extraction Rules Create up to 10 rules to extract data from your pages/HTM…" at bounding box center [674, 177] width 990 height 1220
click at [1086, 759] on div "+ Add New Rule" at bounding box center [1098, 752] width 61 height 21
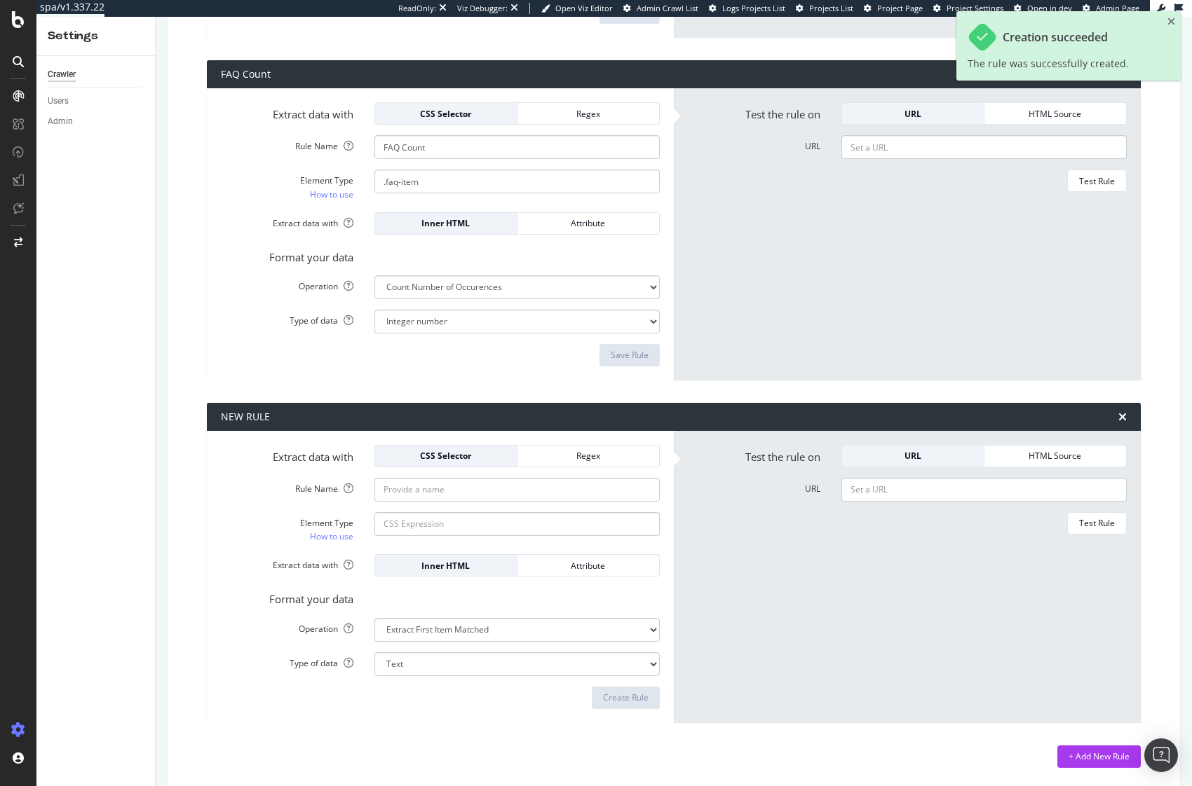
scroll to position [878, 0]
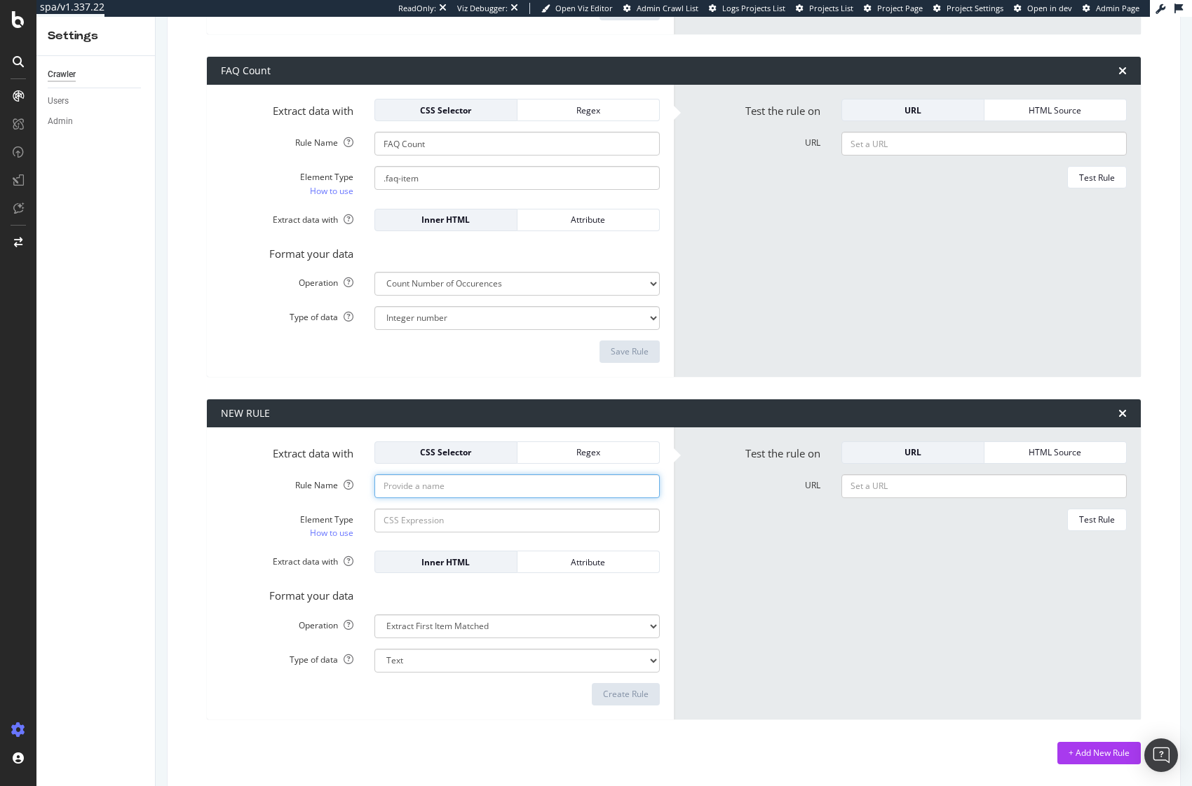
click at [458, 493] on input "Rule Name" at bounding box center [516, 487] width 285 height 24
paste input "ATF Copy Exists"
type input "ATF Copy Exists"
click at [428, 522] on input "Element Type How to use" at bounding box center [516, 521] width 285 height 24
paste input ".above-the-fold-section"
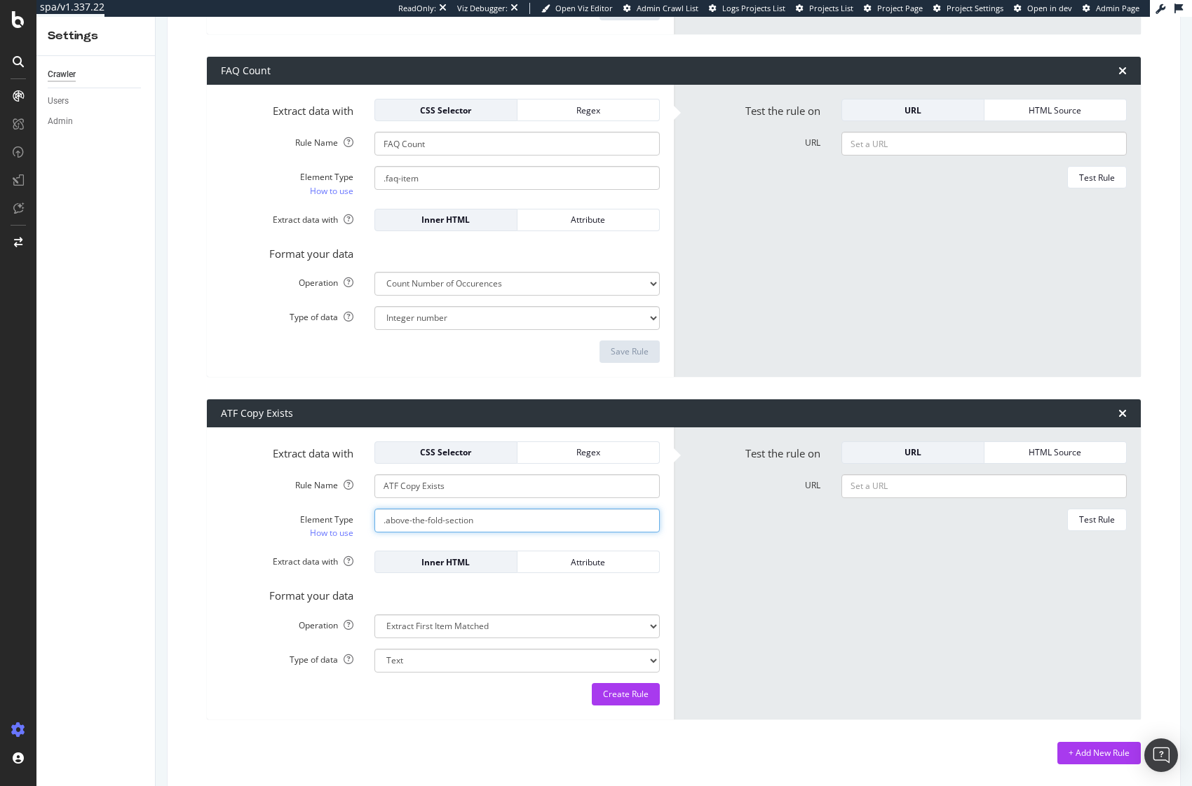
type input ".above-the-fold-section"
click at [244, 592] on label "Format your data" at bounding box center [287, 594] width 154 height 20
click at [603, 697] on div "Create Rule" at bounding box center [626, 694] width 46 height 12
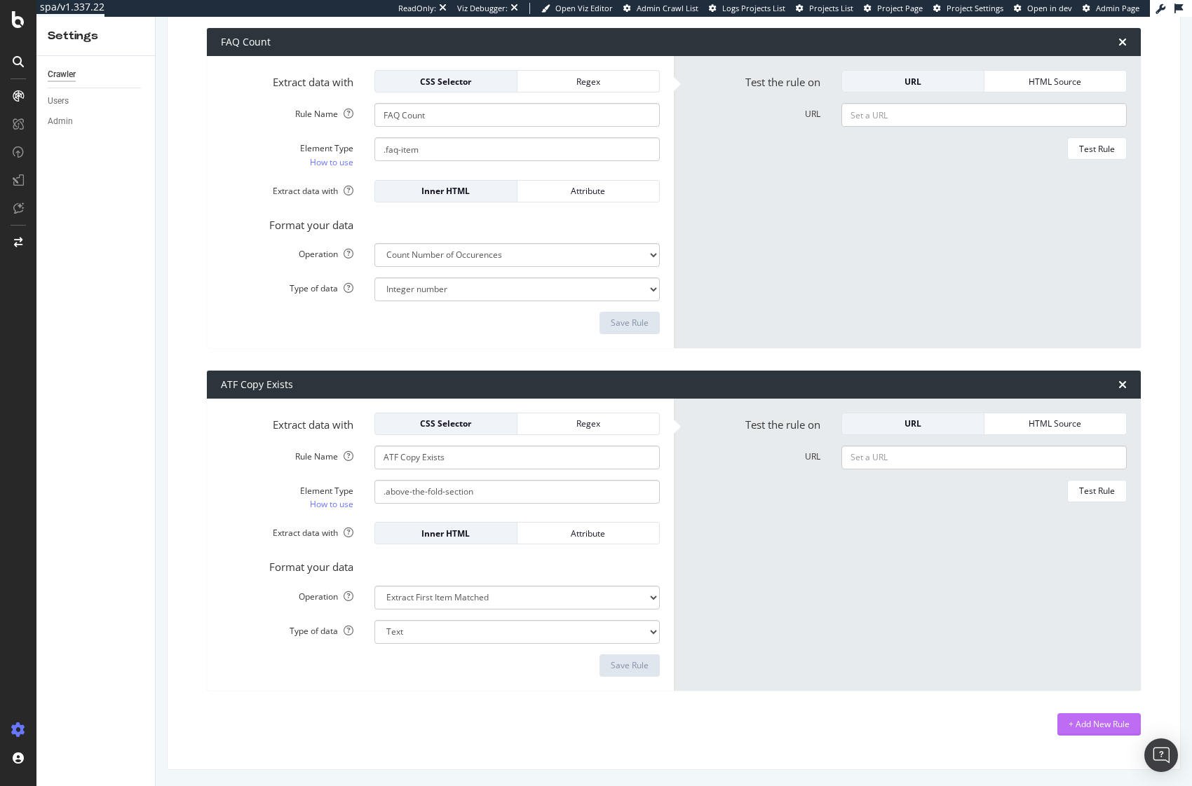
click at [1083, 724] on div "+ Add New Rule" at bounding box center [1098, 724] width 61 height 12
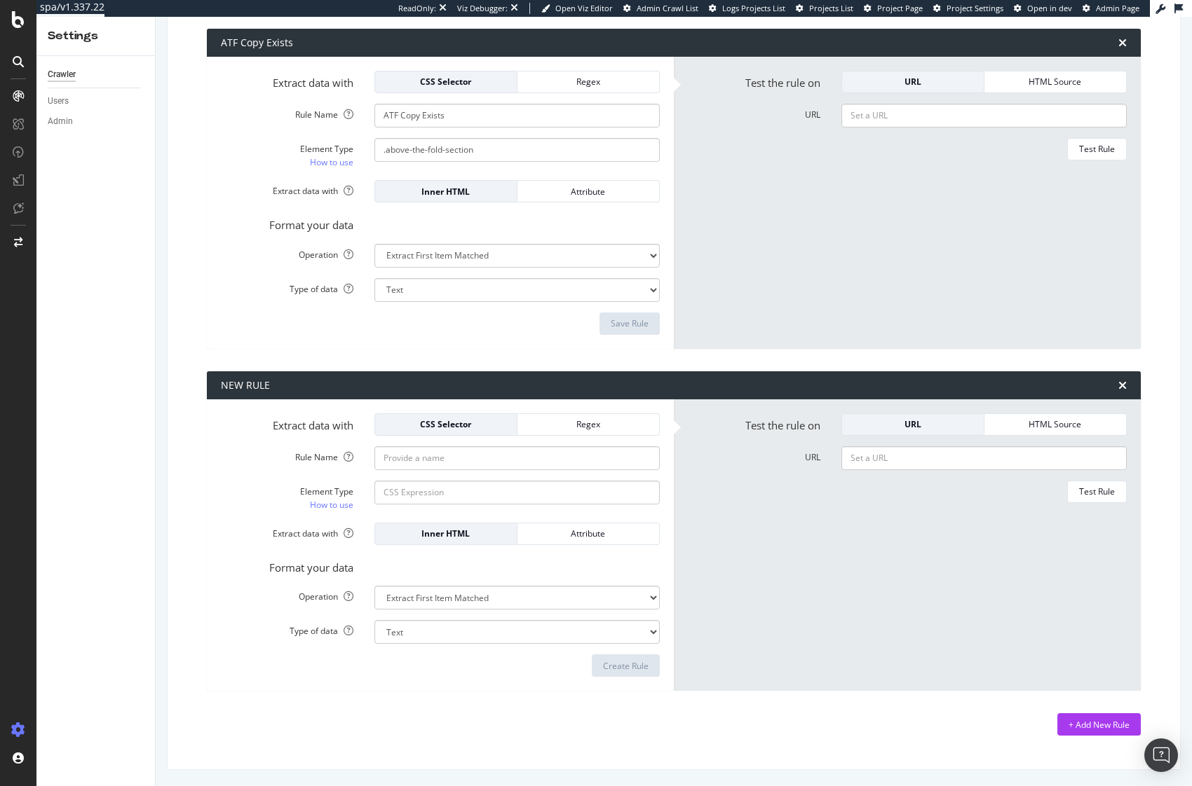
scroll to position [1250, 0]
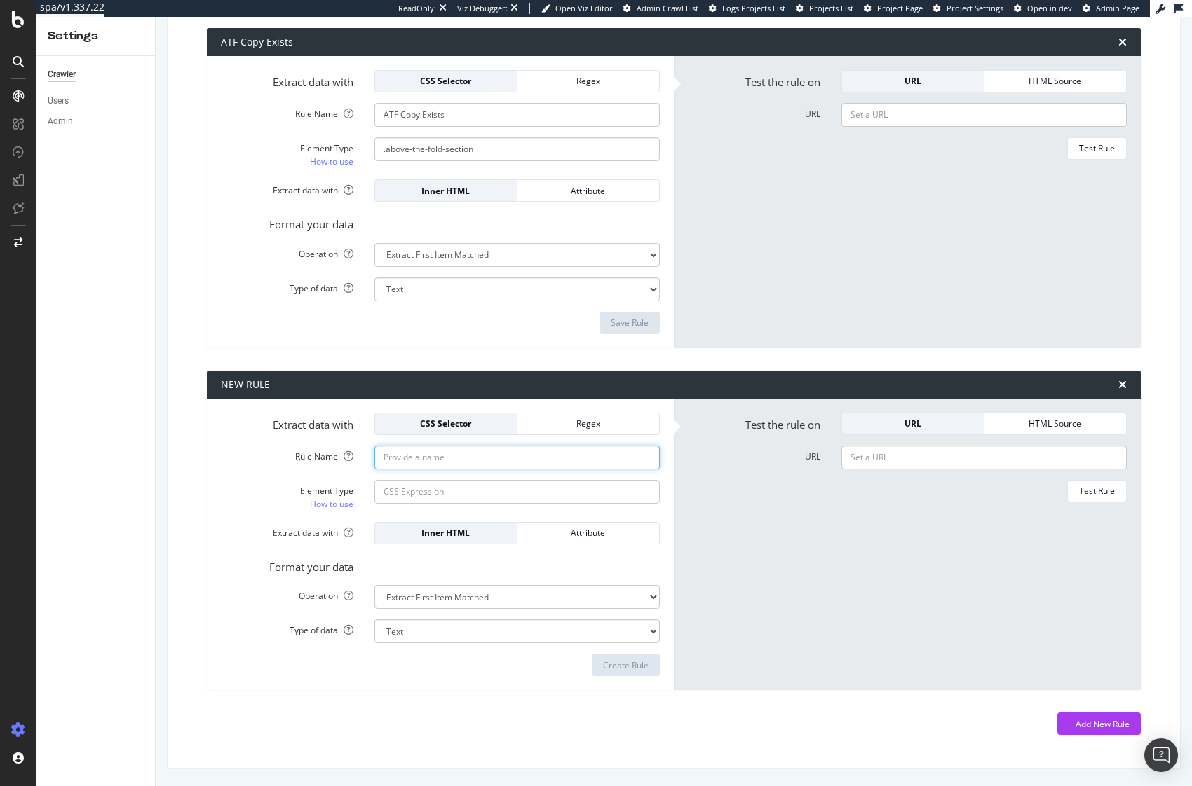
click at [431, 456] on input "Rule Name" at bounding box center [516, 458] width 285 height 24
paste input "Footer Copy Exists"
type input "Footer Copy Exists"
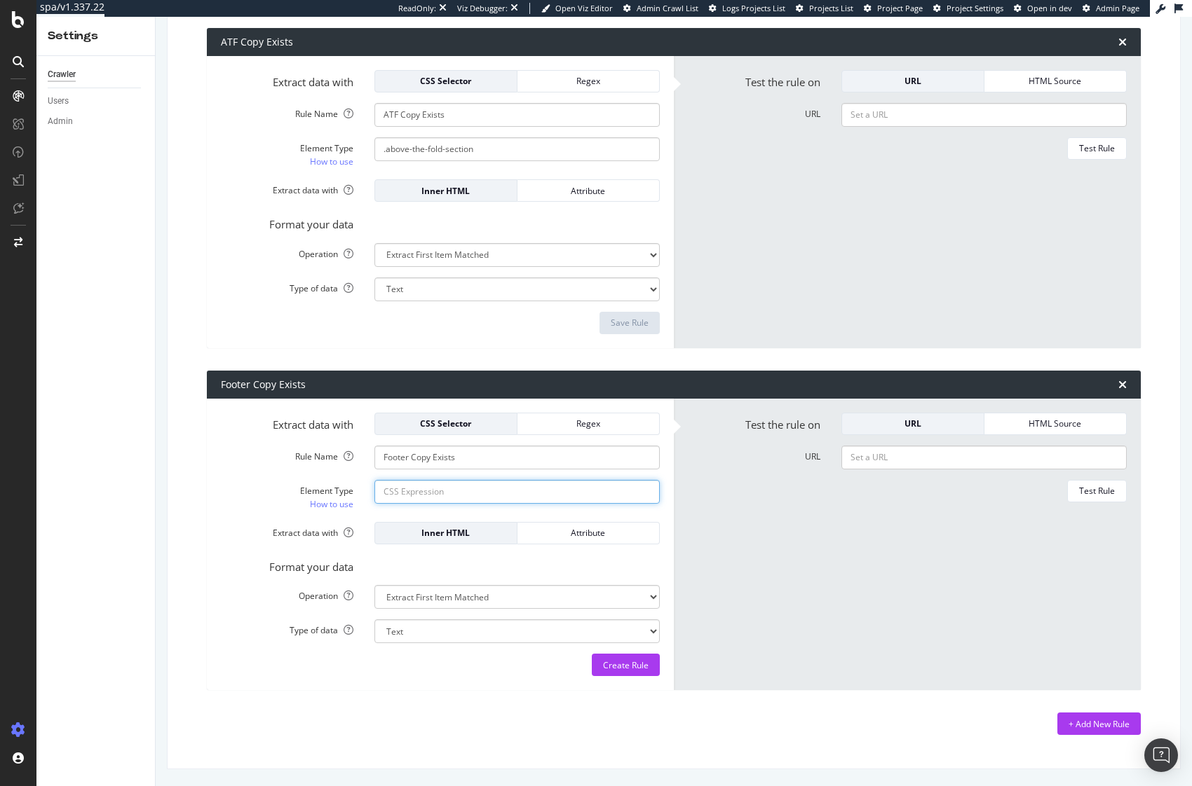
click at [522, 492] on input "Element Type How to use" at bounding box center [516, 492] width 285 height 24
paste input "id\s*=\s*"below-the-fold""
type input "id\s*=\s*"below-the-fold""
click at [564, 425] on div "Regex" at bounding box center [588, 424] width 119 height 12
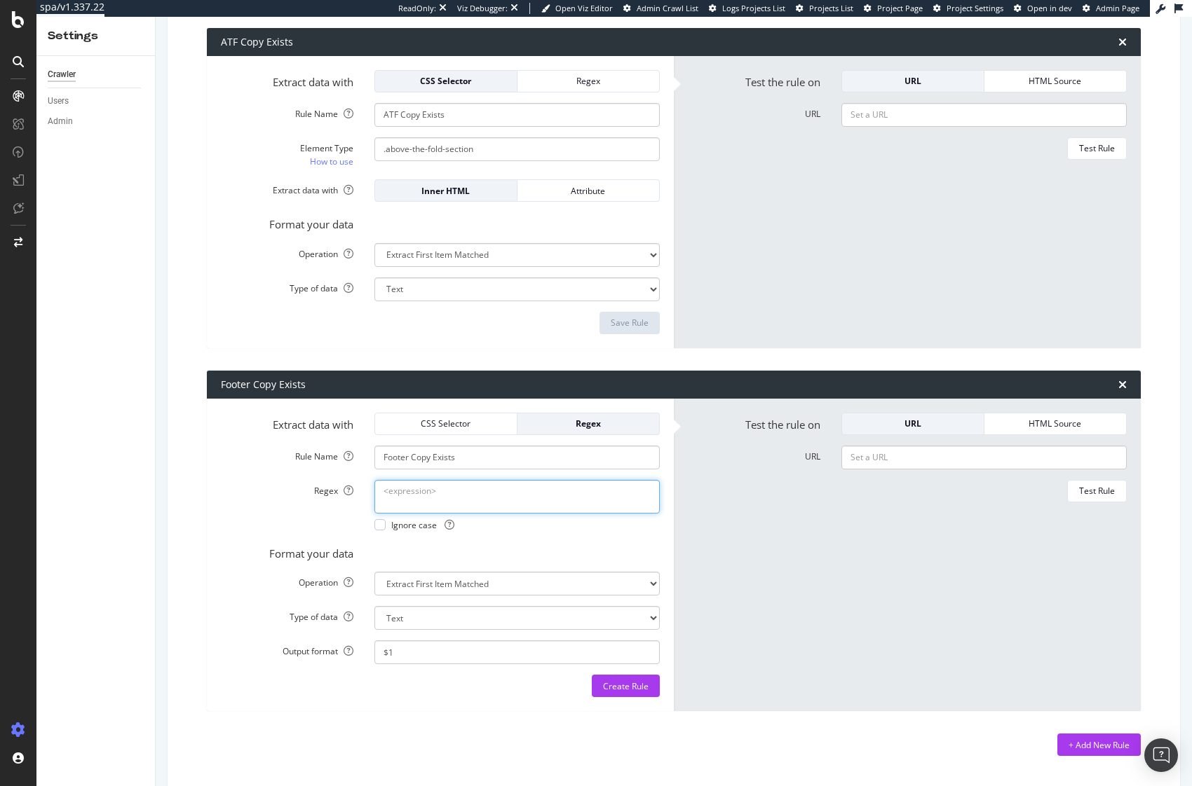
click at [503, 487] on textarea "Regex" at bounding box center [516, 497] width 285 height 34
paste textarea "id\s*=\s*"below-the-fold""
type textarea "id\s*=\s*"below-the-fold""
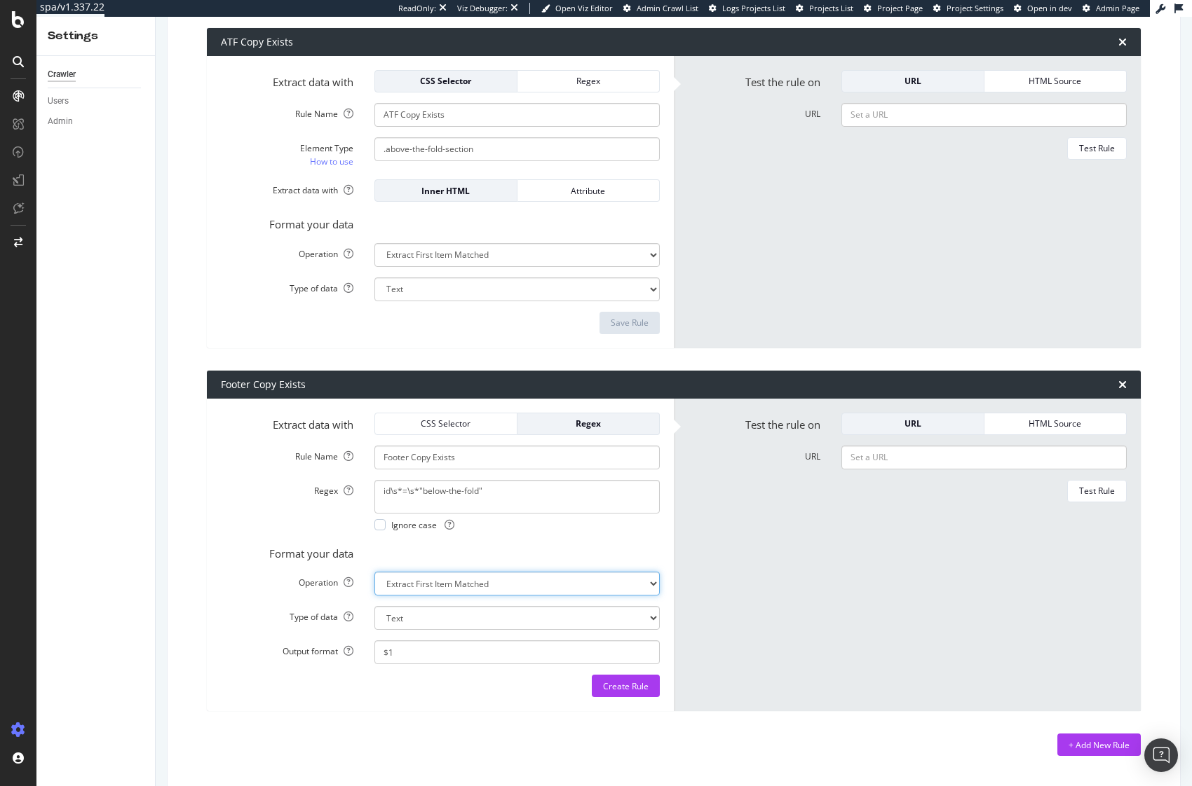
click at [472, 586] on select "Extract First Item Matched Extract First 3 Items Matched Count Number of Occure…" at bounding box center [516, 584] width 285 height 24
select select "exist"
click at [374, 585] on select "Extract First Item Matched Extract First 3 Items Matched Count Number of Occure…" at bounding box center [516, 584] width 285 height 24
select select "b"
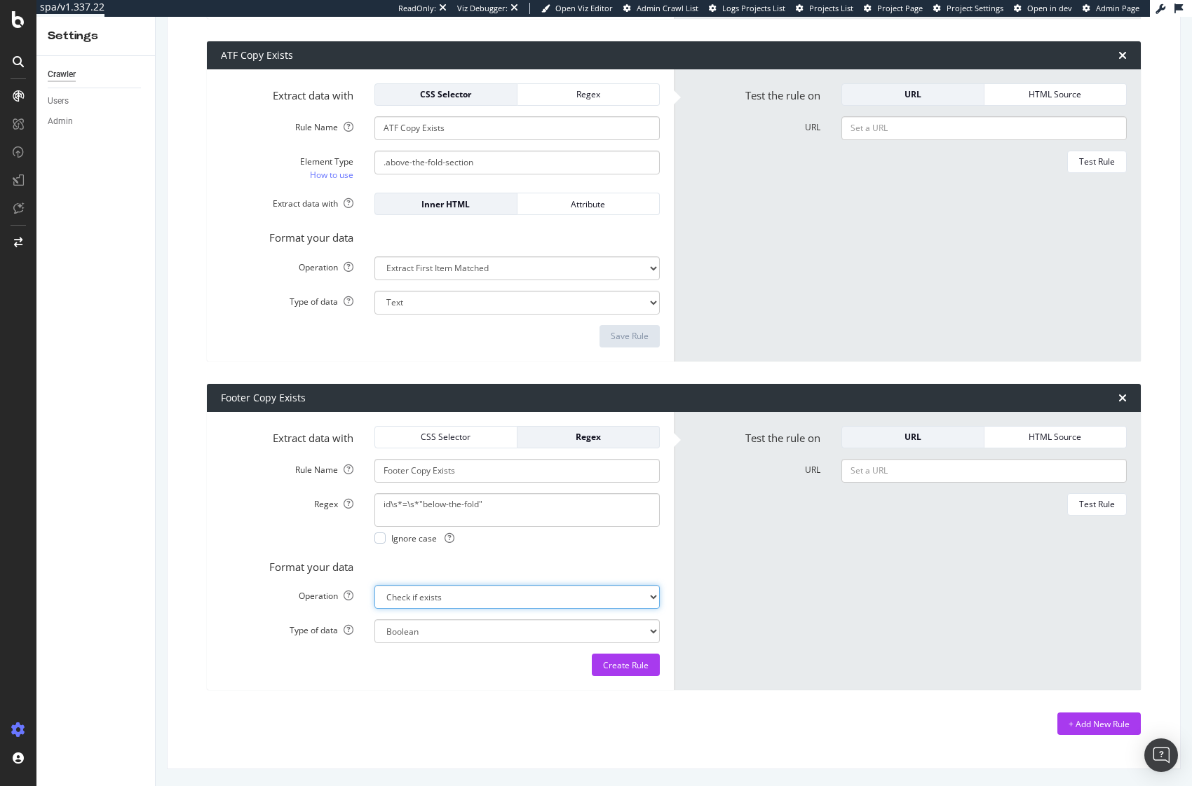
scroll to position [1237, 0]
click at [449, 603] on select "Extract First Item Matched Extract First 3 Items Matched Count Number of Occure…" at bounding box center [516, 597] width 285 height 24
click at [374, 585] on select "Extract First Item Matched Extract First 3 Items Matched Count Number of Occure…" at bounding box center [516, 597] width 285 height 24
click at [627, 670] on div "Create Rule" at bounding box center [626, 666] width 46 height 12
click at [1104, 721] on div "+ Add New Rule" at bounding box center [1098, 724] width 61 height 12
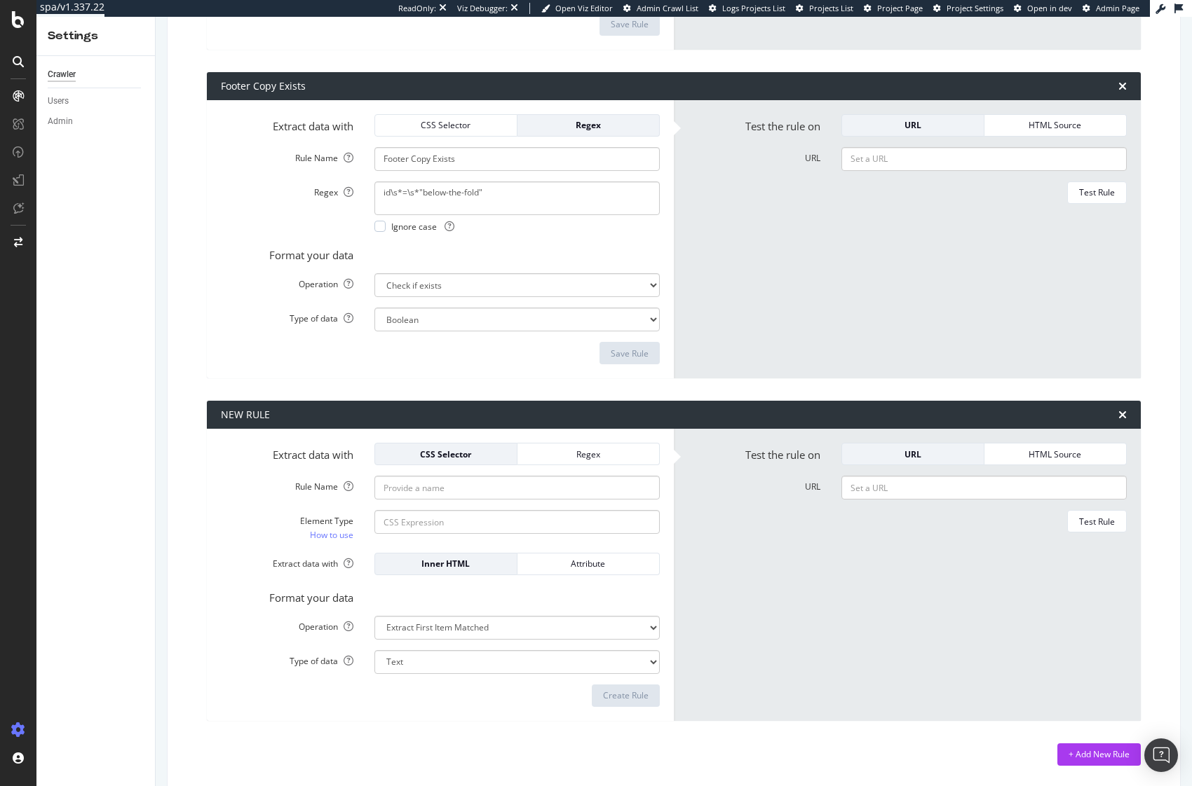
scroll to position [1551, 0]
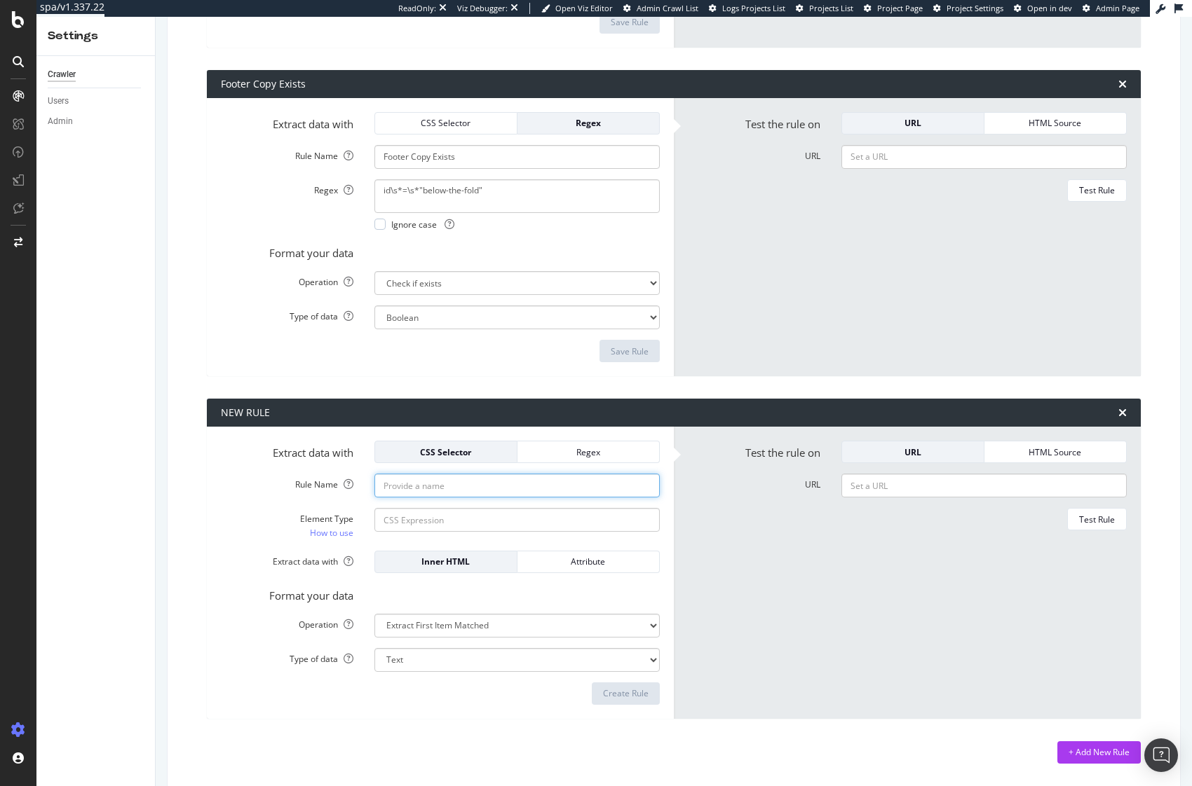
click at [423, 487] on input "Rule Name" at bounding box center [516, 486] width 285 height 24
paste input "IWP Exists"
type input "IWP Exists"
click at [484, 518] on input "Element Type How to use" at bounding box center [516, 520] width 285 height 24
paste input "class="plp-interactive-wallpaper*"
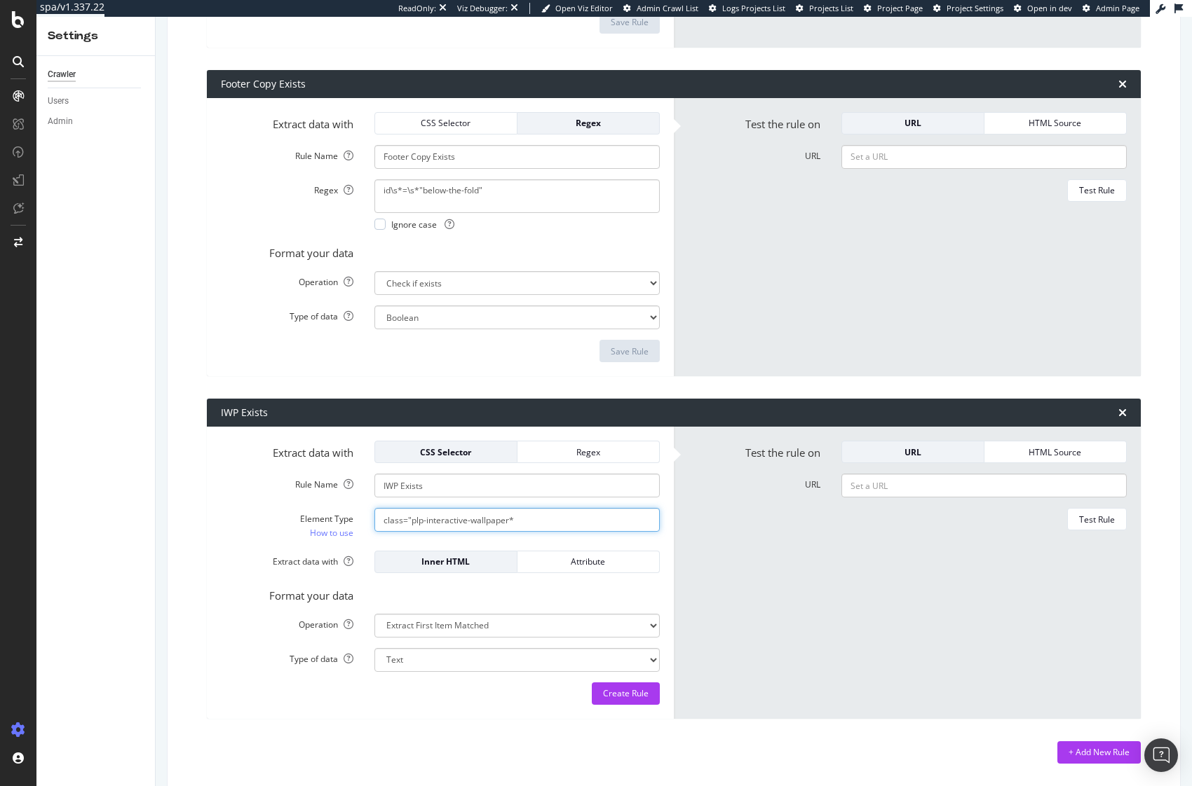
type input "class="plp-interactive-wallpaper*"
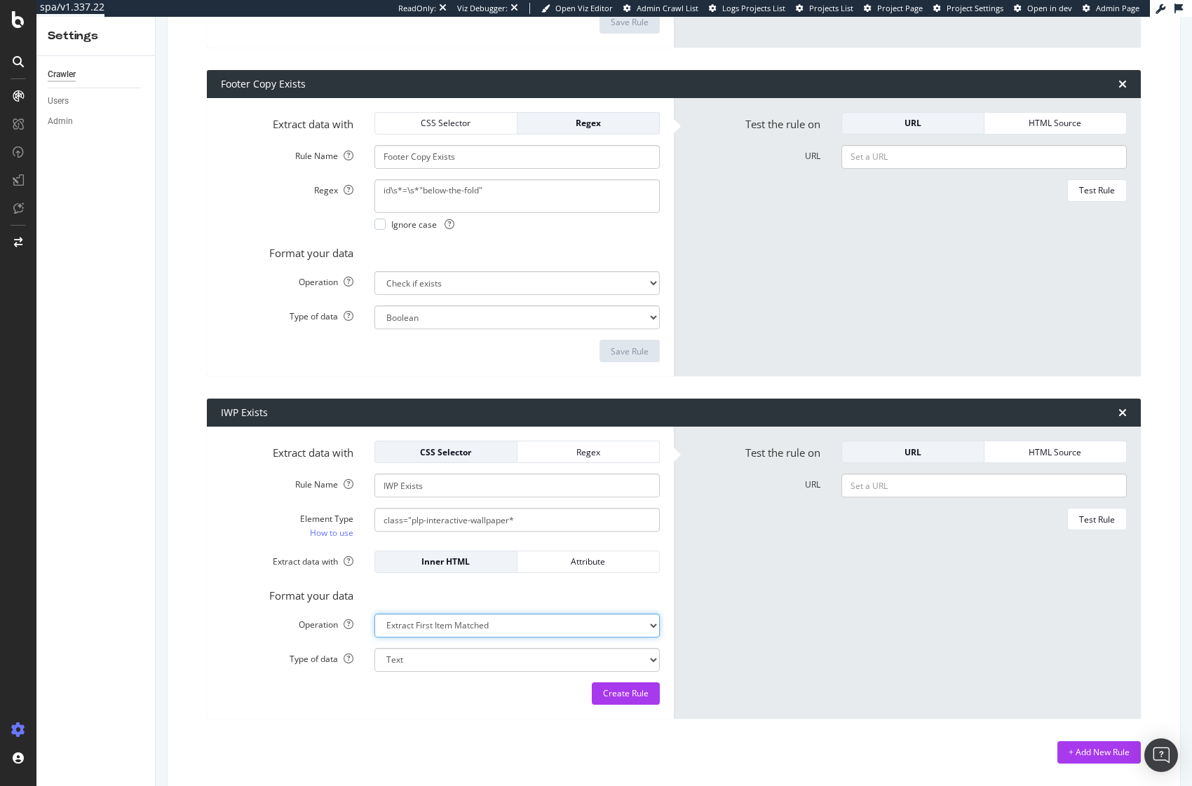
click at [545, 629] on select "Extract First Item Matched Extract First 3 Items Matched Count Number of Occure…" at bounding box center [516, 626] width 285 height 24
click at [374, 614] on select "Extract First Item Matched Extract First 3 Items Matched Count Number of Occure…" at bounding box center [516, 626] width 285 height 24
click at [475, 625] on select "Extract First Item Matched Extract First 3 Items Matched Count Number of Occure…" at bounding box center [516, 626] width 285 height 24
select select "exist"
click at [374, 614] on select "Extract First Item Matched Extract First 3 Items Matched Count Number of Occure…" at bounding box center [516, 626] width 285 height 24
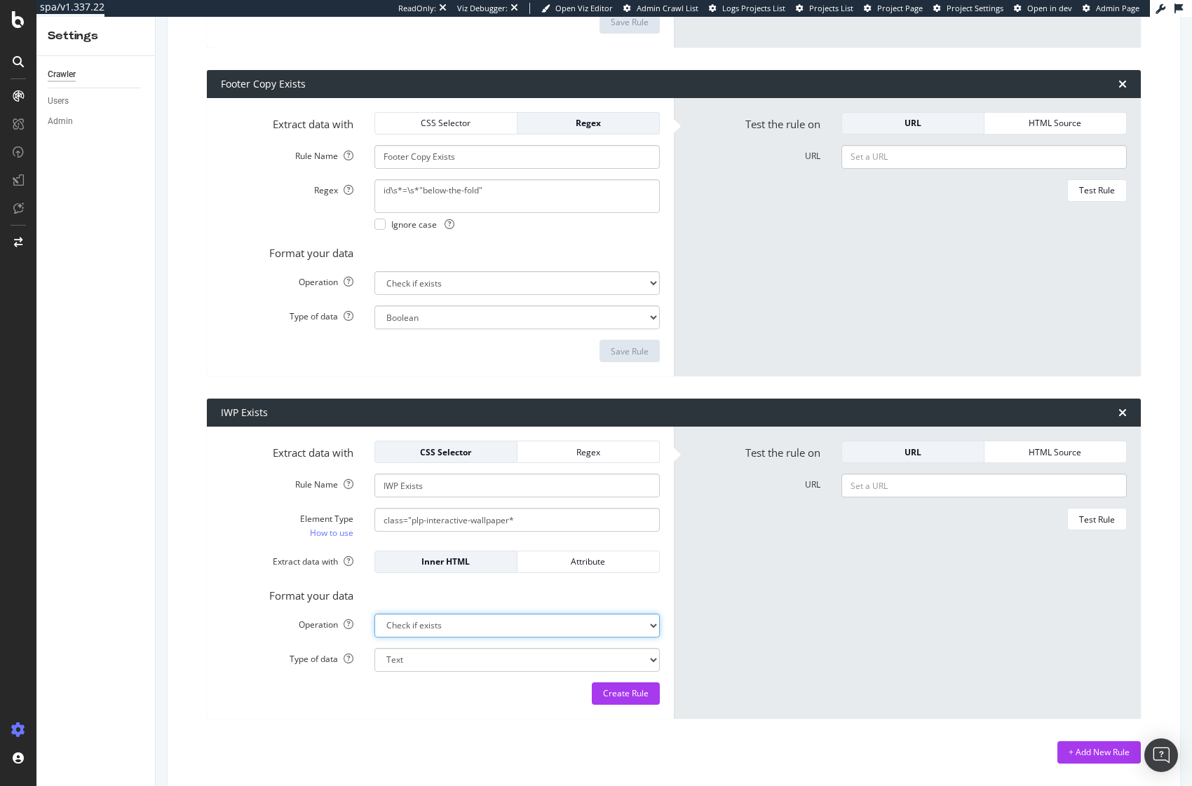
select select "b"
click at [936, 479] on input "URL" at bounding box center [983, 486] width 285 height 24
paste input "https://www.adidas.com/us/women-skirts_dresses"
type input "https://www.adidas.com/us/women-skirts_dresses"
click at [1092, 524] on div "Test Rule" at bounding box center [1097, 520] width 36 height 12
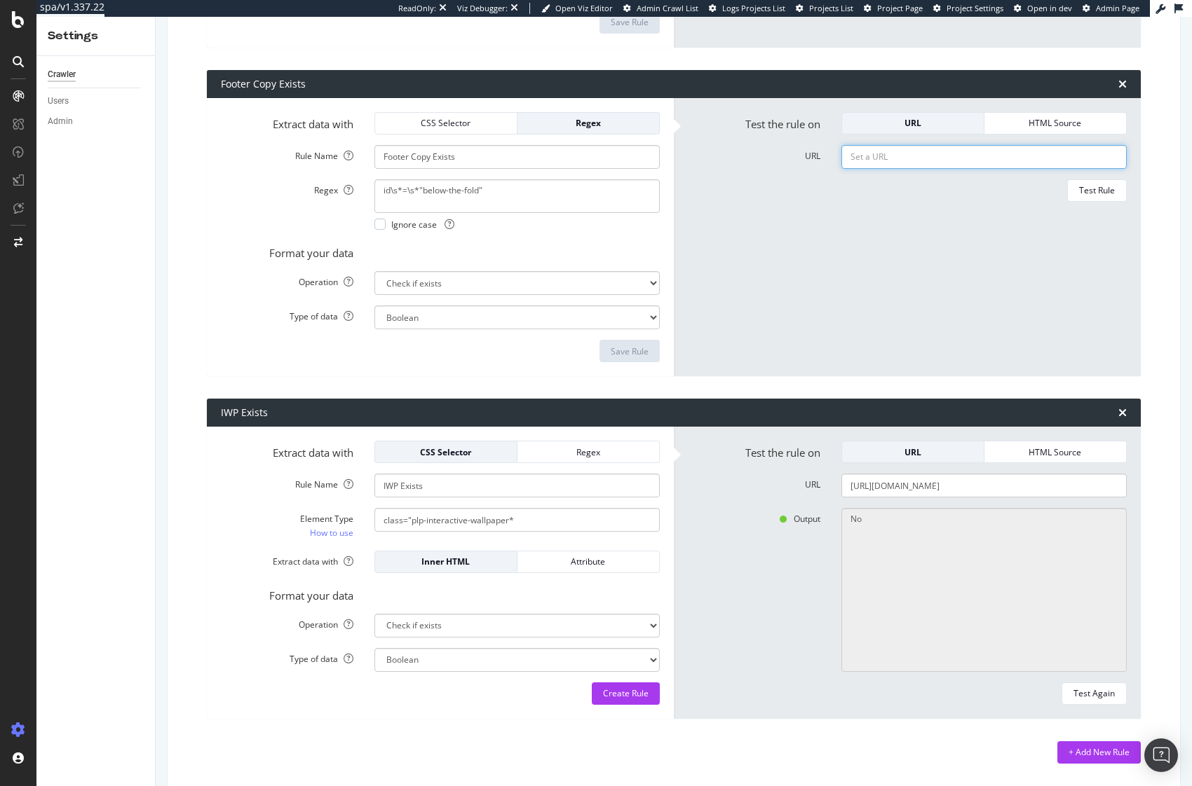
click at [921, 157] on input "URL" at bounding box center [983, 157] width 285 height 24
paste input "https://www.adidas.com/us/women-skirts_dresses"
type input "https://www.adidas.com/us/women-skirts_dresses"
click at [1084, 192] on div "Test Rule" at bounding box center [1097, 190] width 36 height 12
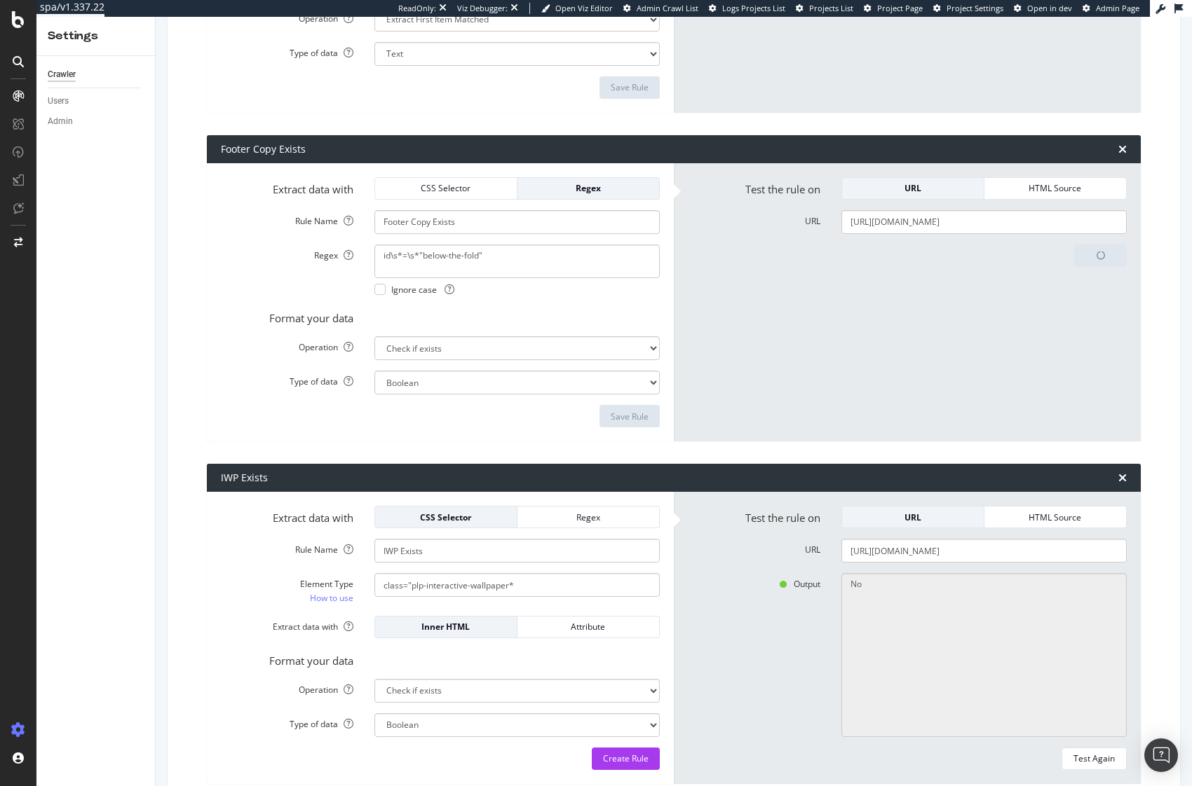
scroll to position [1297, 0]
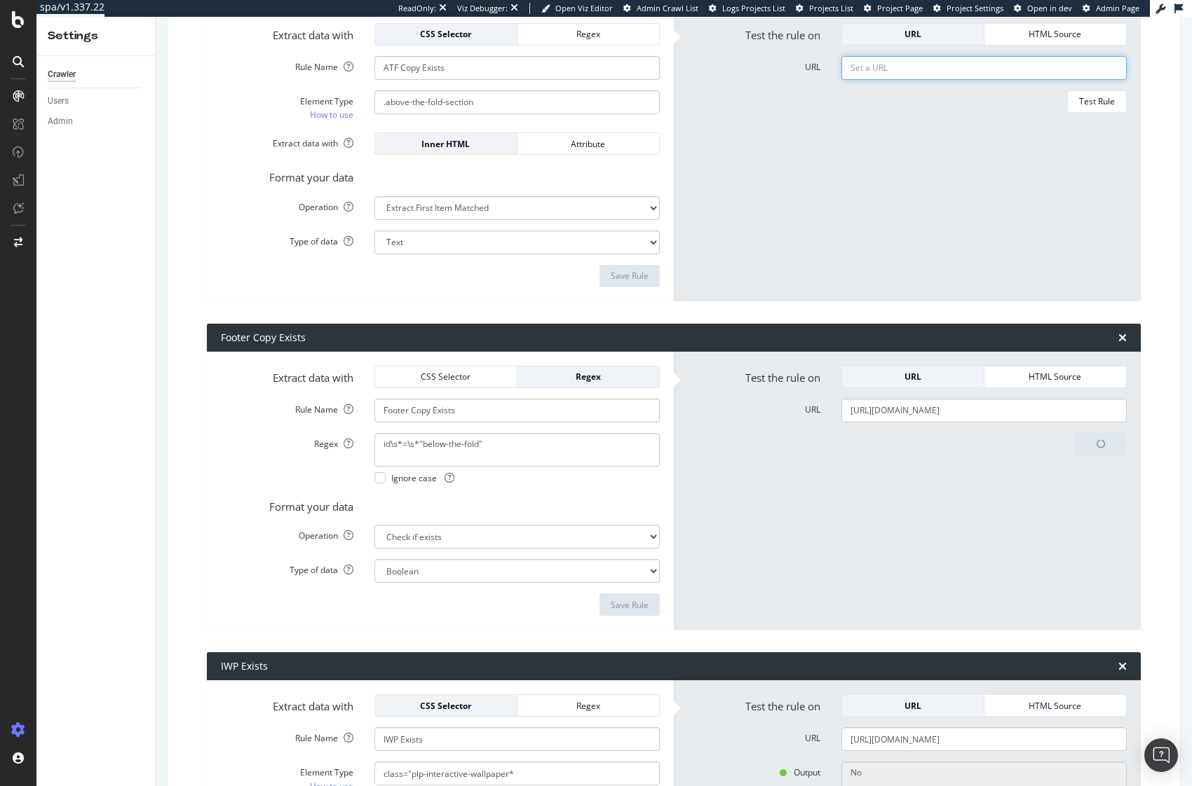
click at [873, 70] on input "URL" at bounding box center [983, 68] width 285 height 24
paste input "https://www.adidas.com/us/women-skirts_dresses"
type input "https://www.adidas.com/us/women-skirts_dresses"
click at [1080, 106] on div "Test Rule" at bounding box center [1097, 101] width 36 height 12
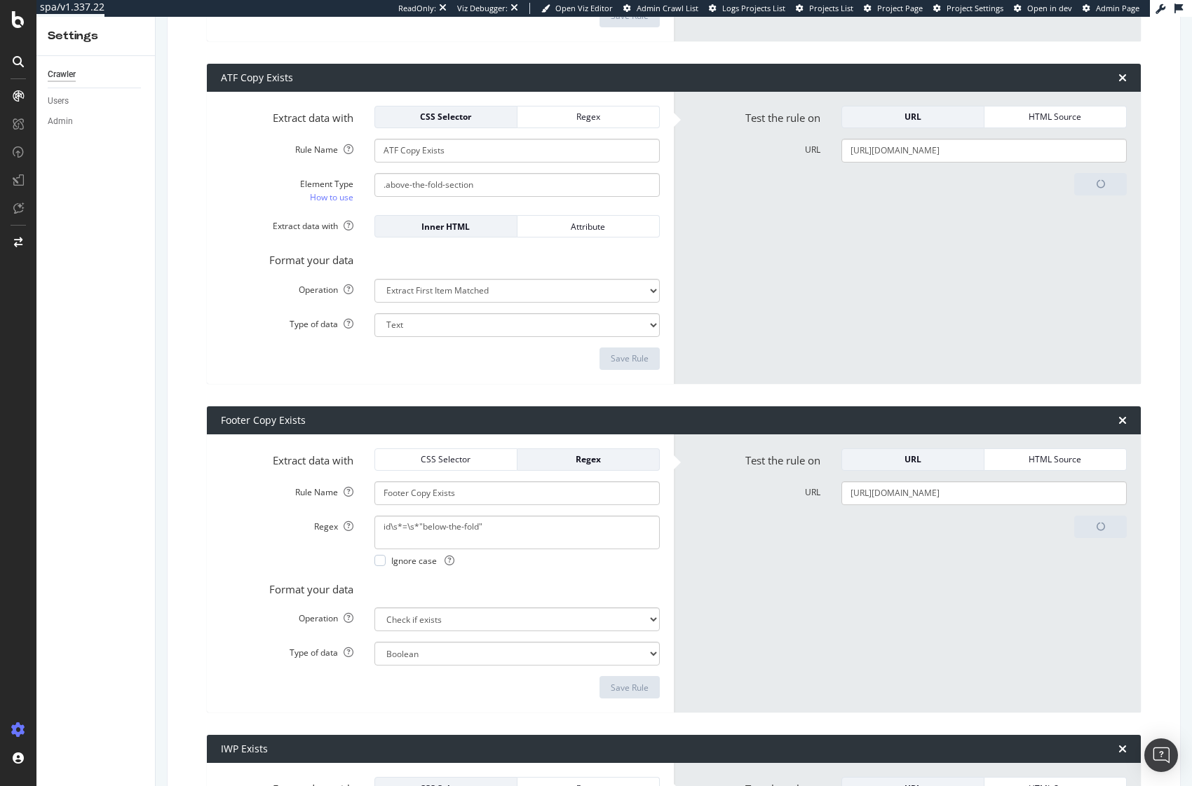
scroll to position [955, 0]
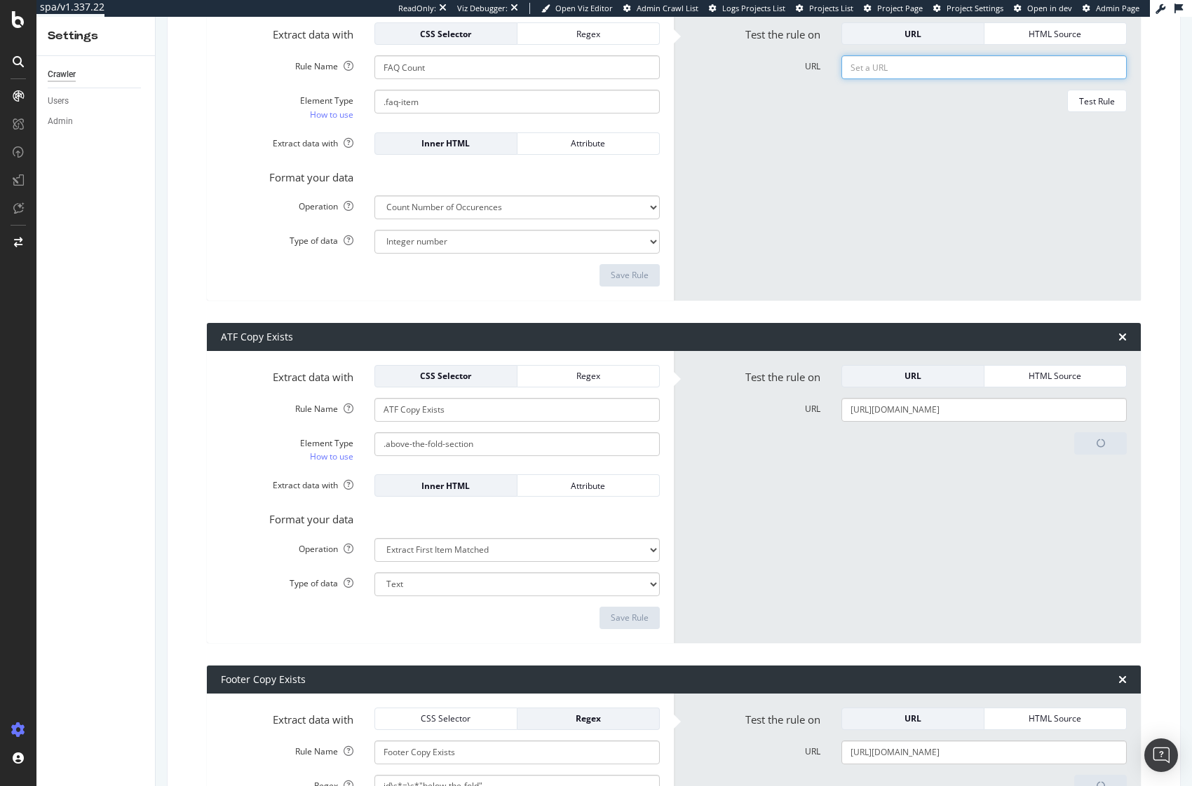
click at [927, 69] on input "URL" at bounding box center [983, 67] width 285 height 24
paste input "https://www.adidas.com/us/women-skirts_dresses"
type input "https://www.adidas.com/us/women-skirts_dresses"
click at [1091, 100] on div "Test Rule" at bounding box center [1097, 101] width 36 height 12
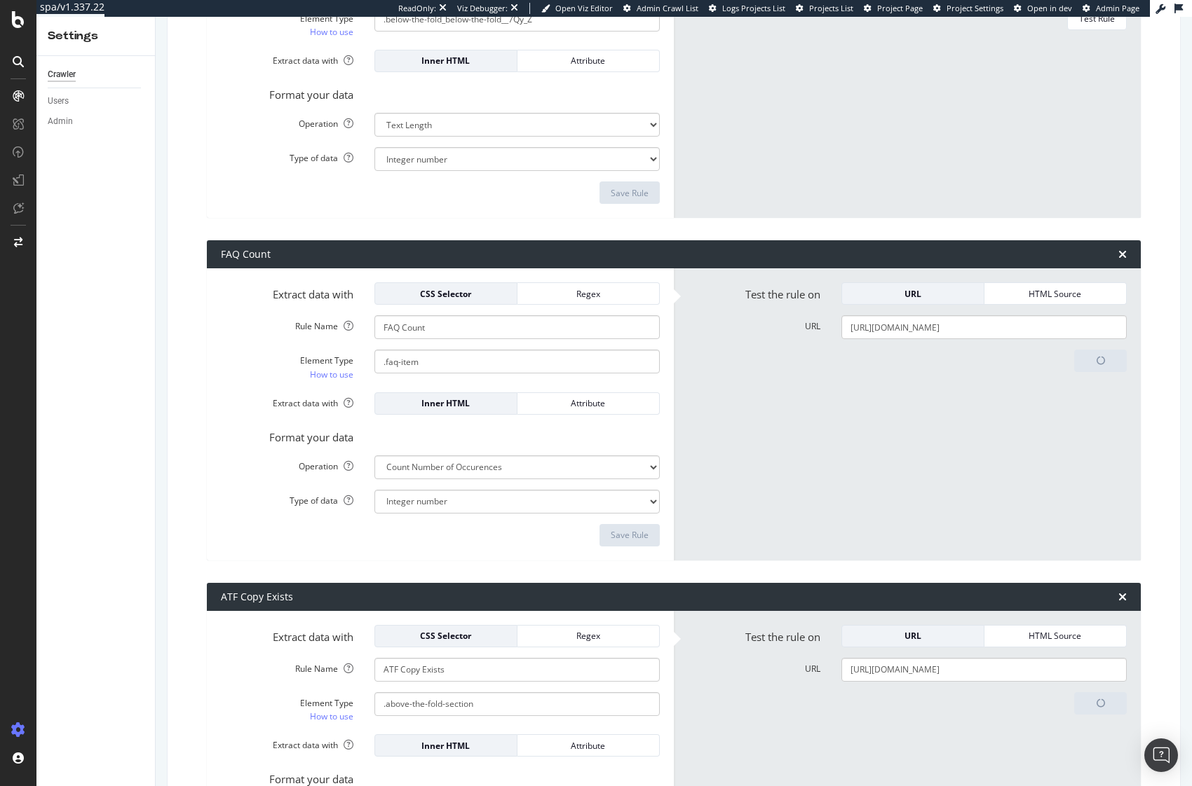
scroll to position [405, 0]
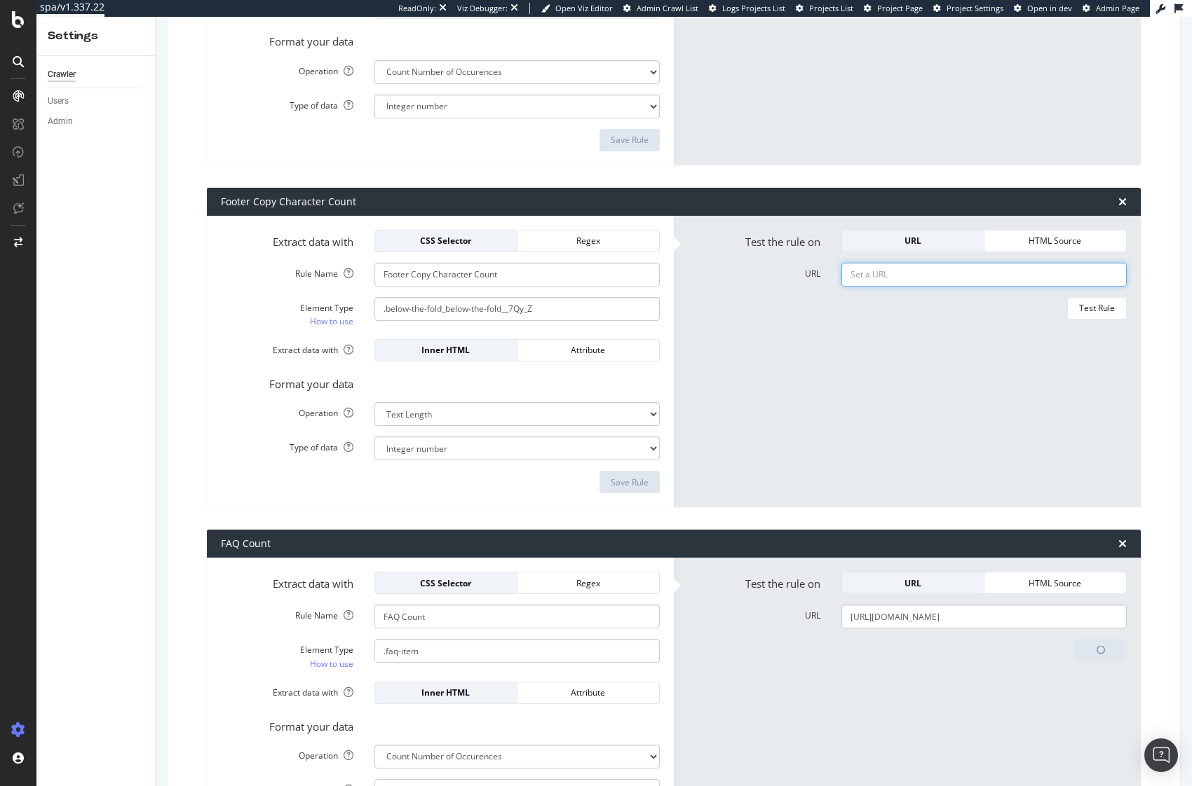
click at [930, 268] on input "URL" at bounding box center [983, 275] width 285 height 24
paste input "https://www.adidas.com/us/women-skirts_dresses"
type input "https://www.adidas.com/us/women-skirts_dresses"
click at [1080, 306] on div "Test Rule" at bounding box center [1097, 308] width 36 height 12
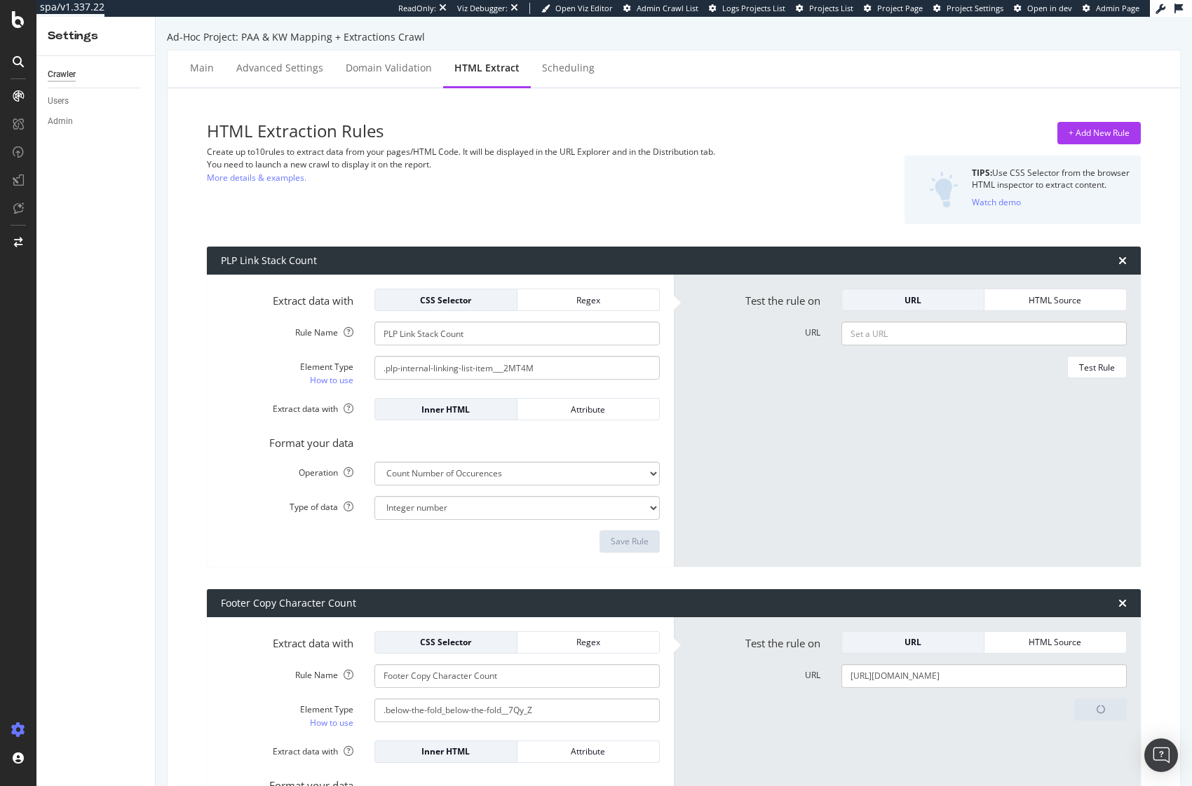
scroll to position [0, 0]
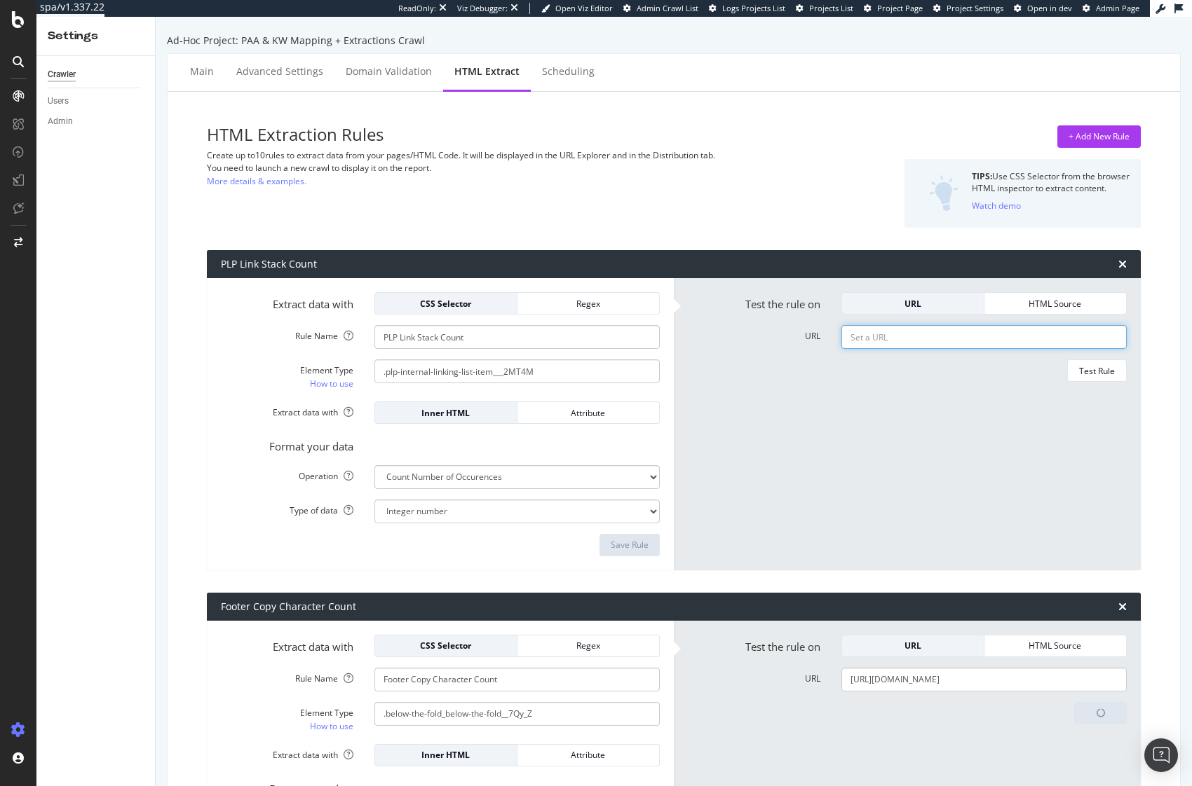
click at [938, 333] on input "URL" at bounding box center [983, 337] width 285 height 24
paste input "https://www.adidas.com/us/women-skirts_dresses"
type input "https://www.adidas.com/us/women-skirts_dresses"
click at [1096, 370] on div "Test Rule" at bounding box center [1097, 371] width 36 height 12
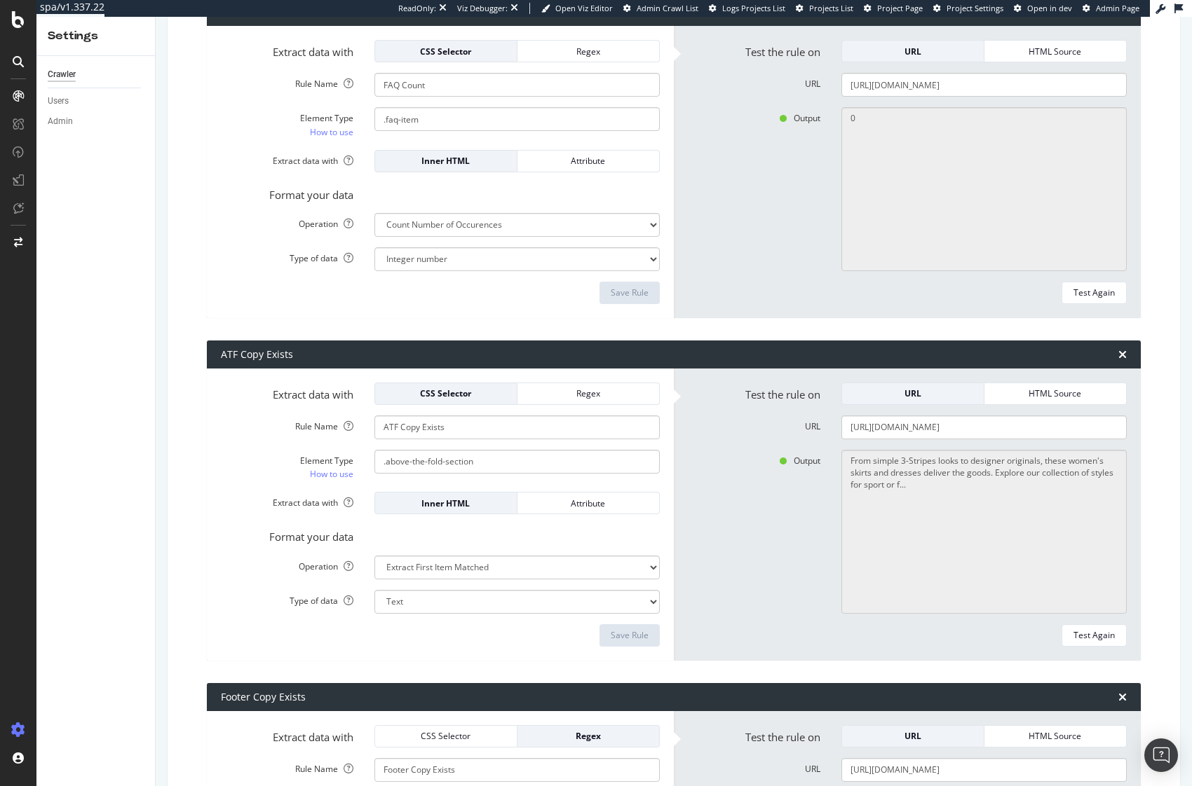
scroll to position [1070, 0]
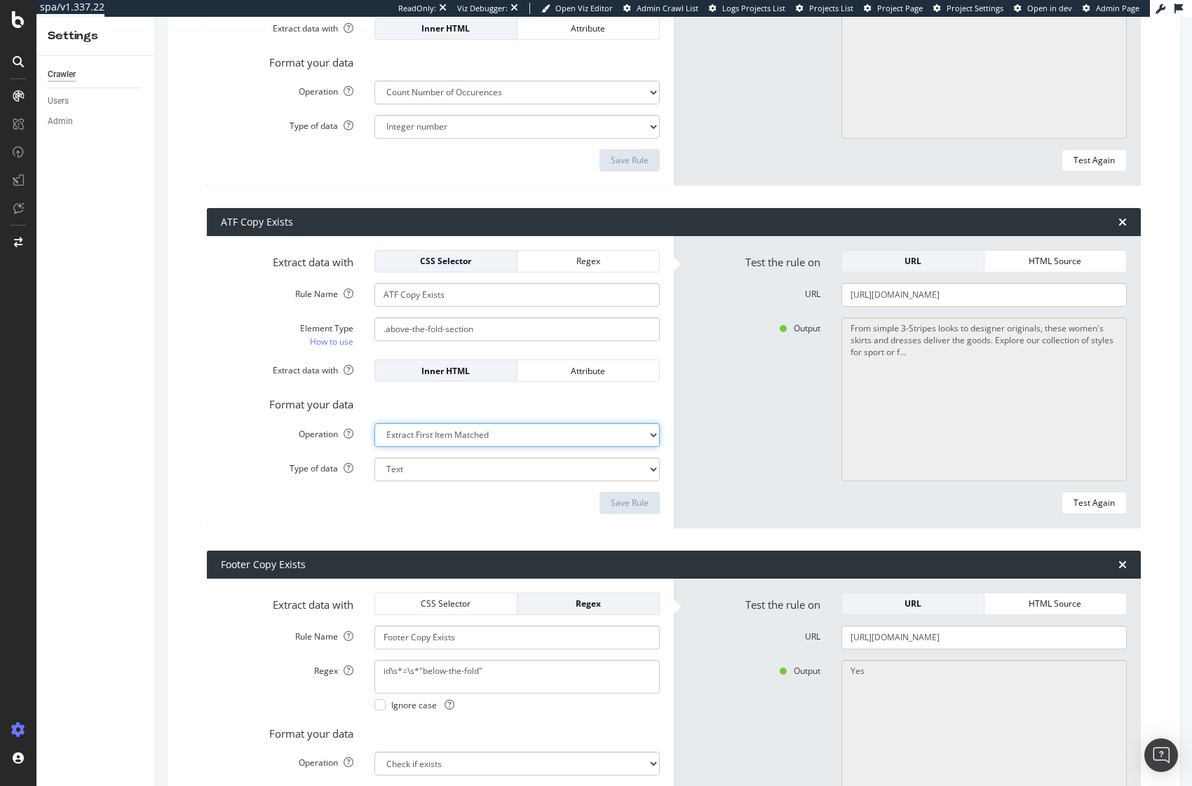
click at [540, 440] on select "Extract First Item Matched Extract First 3 Items Matched Count Number of Occure…" at bounding box center [516, 435] width 285 height 24
select select "exist"
click at [374, 423] on select "Extract First Item Matched Extract First 3 Items Matched Count Number of Occure…" at bounding box center [516, 435] width 285 height 24
select select "b"
click at [627, 501] on div "Save Rule" at bounding box center [630, 503] width 38 height 12
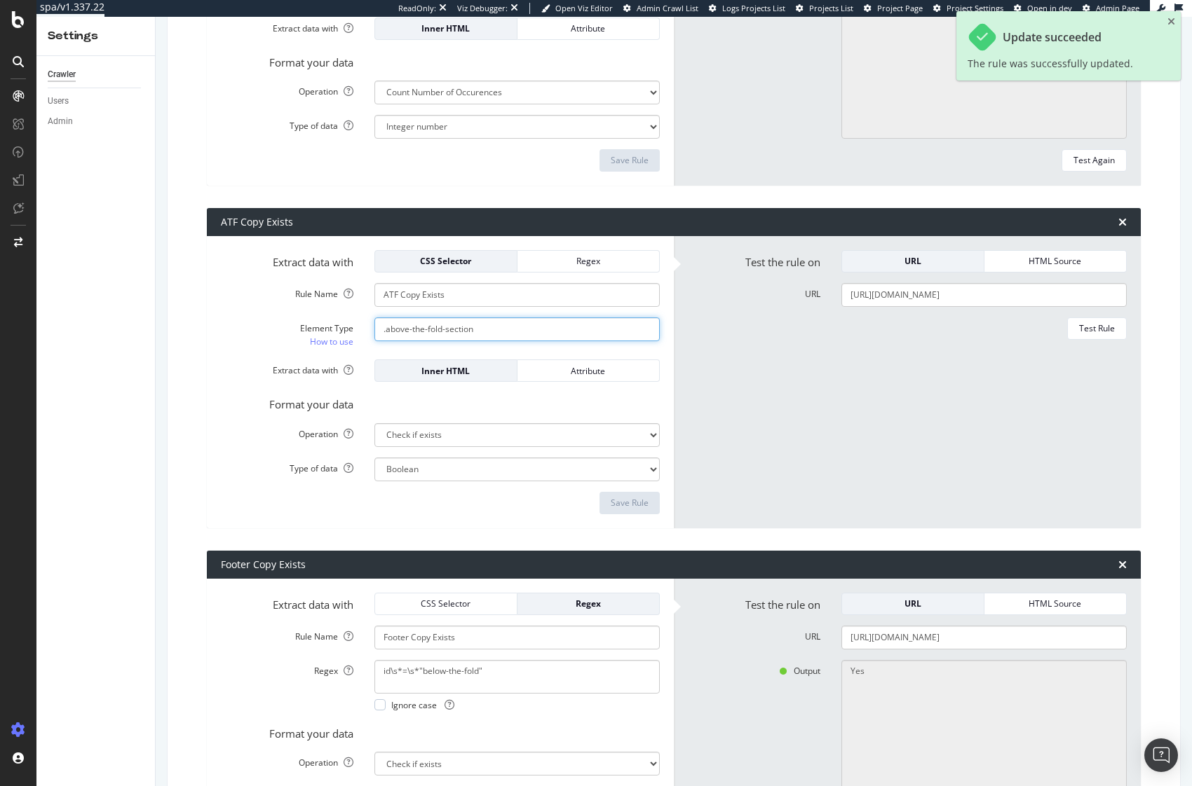
click at [463, 332] on input ".above-the-fold-section" at bounding box center [516, 330] width 285 height 24
click at [789, 424] on form "Test the rule on URL HTML Source URL https://www.adidas.com/us/women-skirts_dre…" at bounding box center [907, 382] width 439 height 264
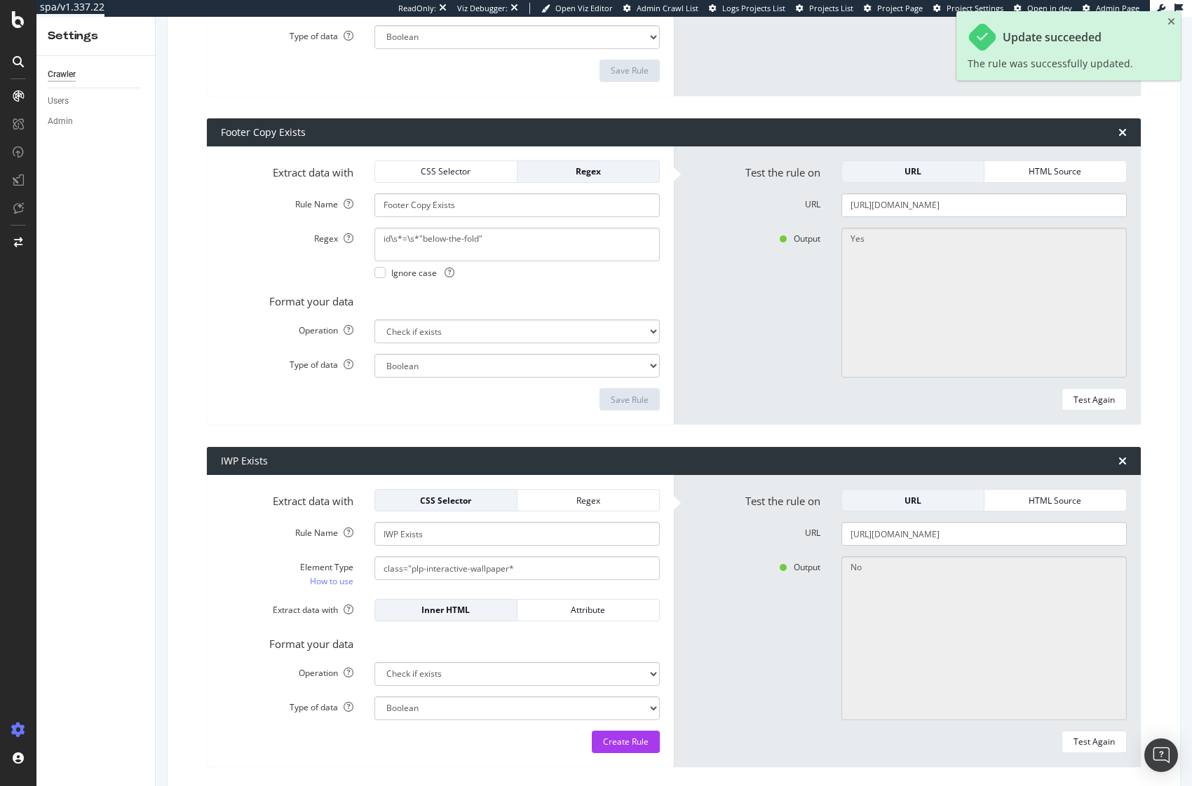
scroll to position [1579, 0]
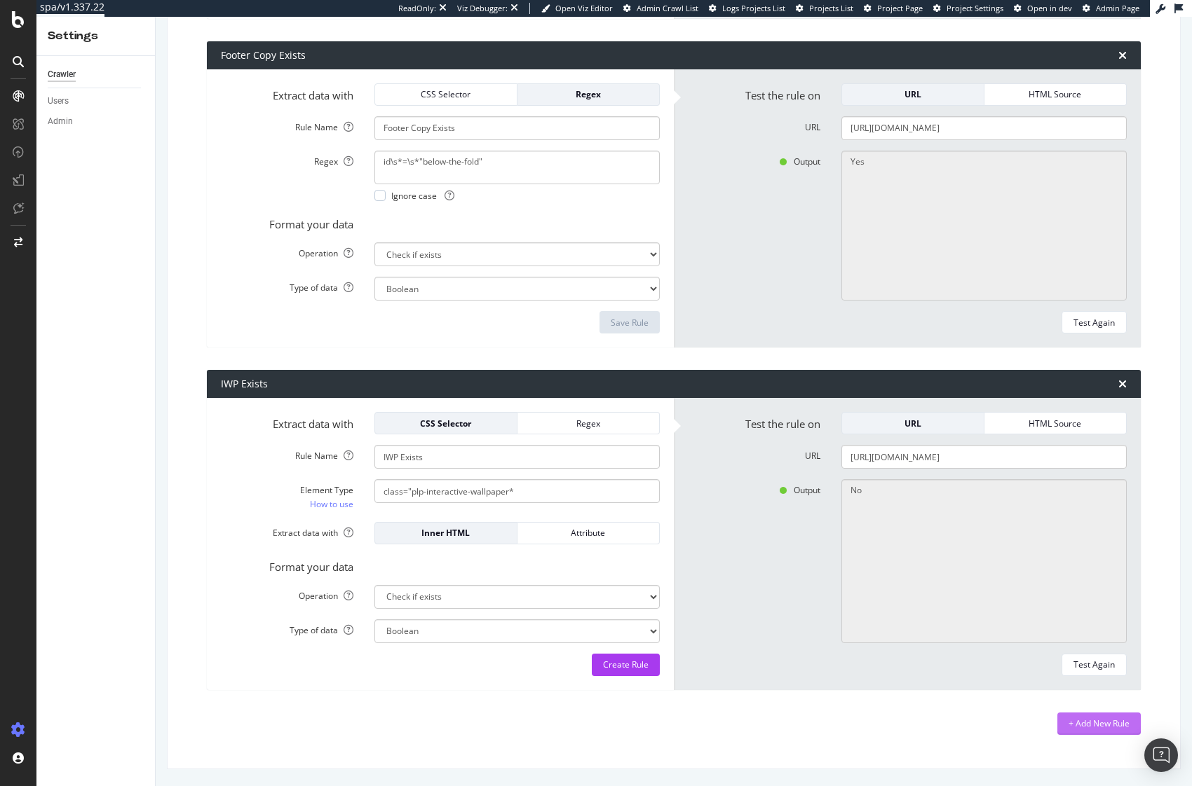
click at [1075, 726] on div "+ Add New Rule" at bounding box center [1098, 724] width 61 height 12
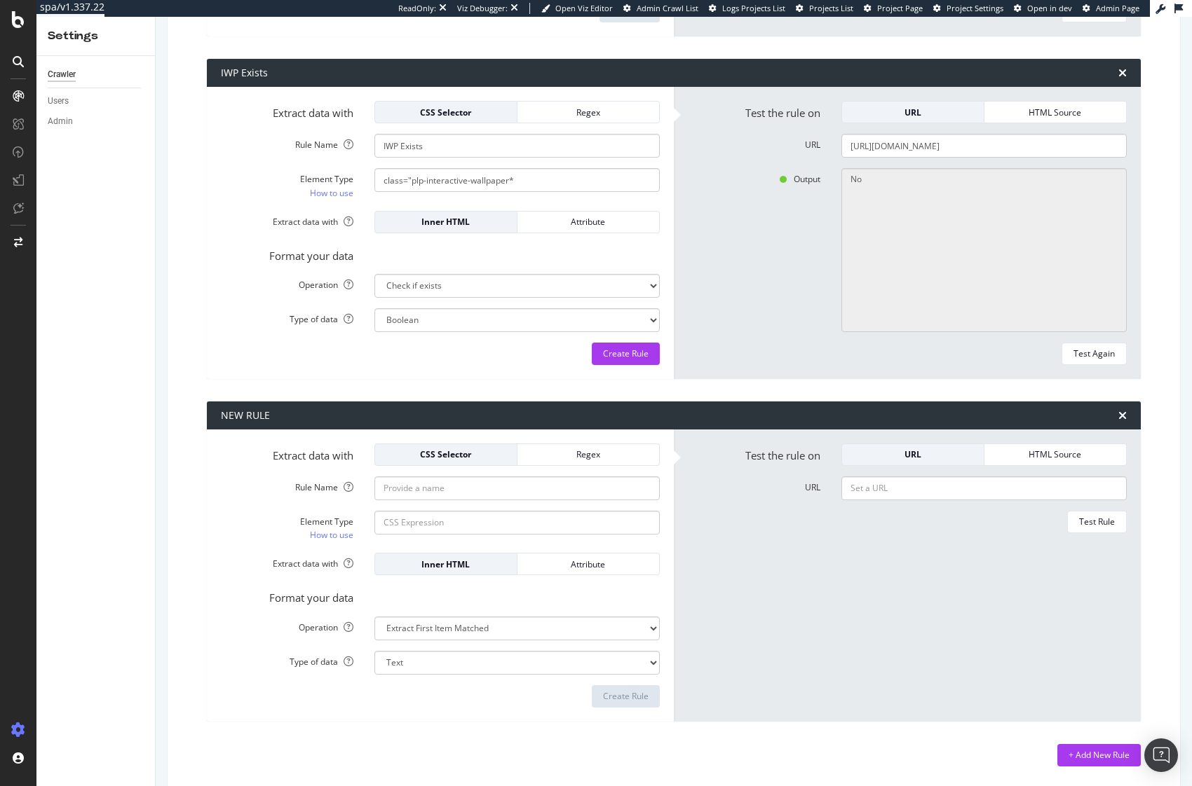
scroll to position [1893, 0]
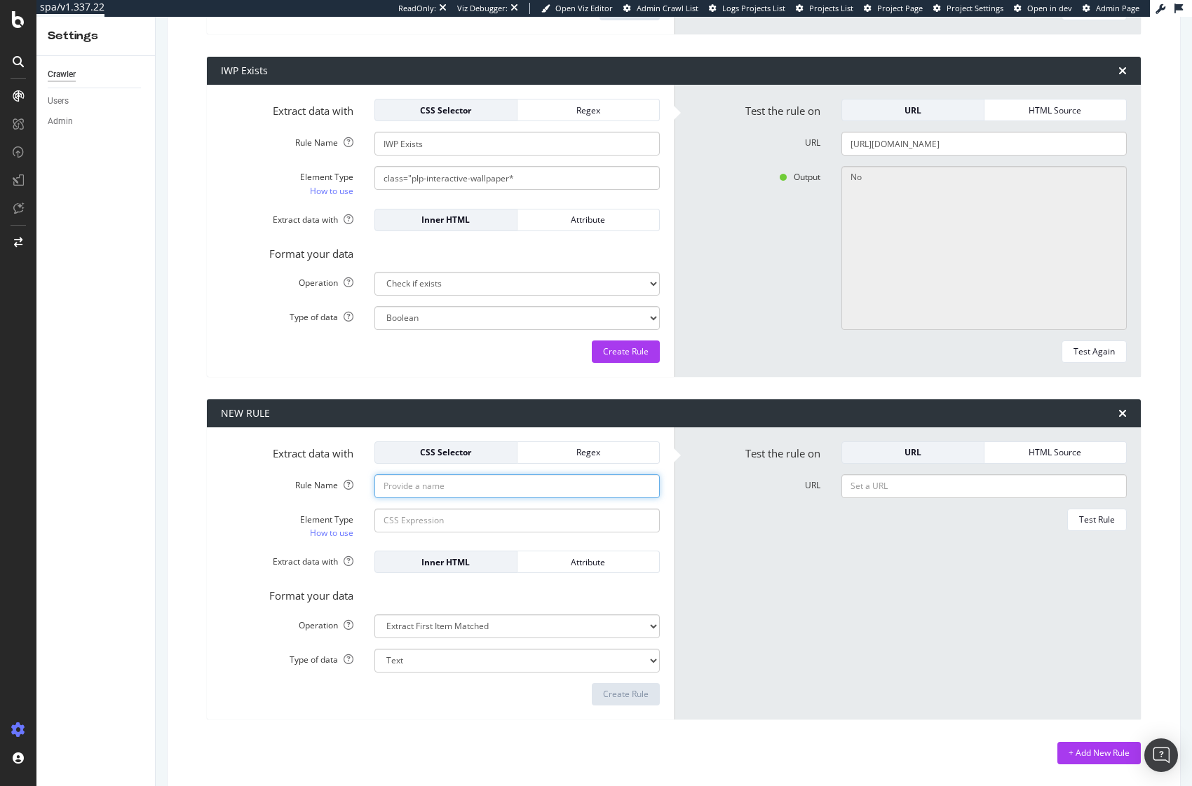
click at [455, 496] on input "Rule Name" at bounding box center [516, 487] width 285 height 24
paste input ".above-the-fold-section"
type input ".above-the-fold-section"
click at [419, 522] on input "Element Type How to use" at bounding box center [516, 521] width 285 height 24
paste input ".above-the-fold-section"
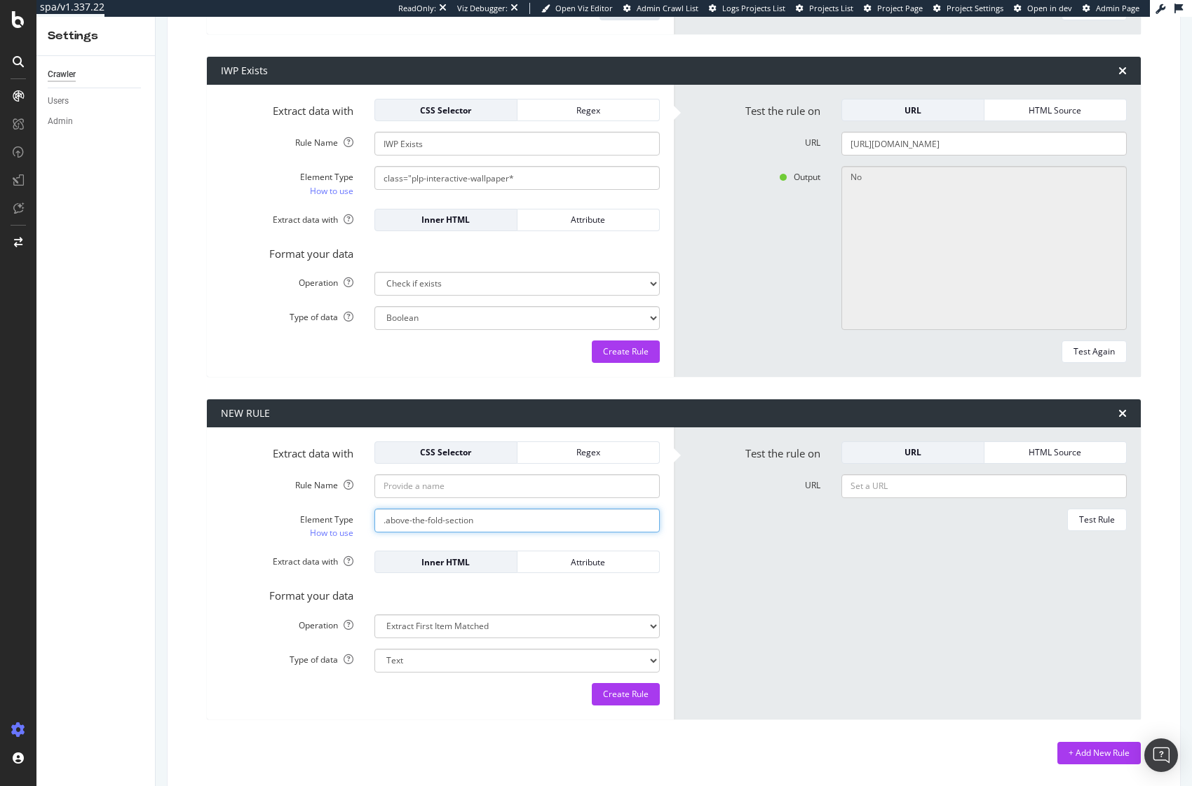
type input ".above-the-fold-section"
click at [416, 484] on input "Rule Name" at bounding box center [516, 487] width 285 height 24
type input "ATF Copy (Extract text)"
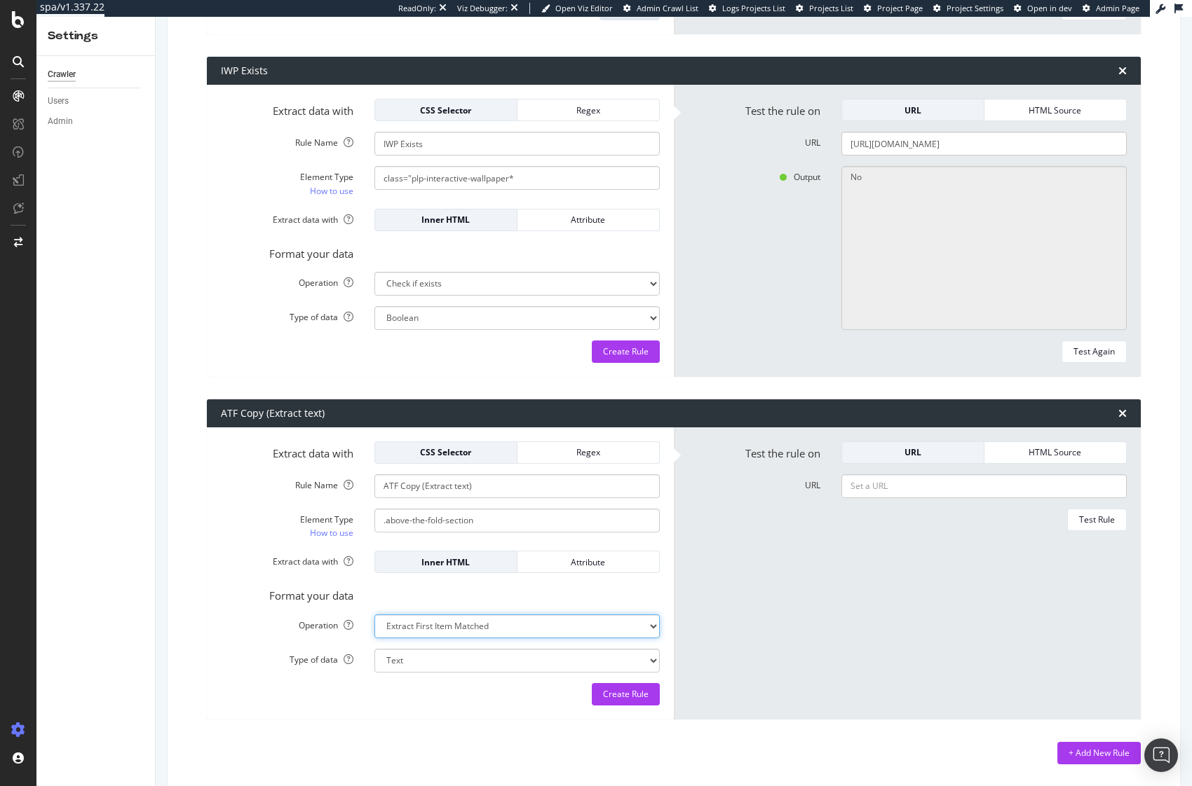
click at [438, 625] on select "Extract First Item Matched Extract First 3 Items Matched Count Number of Occure…" at bounding box center [516, 627] width 285 height 24
select select "html.length"
click at [374, 615] on select "Extract First Item Matched Extract First 3 Items Matched Count Number of Occure…" at bounding box center [516, 627] width 285 height 24
select select "i"
click at [438, 632] on select "Extract First Item Matched Extract First 3 Items Matched Count Number of Occure…" at bounding box center [516, 627] width 285 height 24
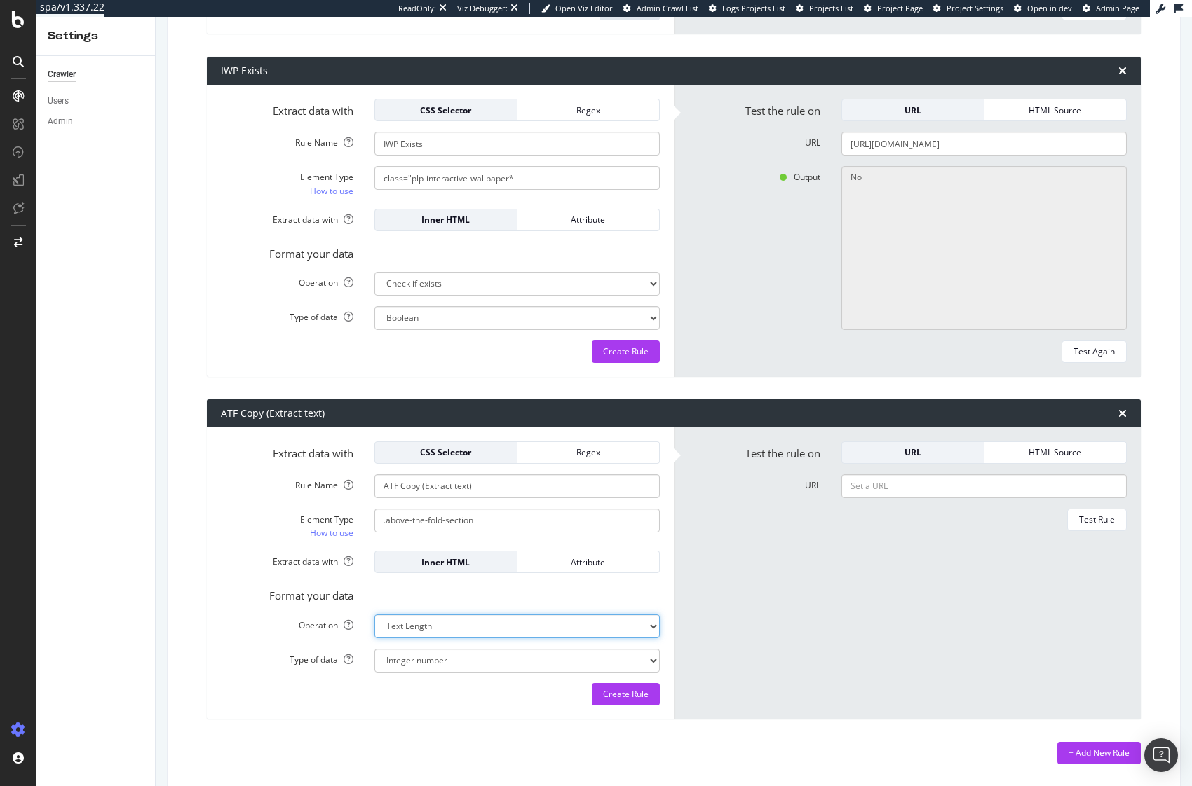
select select "first"
click at [374, 615] on select "Extract First Item Matched Extract First 3 Items Matched Count Number of Occure…" at bounding box center [516, 627] width 285 height 24
select select "s"
click at [951, 479] on input "URL" at bounding box center [983, 487] width 285 height 24
paste input "https://www.adidas.com/us/women-skirts_dresses"
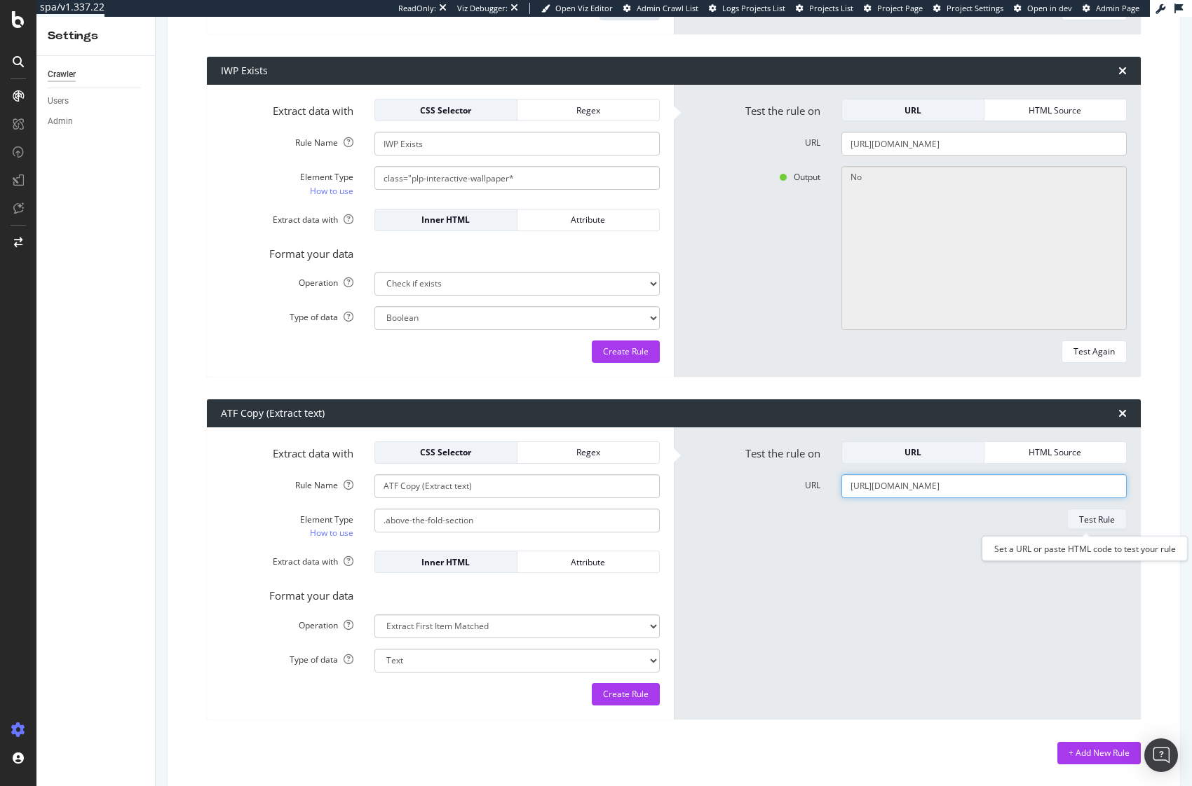
type input "https://www.adidas.com/us/women-skirts_dresses"
click at [1091, 521] on div "Test Rule" at bounding box center [1097, 520] width 36 height 12
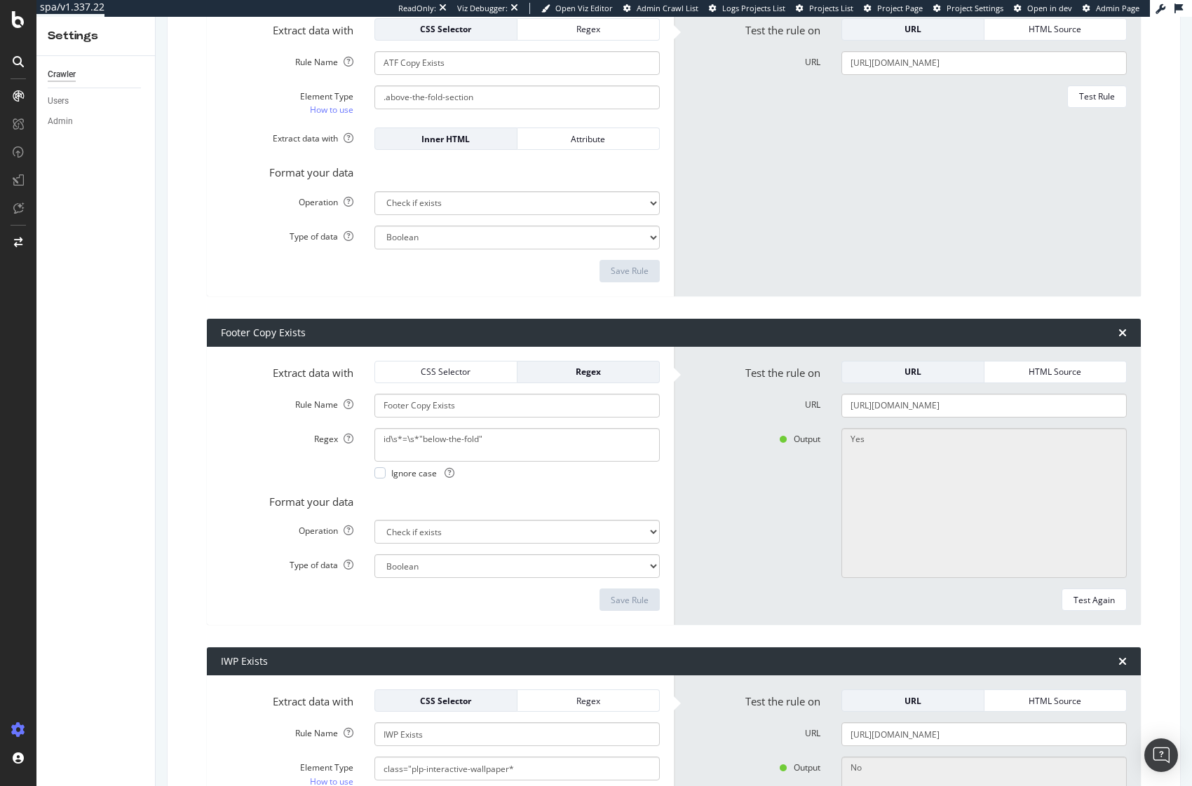
scroll to position [1766, 0]
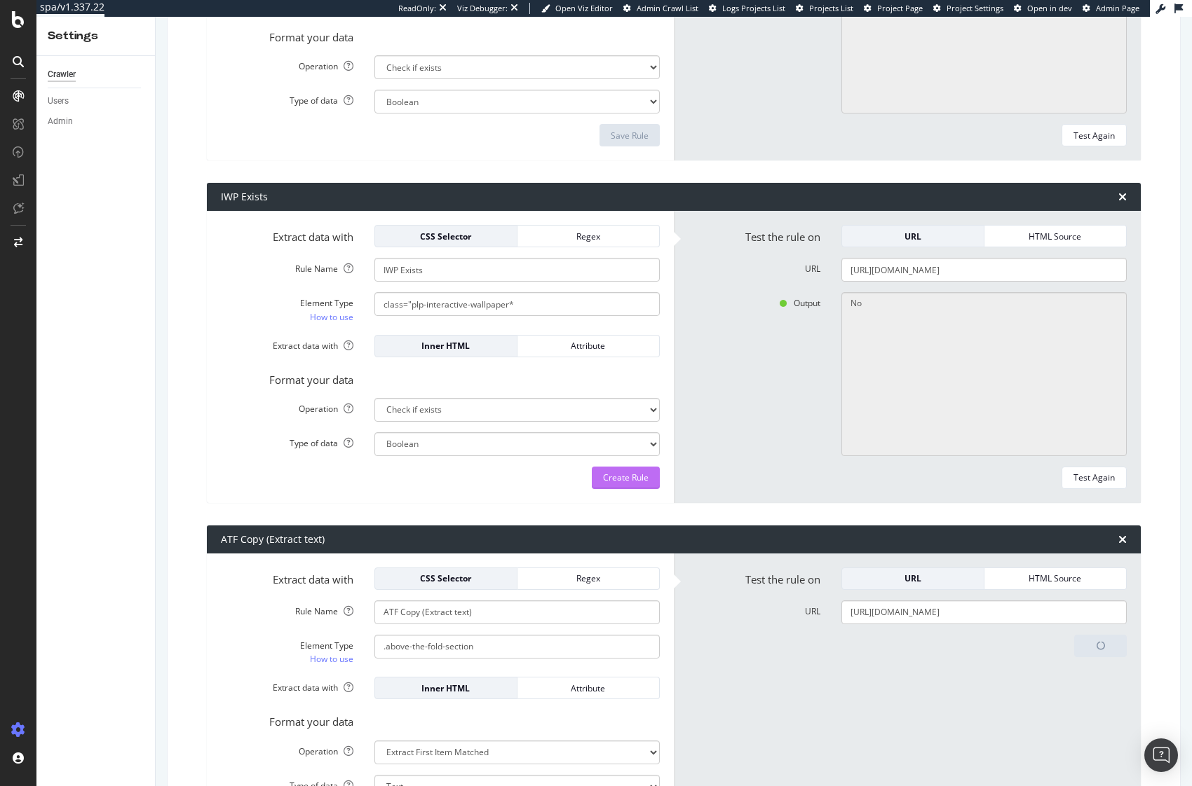
click at [608, 475] on div "Create Rule" at bounding box center [626, 478] width 46 height 12
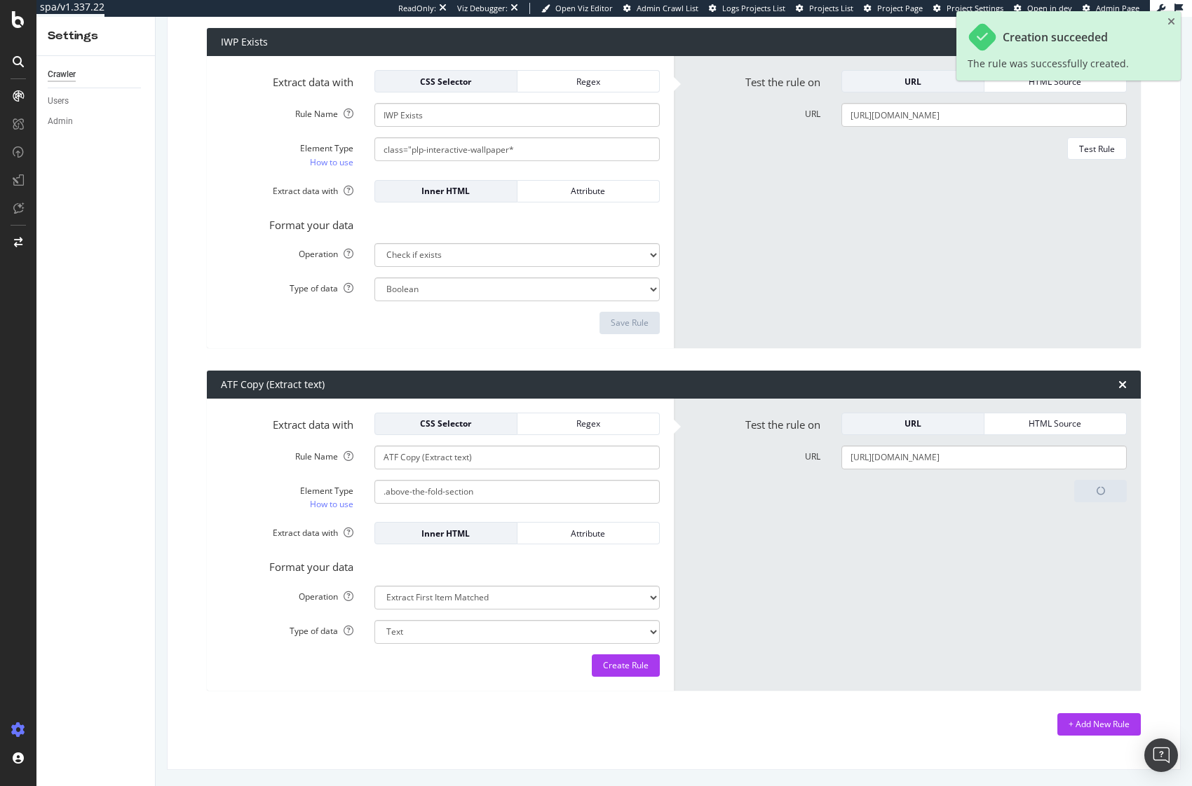
scroll to position [1921, 0]
click at [632, 667] on div "Create Rule" at bounding box center [626, 666] width 46 height 12
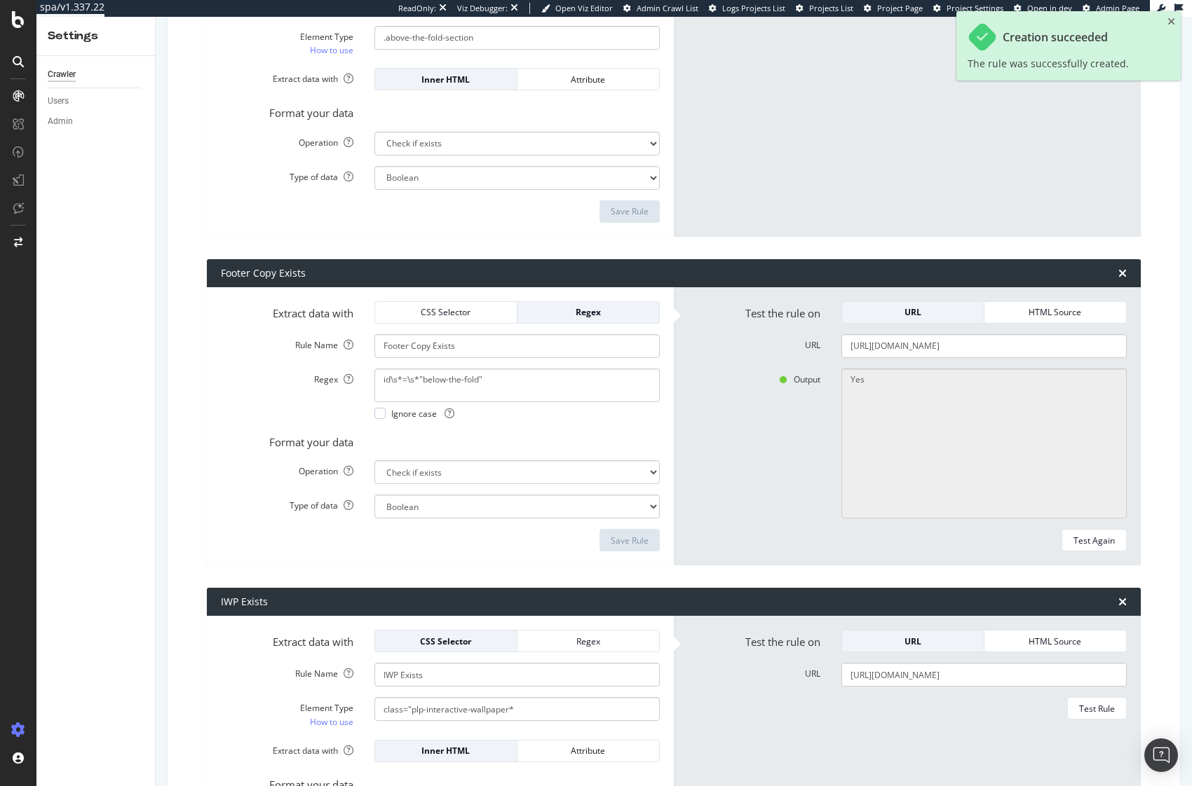
scroll to position [0, 0]
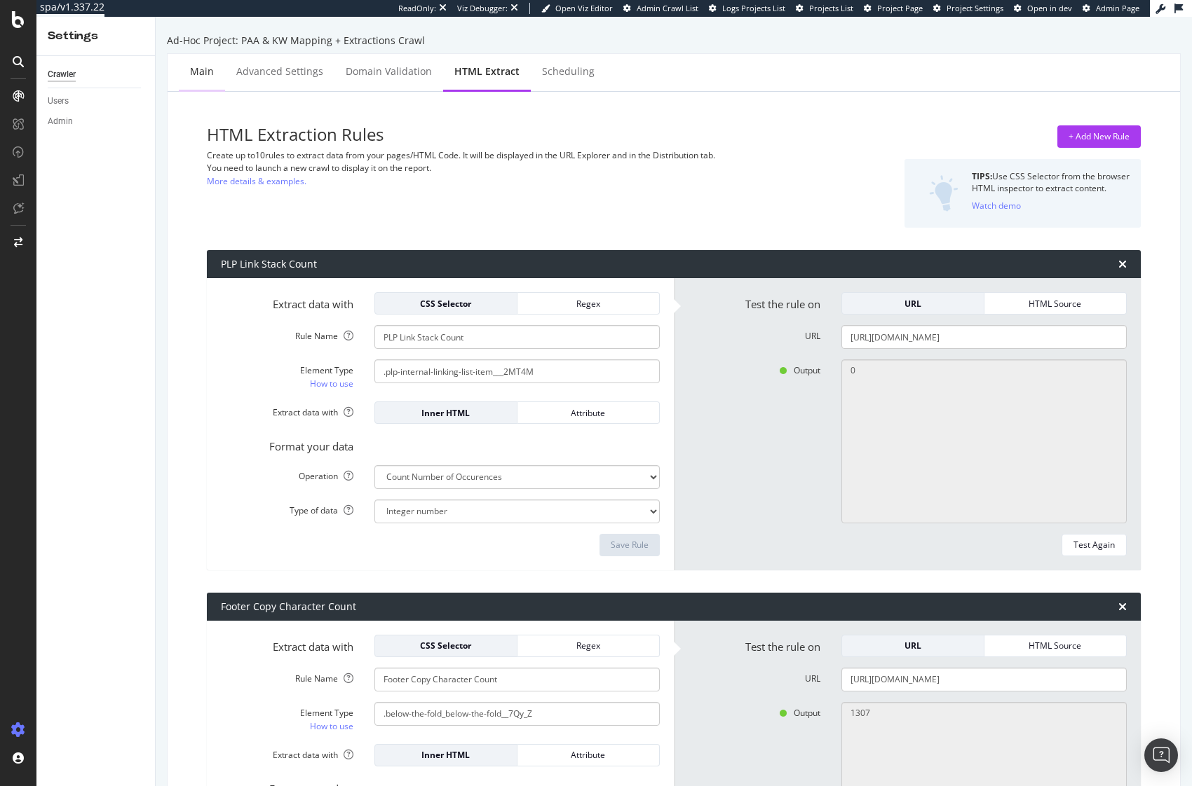
click at [203, 71] on div "Main" at bounding box center [202, 71] width 24 height 14
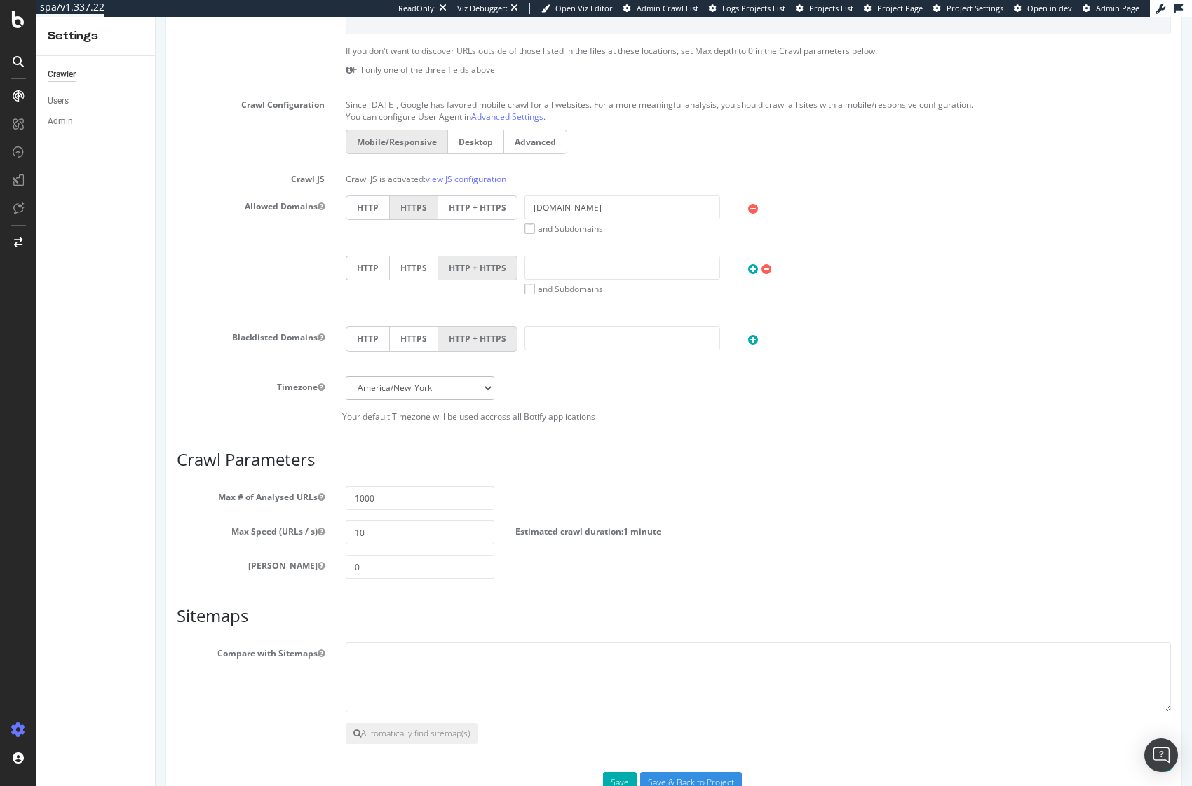
scroll to position [442, 0]
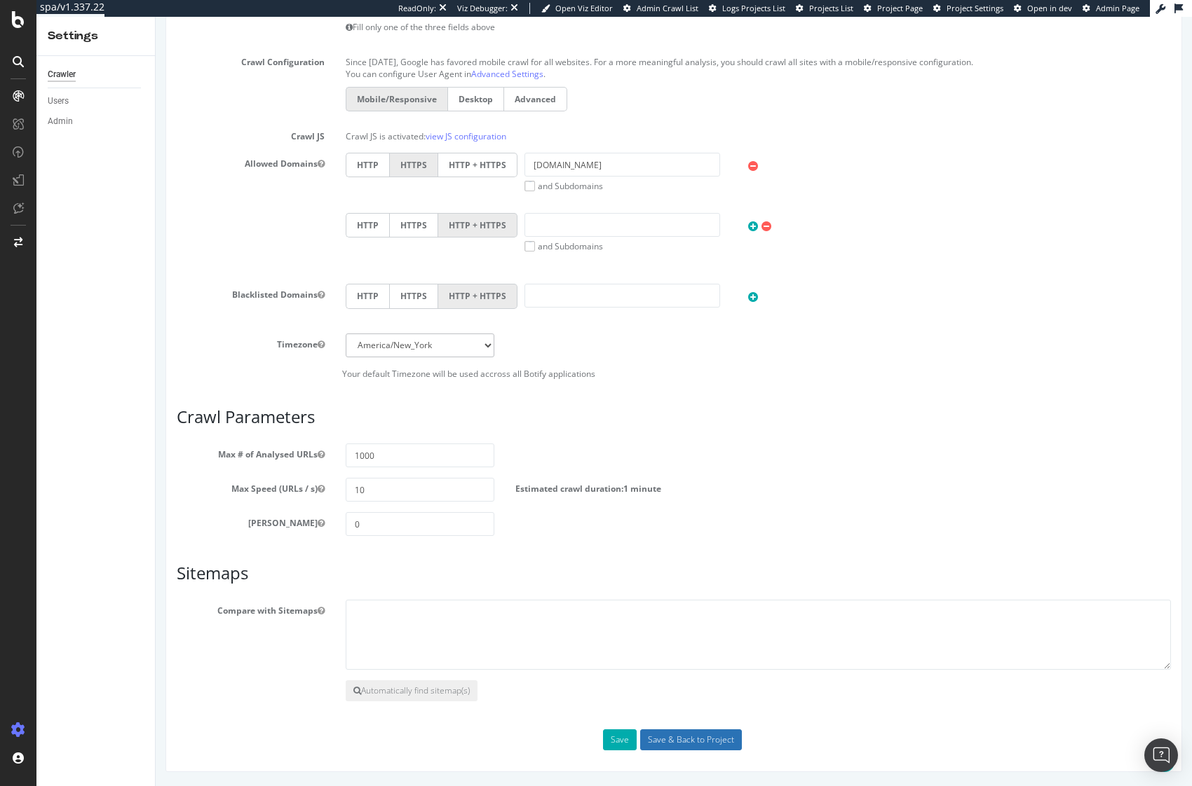
click at [721, 744] on input "Save & Back to Project" at bounding box center [691, 740] width 102 height 21
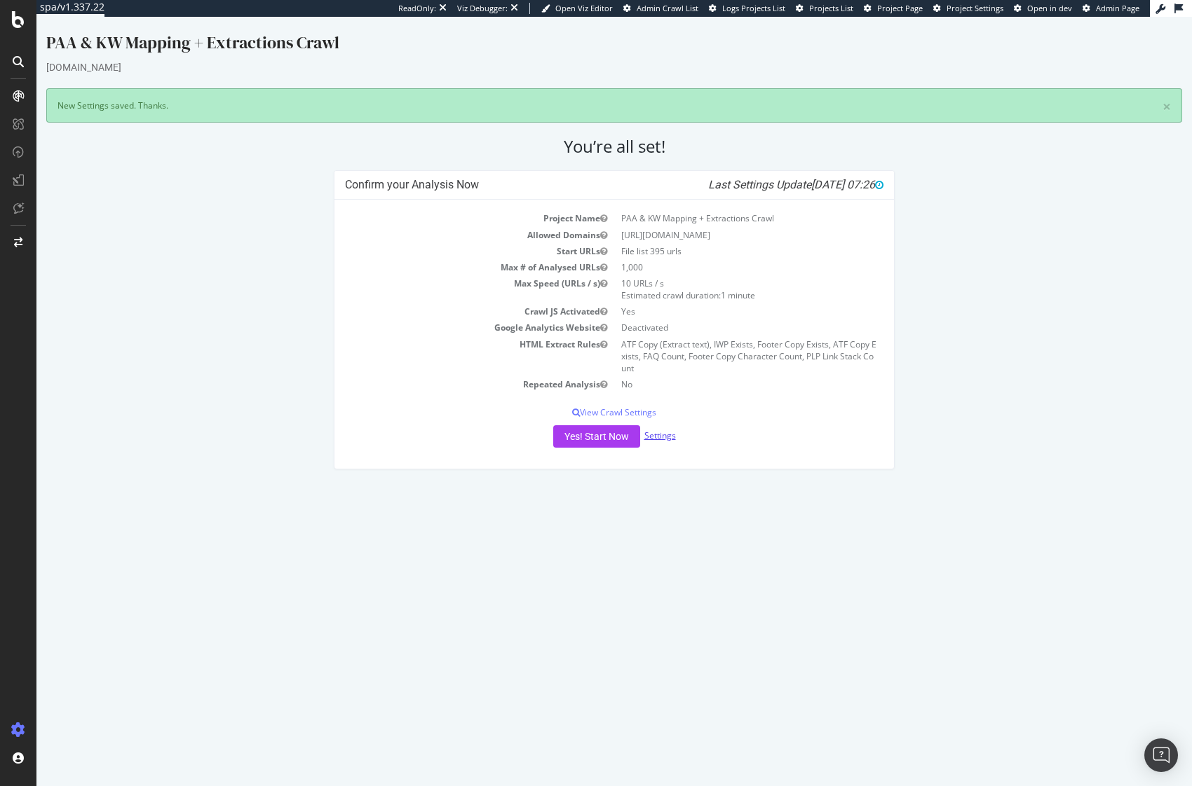
click at [658, 437] on link "Settings" at bounding box center [660, 436] width 32 height 12
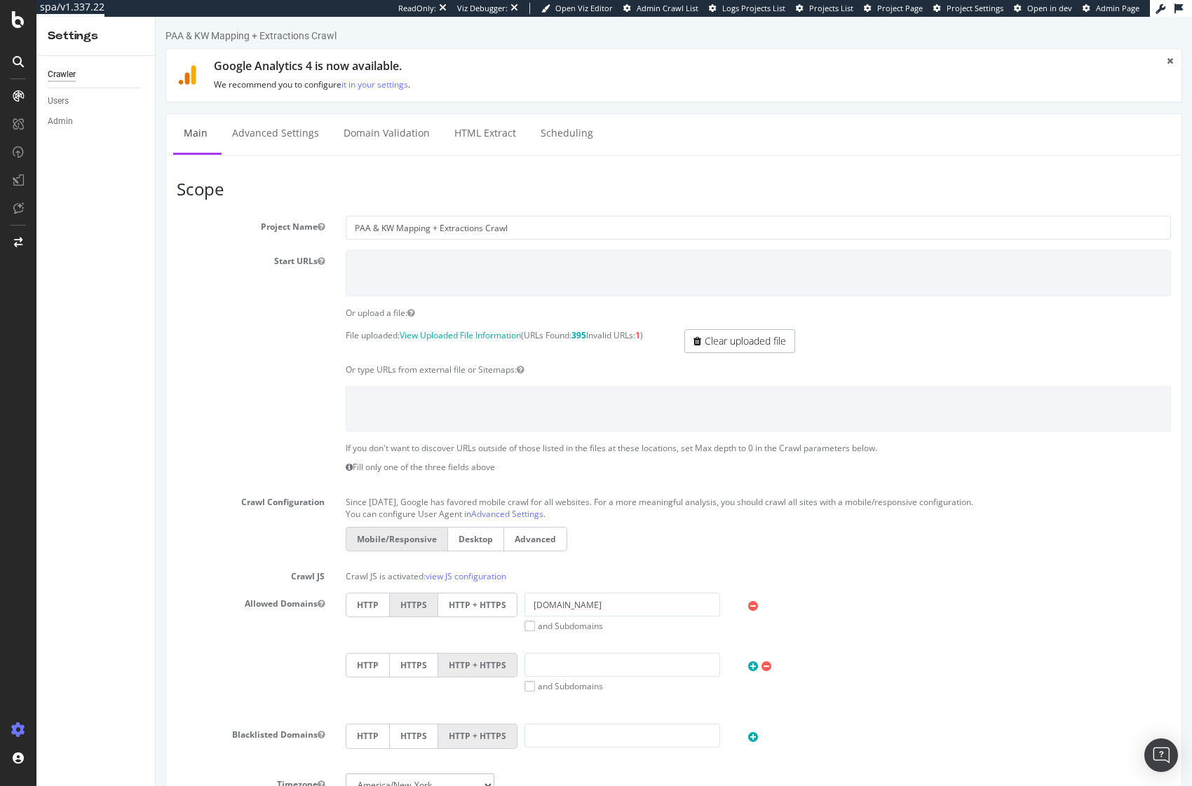
scroll to position [3, 0]
click at [531, 627] on label "and Subdomains" at bounding box center [563, 626] width 79 height 12
click at [156, 17] on input "and Subdomains" at bounding box center [156, 17] width 0 height 0
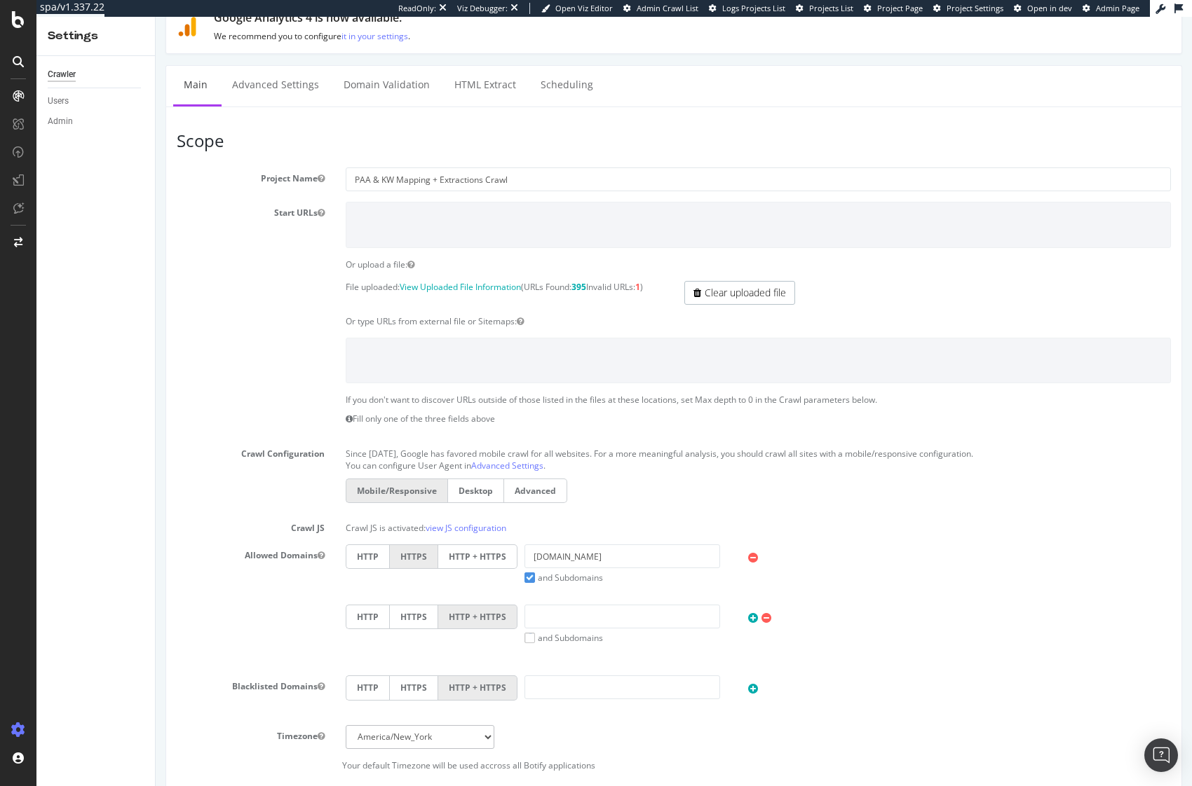
scroll to position [0, 0]
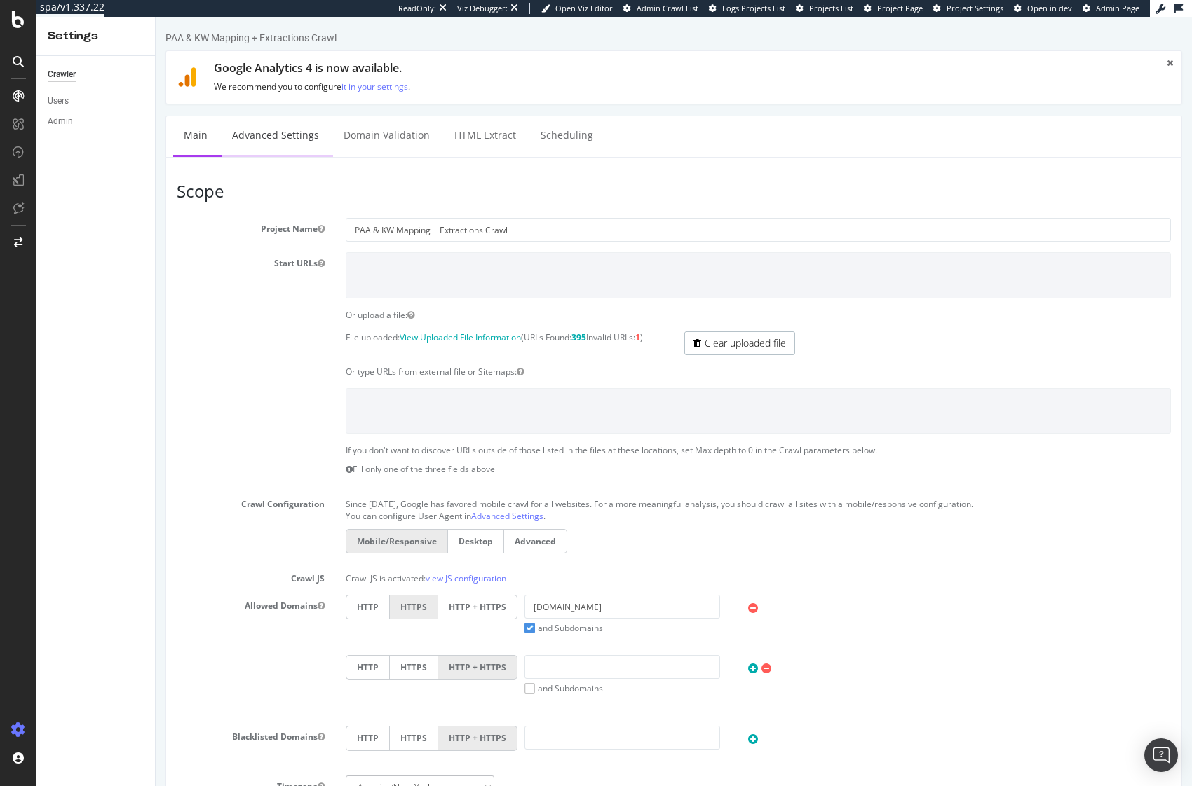
click at [261, 139] on link "Advanced Settings" at bounding box center [276, 135] width 108 height 39
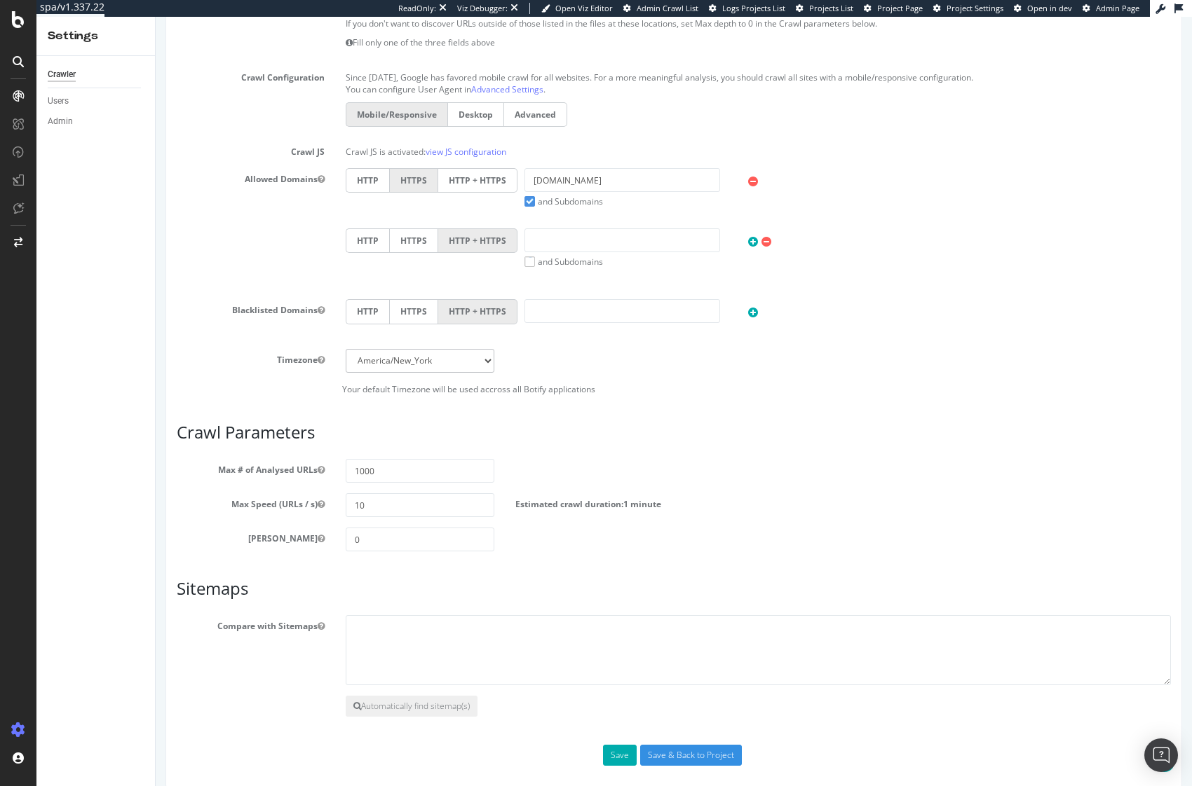
scroll to position [442, 0]
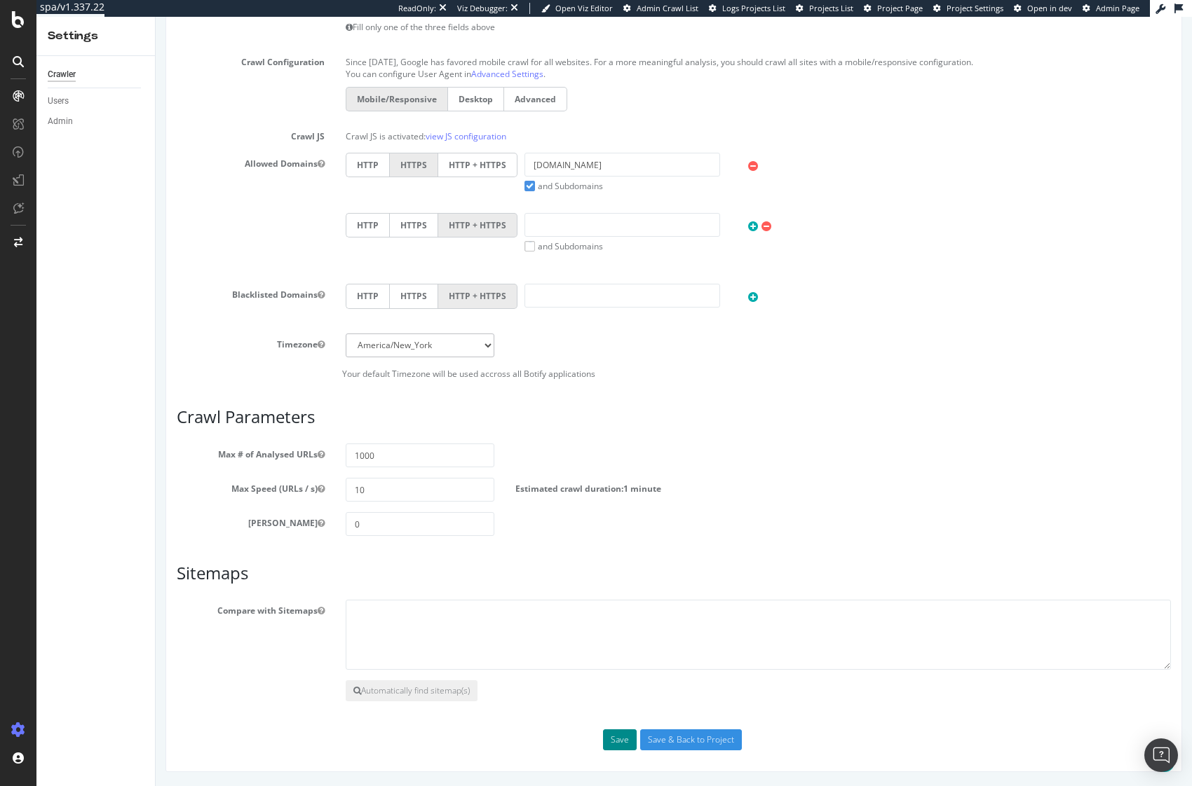
click at [622, 735] on button "Save" at bounding box center [620, 740] width 34 height 21
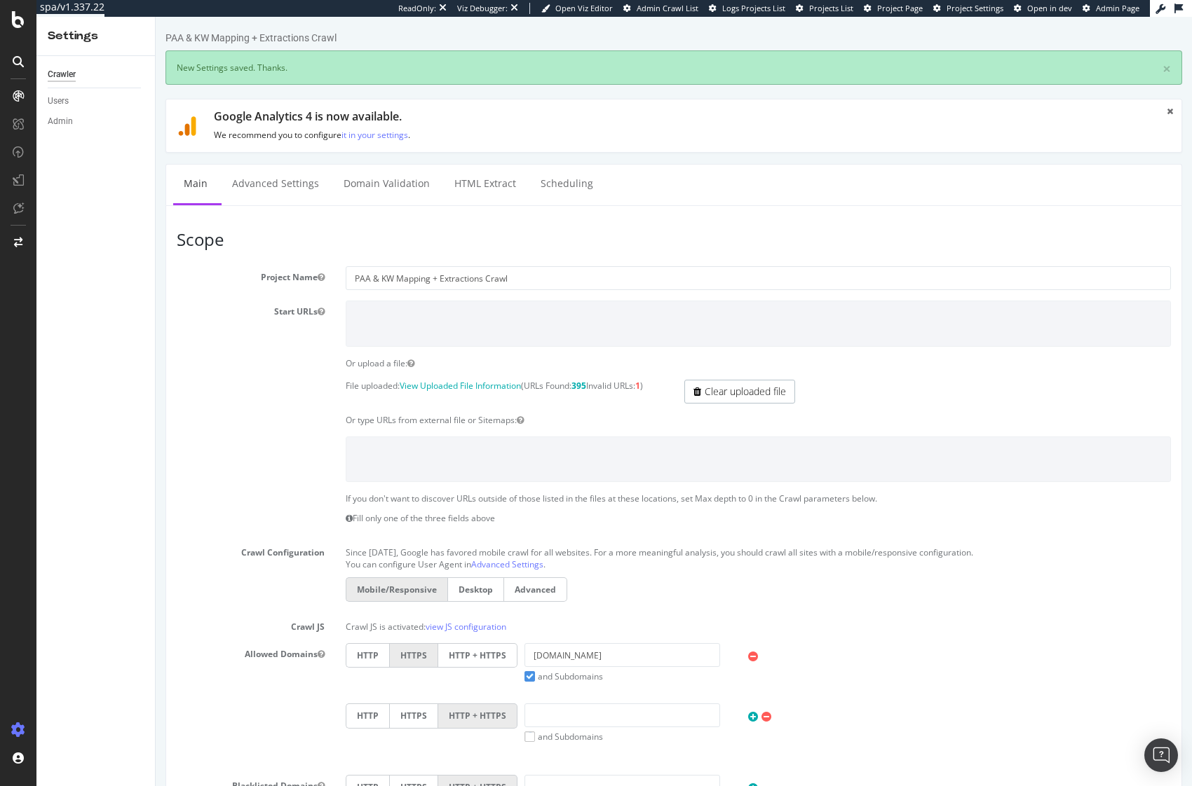
scroll to position [0, 0]
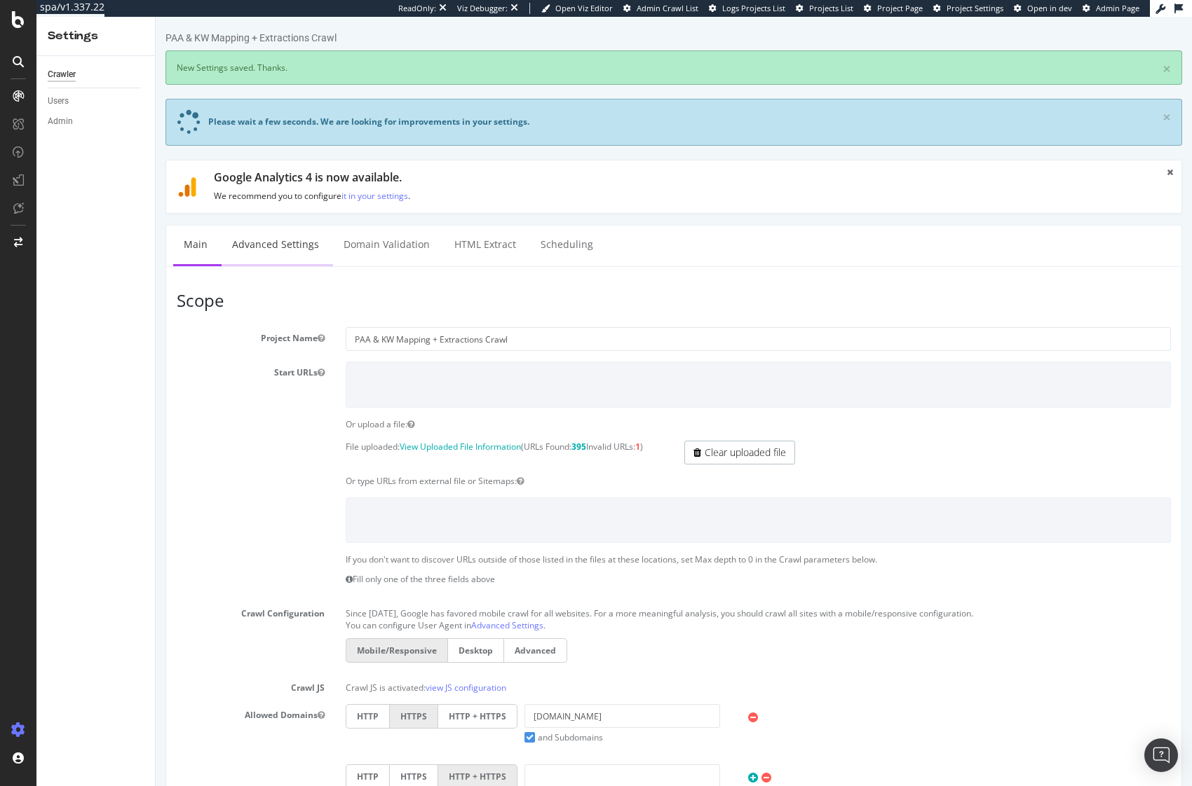
click at [279, 242] on link "Advanced Settings" at bounding box center [276, 245] width 108 height 39
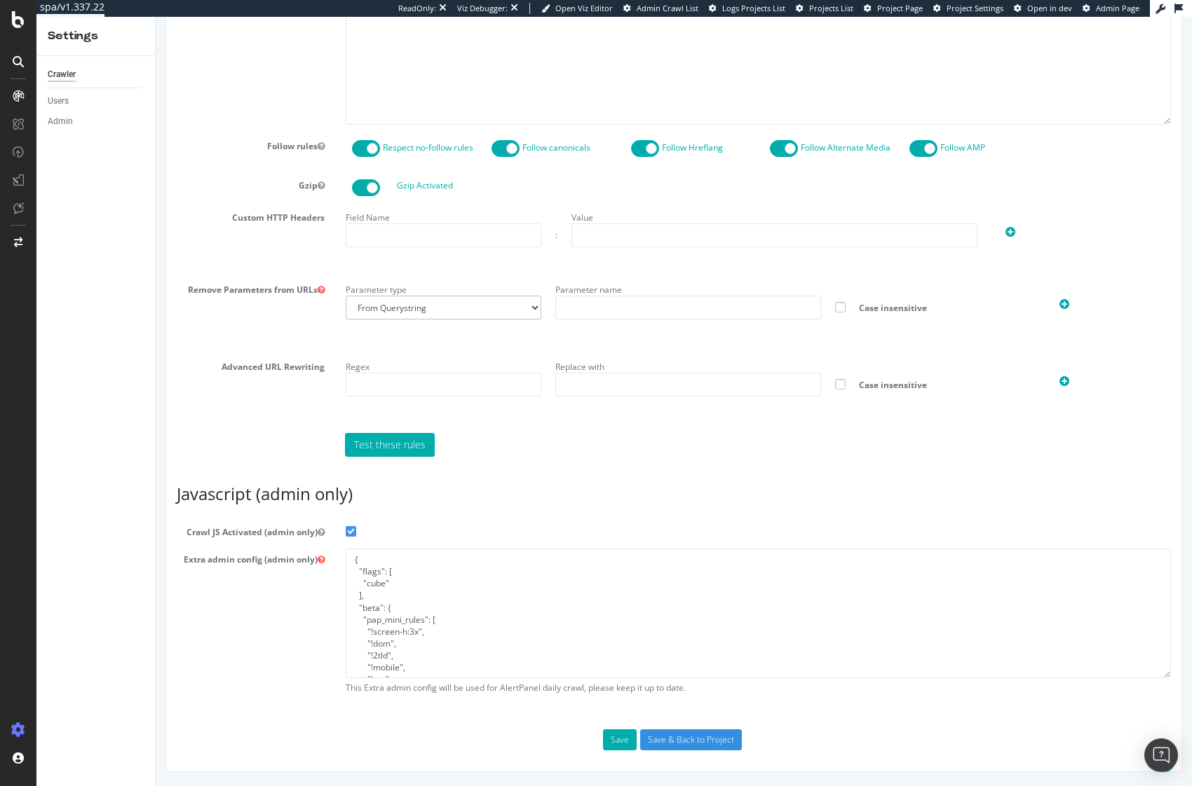
scroll to position [845, 0]
click at [478, 606] on textarea "{ "flags": [ "cube" ], "beta": { "pap_mini_rules": [ "!screen-h:3x", "!dom", "!…" at bounding box center [758, 614] width 825 height 130
click at [216, 643] on div "Extra admin config (admin only) { "flags": [ "cube" ], "beta": { "pap_mini_rule…" at bounding box center [673, 625] width 1015 height 153
click at [686, 747] on input "Save & Back to Project" at bounding box center [691, 740] width 102 height 21
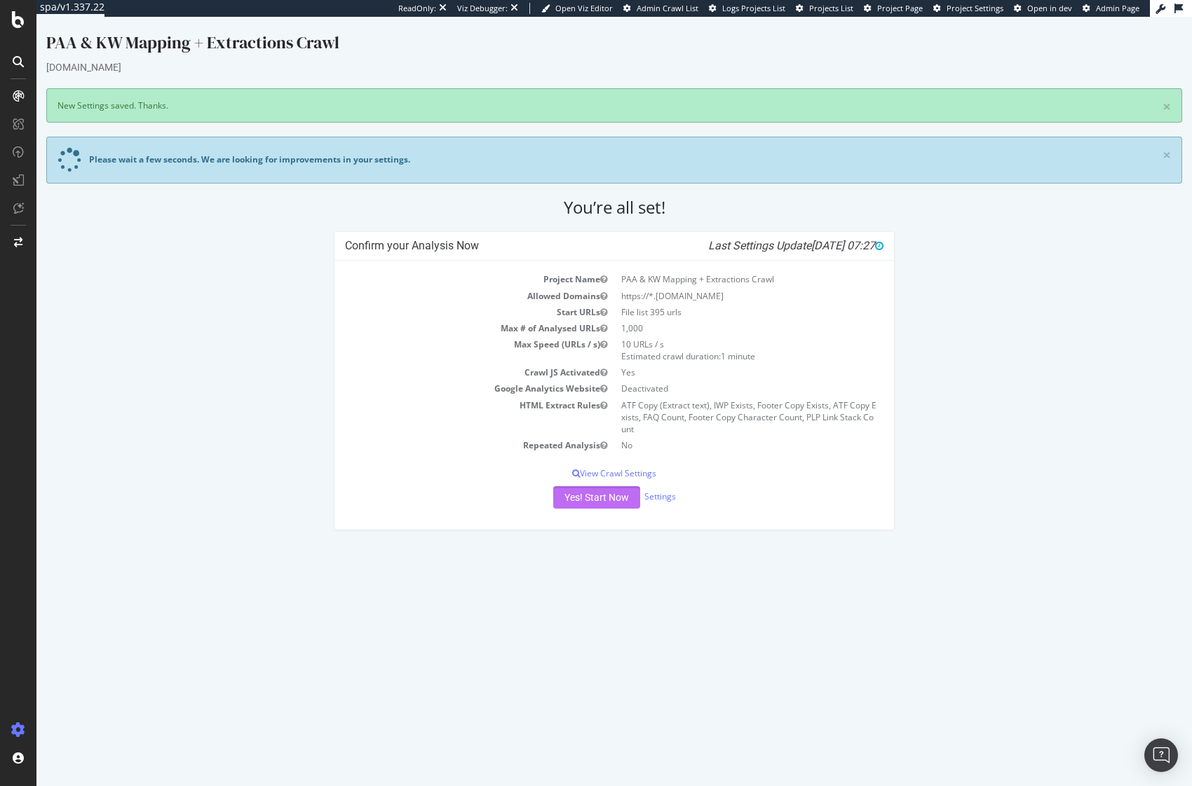
click at [593, 498] on button "Yes! Start Now" at bounding box center [596, 497] width 87 height 22
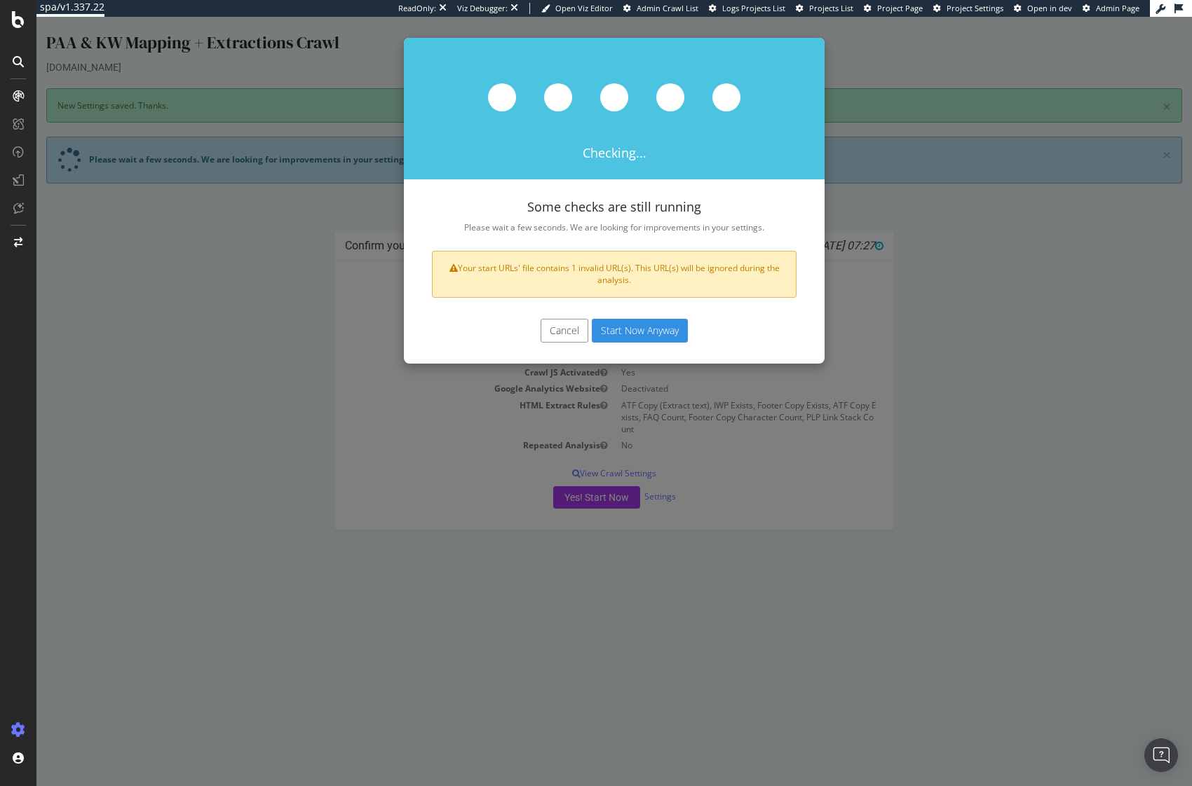
click at [619, 329] on button "Start Now Anyway" at bounding box center [640, 331] width 96 height 24
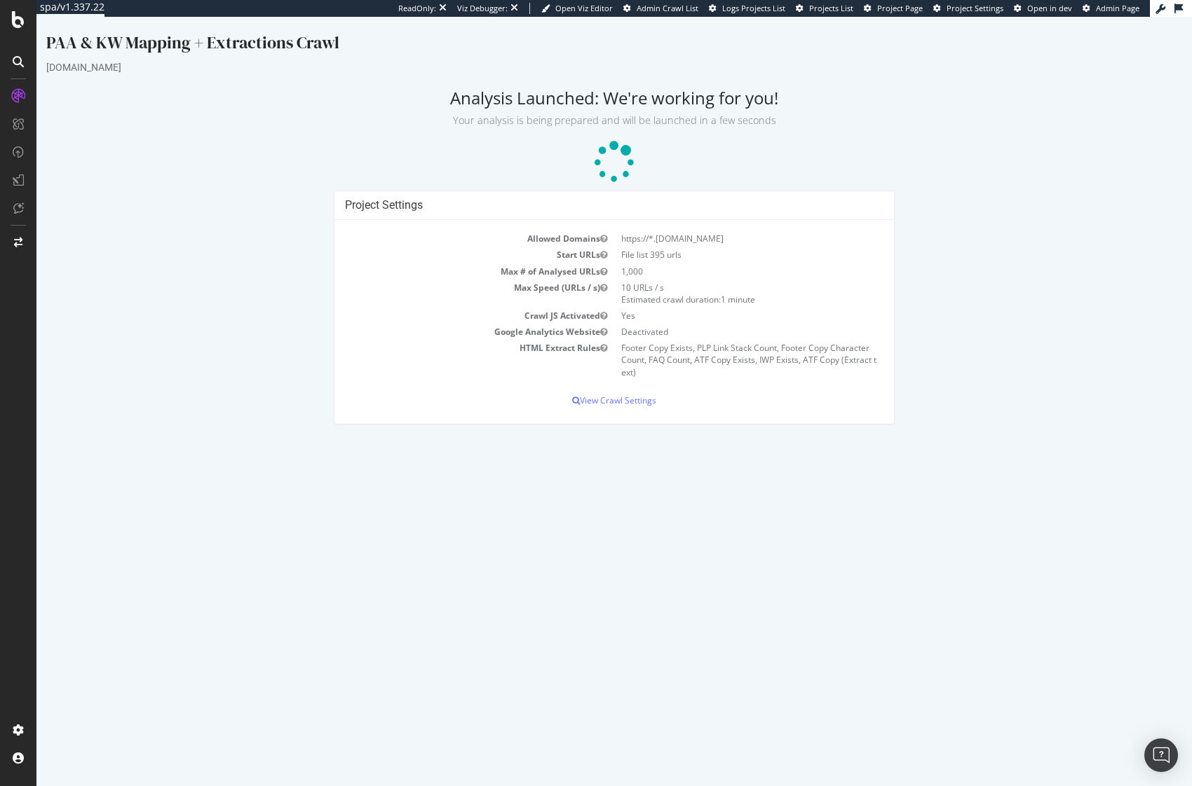
click at [199, 376] on div "Project Settings Allowed Domains https://*.www.adidas.com Start URLs File list …" at bounding box center [614, 315] width 1150 height 248
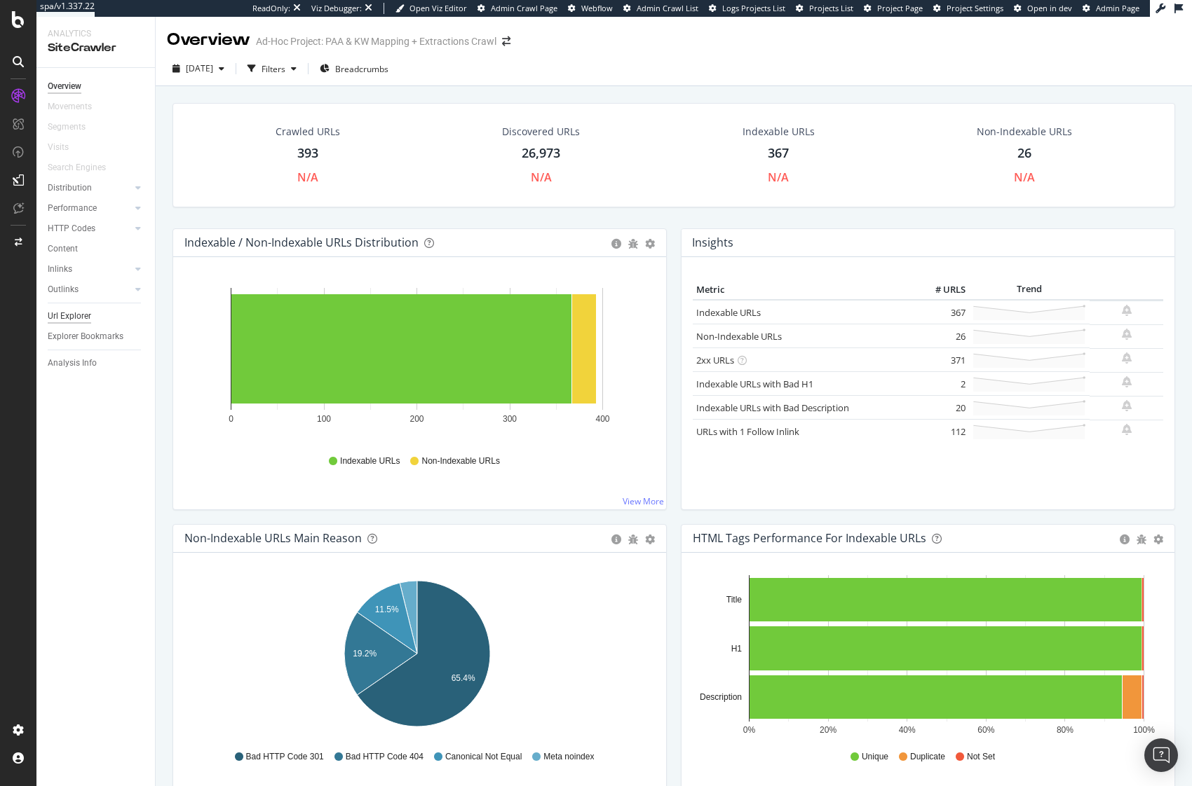
click at [76, 315] on div "Url Explorer" at bounding box center [69, 316] width 43 height 15
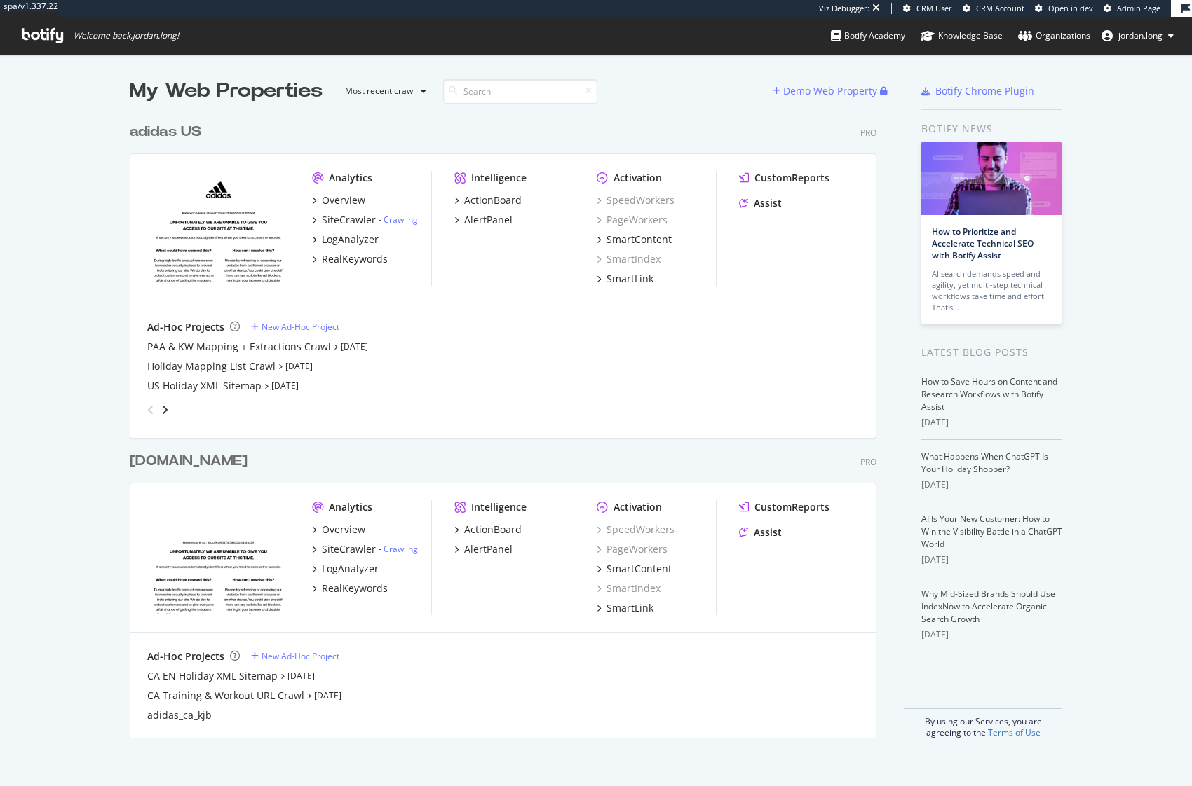
scroll to position [776, 1171]
click at [192, 348] on div "PAA & KW Mapping + Extractions Crawl" at bounding box center [239, 347] width 184 height 14
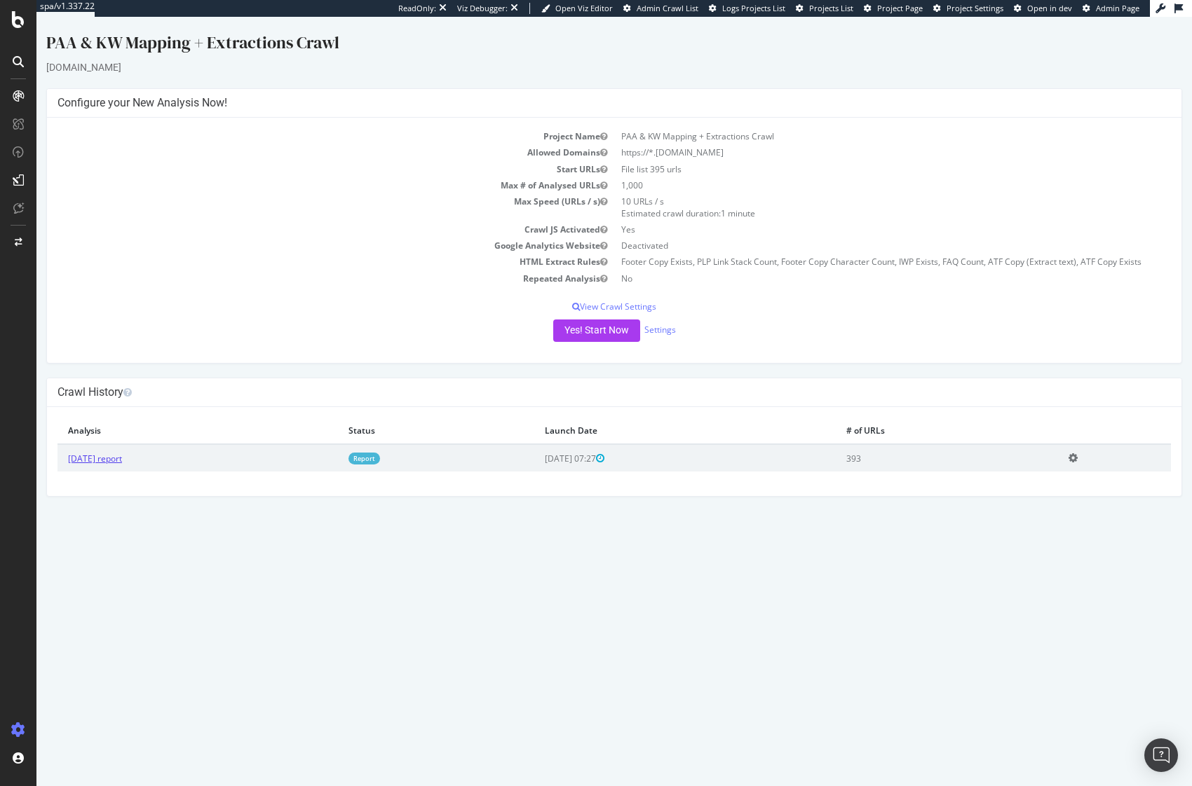
click at [108, 458] on link "[DATE] report" at bounding box center [95, 459] width 54 height 12
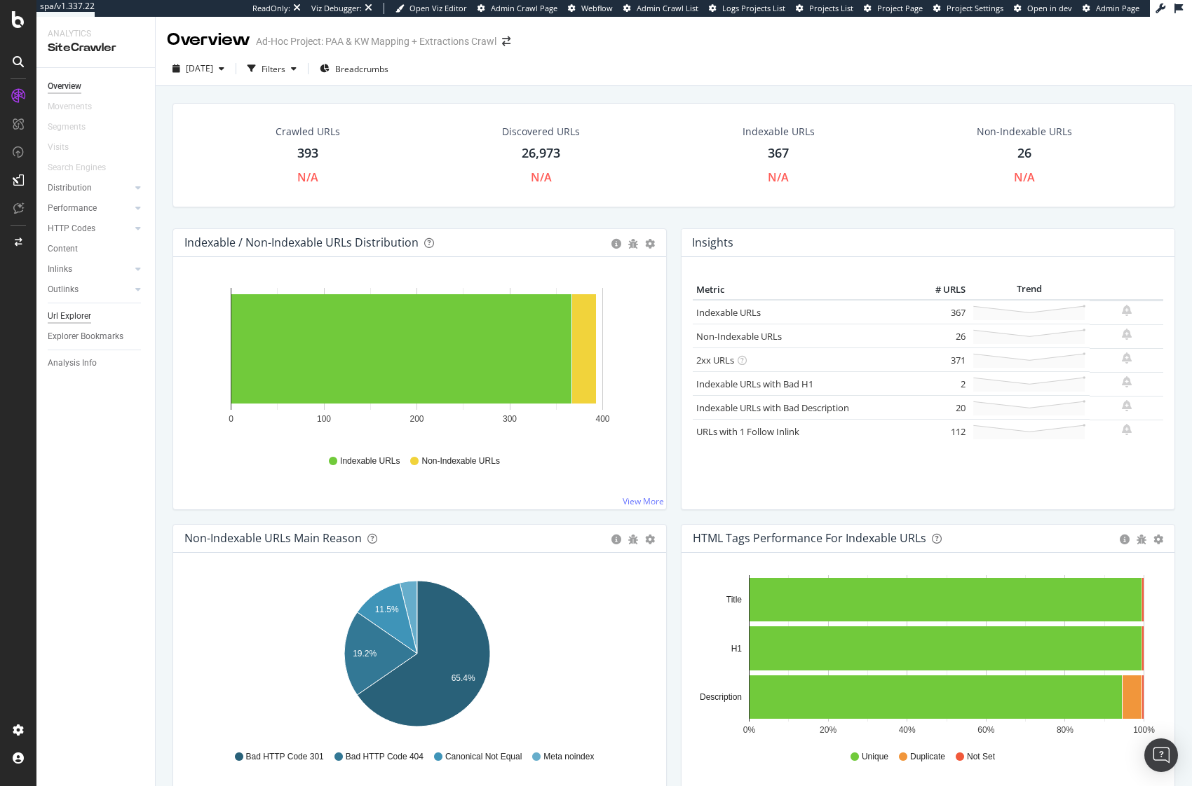
click at [80, 315] on div "Url Explorer" at bounding box center [69, 316] width 43 height 15
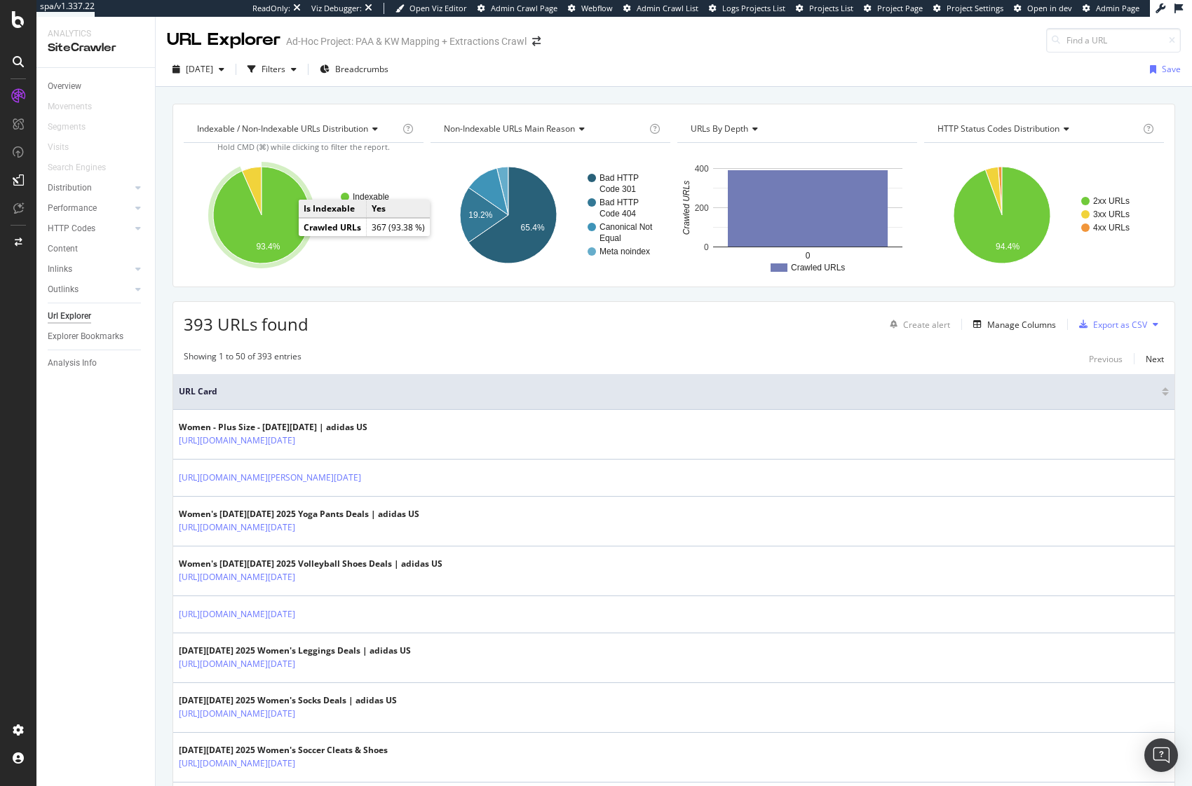
click at [271, 219] on icon "A chart." at bounding box center [261, 215] width 97 height 97
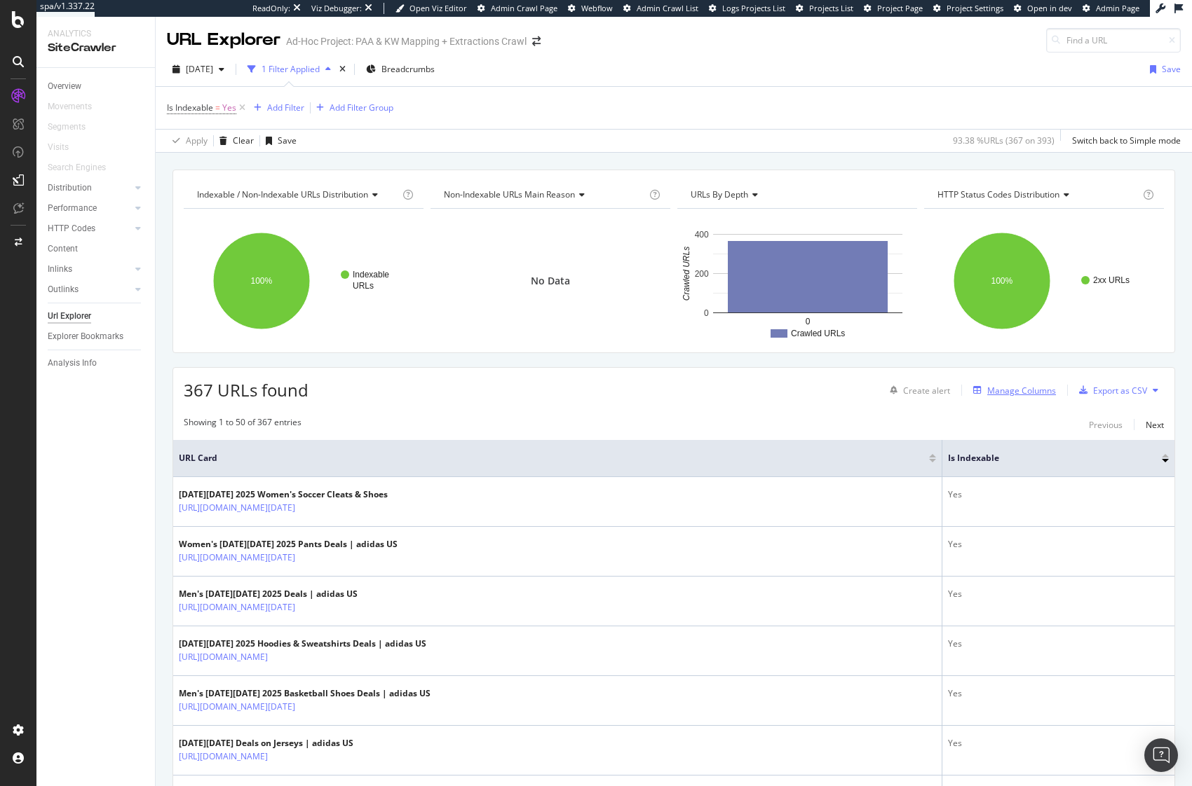
click at [987, 393] on div "Manage Columns" at bounding box center [1021, 391] width 69 height 12
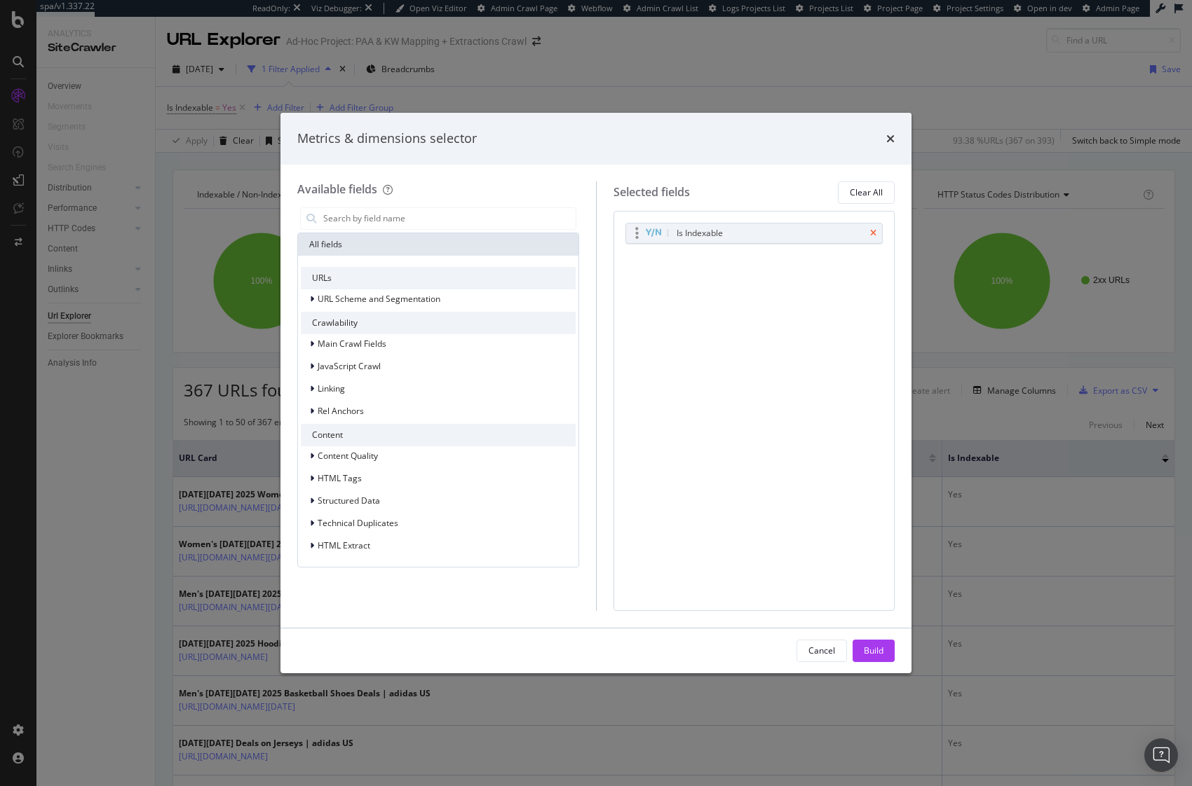
click at [876, 234] on icon "times" at bounding box center [873, 233] width 6 height 8
click at [435, 219] on input "modal" at bounding box center [449, 218] width 254 height 21
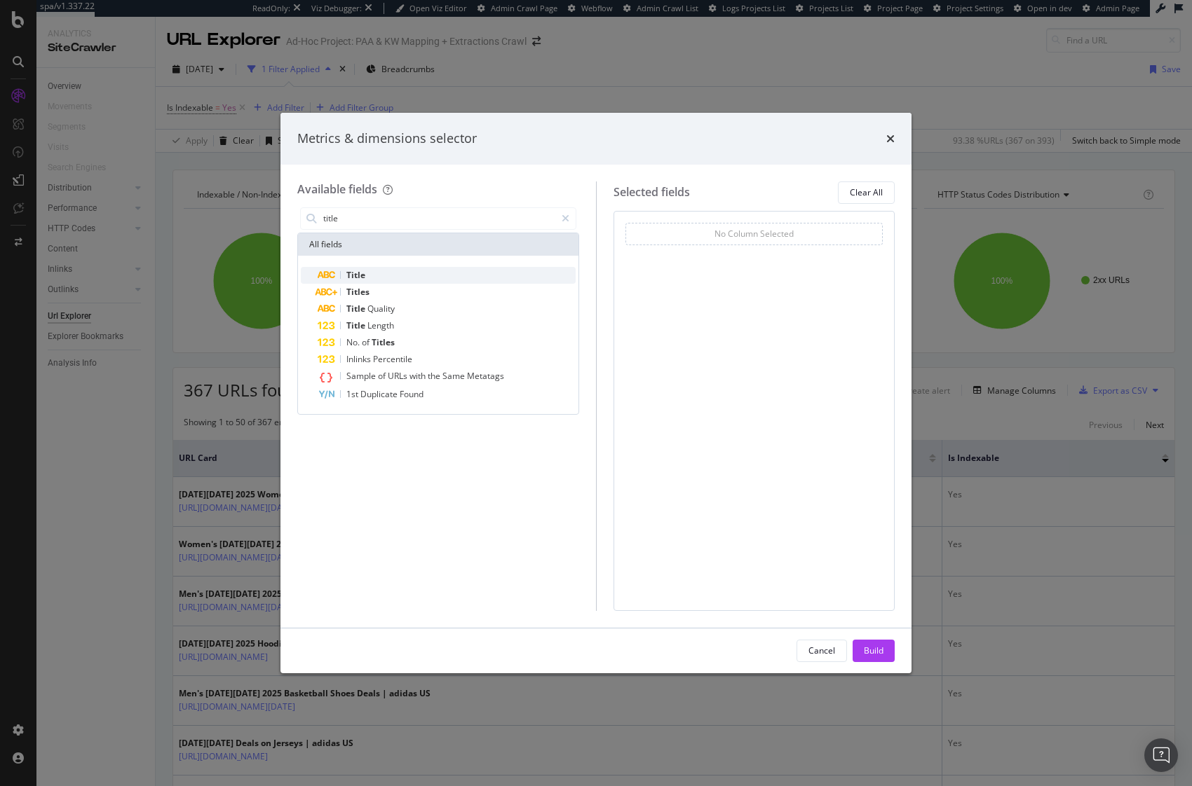
click at [419, 280] on div "Title" at bounding box center [447, 275] width 258 height 17
click at [362, 217] on input "title" at bounding box center [438, 218] width 233 height 21
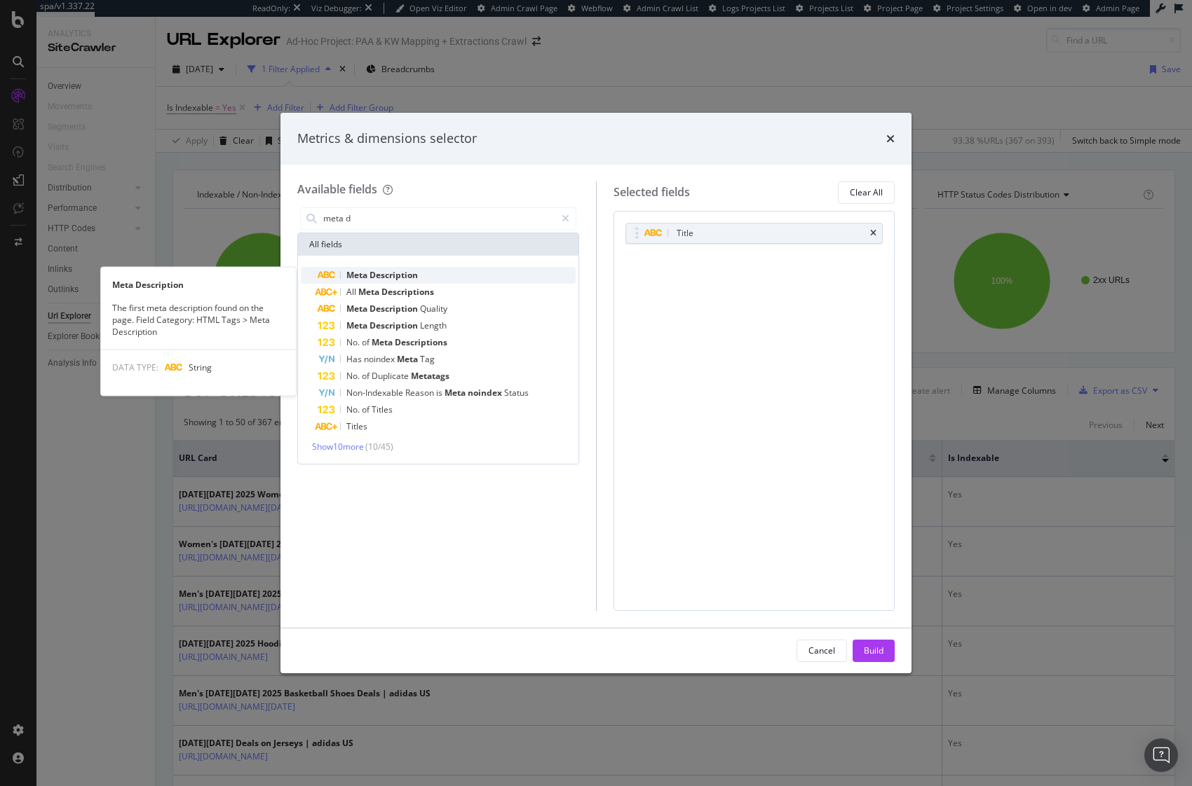
click at [399, 278] on span "Description" at bounding box center [393, 275] width 48 height 12
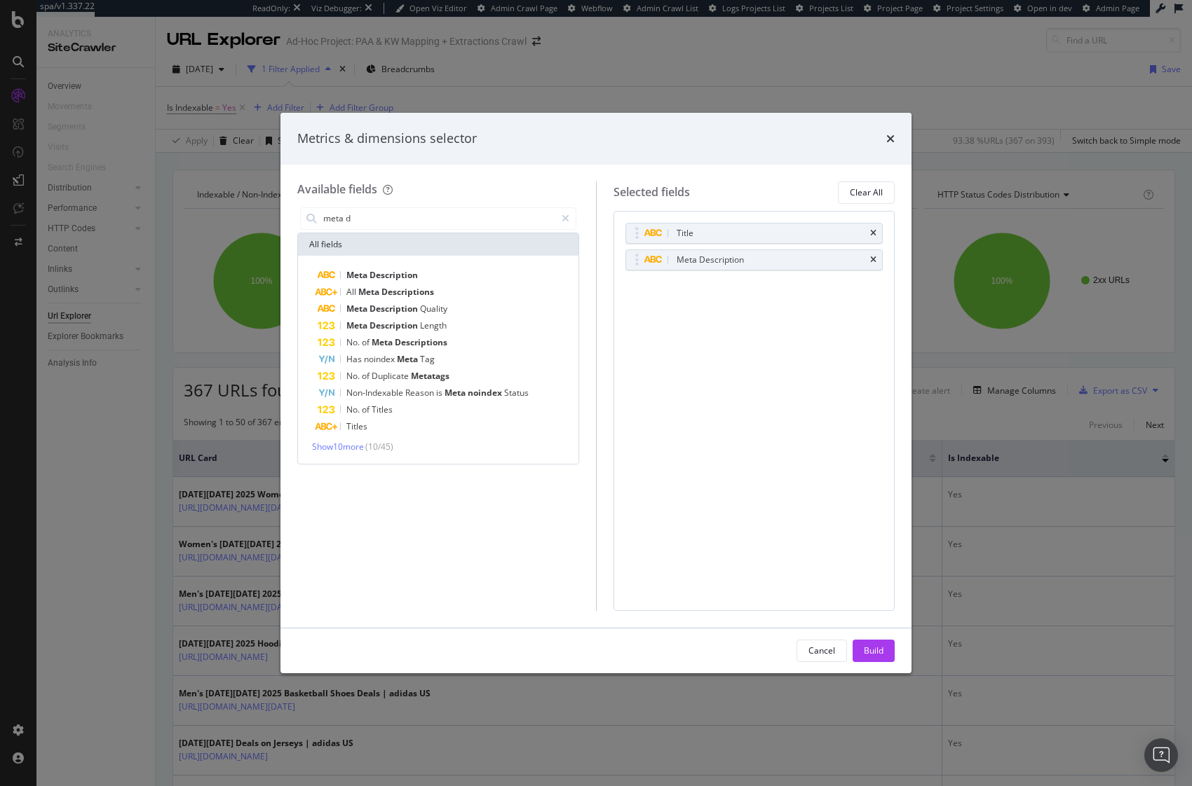
click at [375, 203] on div "Available fields meta d All fields Meta Description All Meta Descriptions Meta …" at bounding box center [446, 397] width 299 height 430
click at [372, 213] on input "meta d" at bounding box center [438, 218] width 233 height 21
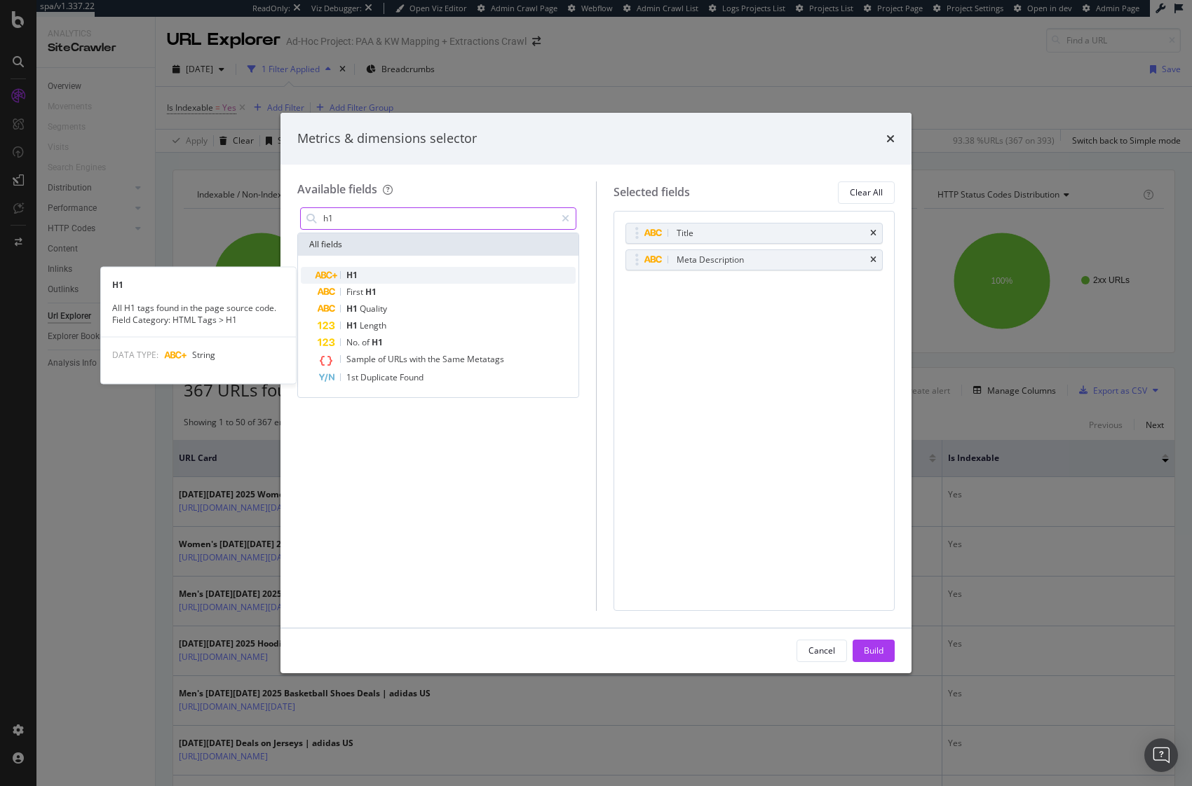
type input "h1"
click at [367, 270] on div "H1" at bounding box center [447, 275] width 258 height 17
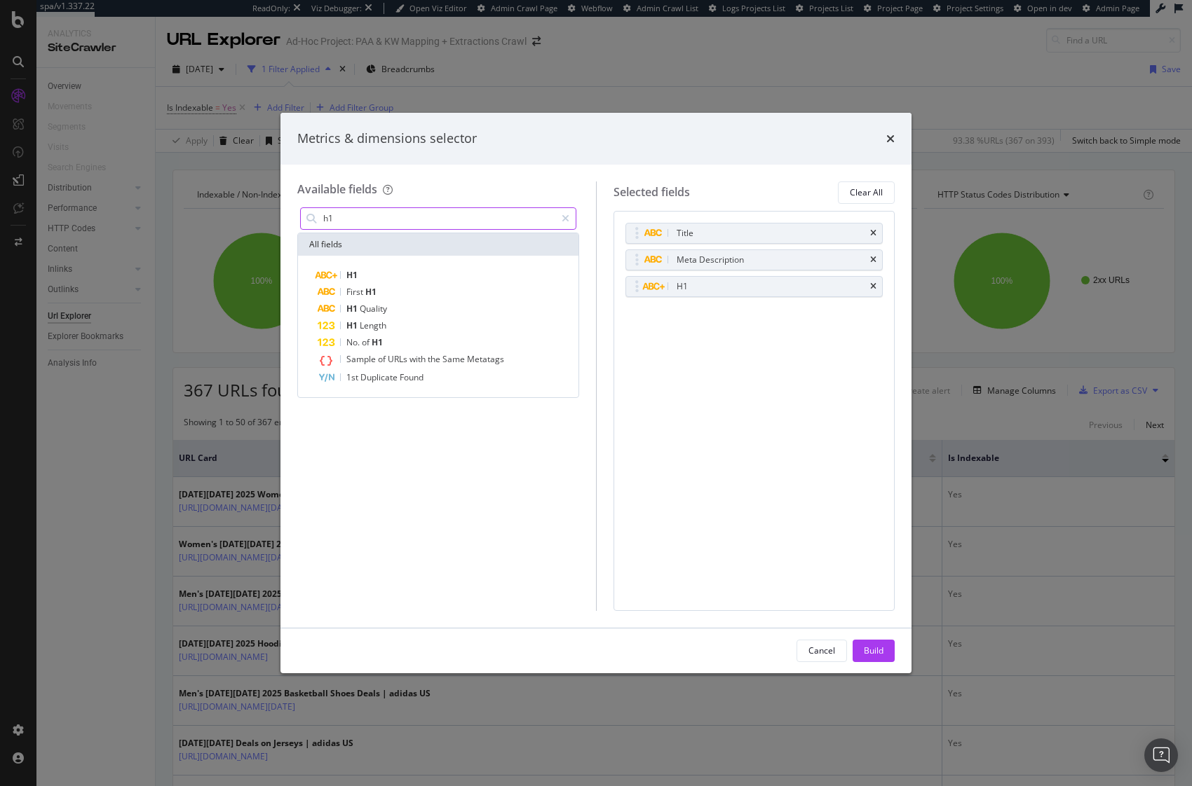
click at [356, 221] on input "h1" at bounding box center [438, 218] width 233 height 21
click at [764, 356] on div "Title Meta Description H1 You can use this field as a To pick up a draggable it…" at bounding box center [754, 411] width 282 height 400
click at [391, 222] on input "h1" at bounding box center [438, 218] width 233 height 21
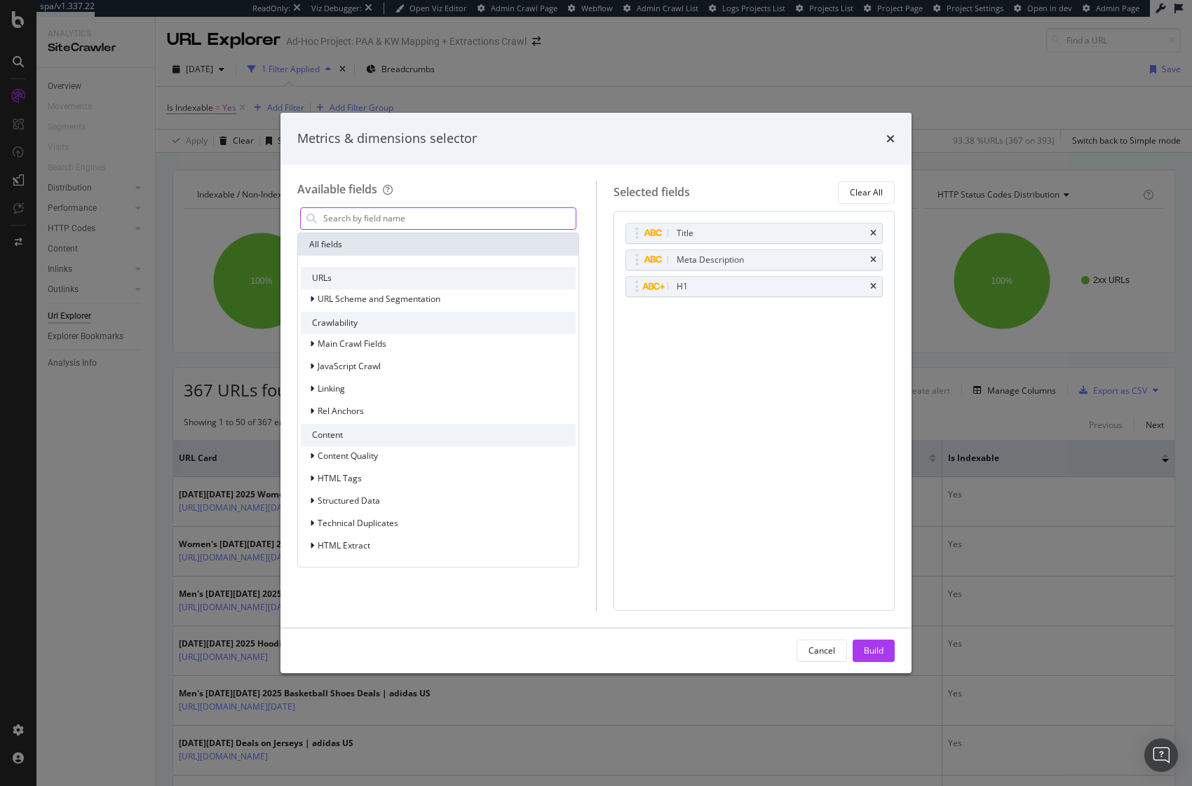
click at [391, 222] on input "modal" at bounding box center [449, 218] width 254 height 21
click at [866, 649] on div "Build" at bounding box center [874, 651] width 20 height 12
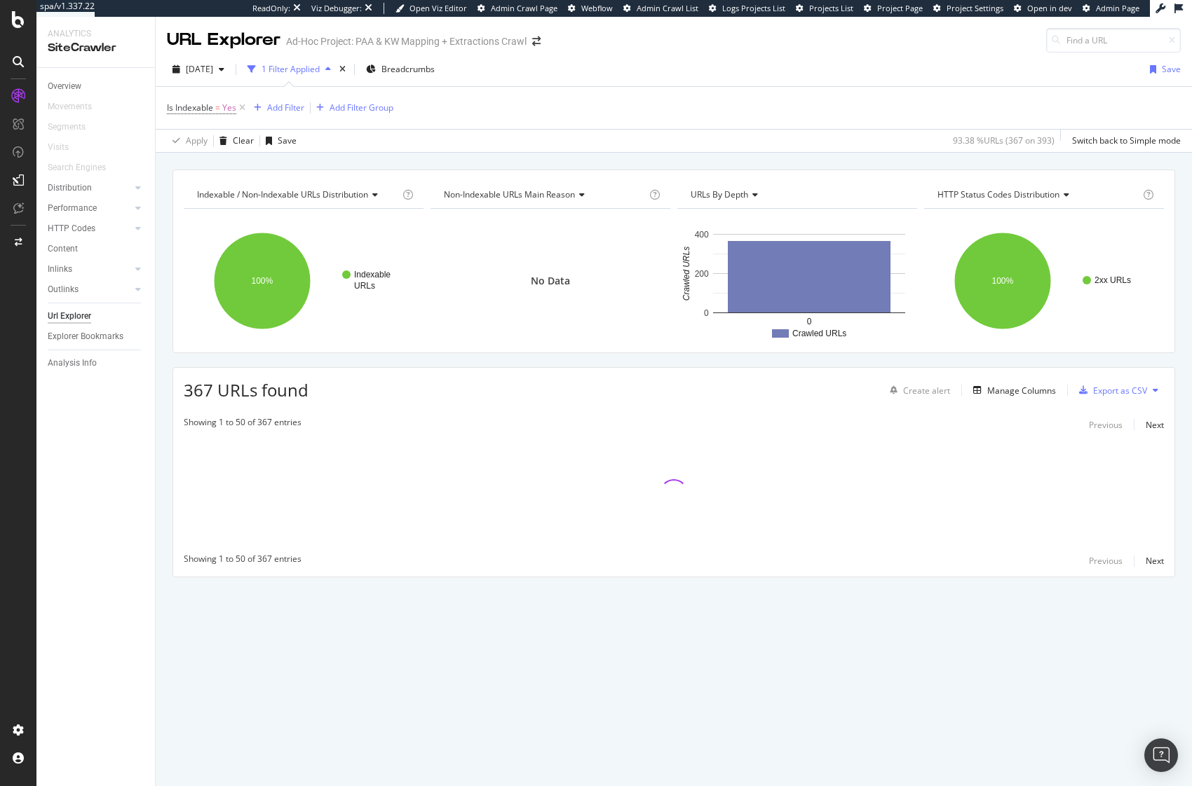
click at [868, 653] on div "Indexable / Non-Indexable URLs distribution Chart (by Value) Table Expand Expor…" at bounding box center [674, 470] width 1036 height 634
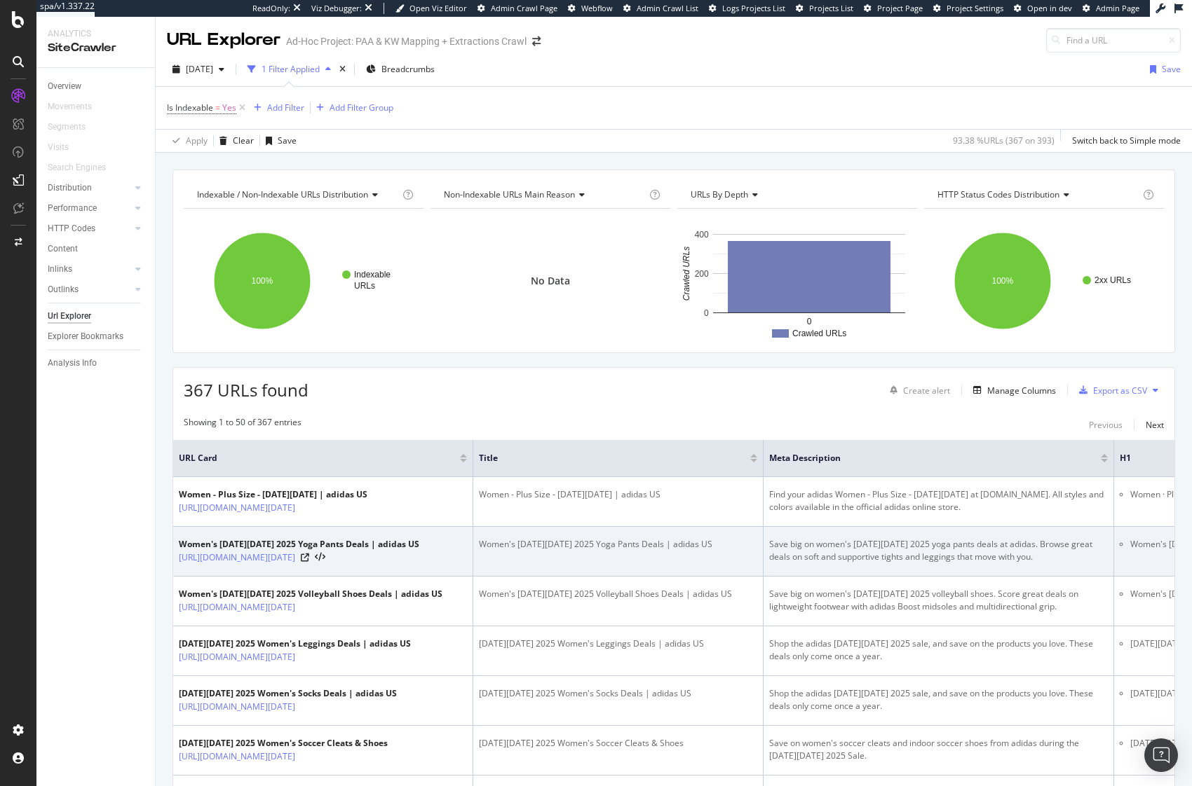
scroll to position [0, 175]
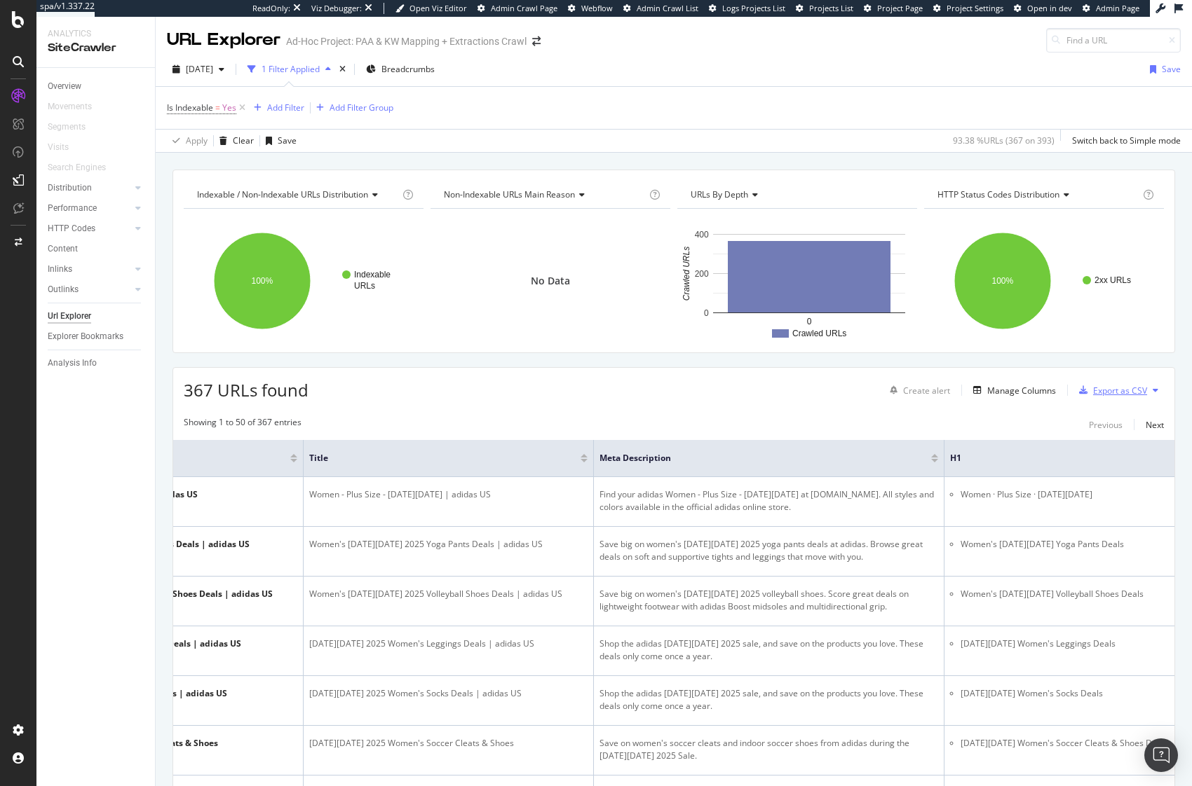
click at [1107, 386] on div "Export as CSV" at bounding box center [1120, 391] width 54 height 12
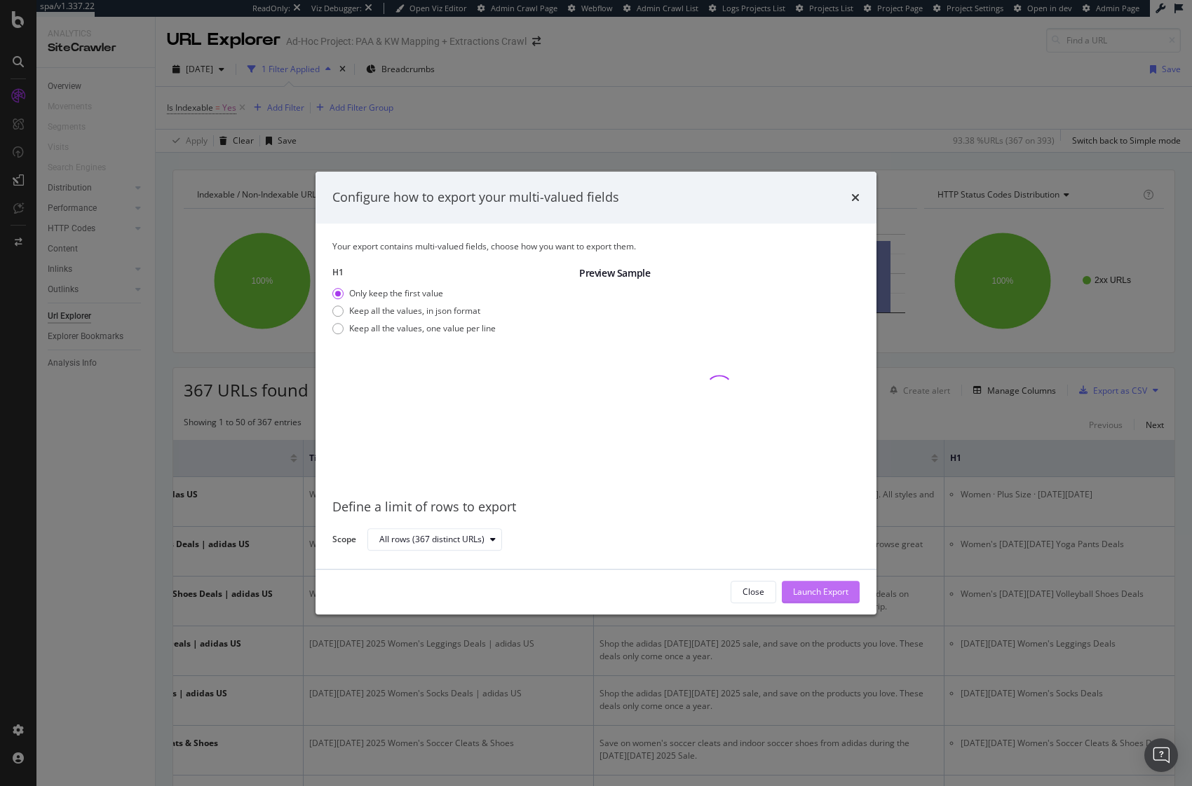
click at [822, 588] on div "Launch Export" at bounding box center [820, 592] width 55 height 12
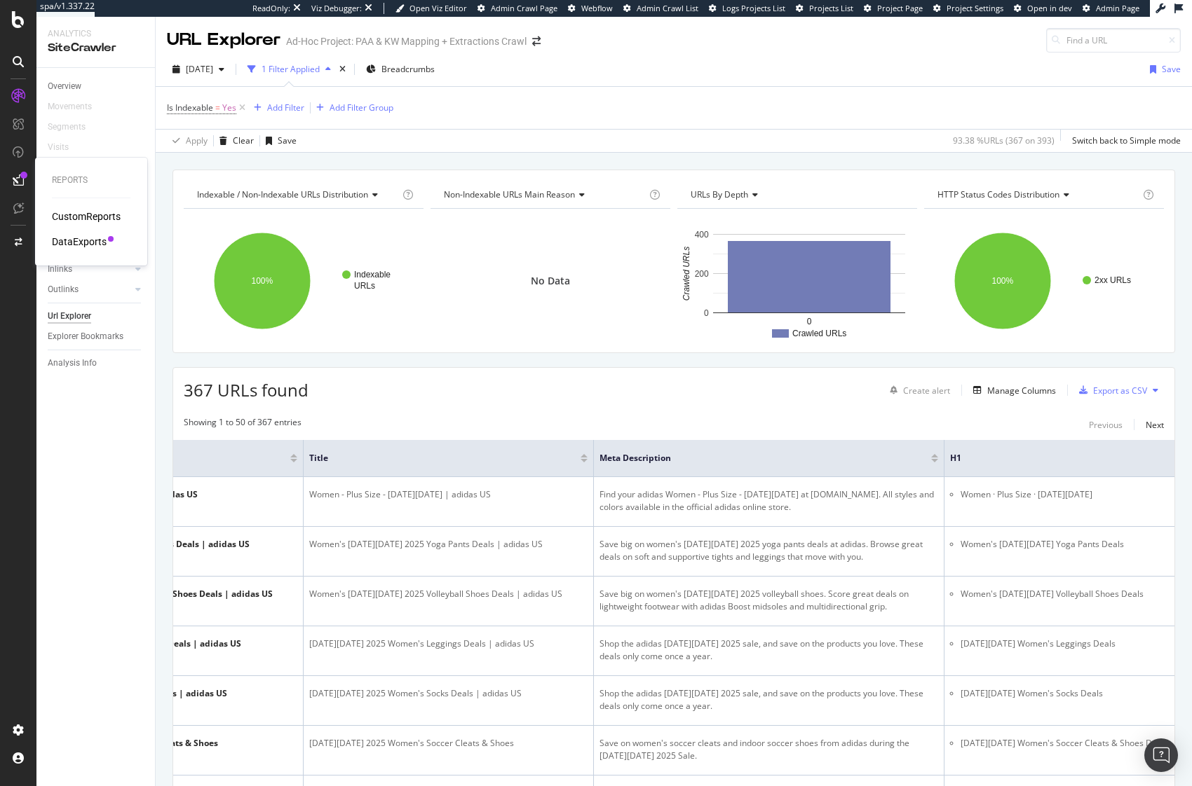
click at [83, 242] on div "DataExports" at bounding box center [79, 242] width 55 height 14
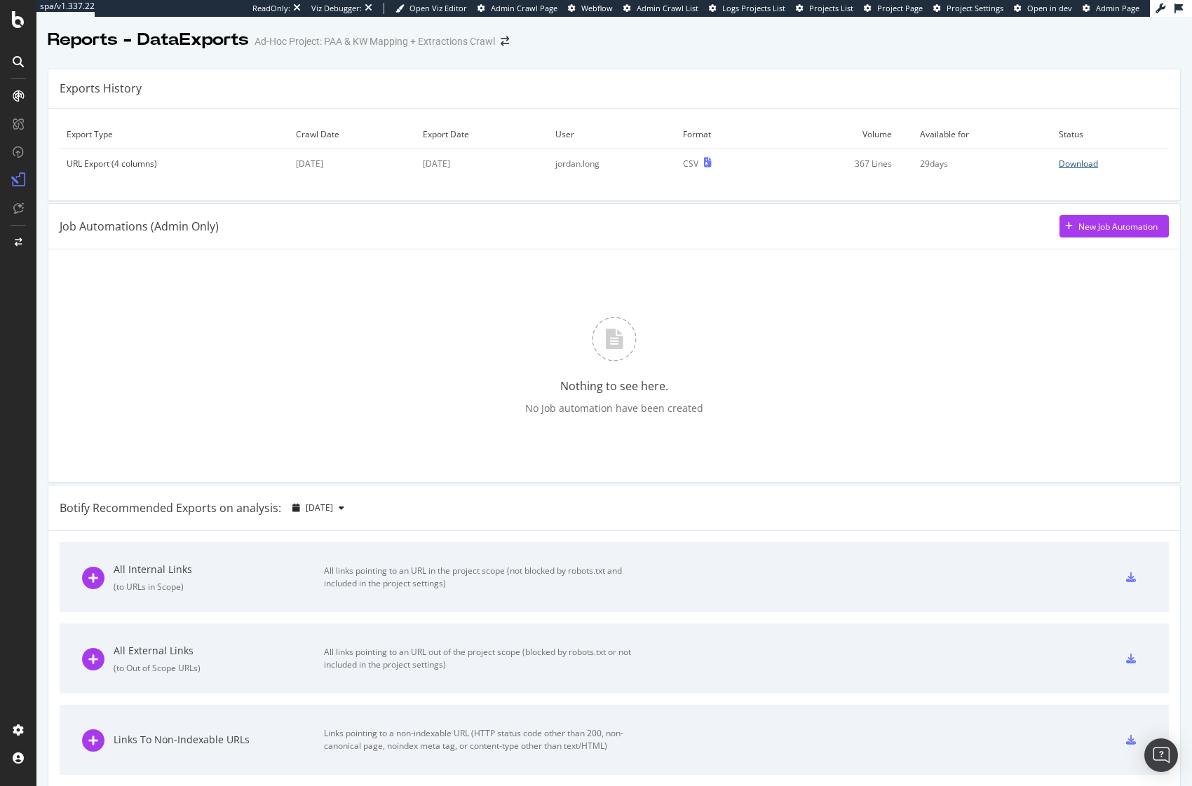
click at [1058, 162] on div "Download" at bounding box center [1077, 164] width 39 height 12
click at [167, 93] on div "Exports History" at bounding box center [613, 88] width 1131 height 39
